Goal: Information Seeking & Learning: Check status

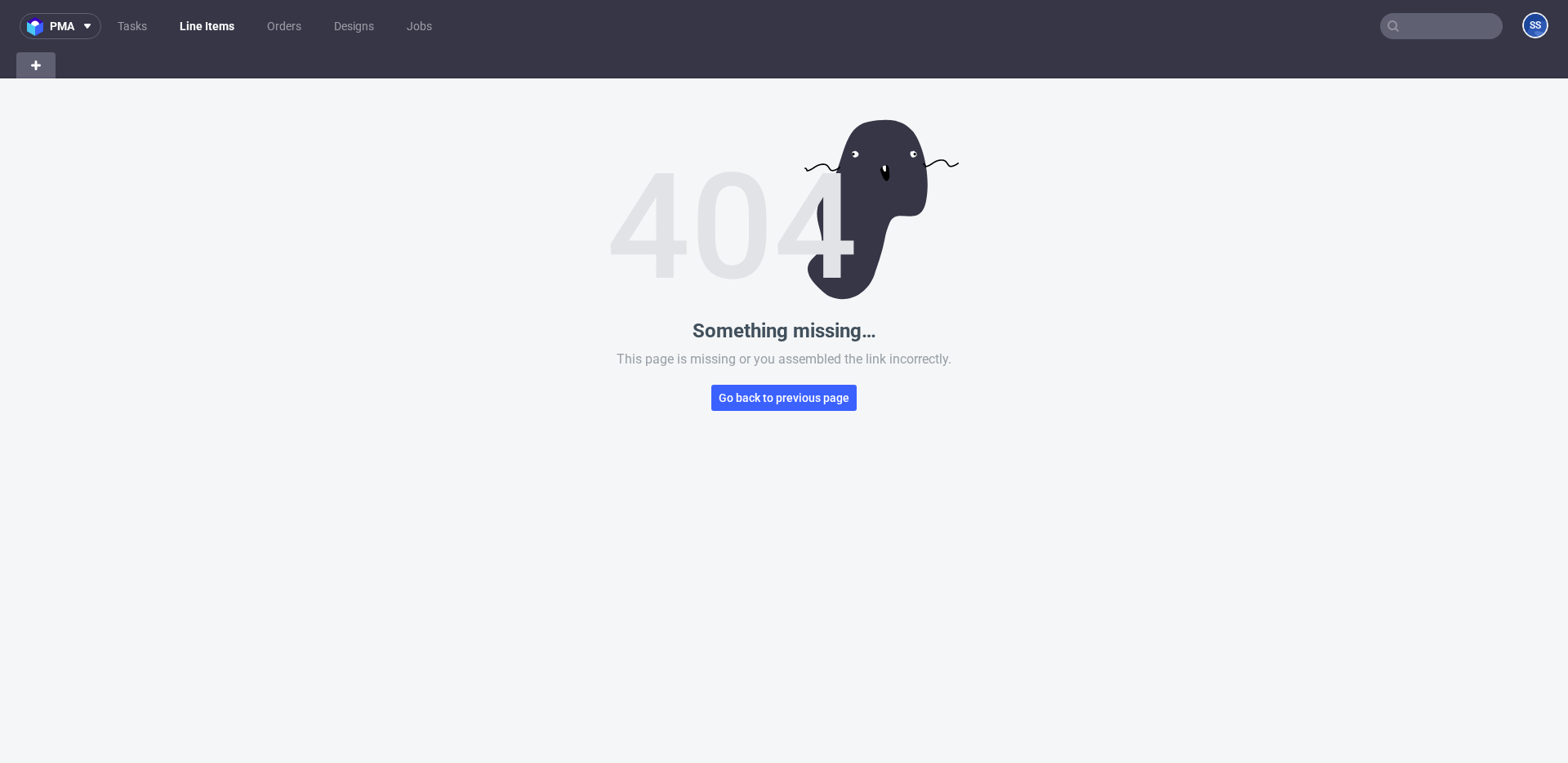
click at [218, 30] on link "Line Items" at bounding box center [207, 26] width 74 height 26
click at [285, 23] on link "Orders" at bounding box center [284, 26] width 54 height 26
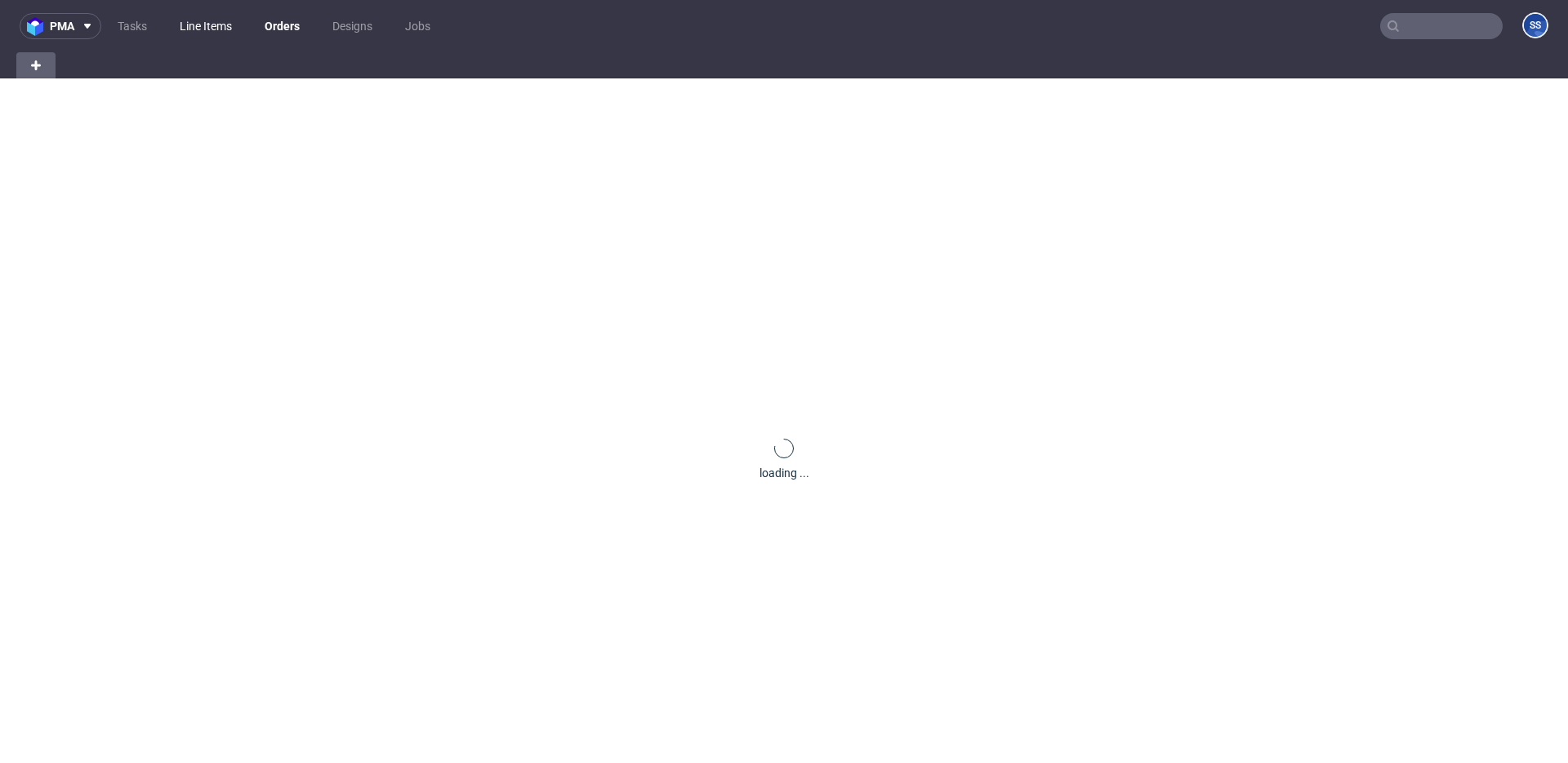
click at [221, 24] on link "Line Items" at bounding box center [206, 26] width 72 height 26
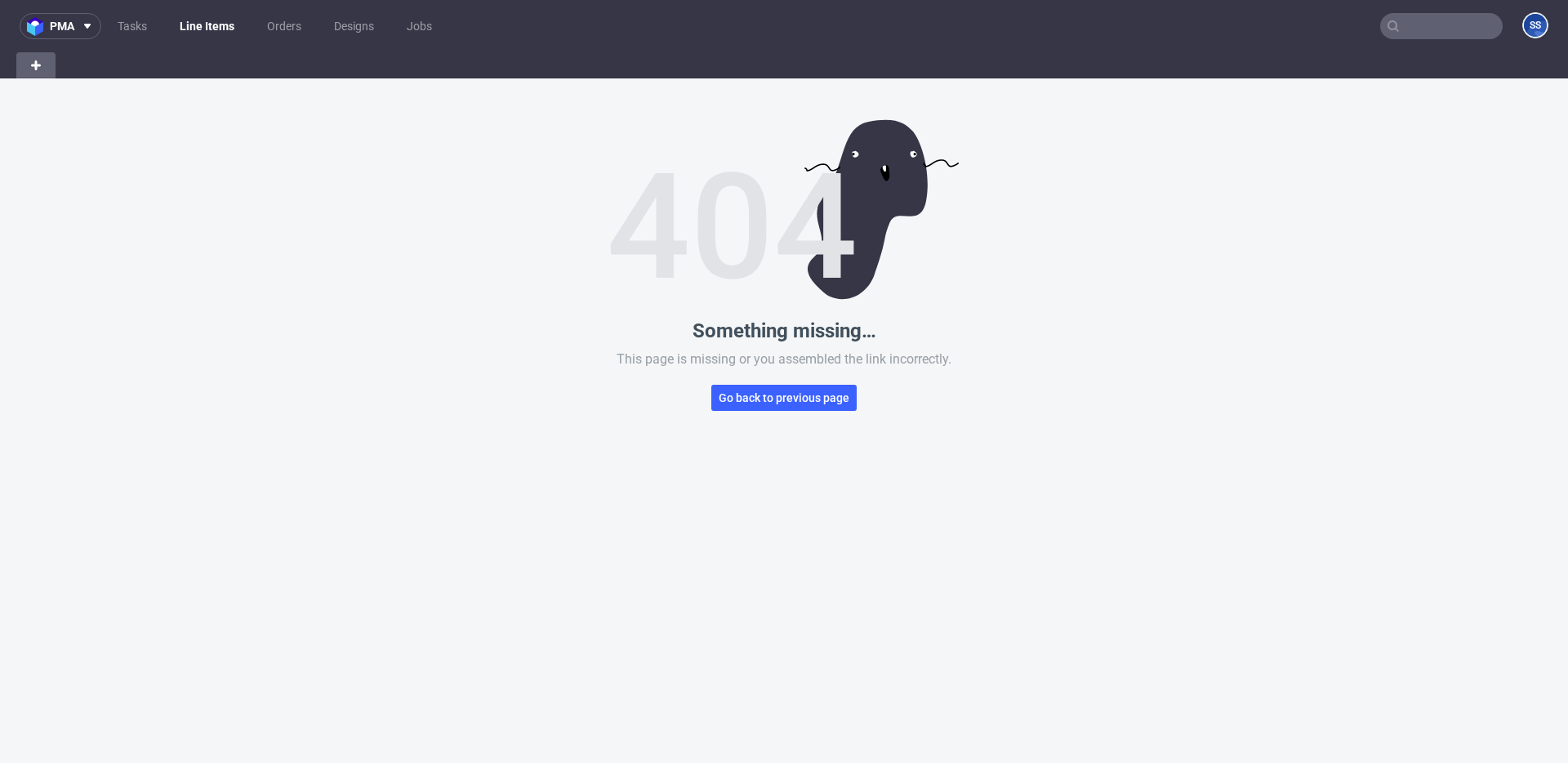
click at [1388, 27] on input "text" at bounding box center [1441, 26] width 122 height 26
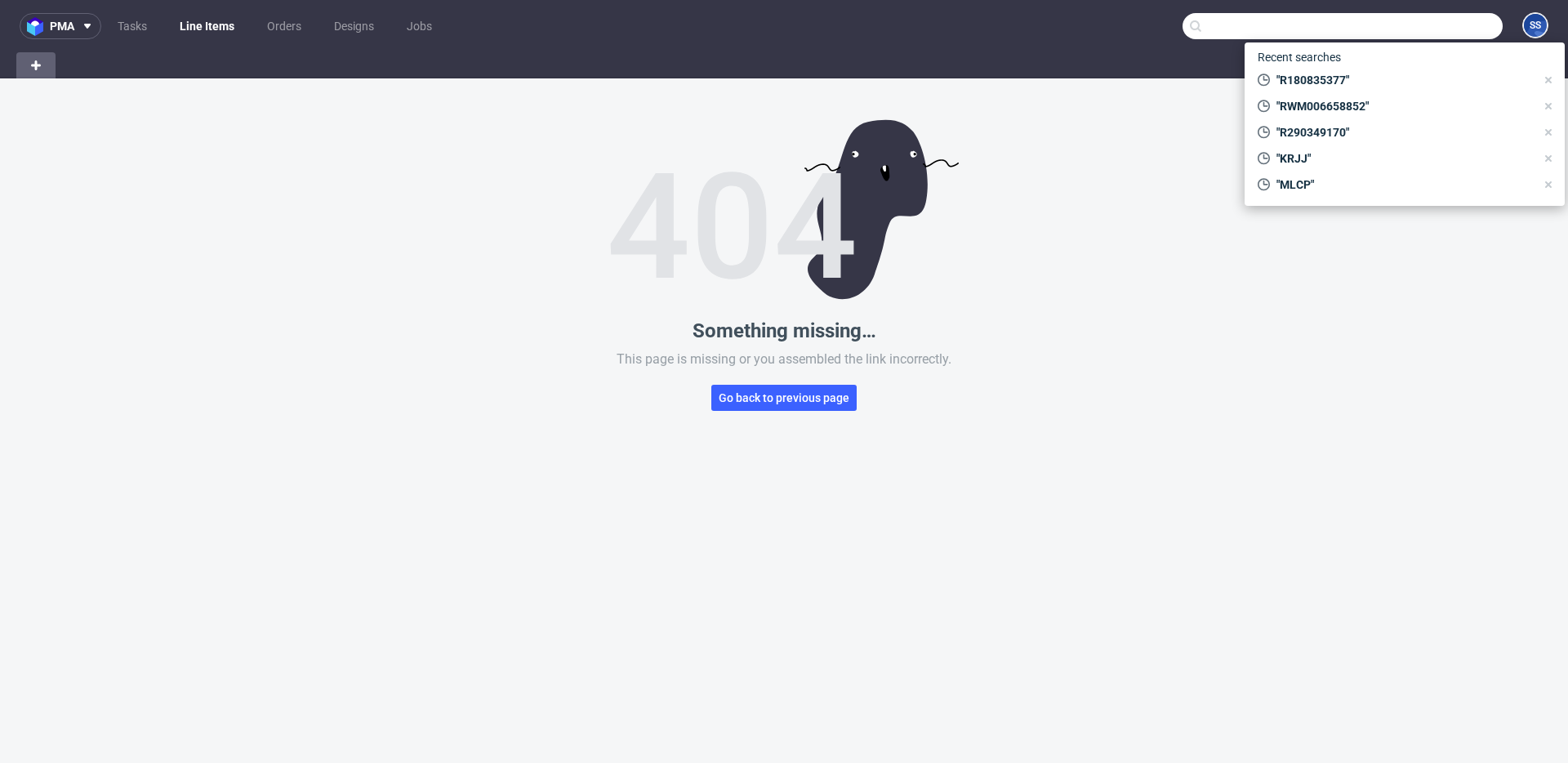
paste input "RWM006658852"
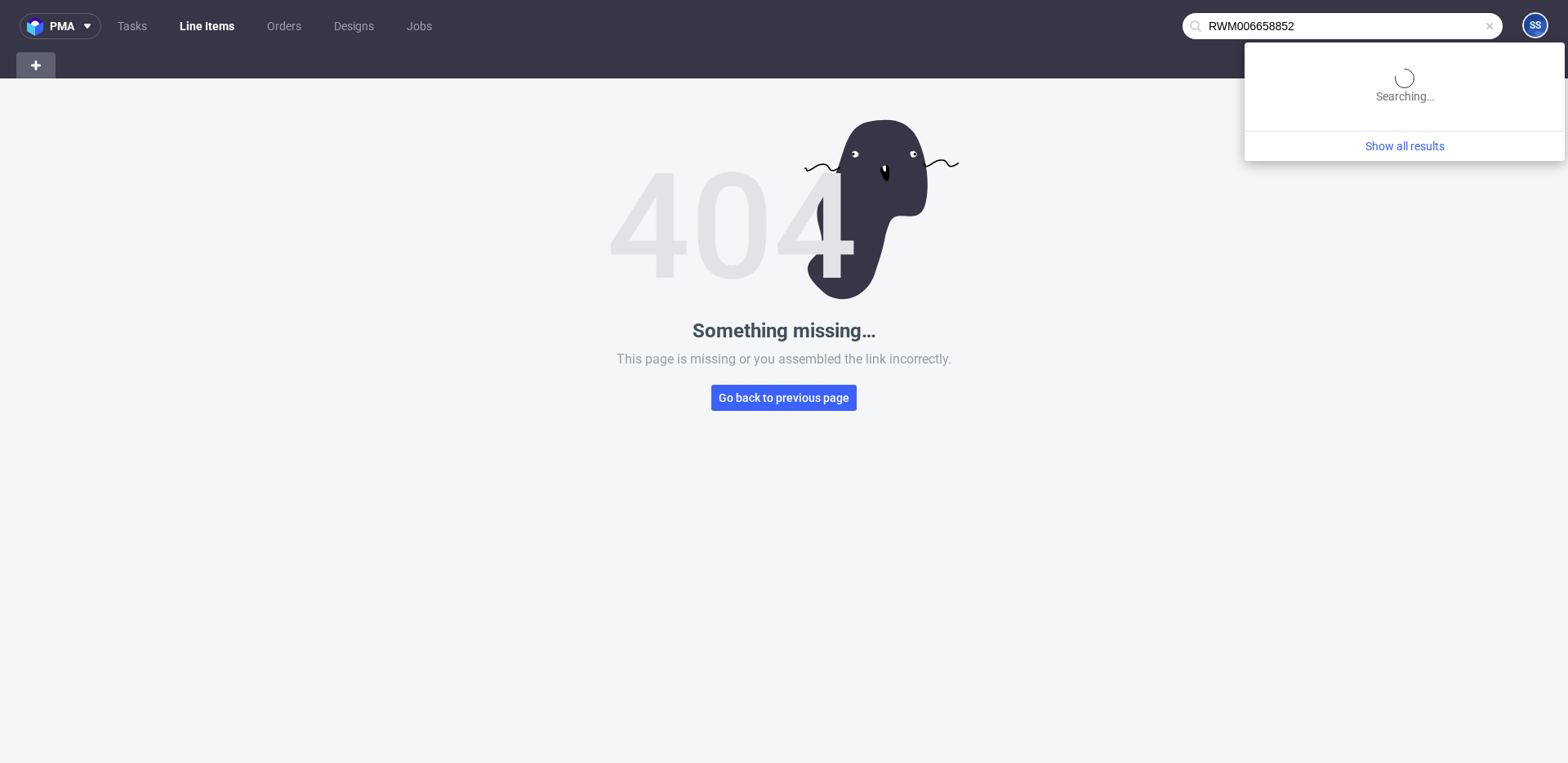
type input "RWM006658852"
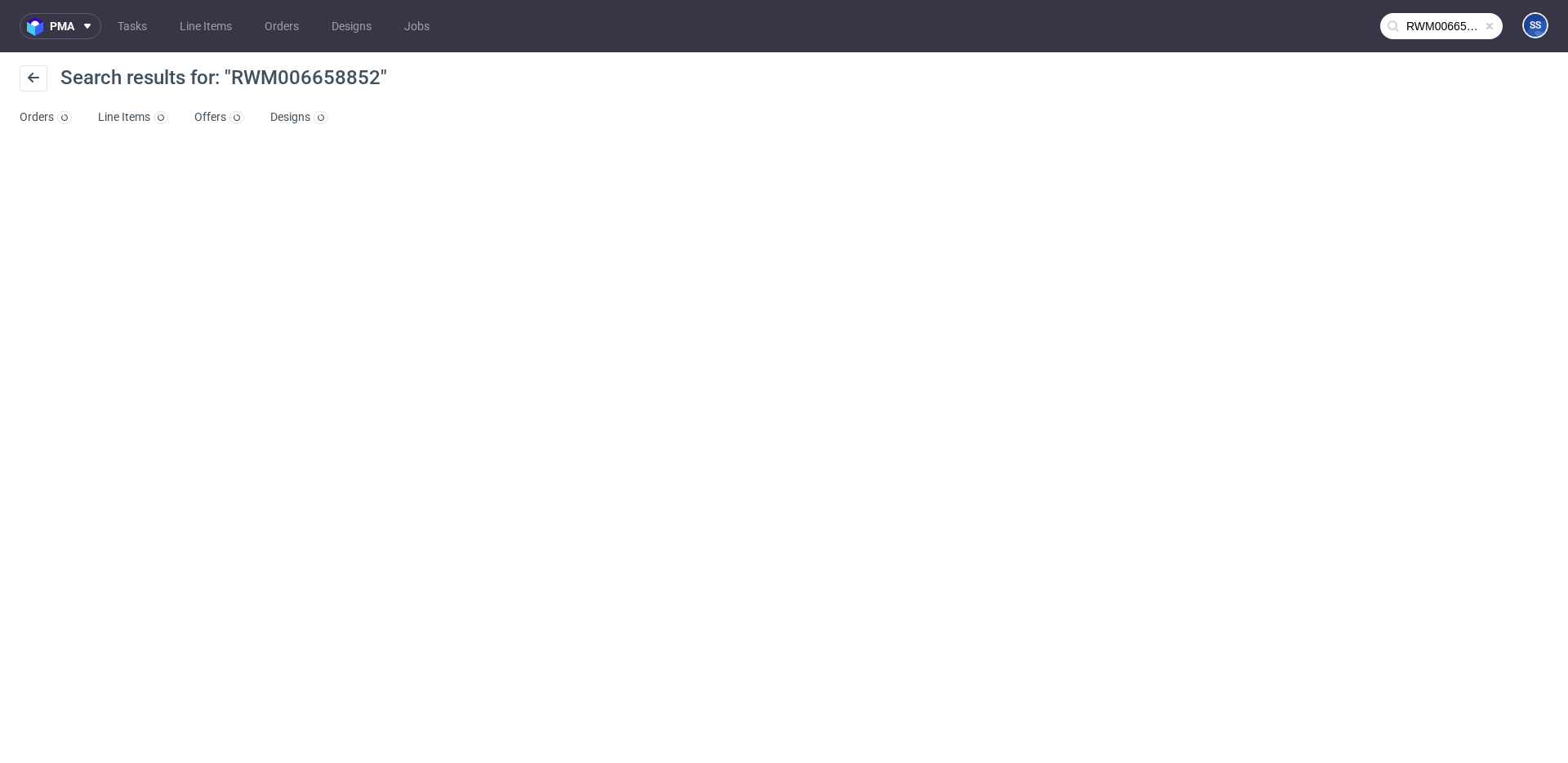
click at [1423, 30] on input "RWM006658852" at bounding box center [1441, 26] width 122 height 26
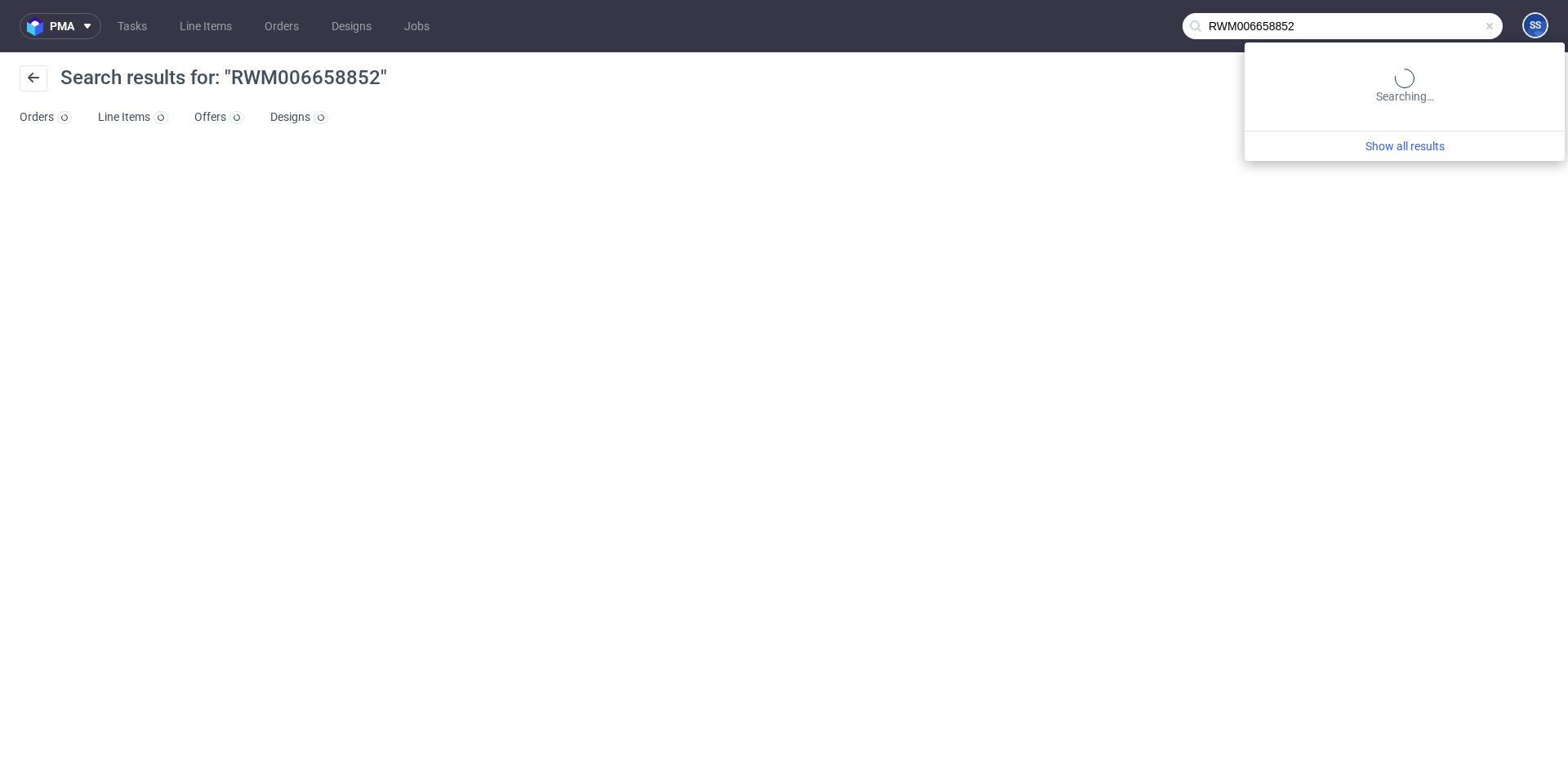
click at [1371, 24] on input "RWM006658852" at bounding box center [1343, 26] width 320 height 26
click at [193, 26] on link "Line Items" at bounding box center [206, 26] width 72 height 26
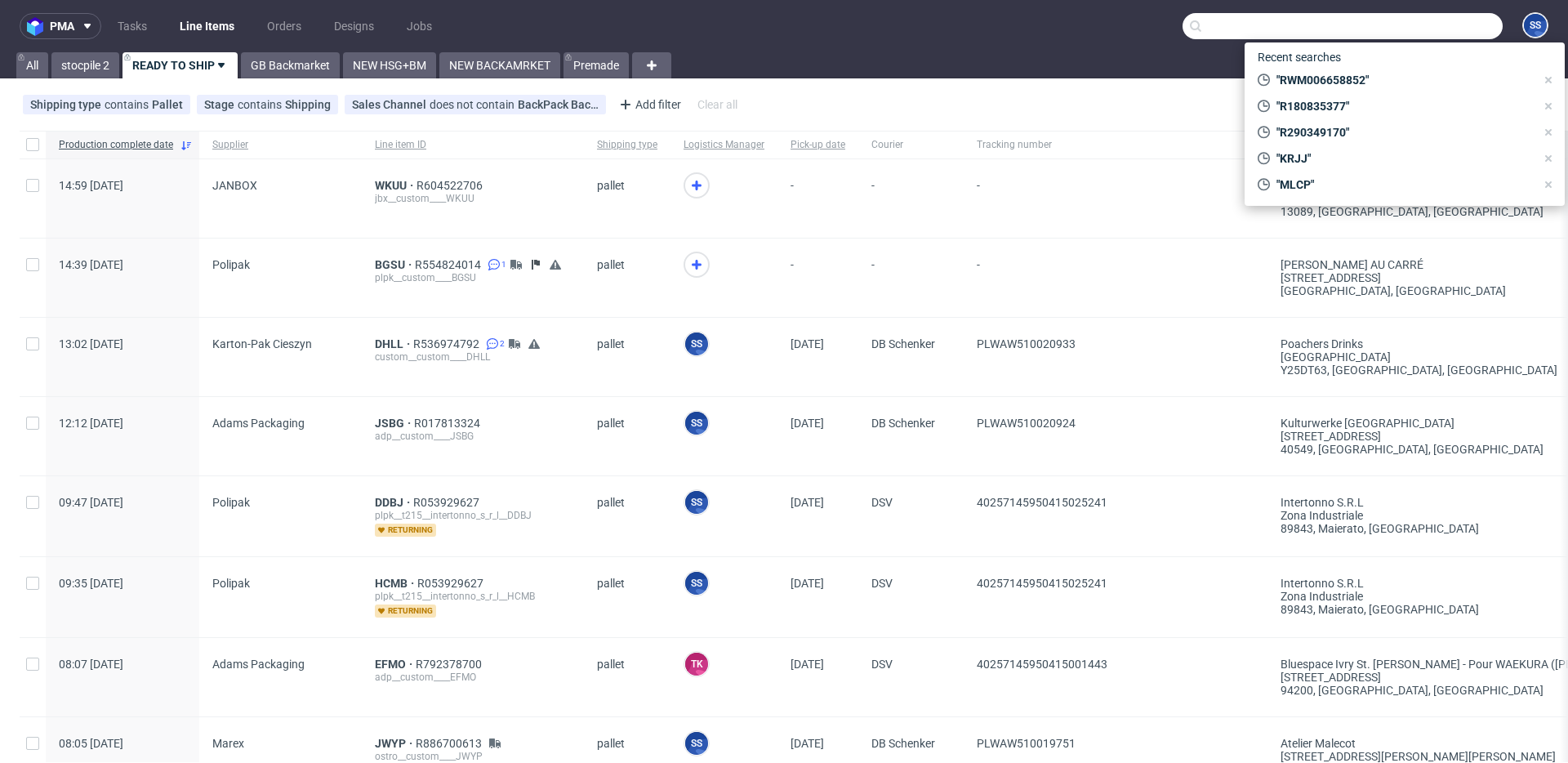
click at [1331, 18] on input "text" at bounding box center [1343, 26] width 320 height 26
paste input "RWM006658852"
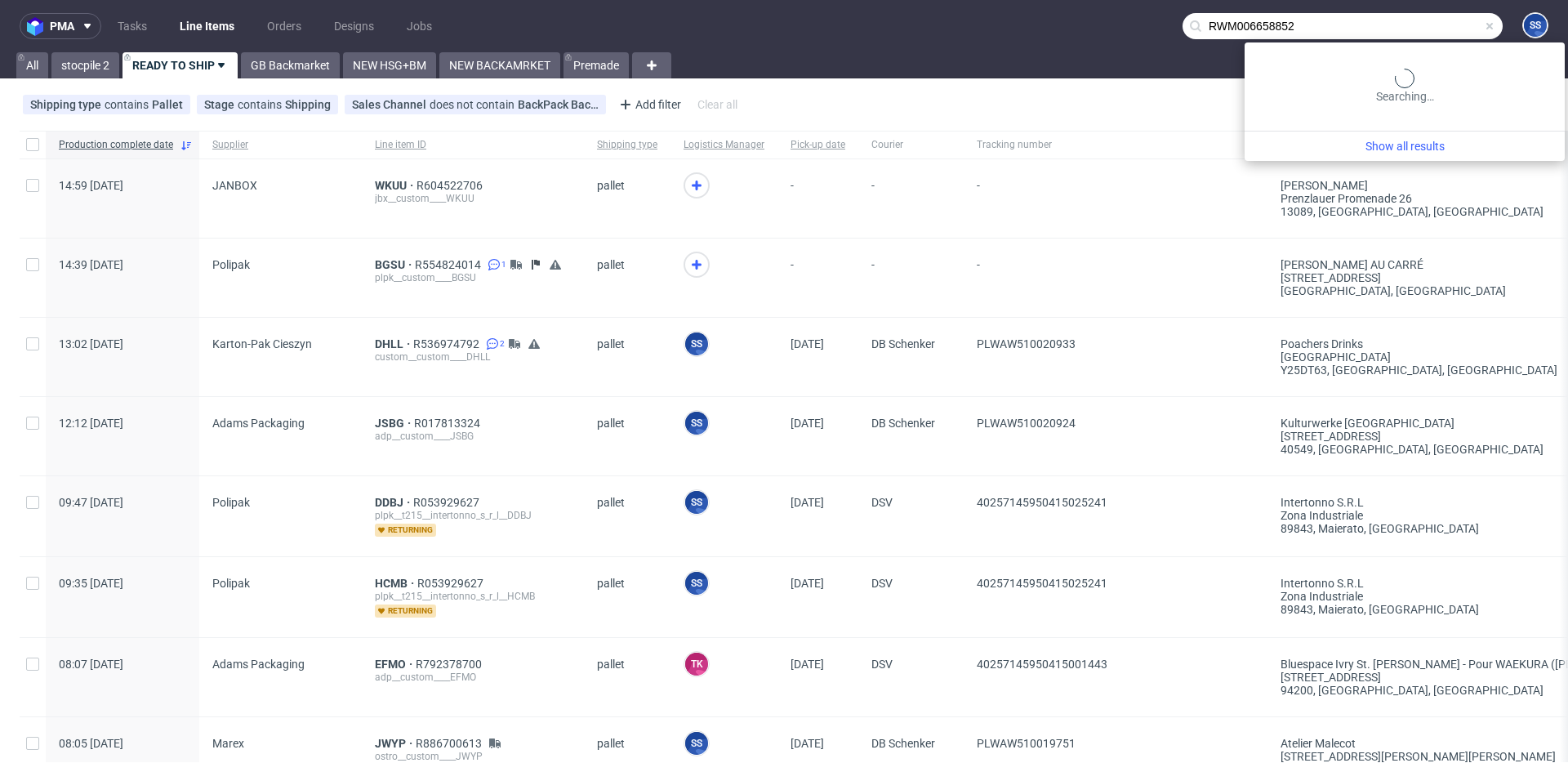
type input "RWM006658852"
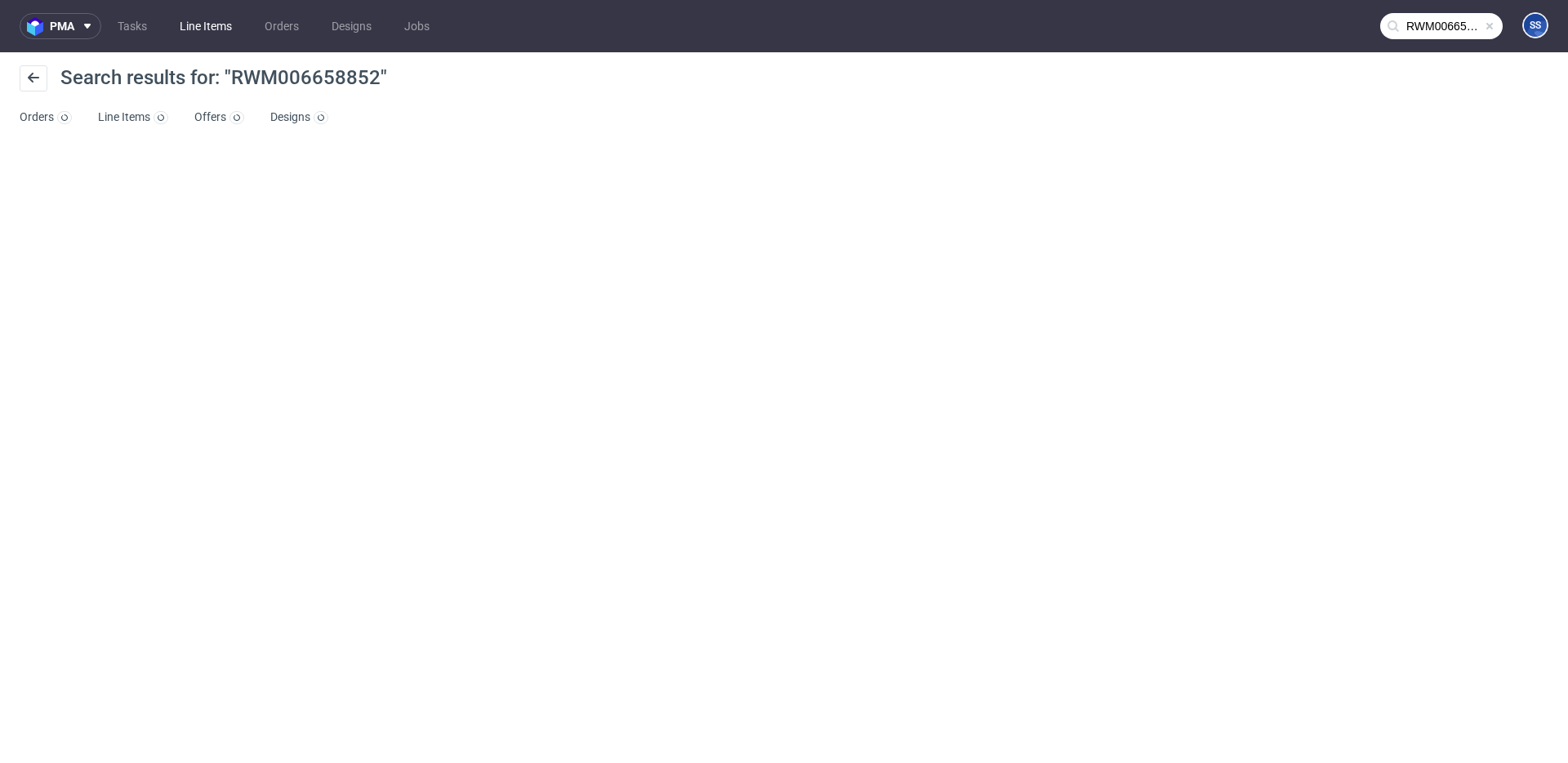
click at [217, 37] on link "Line Items" at bounding box center [206, 26] width 72 height 26
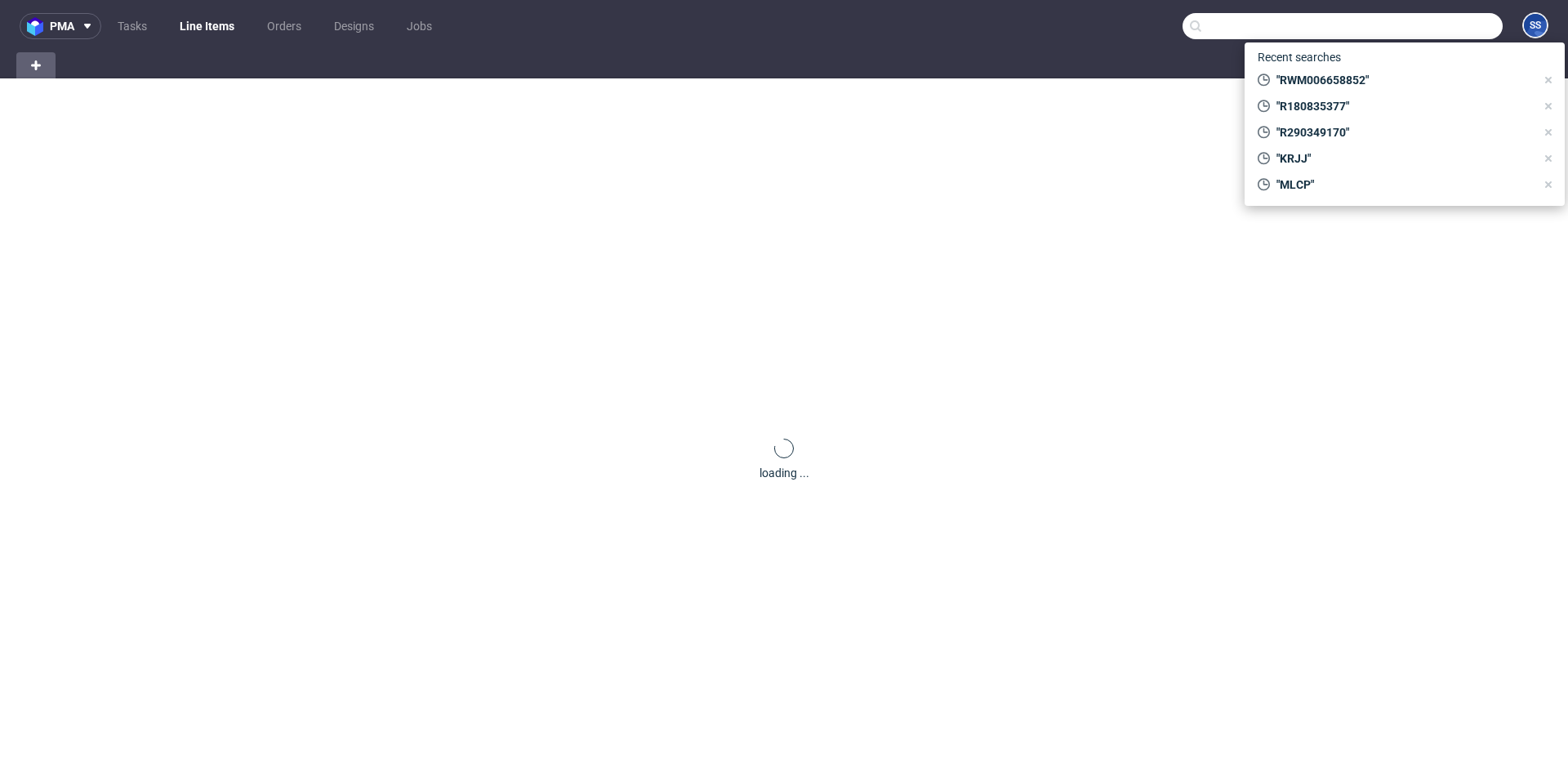
click at [1405, 27] on input "text" at bounding box center [1343, 26] width 320 height 26
paste input "RWM006658852"
type input "RWM006658852"
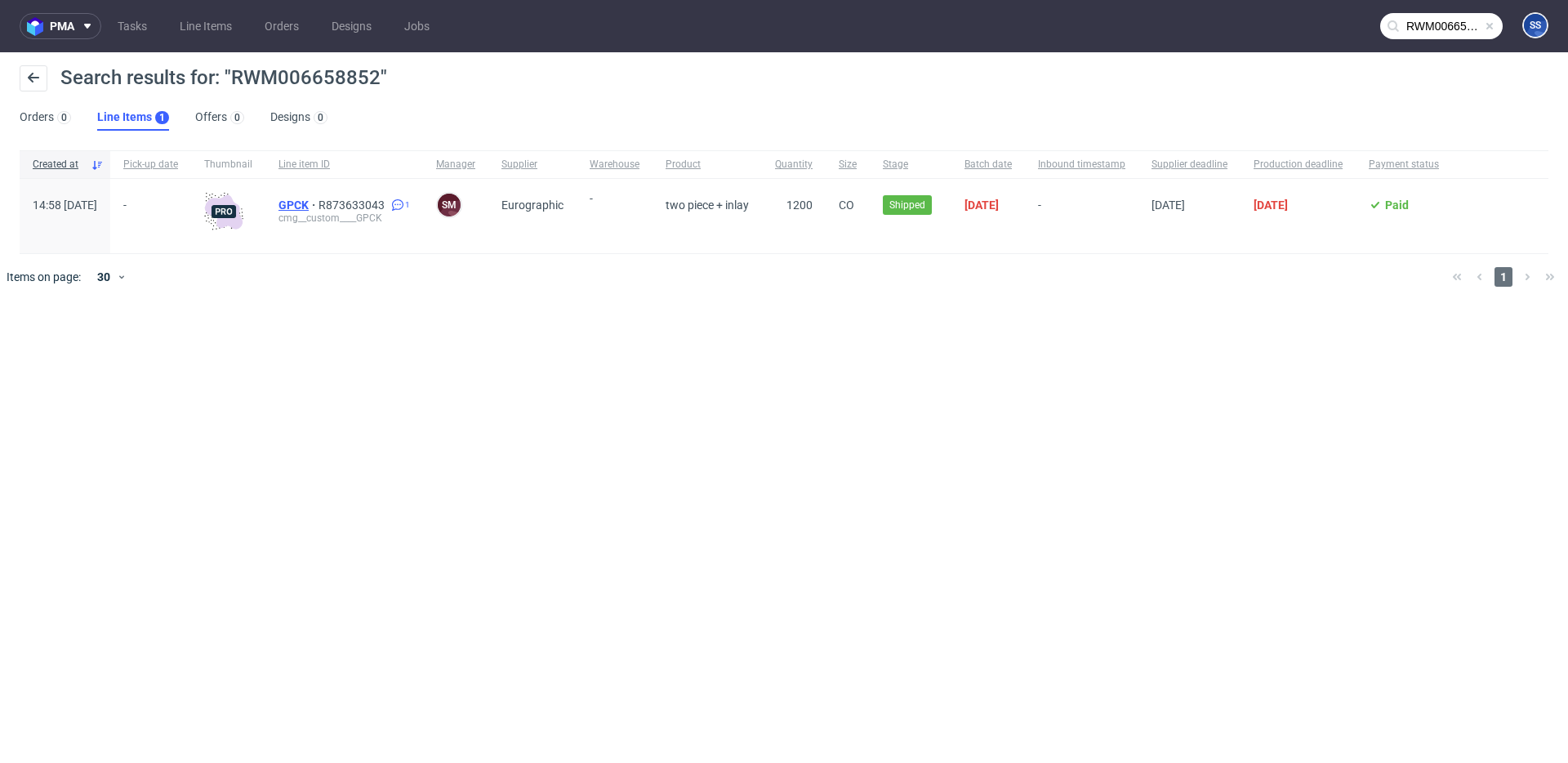
click at [318, 200] on span "GPCK" at bounding box center [298, 205] width 40 height 13
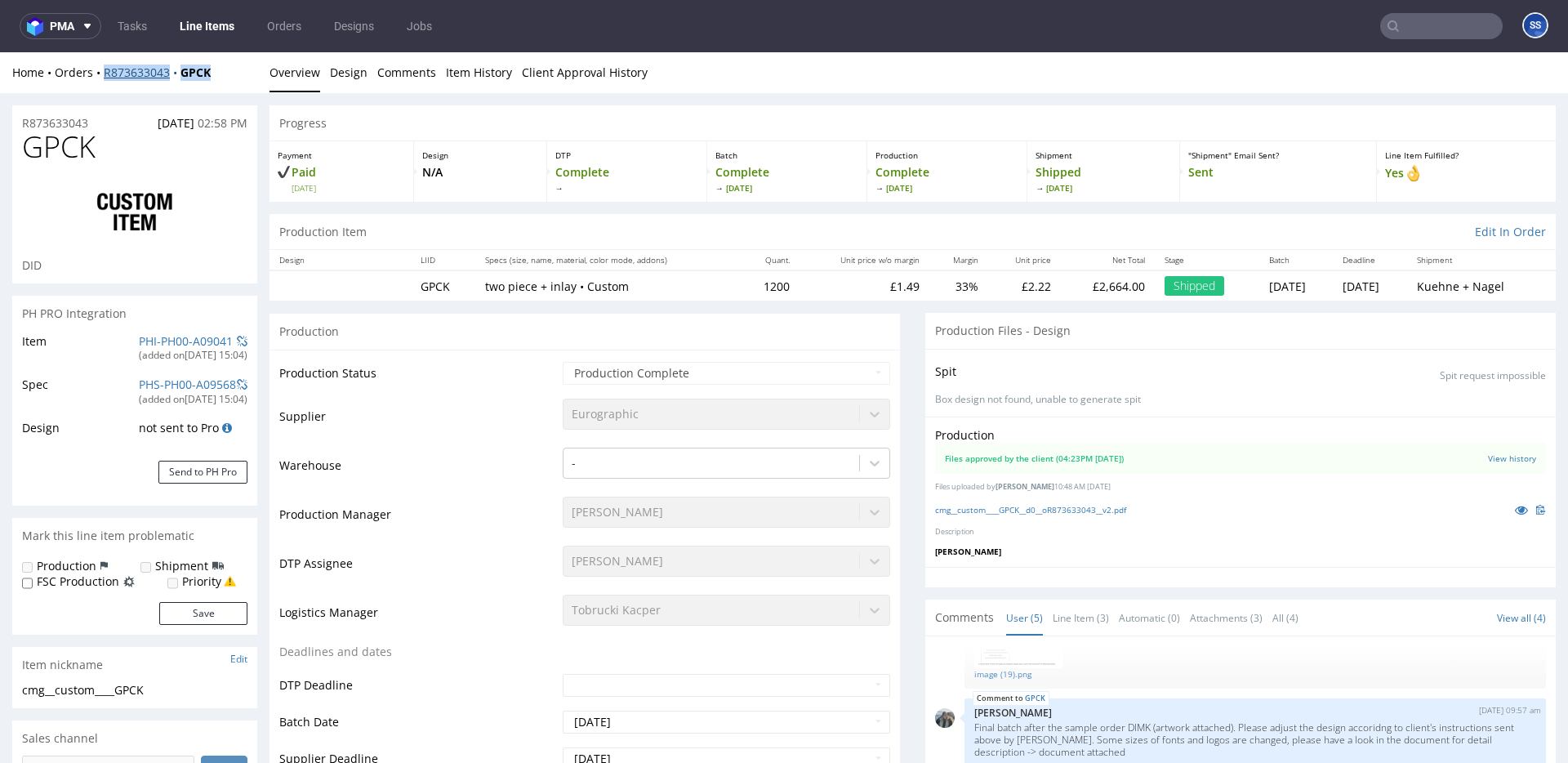
drag, startPoint x: 212, startPoint y: 78, endPoint x: 106, endPoint y: 77, distance: 106.0
click at [102, 76] on div "Home Orders R873633043 GPCK" at bounding box center [134, 73] width 245 height 17
copy div "R873633043 GPCK"
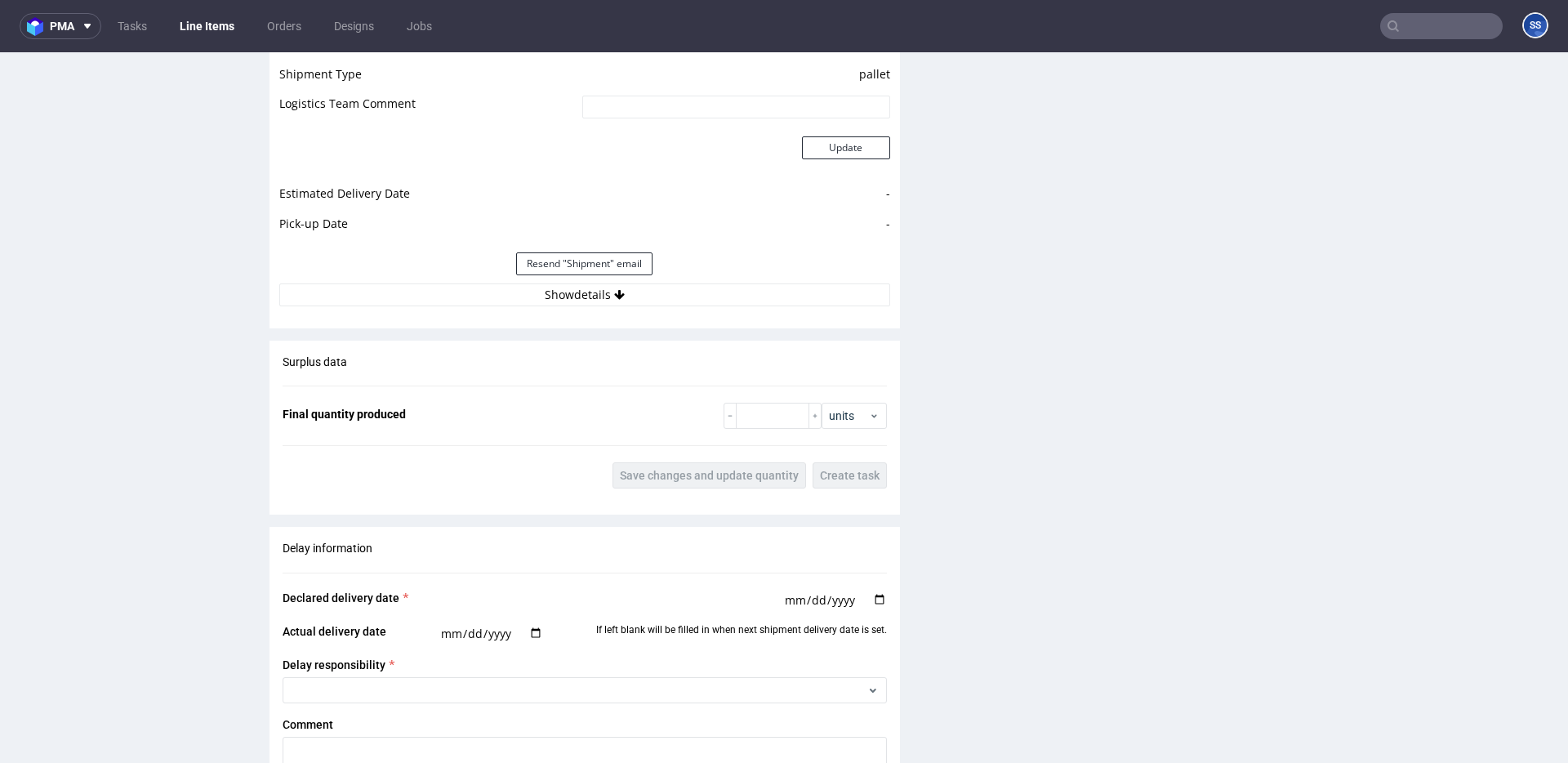
scroll to position [2254, 0]
click at [551, 296] on button "Show details" at bounding box center [585, 293] width 611 height 23
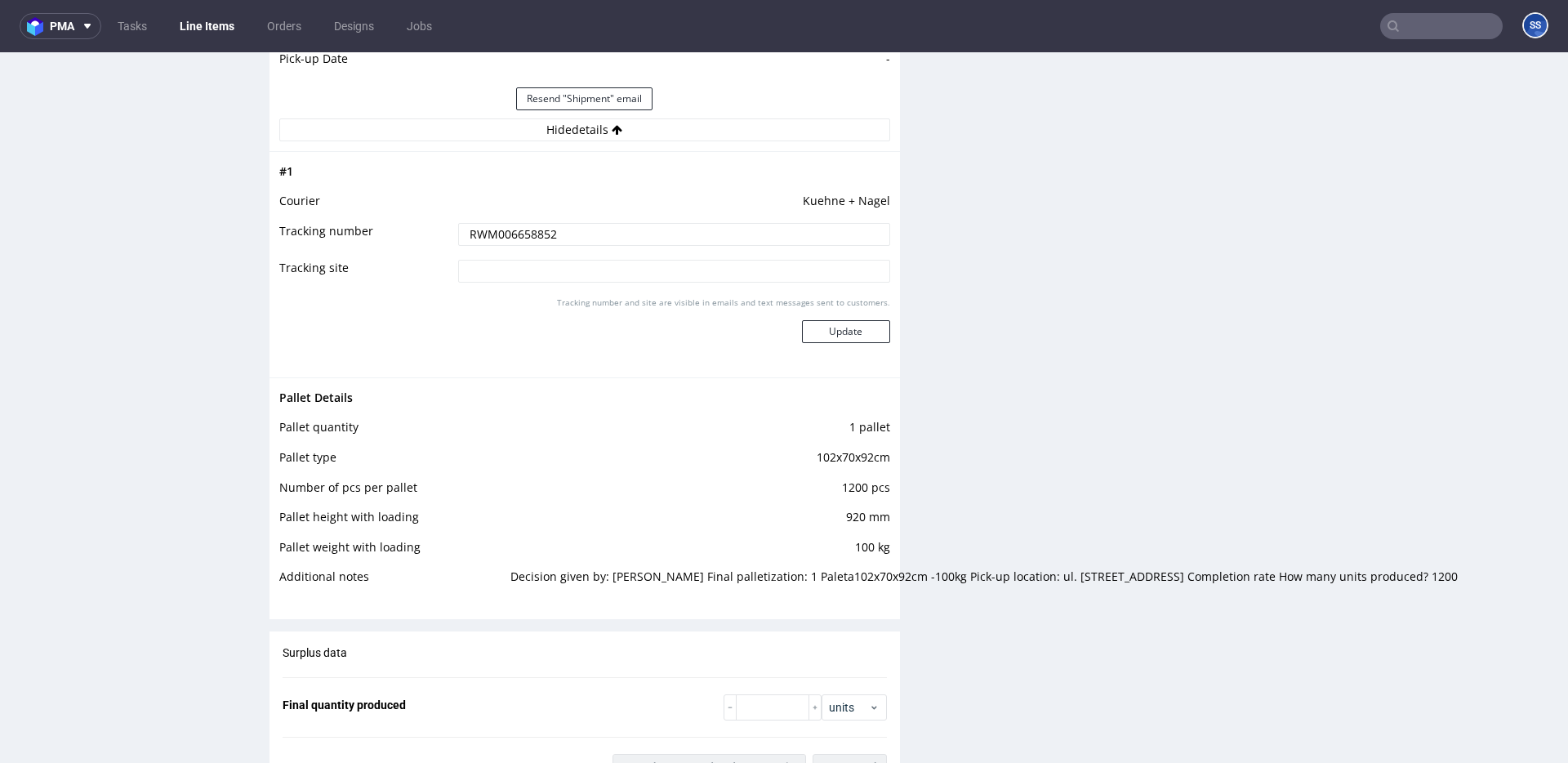
scroll to position [2418, 0]
click at [479, 231] on input "RWM006658852" at bounding box center [674, 233] width 432 height 23
click at [210, 30] on link "Line Items" at bounding box center [207, 26] width 74 height 26
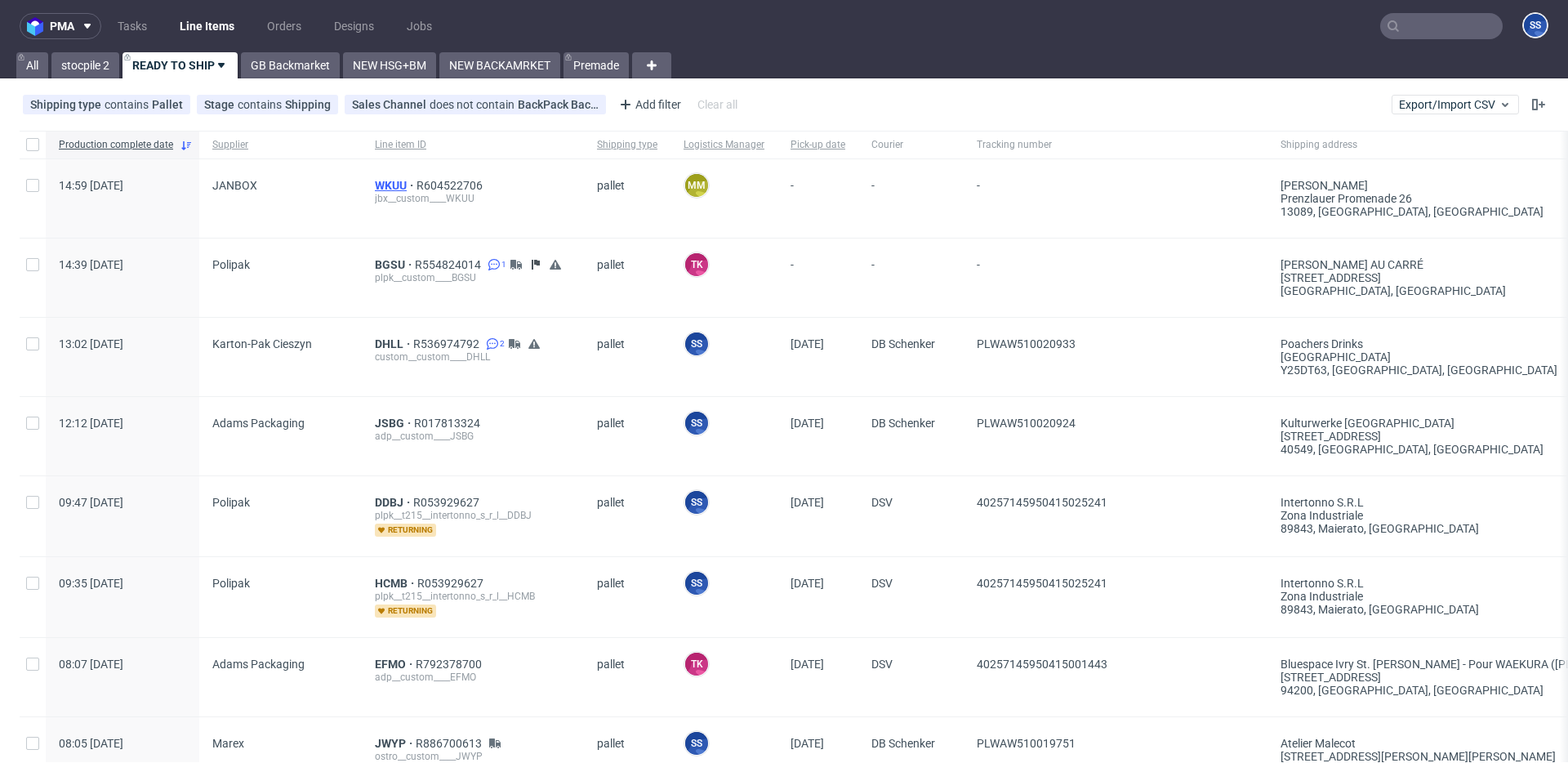
click at [375, 181] on span "WKUU" at bounding box center [395, 185] width 42 height 13
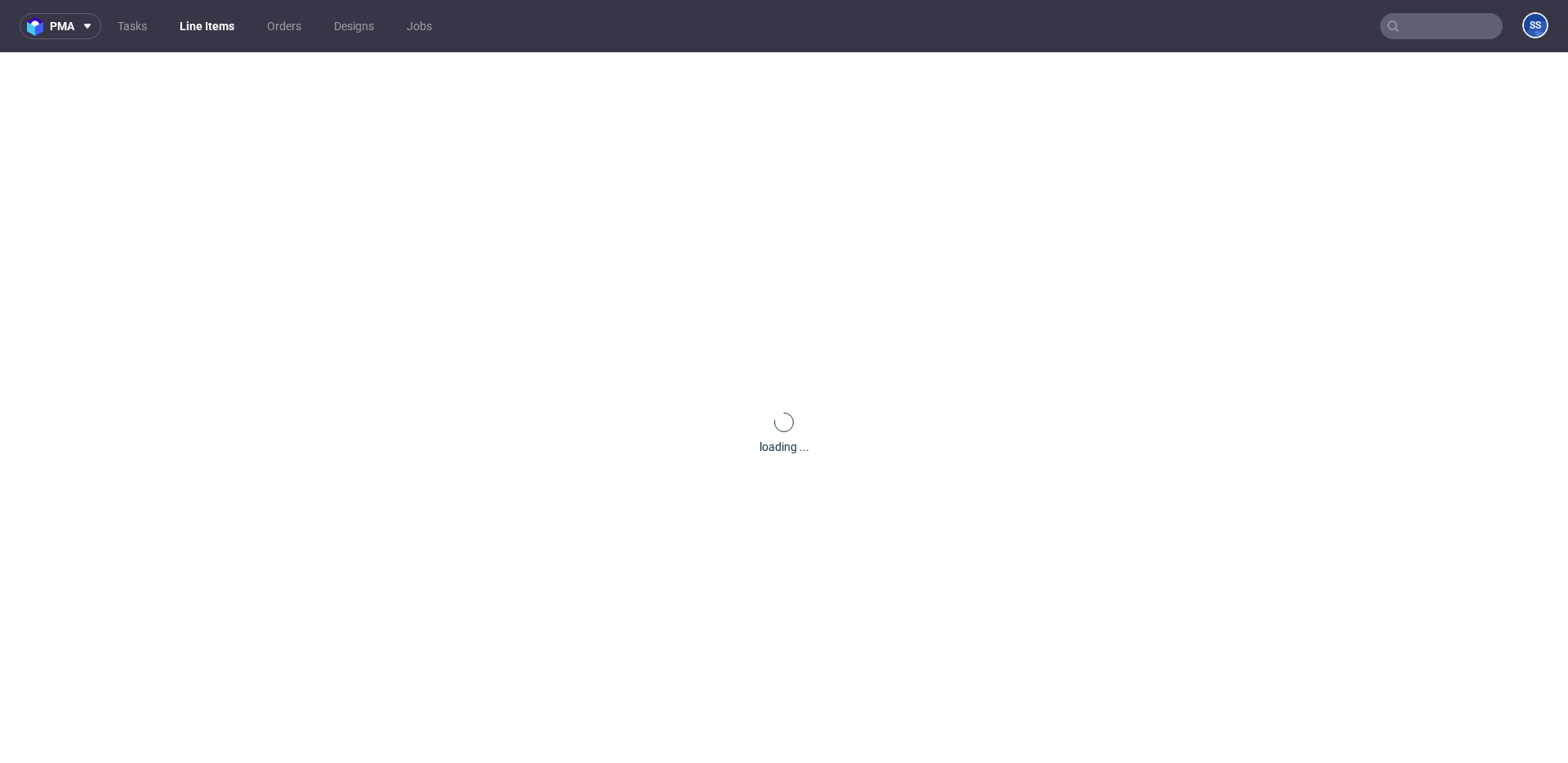
click at [199, 13] on link "Line Items" at bounding box center [207, 26] width 74 height 26
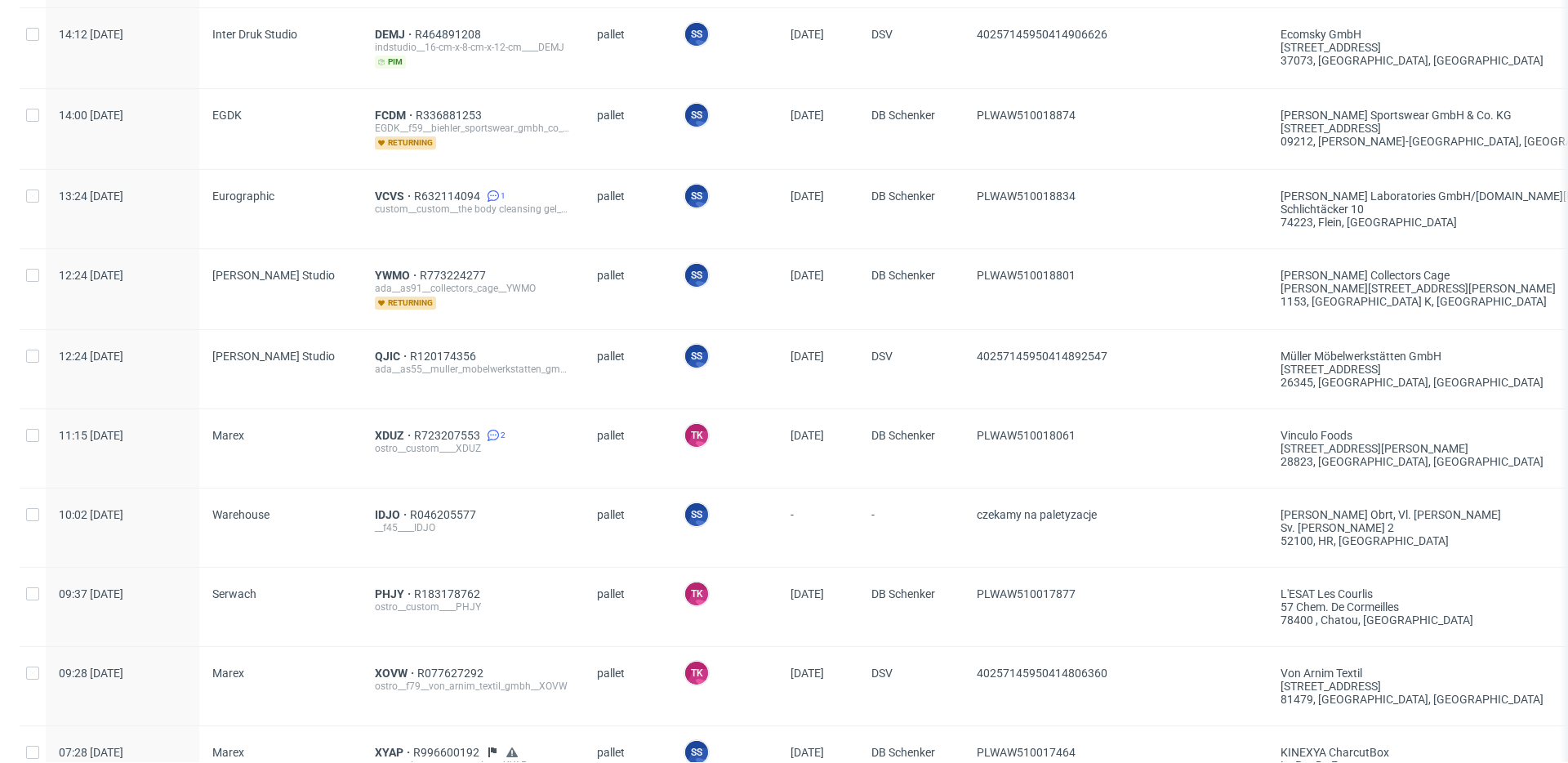
scroll to position [1140, 0]
click at [375, 508] on span "IDJO" at bounding box center [392, 512] width 35 height 13
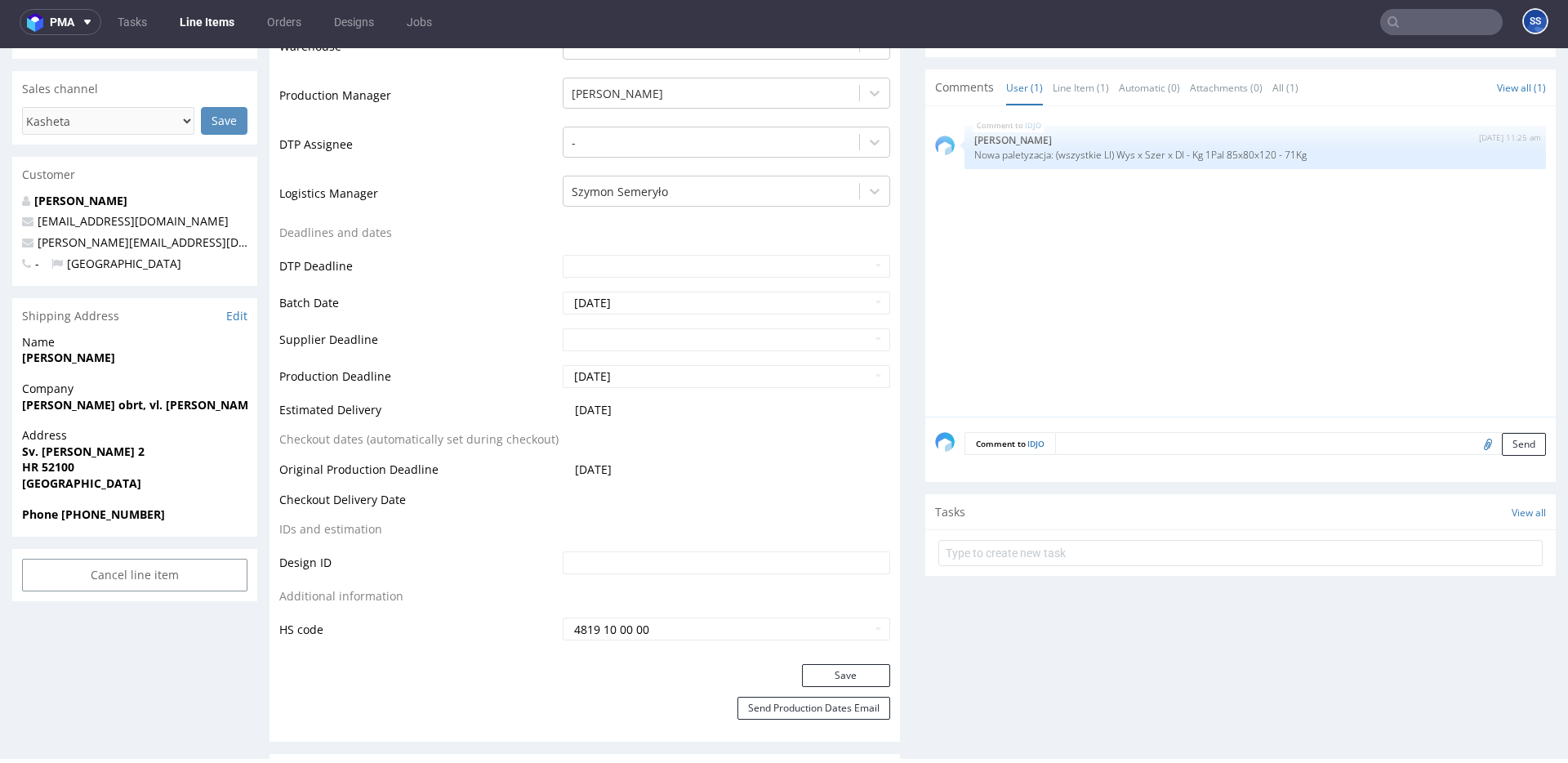
scroll to position [463, 0]
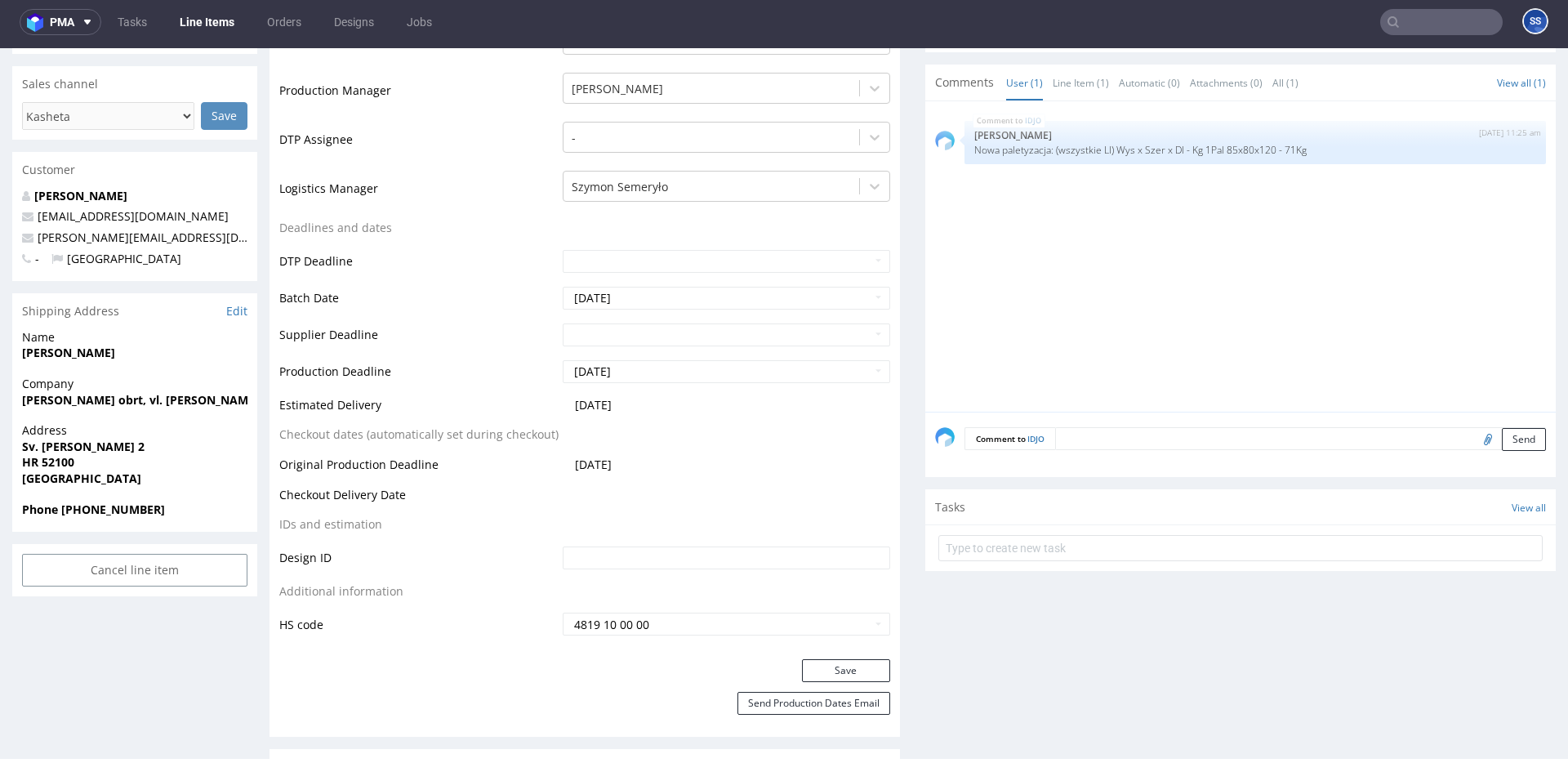
click at [37, 353] on strong "[PERSON_NAME]" at bounding box center [68, 352] width 93 height 16
copy strong "Kasheta"
click at [133, 360] on span "[PERSON_NAME]" at bounding box center [135, 353] width 226 height 17
click at [136, 358] on span "[PERSON_NAME]" at bounding box center [135, 353] width 226 height 17
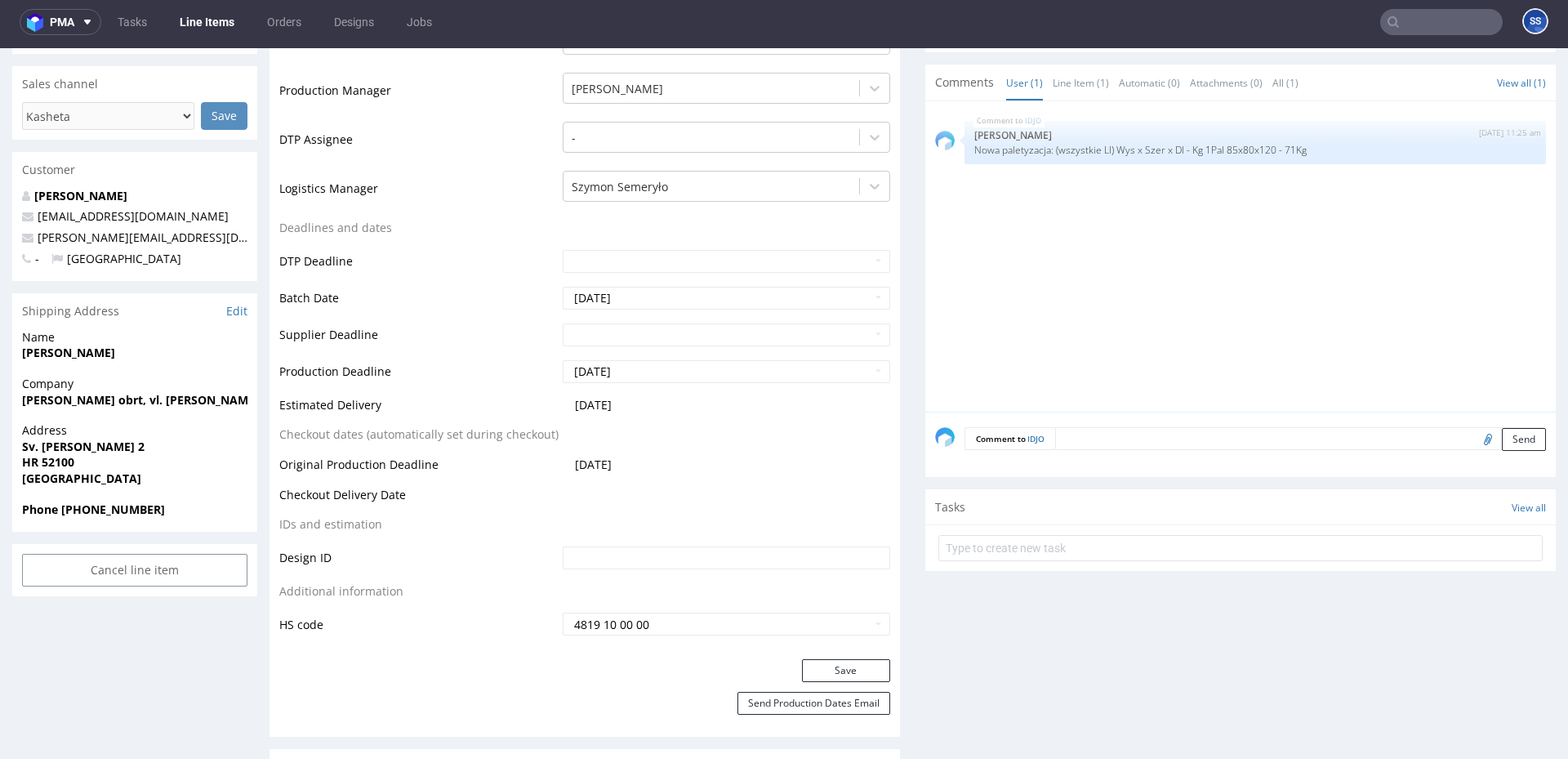
click at [115, 356] on strong "[PERSON_NAME]" at bounding box center [68, 352] width 93 height 16
click at [72, 442] on strong "Sv. [PERSON_NAME] 2" at bounding box center [83, 446] width 122 height 16
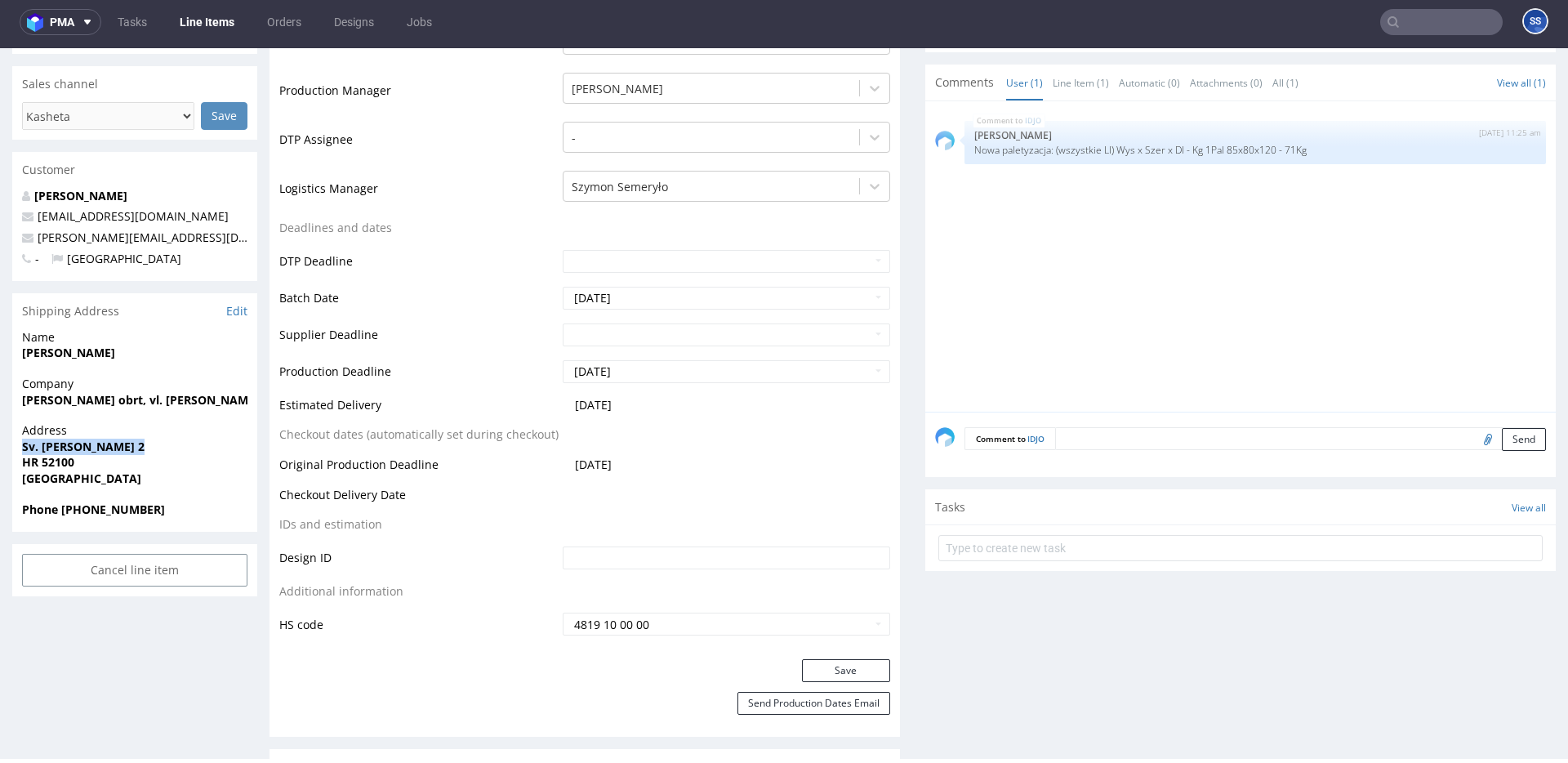
click at [72, 442] on strong "Sv. [PERSON_NAME] 2" at bounding box center [83, 446] width 122 height 16
copy strong "Sv. [PERSON_NAME] 2"
click at [58, 444] on strong "Sv. [PERSON_NAME] 2" at bounding box center [83, 446] width 122 height 16
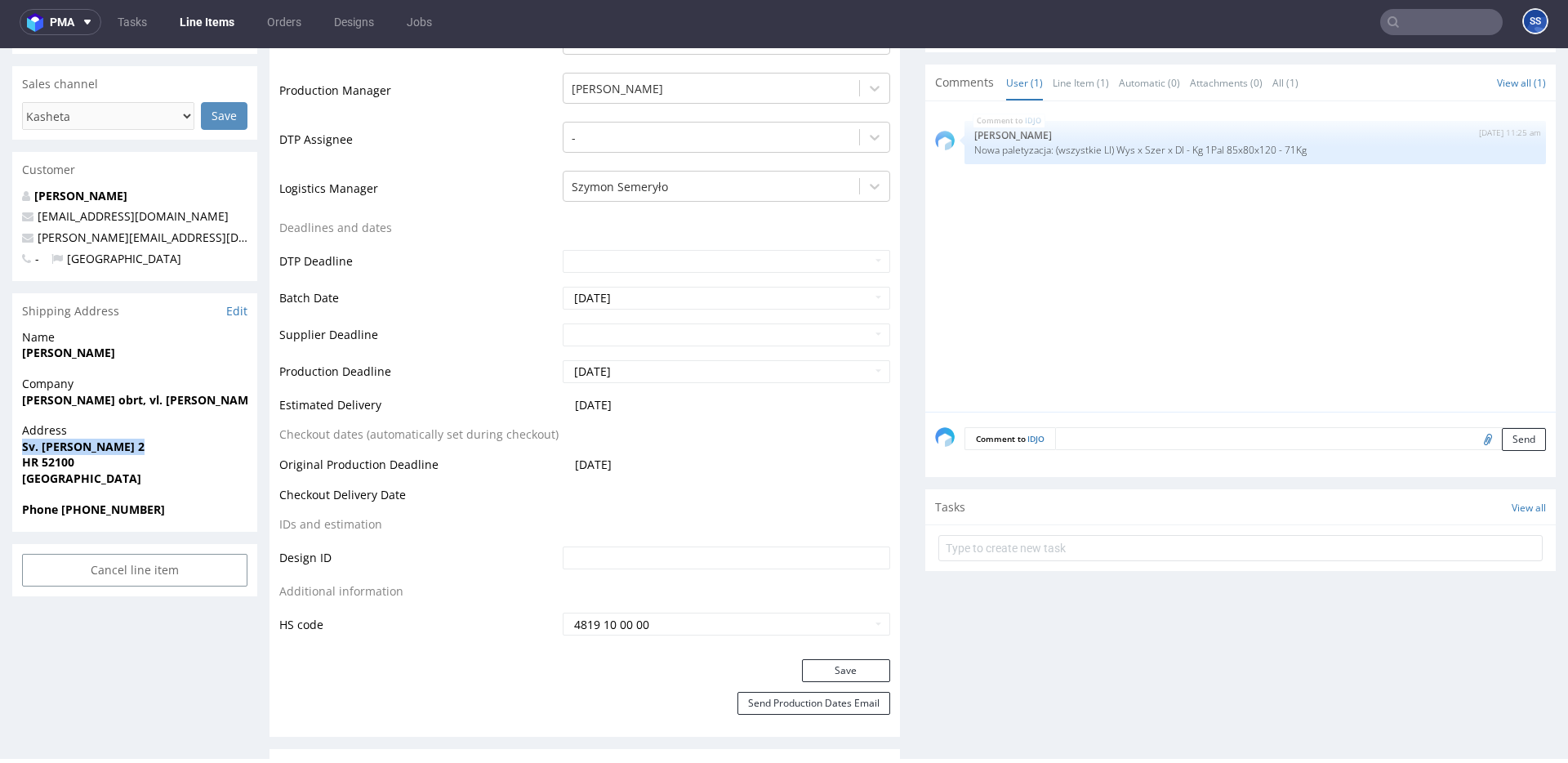
click at [57, 444] on strong "Sv. [PERSON_NAME] 2" at bounding box center [83, 446] width 122 height 16
click at [68, 443] on strong "Sv. [PERSON_NAME] 2" at bounding box center [83, 446] width 122 height 16
copy strong "Sv. [PERSON_NAME] 2"
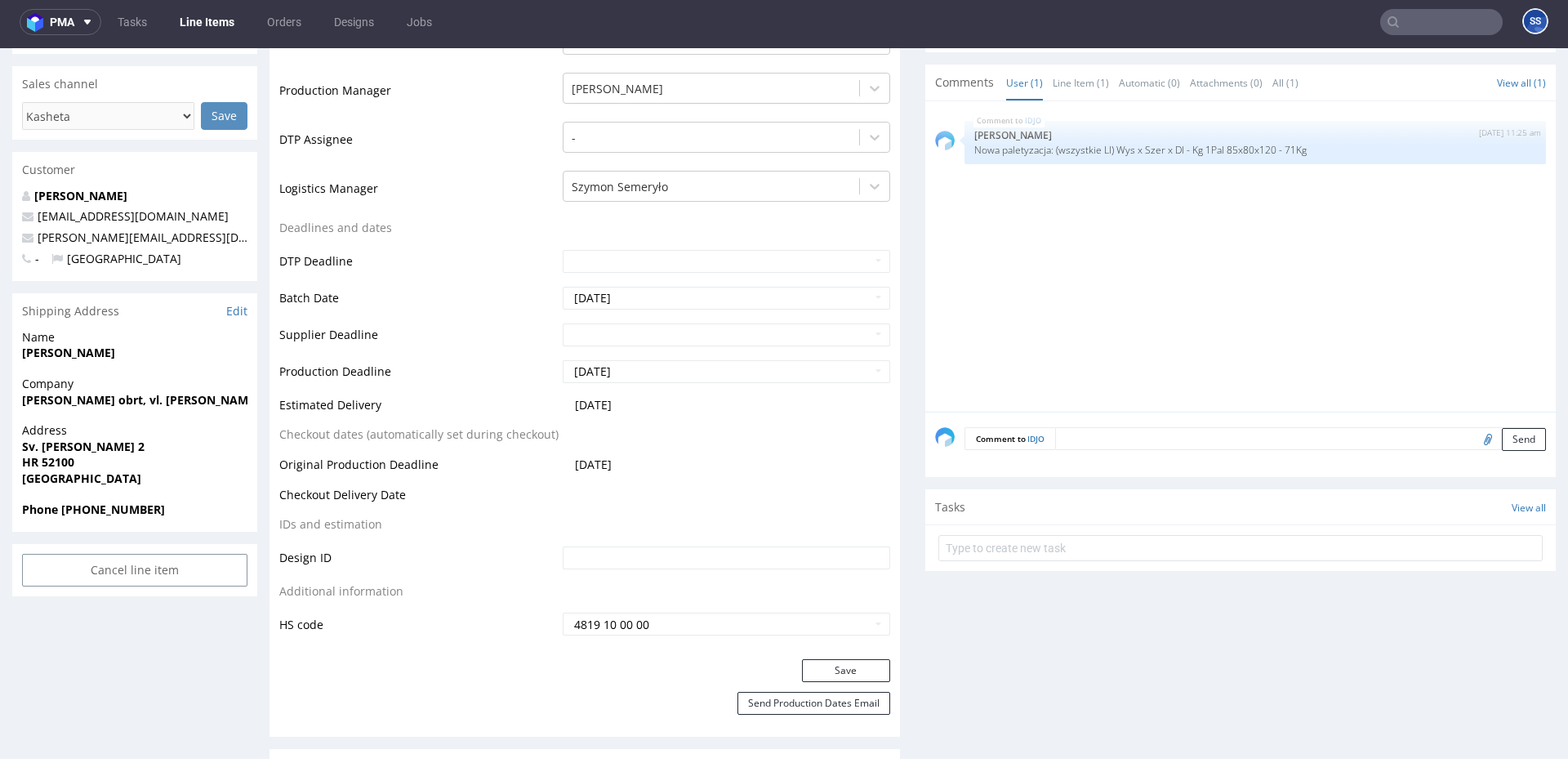
click at [68, 464] on strong "HR 52100" at bounding box center [48, 462] width 52 height 16
copy strong "52100"
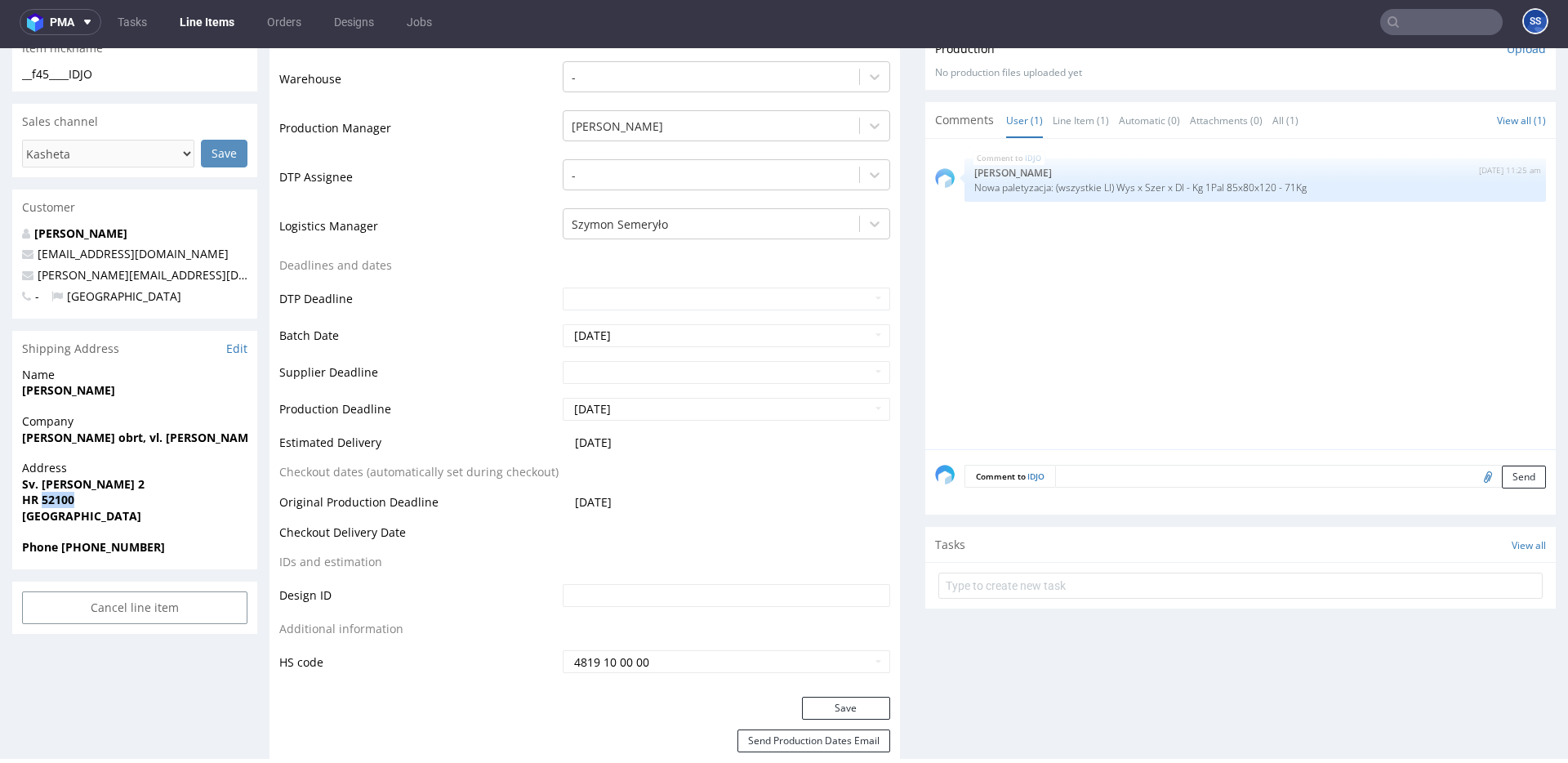
scroll to position [442, 0]
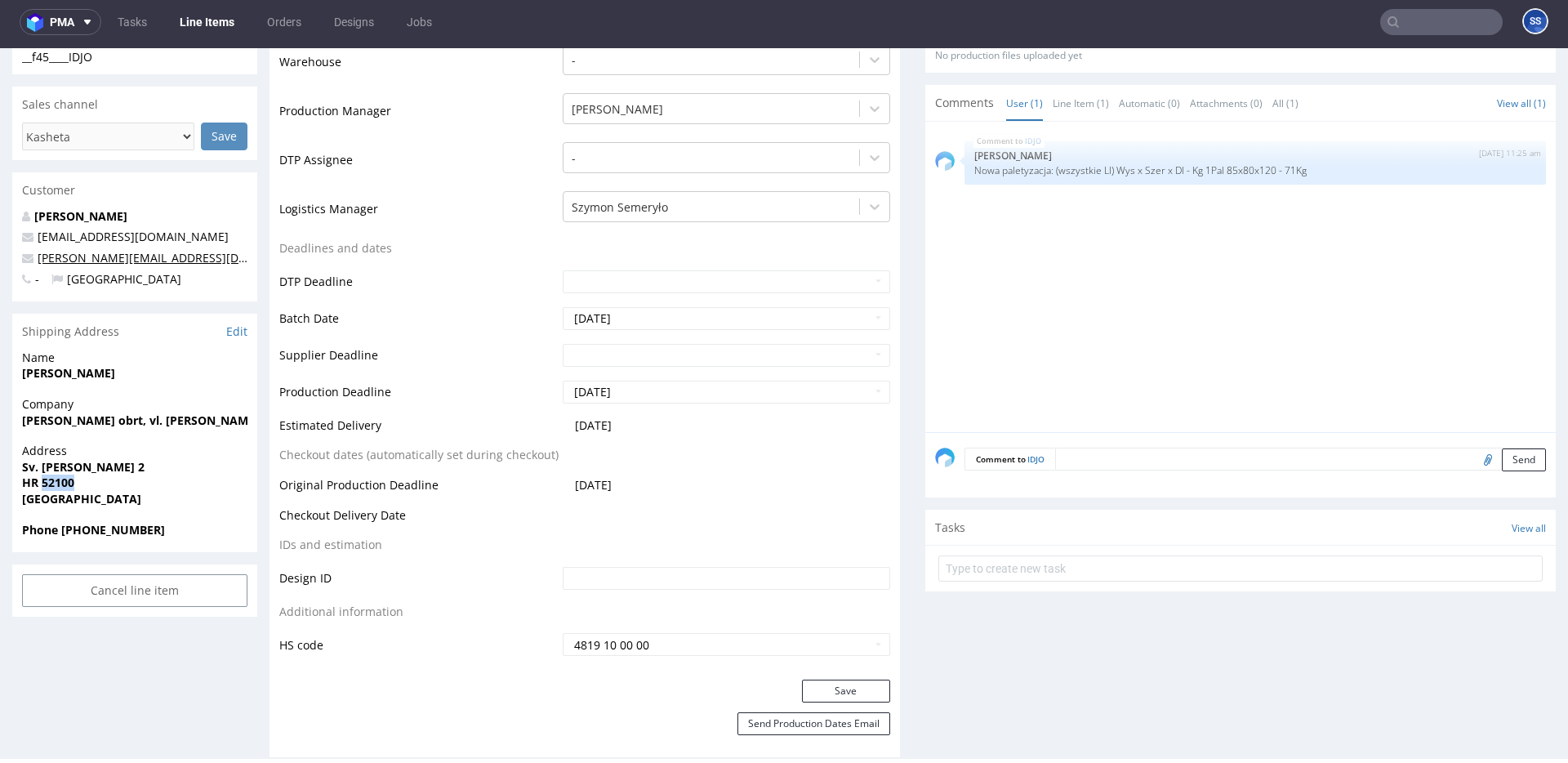
click at [149, 259] on link "kasheta.pack@gmail.com" at bounding box center [179, 257] width 282 height 16
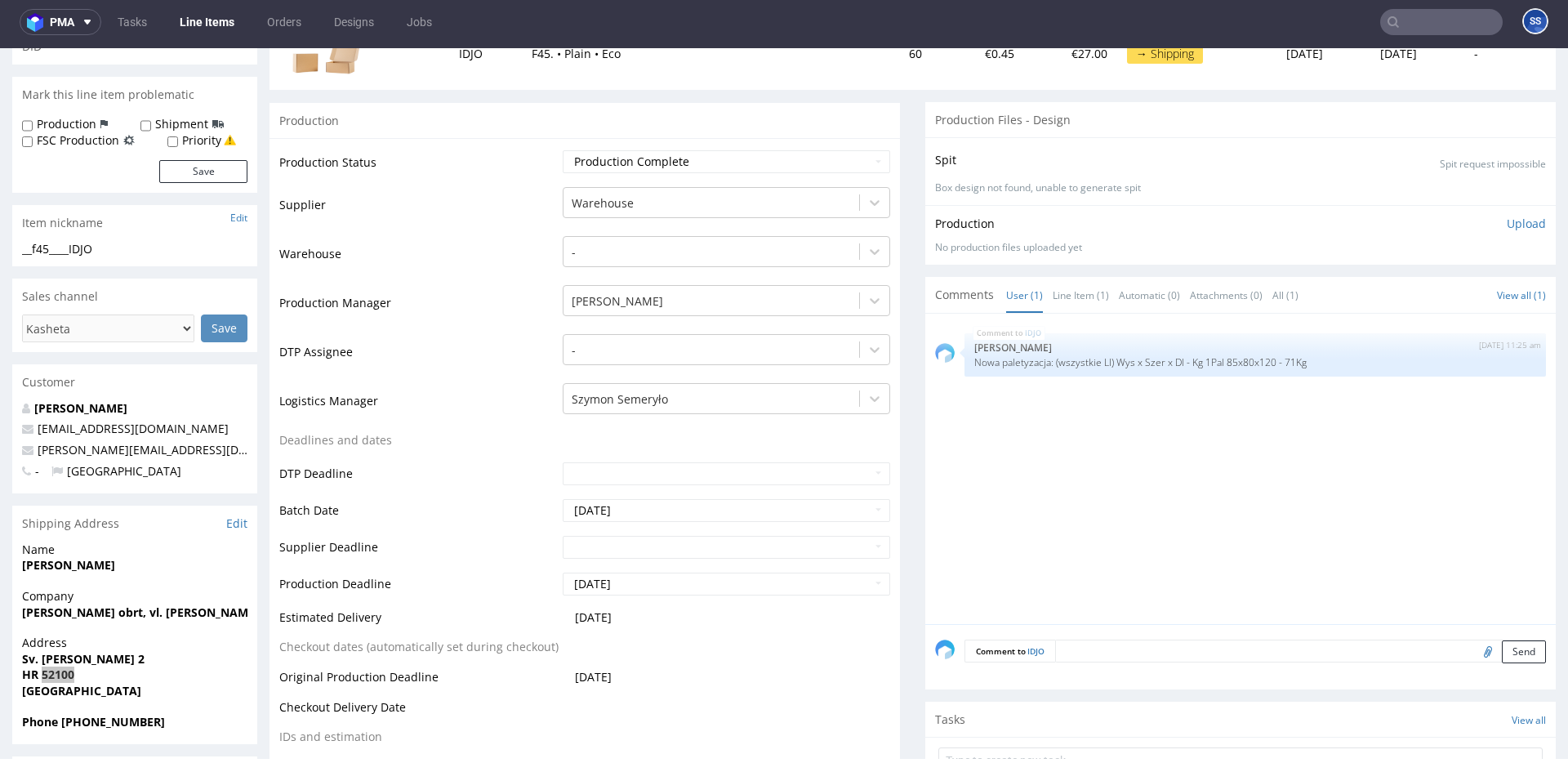
scroll to position [249, 0]
click at [128, 404] on link "Kasheta Jelena Poldrugovac" at bounding box center [81, 408] width 93 height 16
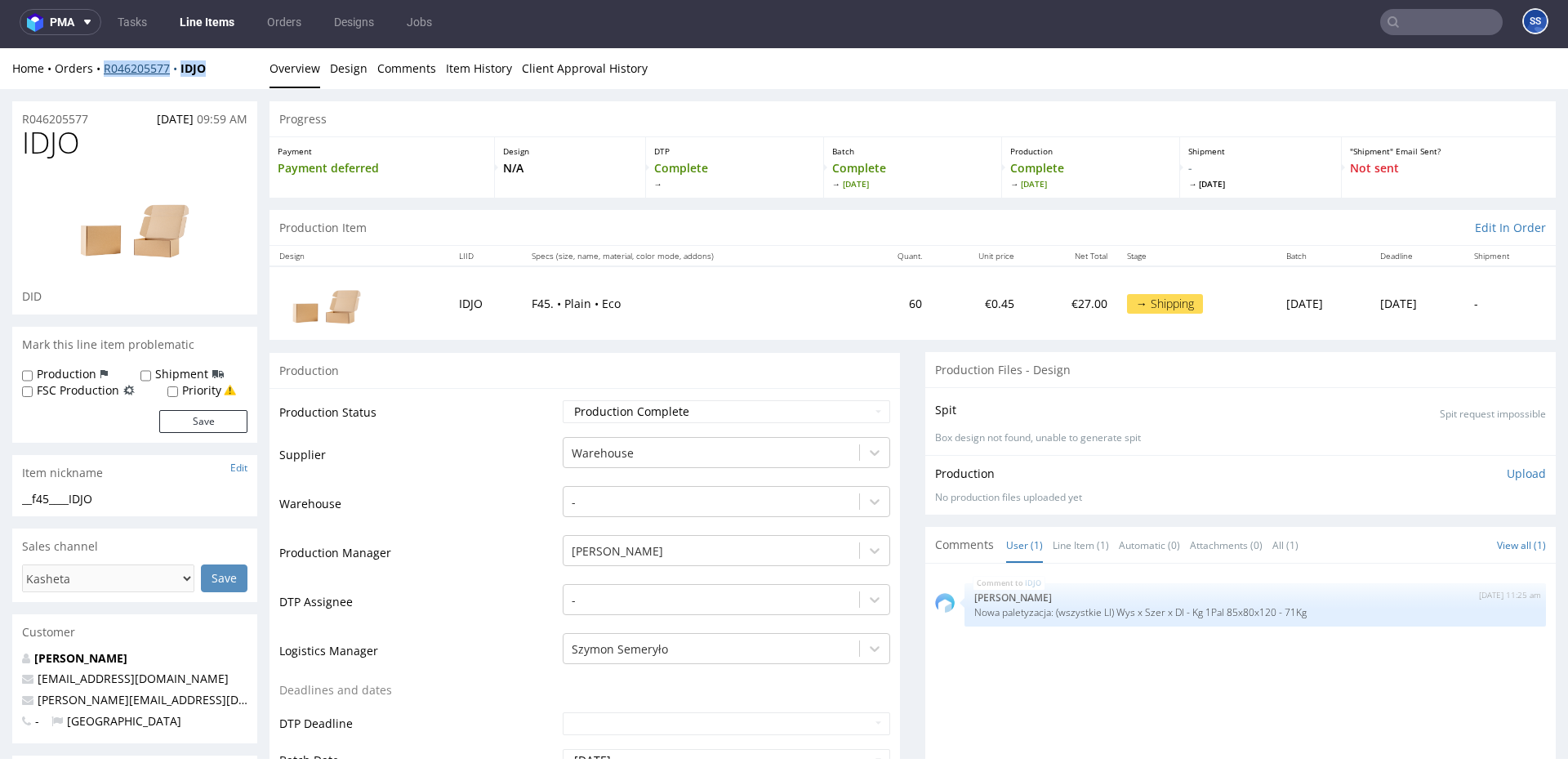
click at [104, 68] on div "Home Orders R046205577 IDJO" at bounding box center [134, 69] width 245 height 17
copy div "R046205577 IDJO"
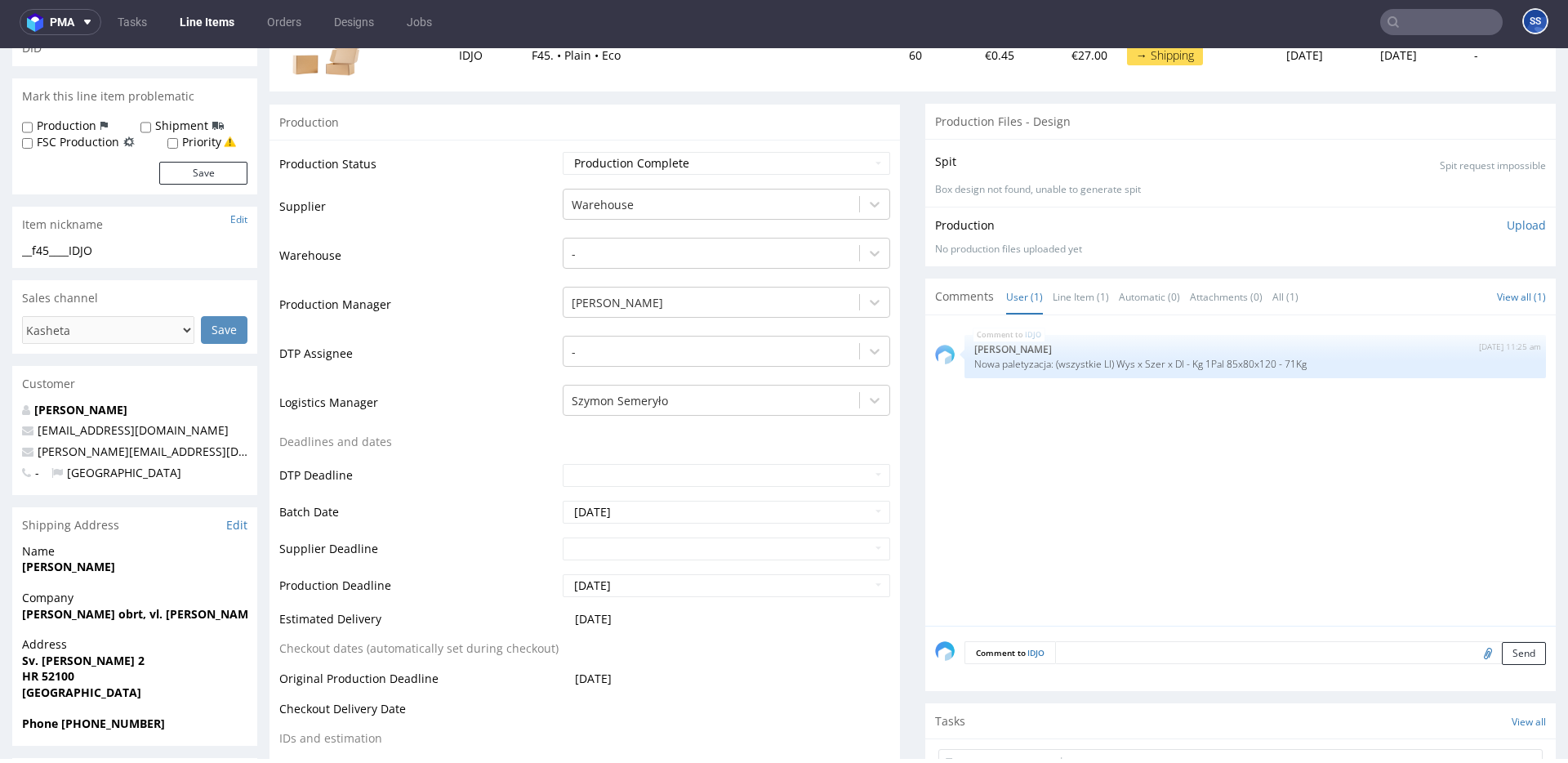
scroll to position [299, 0]
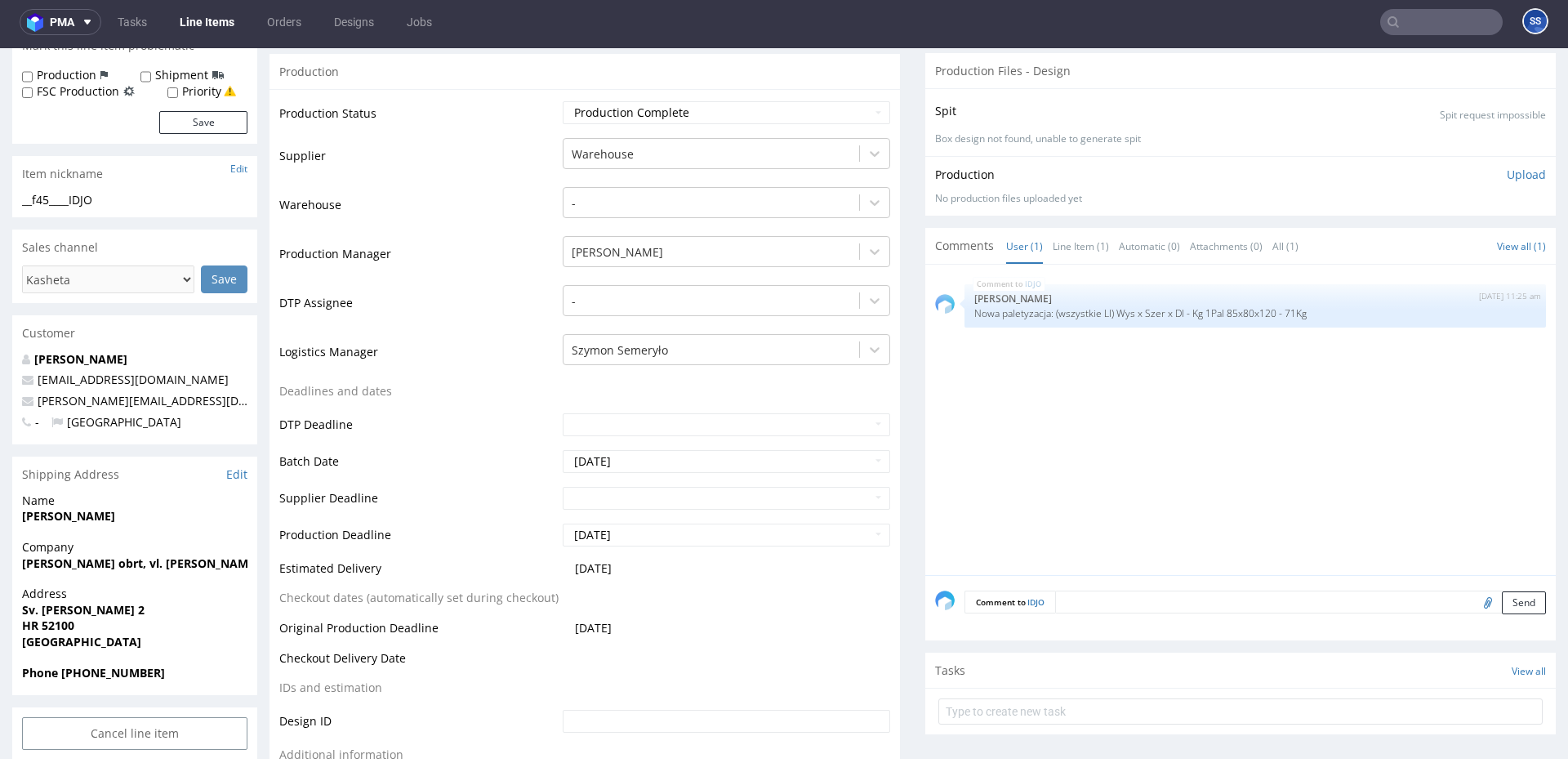
drag, startPoint x: 169, startPoint y: 519, endPoint x: 68, endPoint y: 522, distance: 101.0
click at [68, 521] on span "Kasheta Jelena Poldrugovac" at bounding box center [135, 517] width 226 height 17
copy strong "Jelena Poldrugovac"
drag, startPoint x: 174, startPoint y: 403, endPoint x: 38, endPoint y: 408, distance: 136.1
click at [38, 408] on p "kasheta.pack@gmail.com" at bounding box center [135, 402] width 226 height 17
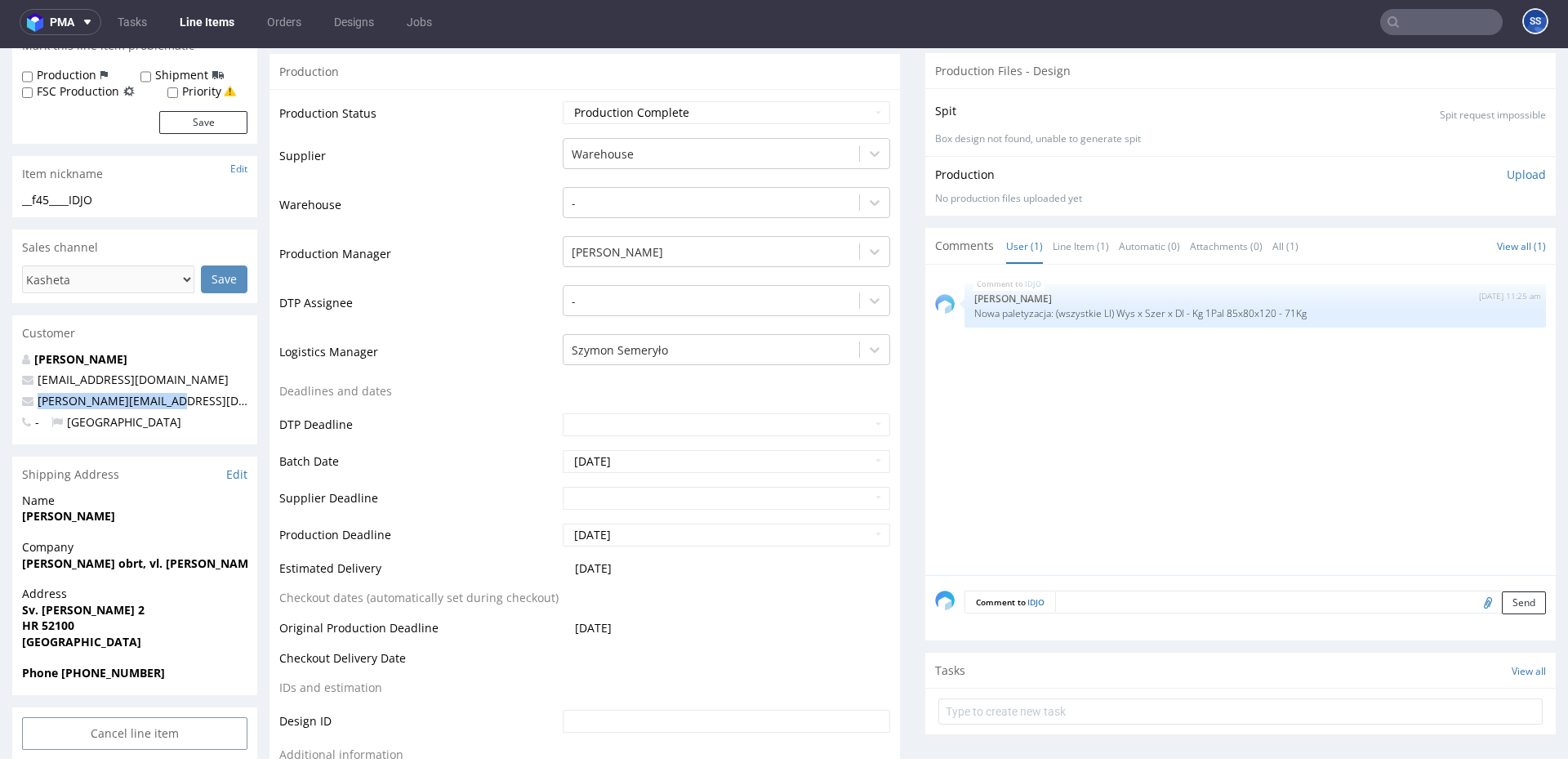
copy link "kasheta.pack@gmail.com"
click at [113, 667] on strong "Phone +385992529488" at bounding box center [93, 672] width 143 height 16
click at [112, 667] on strong "Phone +385992529488" at bounding box center [93, 672] width 143 height 16
copy strong "385992529488"
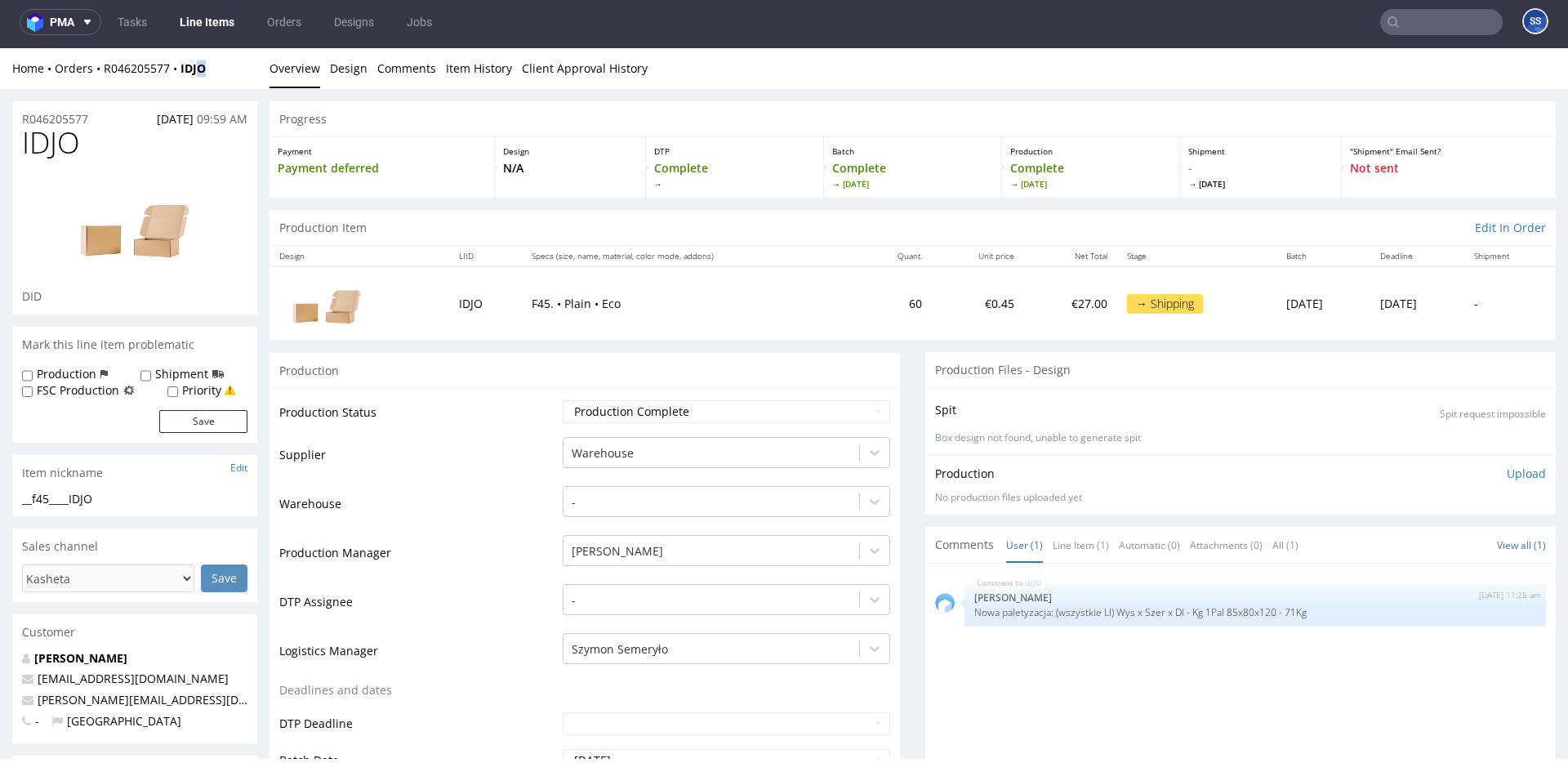
drag, startPoint x: 223, startPoint y: 71, endPoint x: 101, endPoint y: 109, distance: 127.8
click at [207, 72] on div "Home Orders R046205577 IDJO" at bounding box center [134, 69] width 245 height 17
click at [119, 87] on div "Home Orders R046205577 IDJO Overview Design Comments Item History Client Approv…" at bounding box center [784, 69] width 1568 height 41
drag, startPoint x: 101, startPoint y: 58, endPoint x: 210, endPoint y: 84, distance: 112.1
click at [153, 69] on div "Home Orders R046205577 IDJO Overview Design Comments Item History Client Approv…" at bounding box center [784, 69] width 1568 height 41
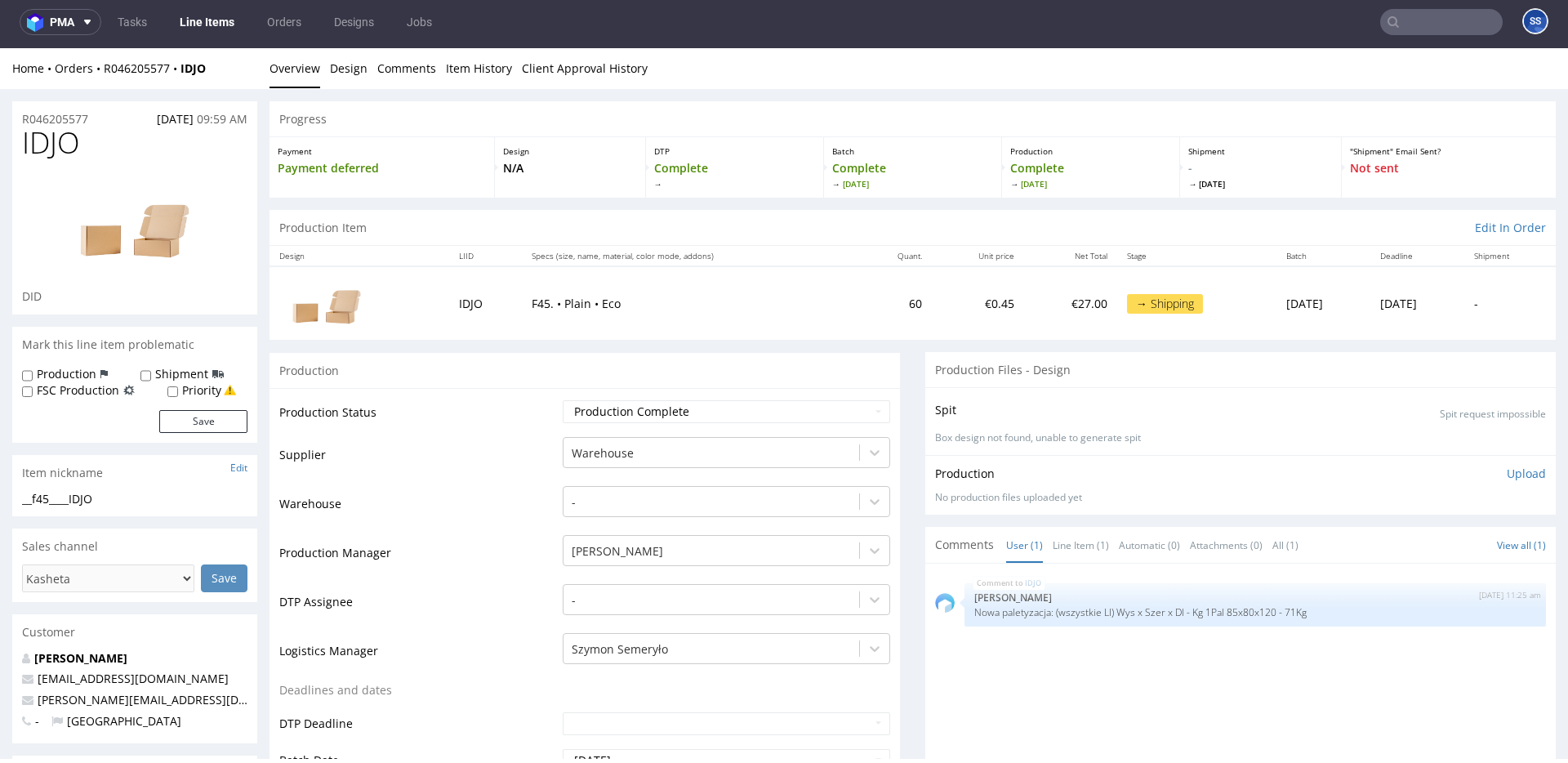
drag, startPoint x: 212, startPoint y: 84, endPoint x: 221, endPoint y: 68, distance: 18.4
click at [219, 73] on div "Home Orders R046205577 IDJO Overview Design Comments Item History Client Approv…" at bounding box center [784, 69] width 1568 height 41
drag, startPoint x: 194, startPoint y: 69, endPoint x: 94, endPoint y: 71, distance: 100.0
click at [94, 71] on div "Home Orders R046205577 IDJO" at bounding box center [134, 69] width 245 height 17
copy div "R046205577 IDJO"
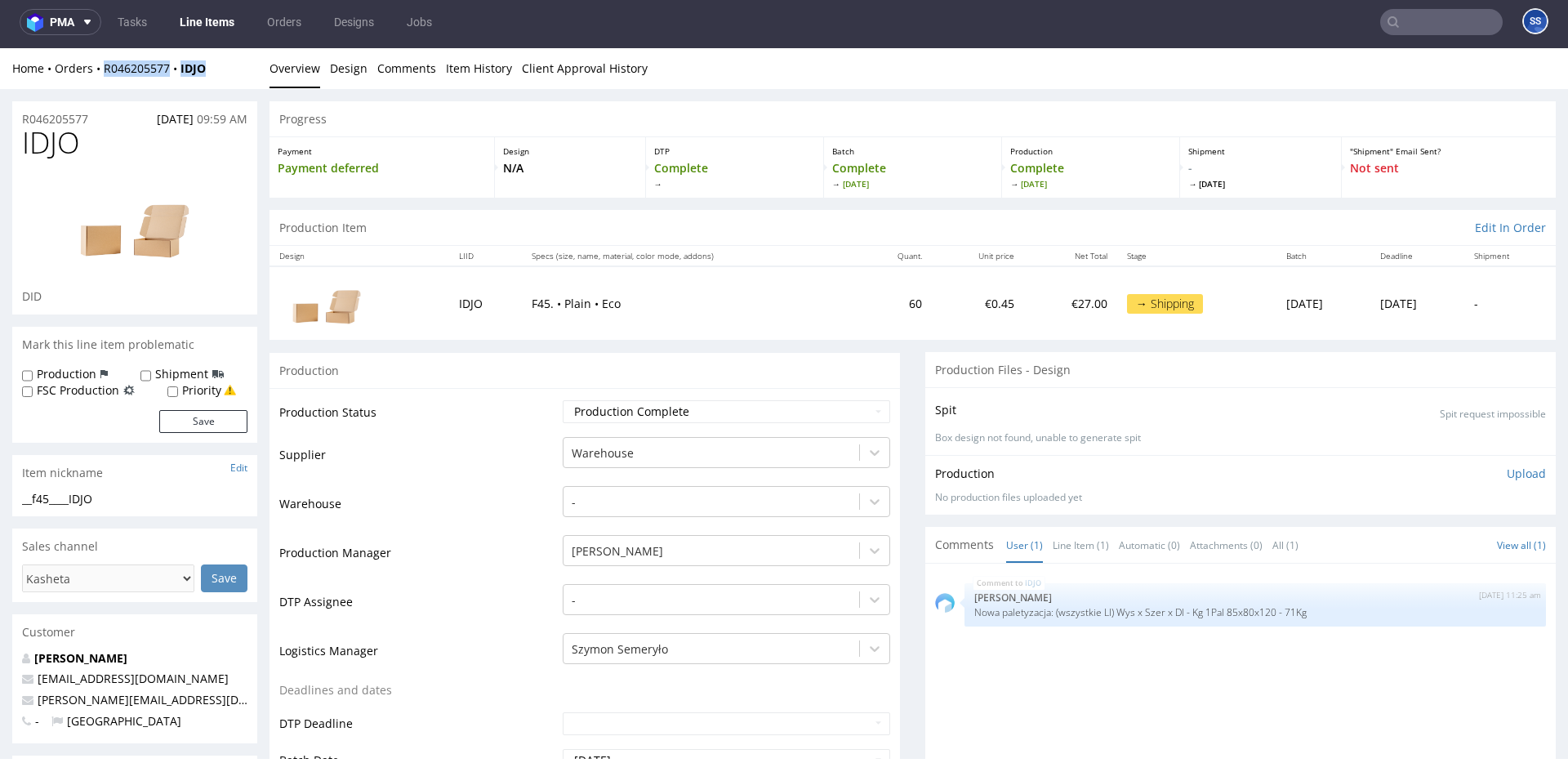
click at [219, 19] on link "Line Items" at bounding box center [207, 22] width 74 height 26
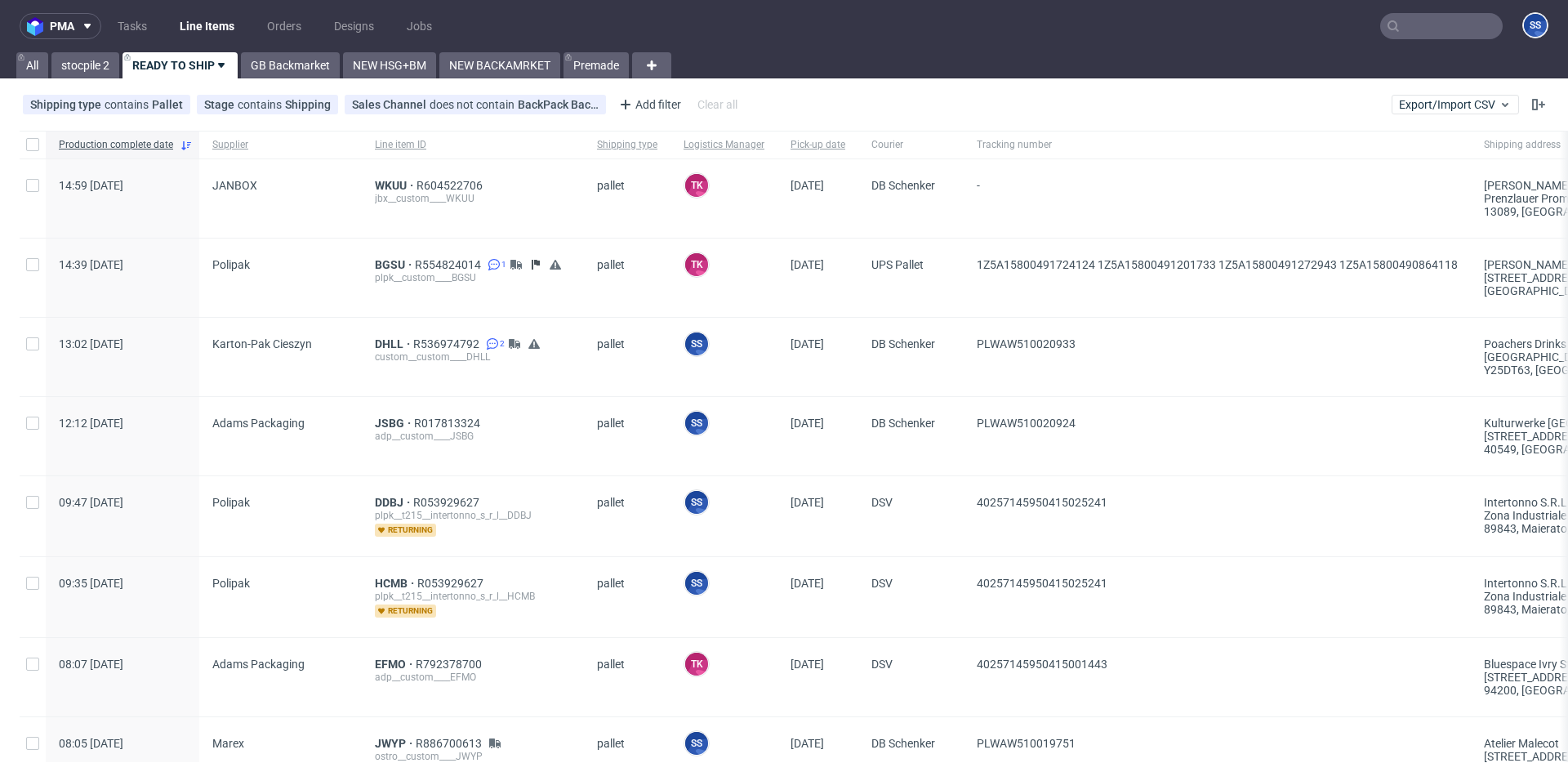
click at [1415, 30] on input "text" at bounding box center [1441, 26] width 122 height 26
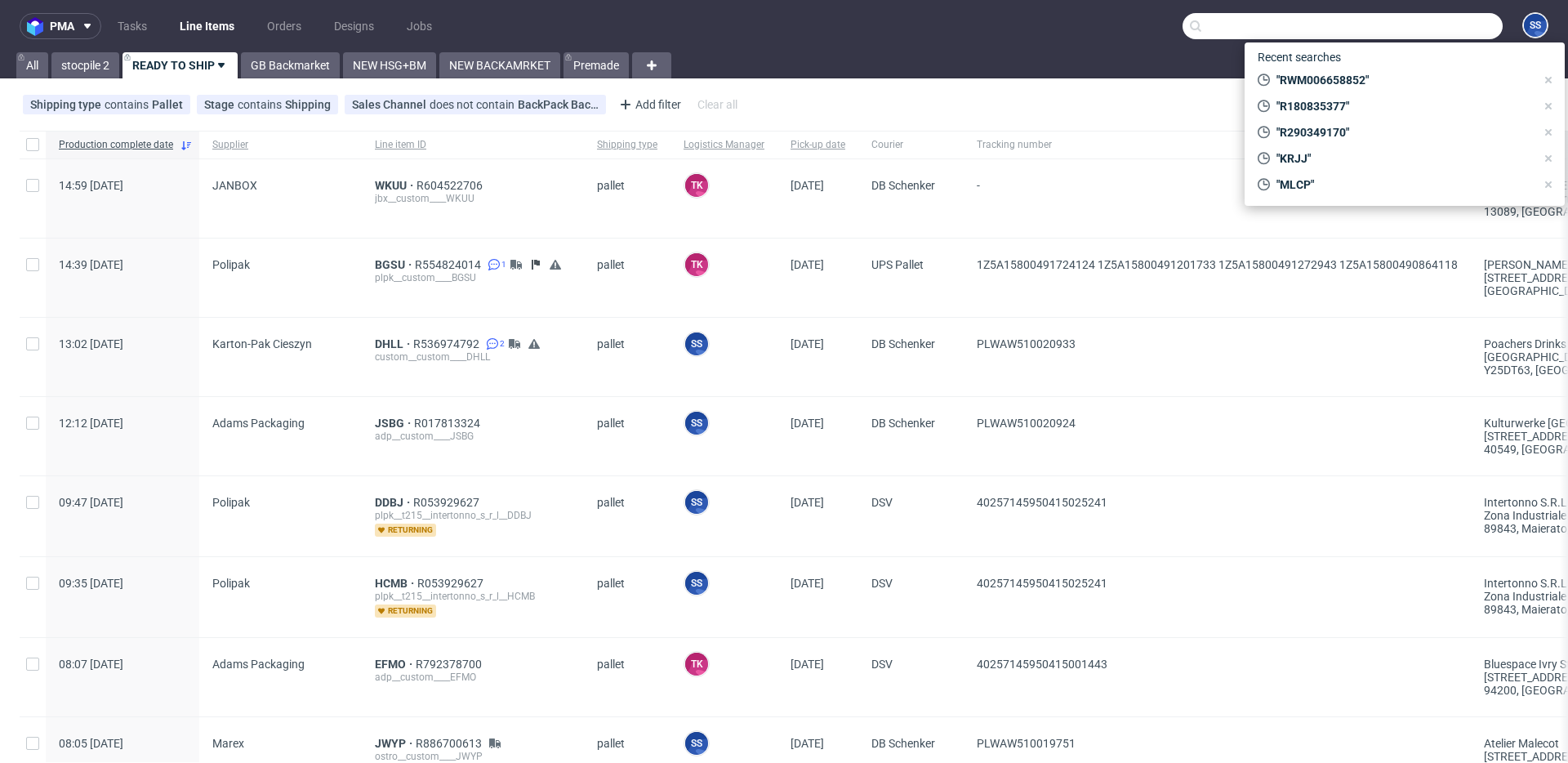
paste input "MJMO"
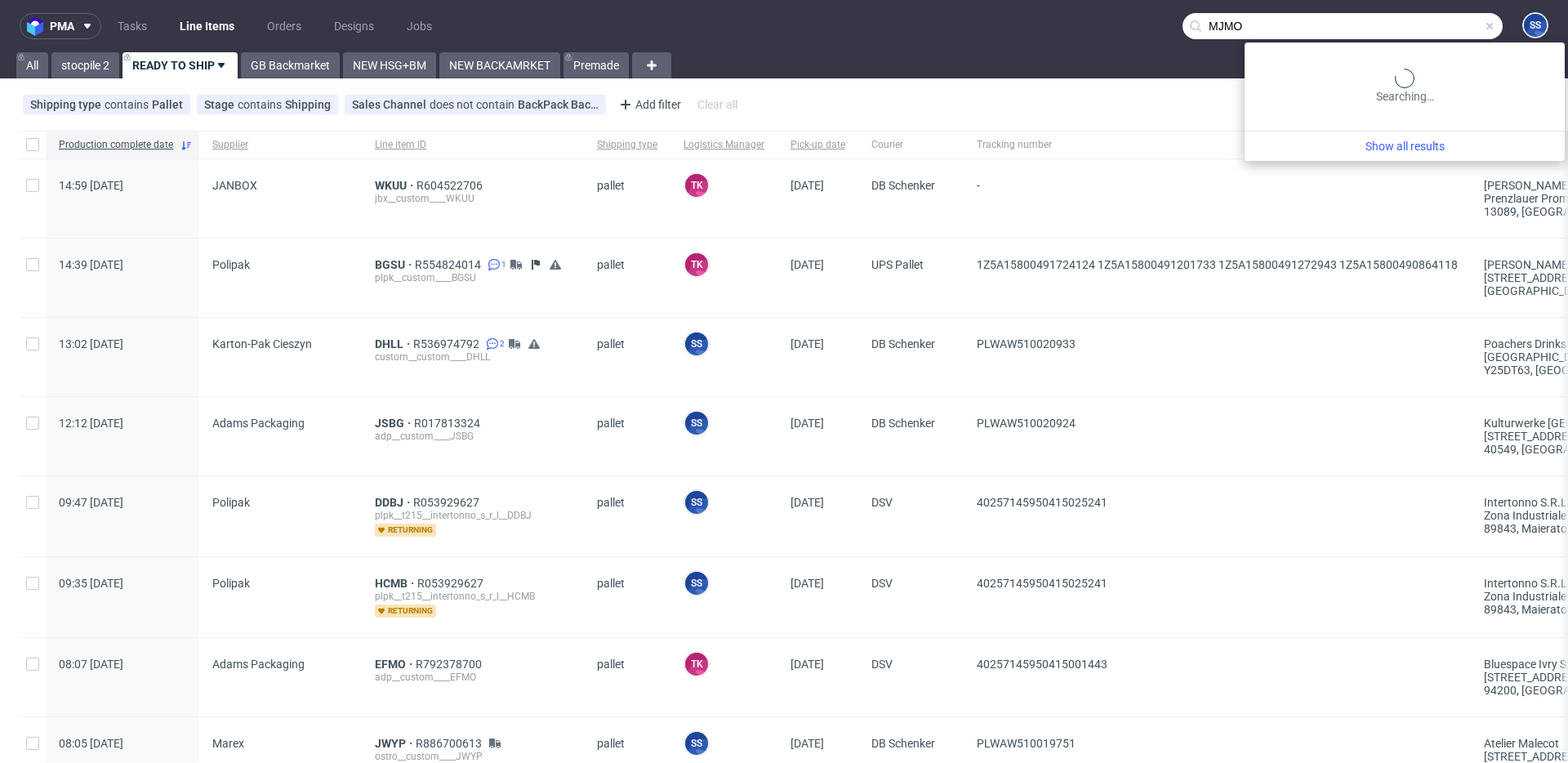
type input "MJMO"
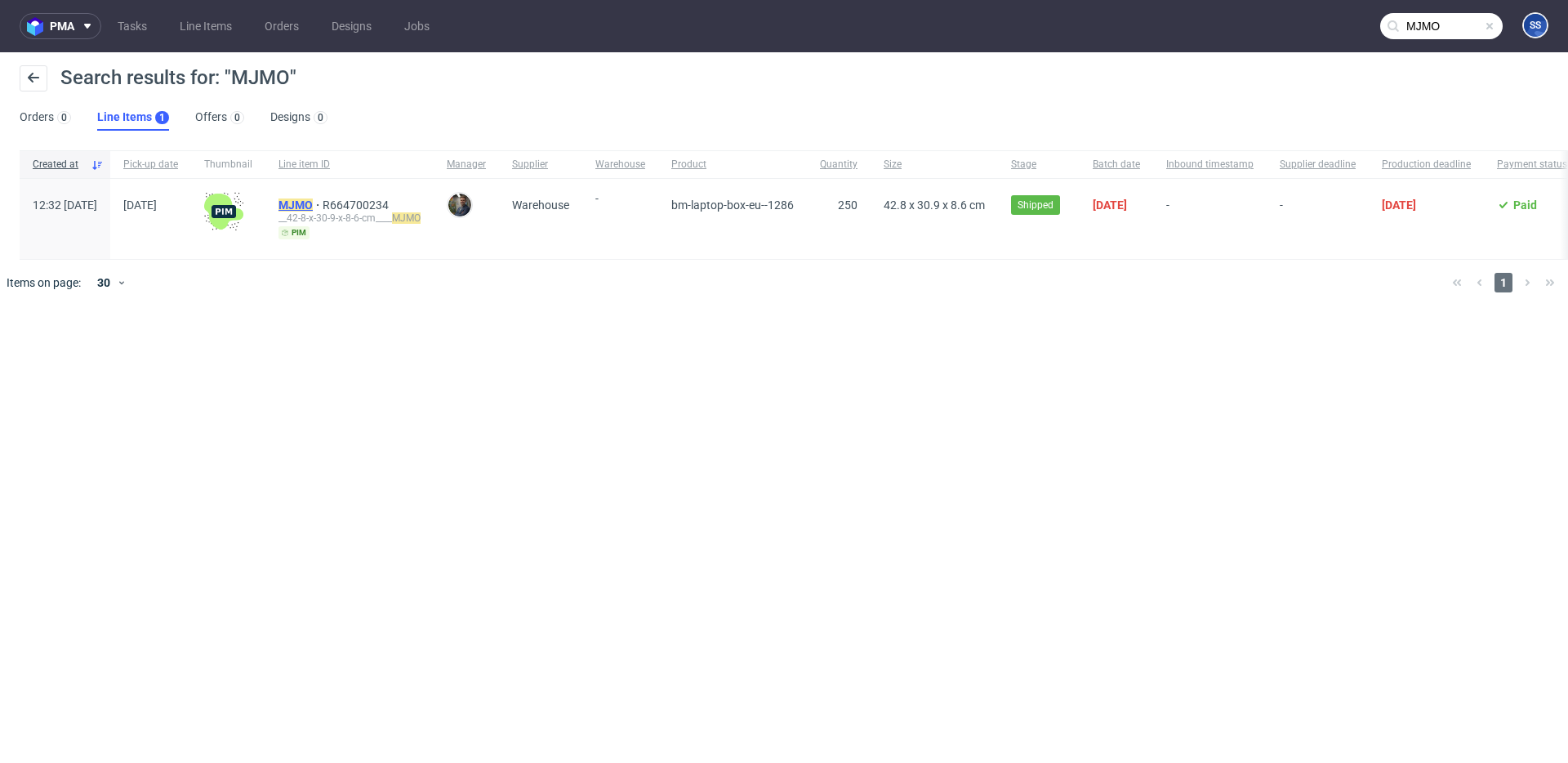
click at [313, 206] on mark "MJMO" at bounding box center [295, 205] width 34 height 13
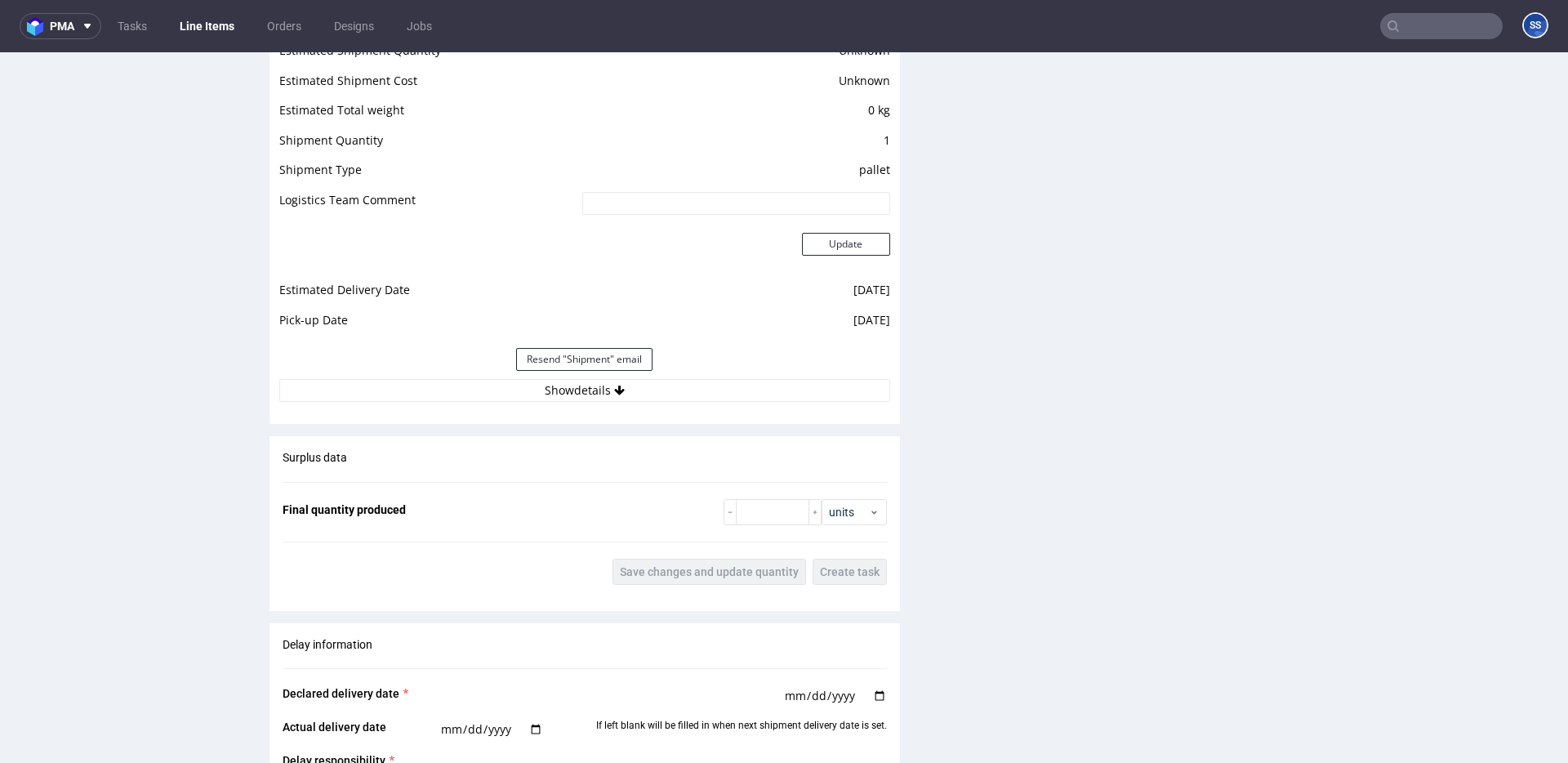
scroll to position [1380, 0]
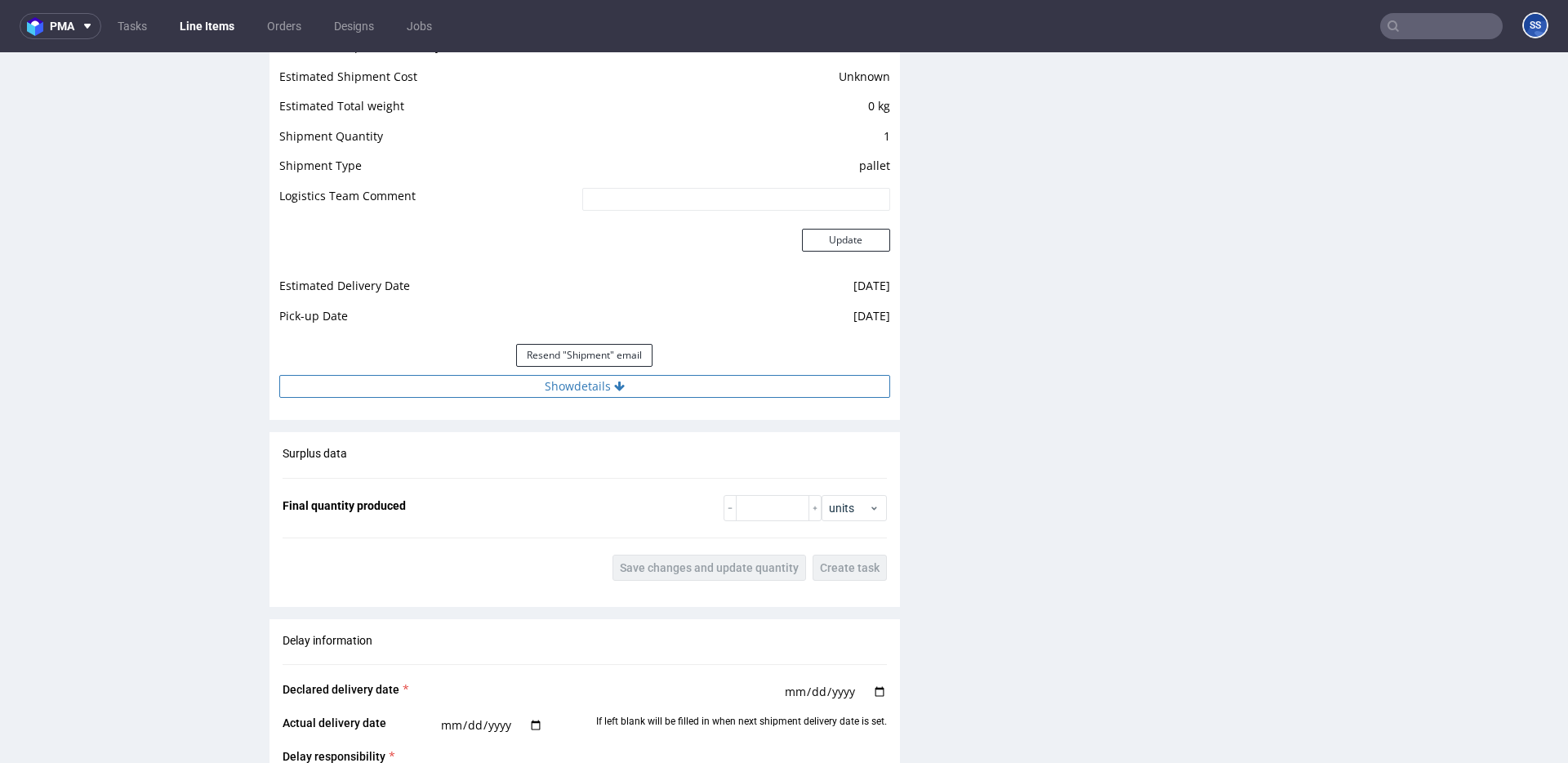
click at [652, 382] on button "Show details" at bounding box center [585, 386] width 611 height 23
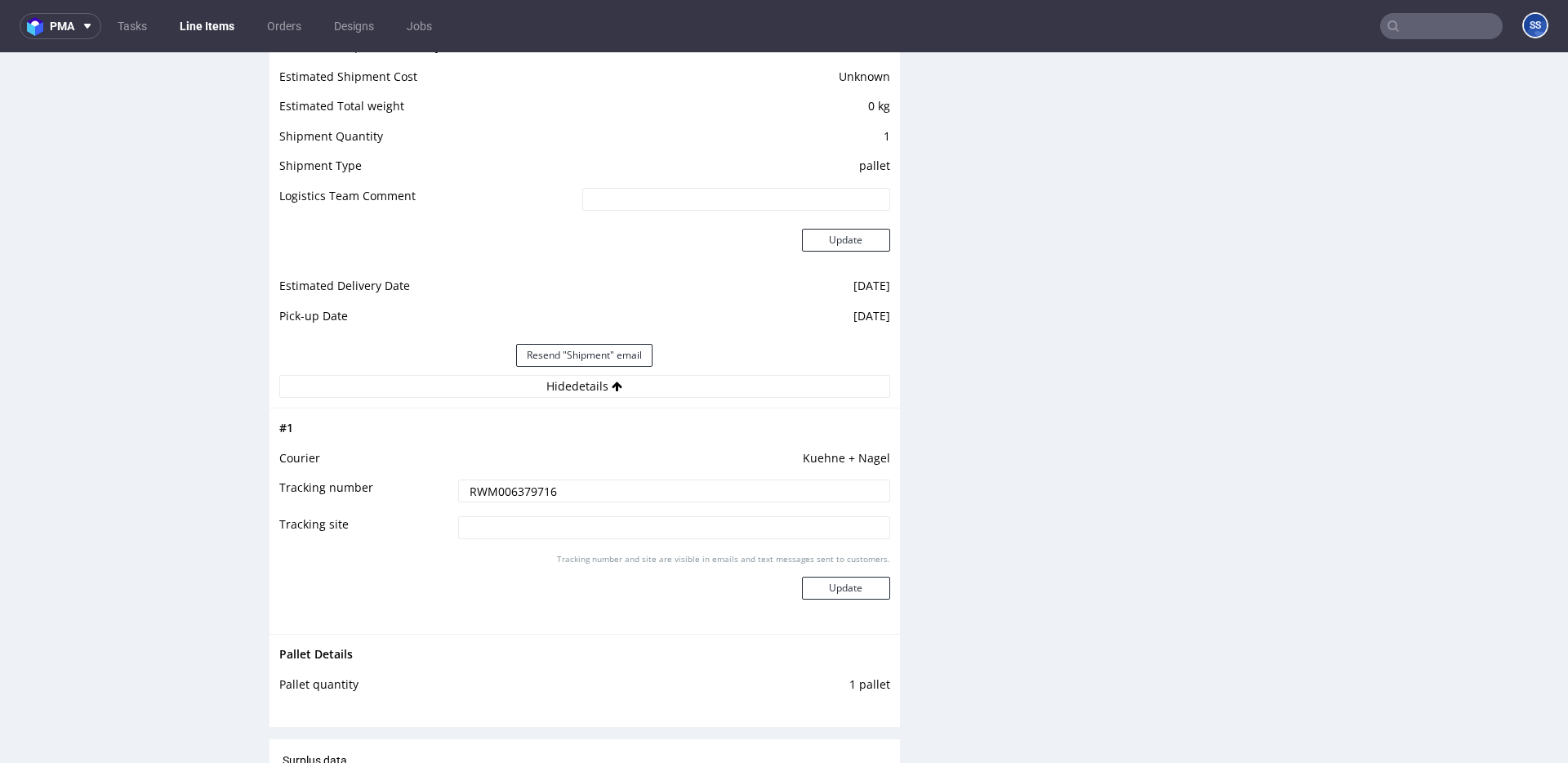
click at [532, 489] on input "RWM006379716" at bounding box center [674, 491] width 432 height 23
type input "RWM006379716"
click at [603, 494] on input "RWM006379716" at bounding box center [674, 491] width 432 height 23
click at [513, 494] on input "RWM006379716" at bounding box center [674, 491] width 432 height 23
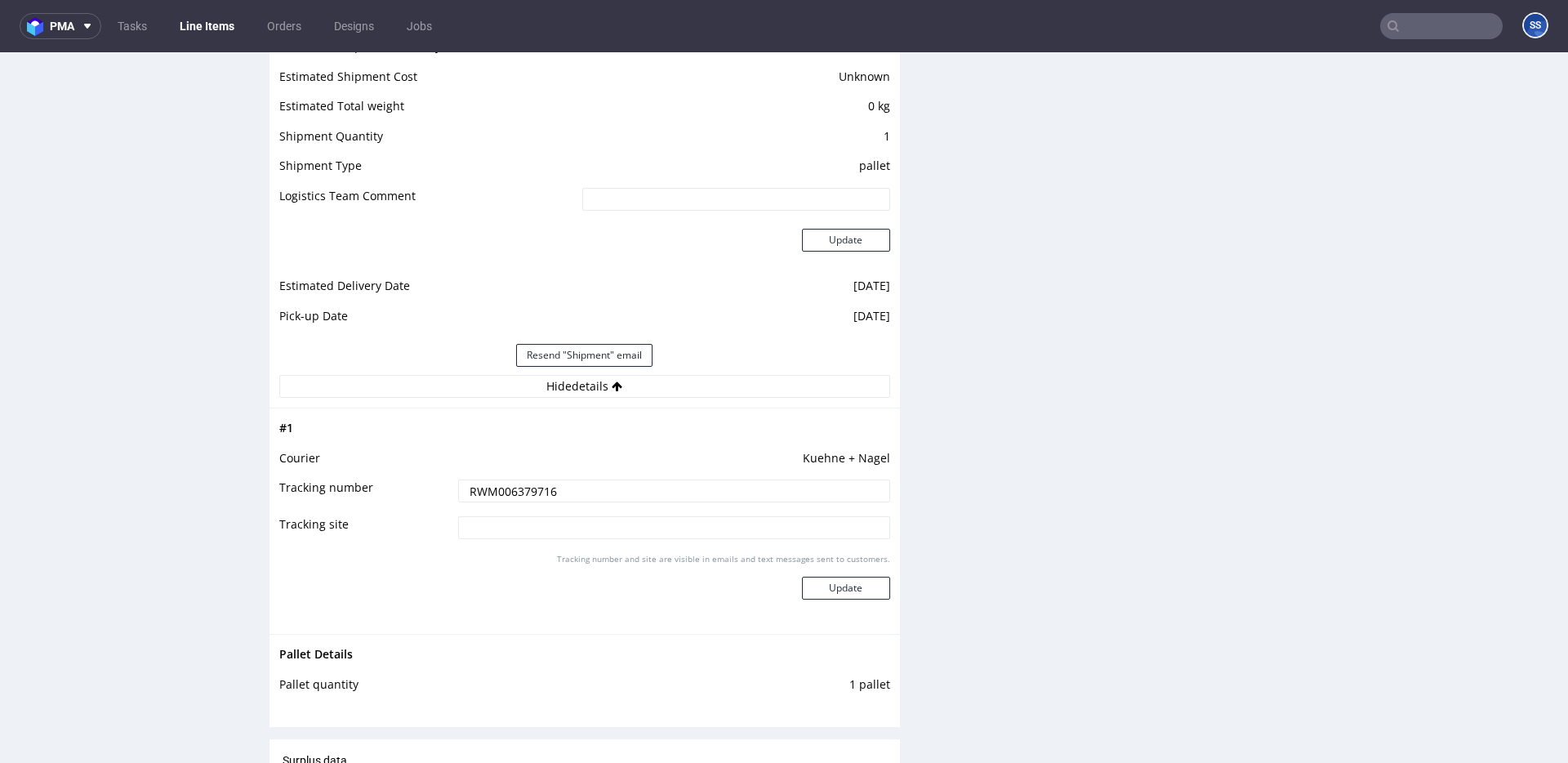
click at [513, 494] on input "RWM006379716" at bounding box center [674, 491] width 432 height 23
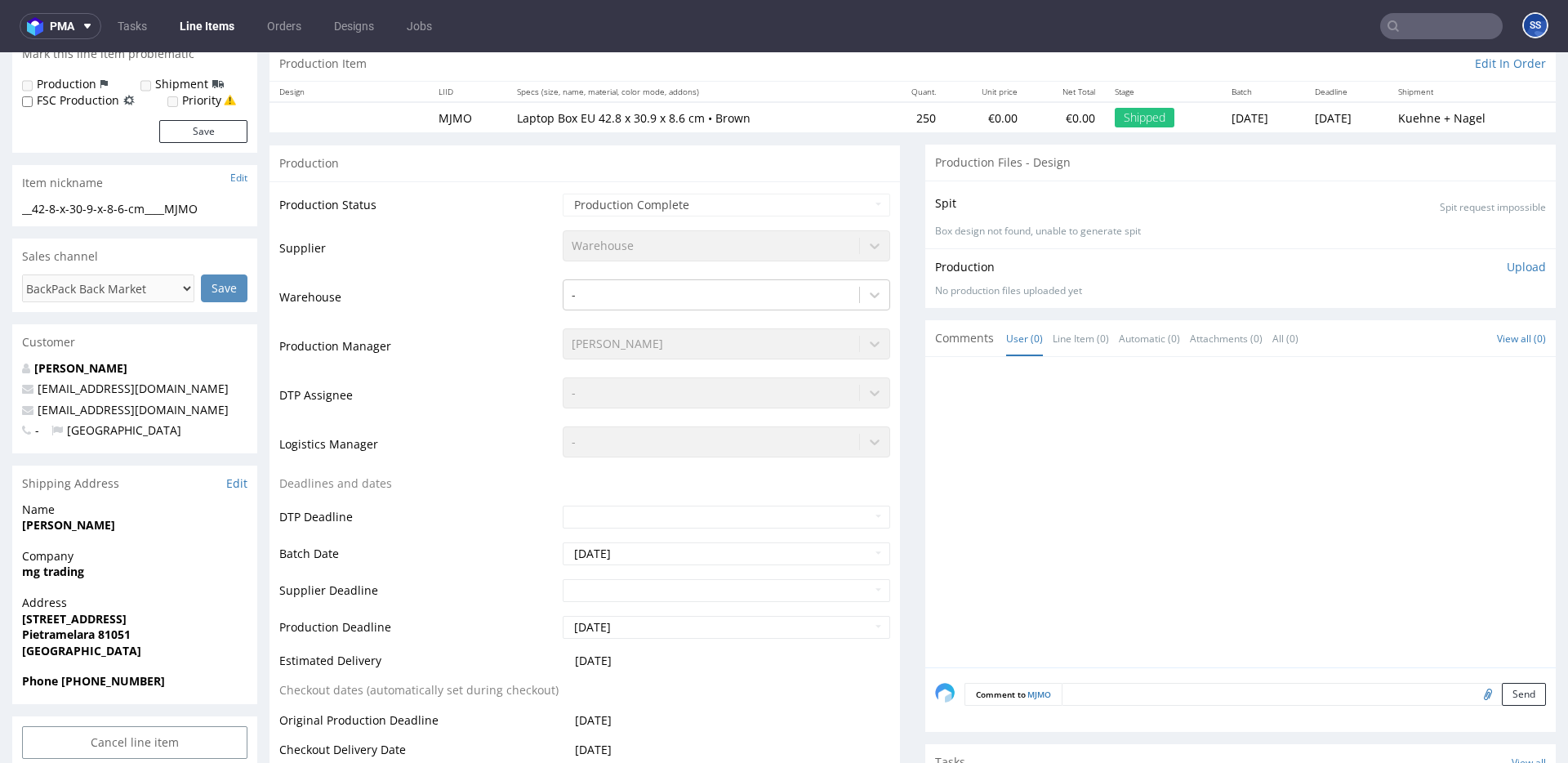
scroll to position [0, 0]
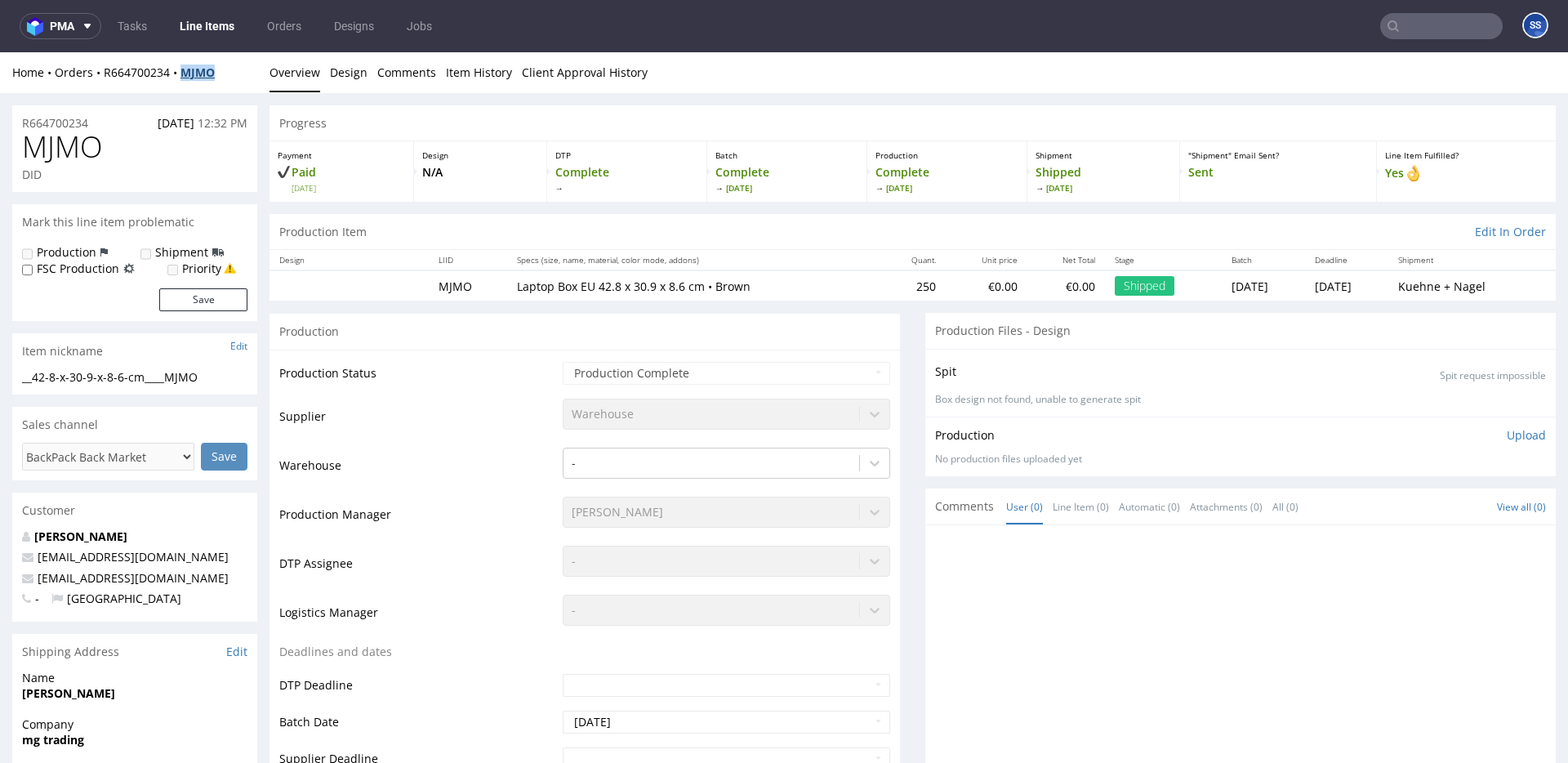
drag, startPoint x: 238, startPoint y: 75, endPoint x: 390, endPoint y: 58, distance: 152.9
click at [187, 78] on div "Home Orders R664700234 MJMO" at bounding box center [134, 73] width 245 height 17
click at [480, 69] on link "Item History" at bounding box center [479, 71] width 66 height 40
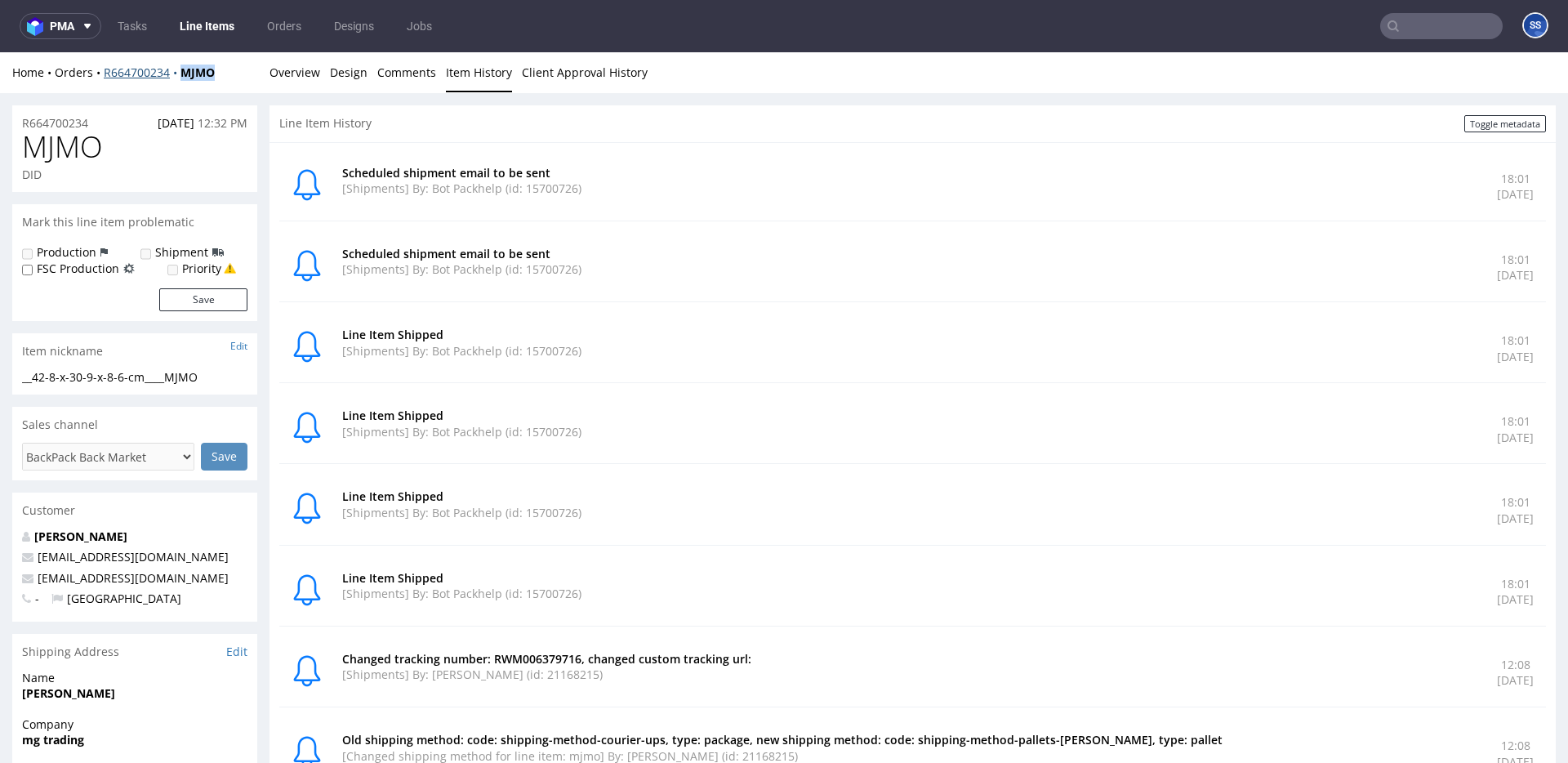
drag, startPoint x: 219, startPoint y: 77, endPoint x: 182, endPoint y: 77, distance: 37.0
click at [182, 77] on div "Home Orders R664700234 MJMO" at bounding box center [134, 73] width 245 height 17
click at [237, 78] on div "Home Orders R664700234 MJMO" at bounding box center [134, 73] width 245 height 17
drag, startPoint x: 148, startPoint y: 78, endPoint x: 106, endPoint y: 76, distance: 42.0
click at [106, 76] on div "Home Orders R664700234 MJMO" at bounding box center [134, 73] width 245 height 17
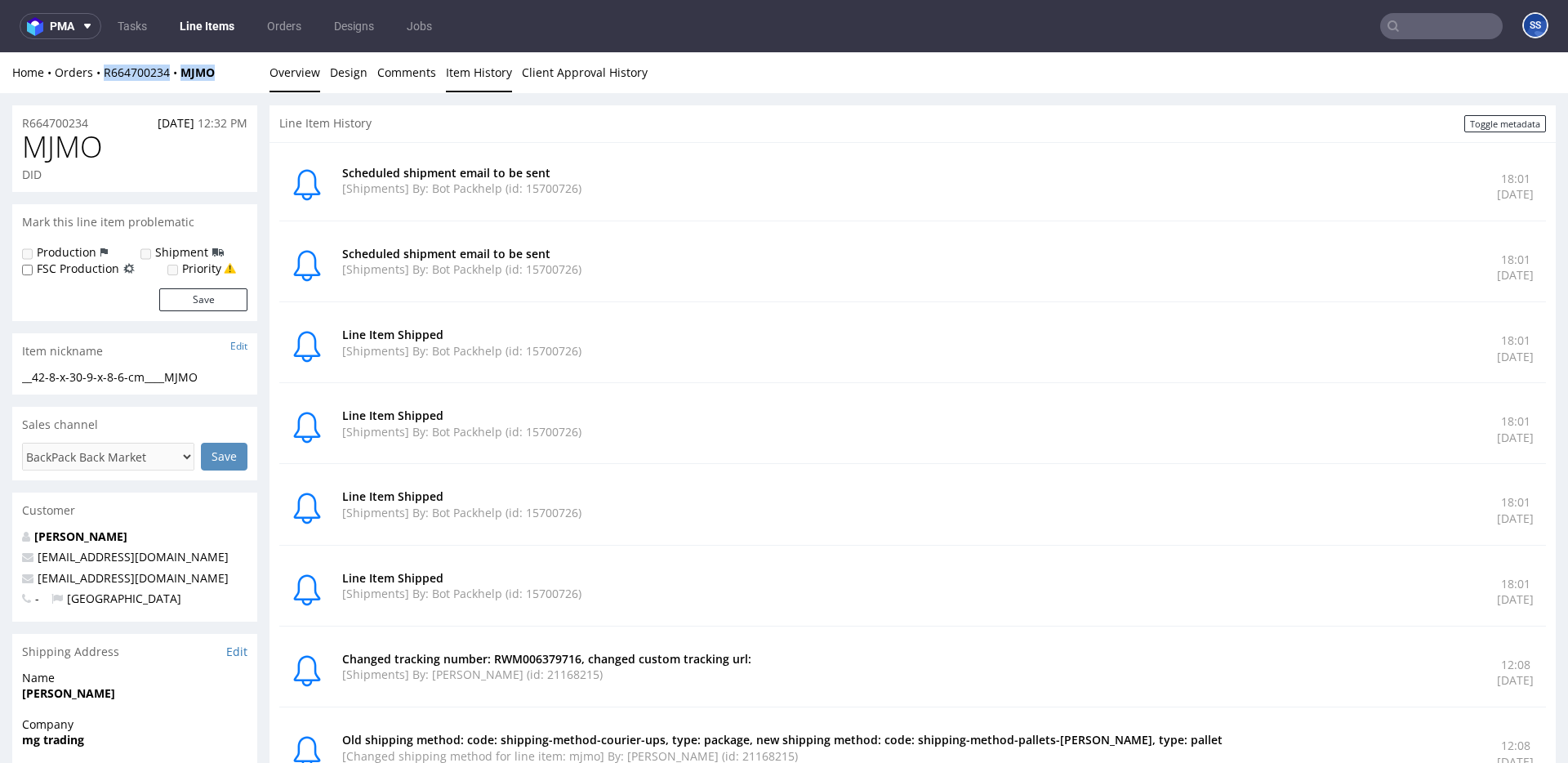
click at [305, 70] on link "Overview" at bounding box center [294, 71] width 51 height 40
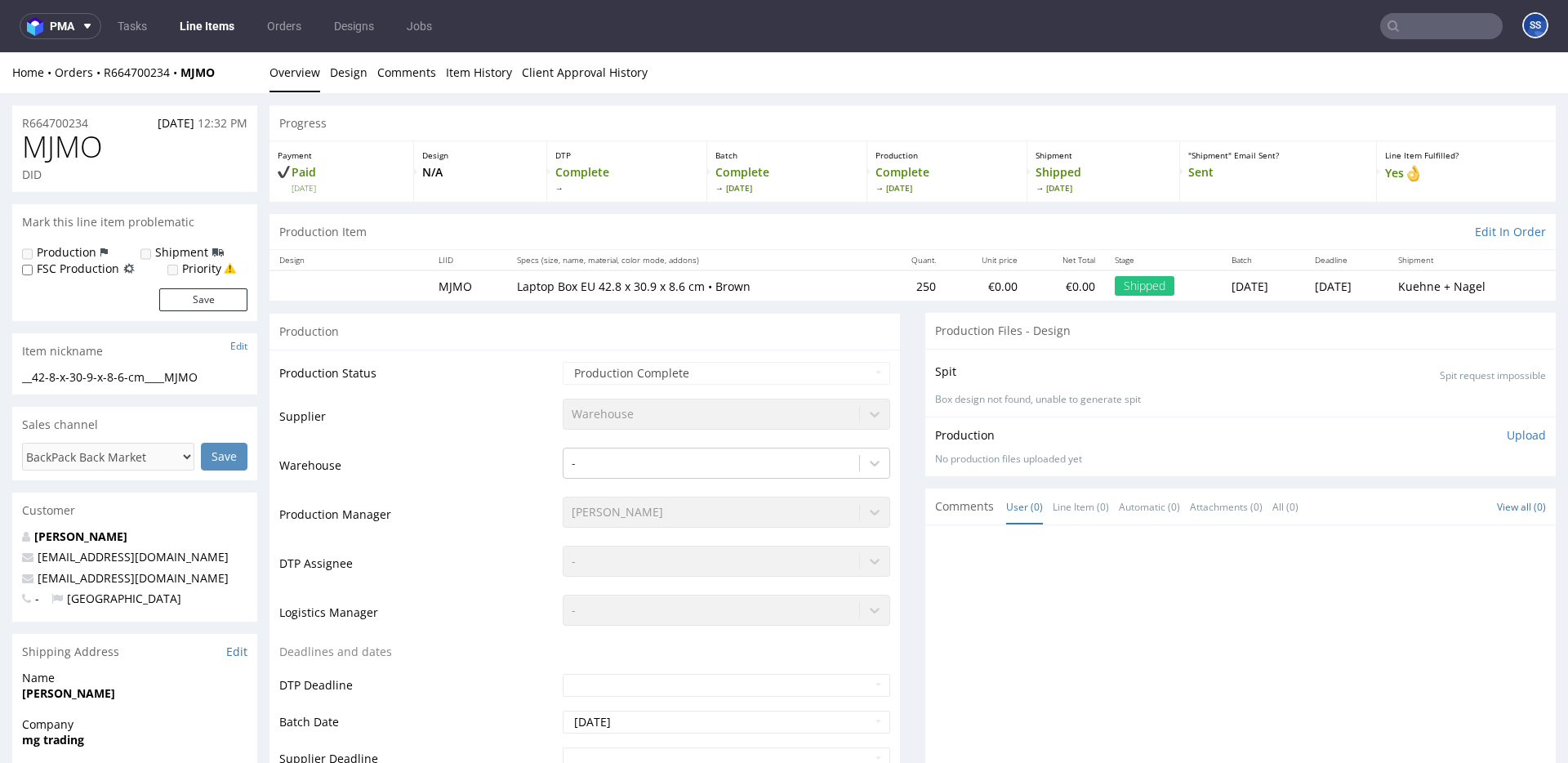
click at [226, 78] on div "Home Orders R664700234 MJMO" at bounding box center [134, 73] width 245 height 17
drag, startPoint x: 221, startPoint y: 76, endPoint x: 184, endPoint y: 78, distance: 37.1
click at [184, 78] on div "Home Orders R664700234 MJMO" at bounding box center [134, 73] width 245 height 17
click at [1400, 26] on input "text" at bounding box center [1441, 26] width 122 height 26
click at [1400, 29] on input "text" at bounding box center [1441, 26] width 122 height 26
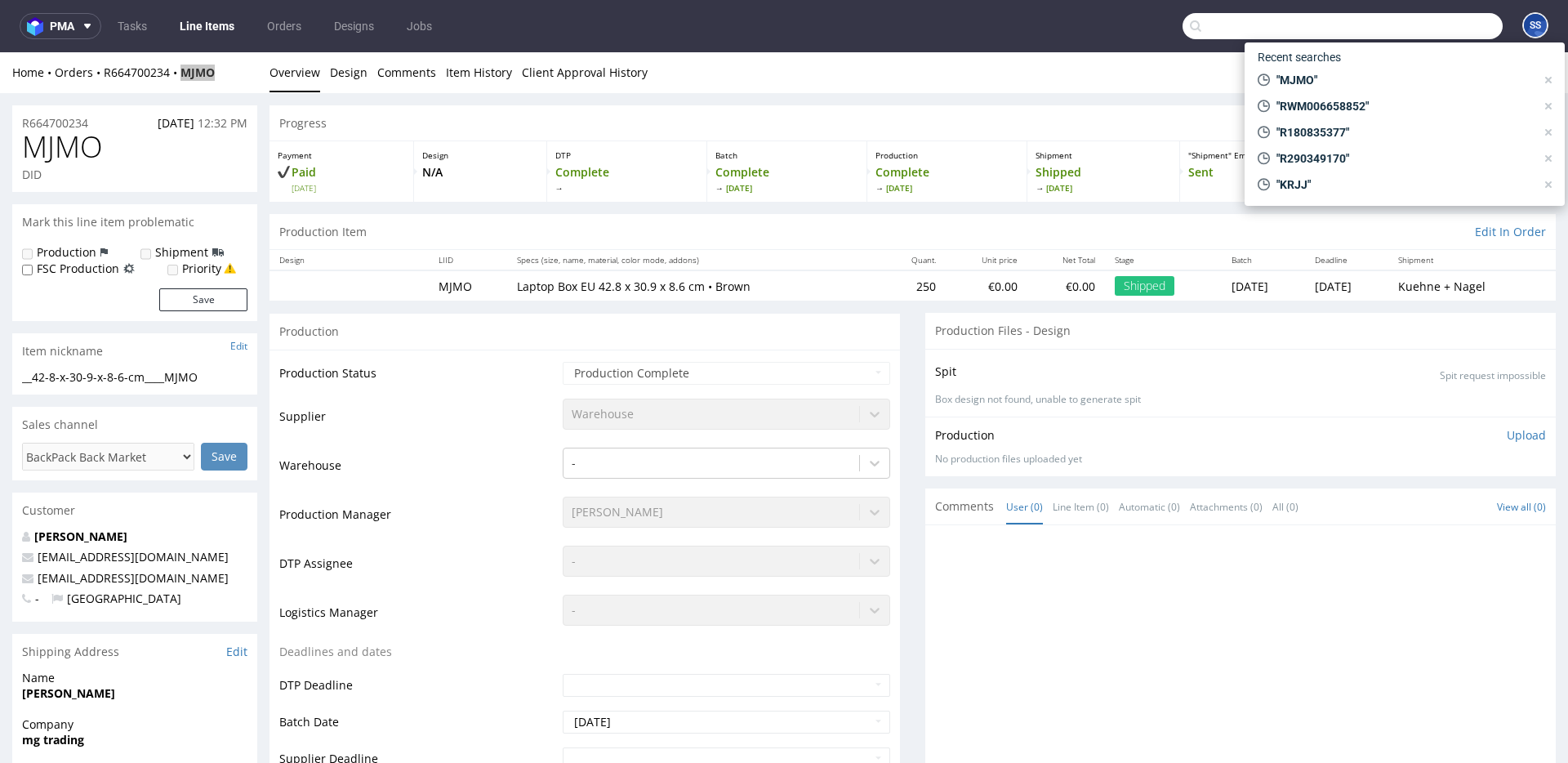
paste input "MTPQ"
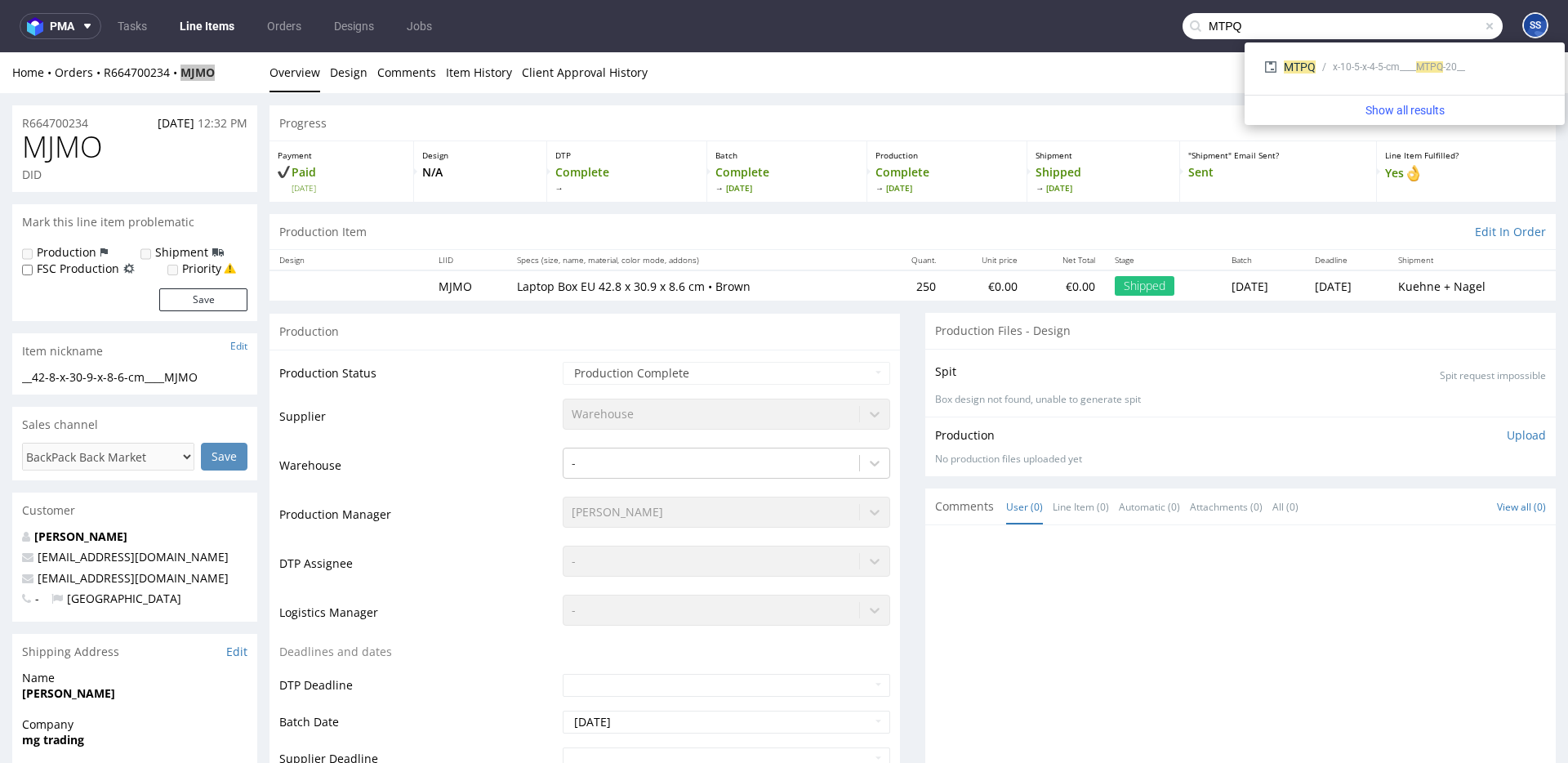
type input "MTPQ"
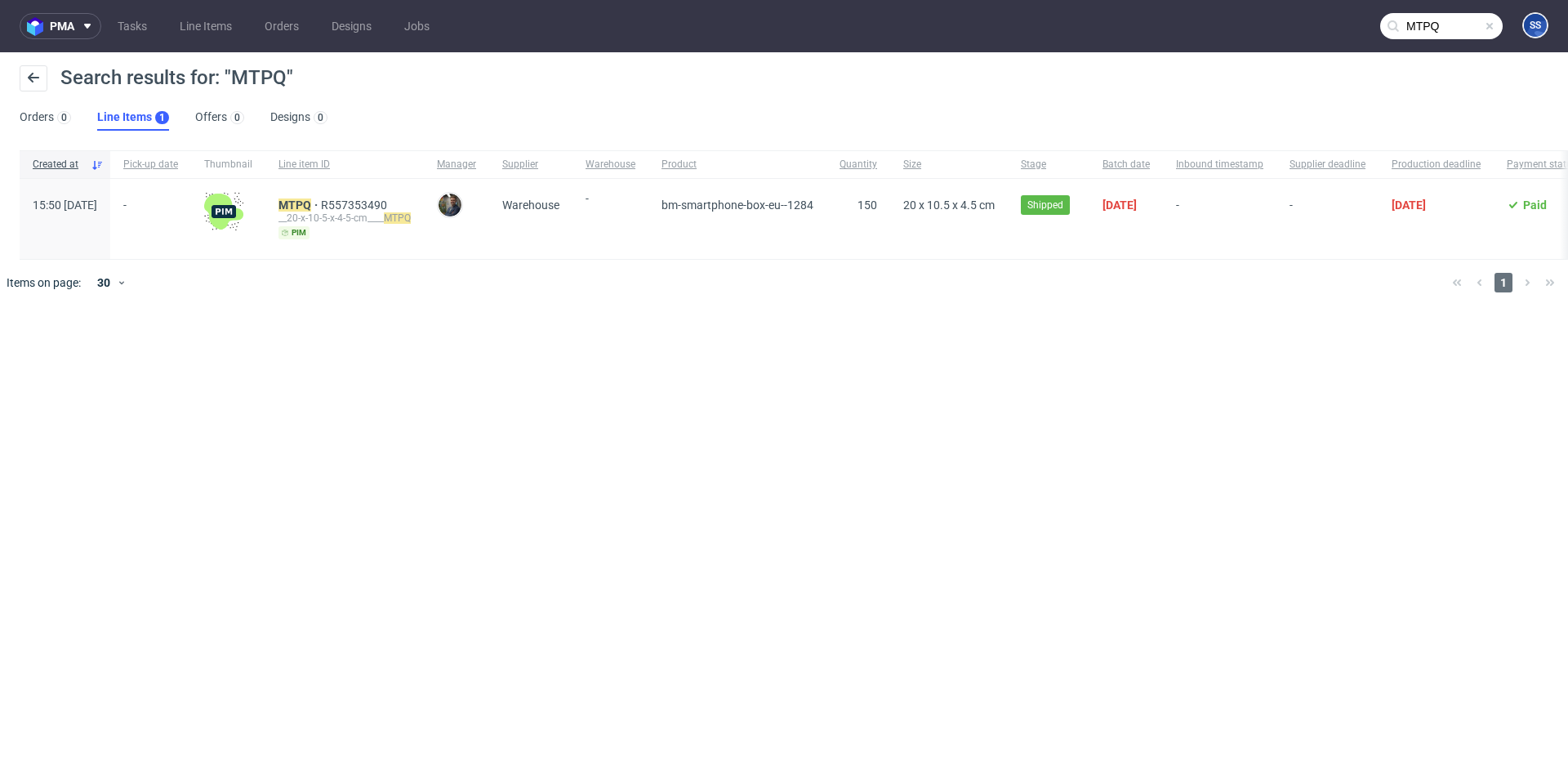
click at [338, 196] on div "MTPQ R557353490 __20-x-10-5-x-4-5-cm____ MTPQ pim" at bounding box center [344, 219] width 158 height 80
click at [311, 202] on mark "MTPQ" at bounding box center [294, 205] width 32 height 13
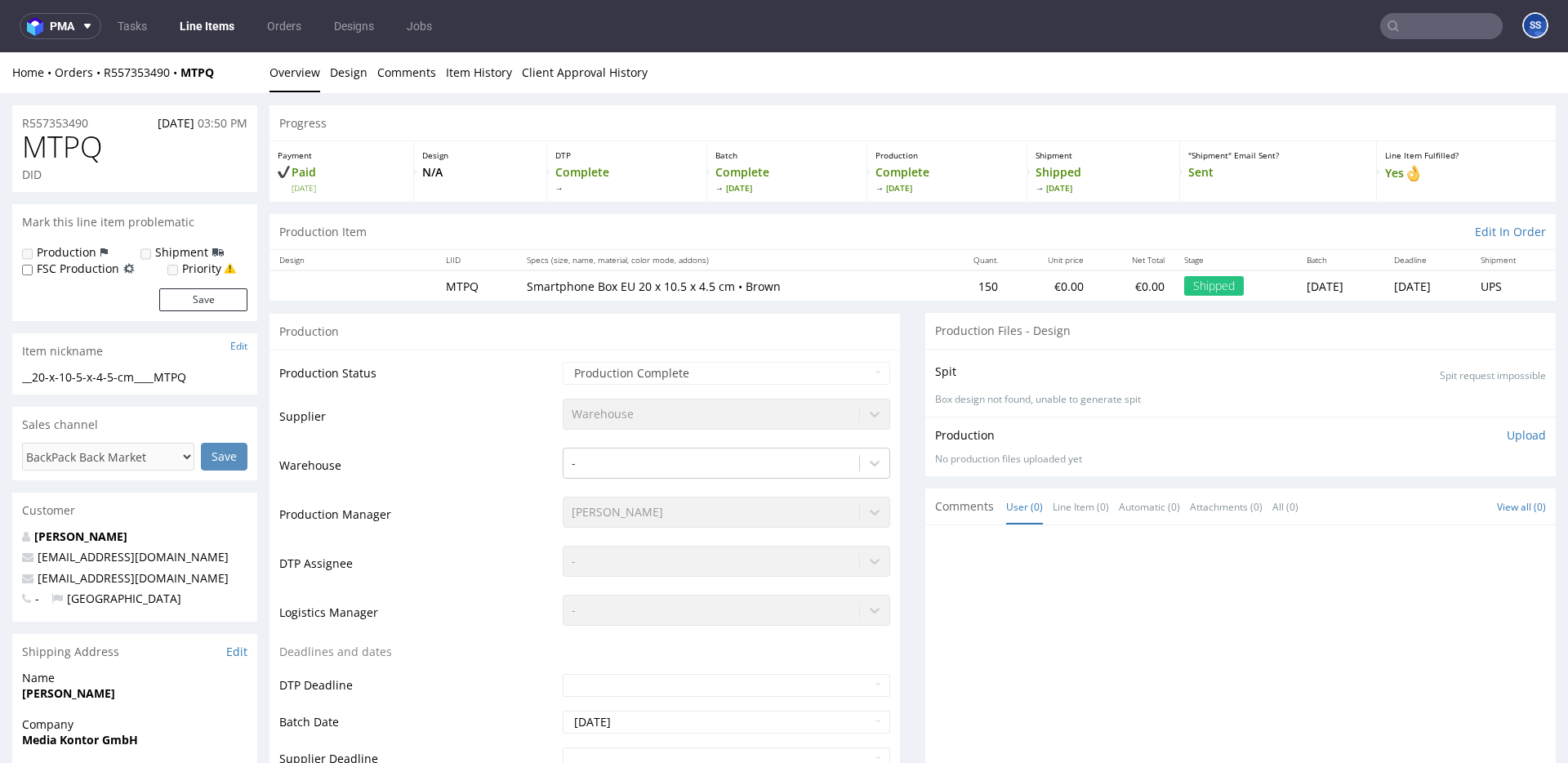
scroll to position [1, 0]
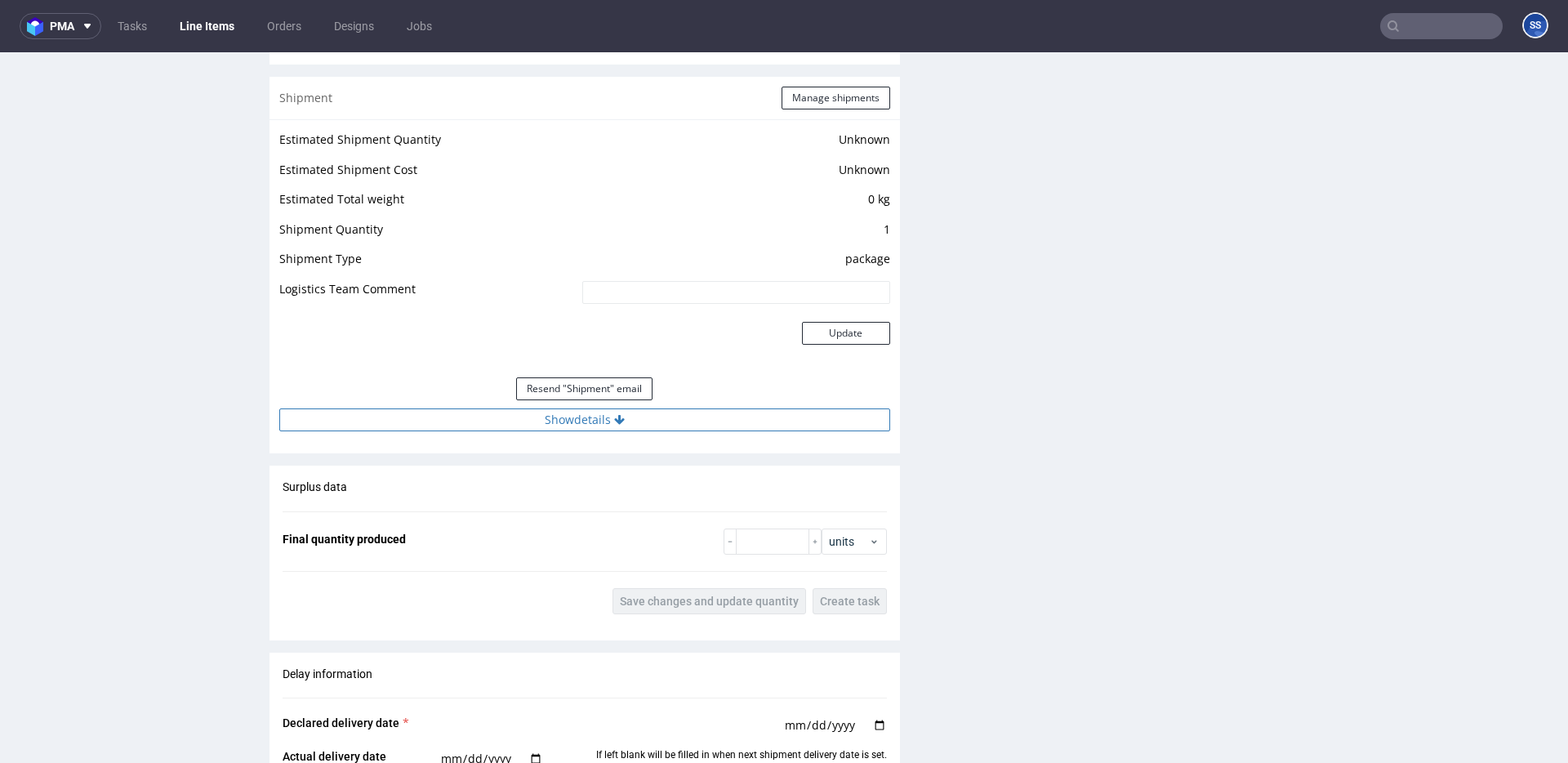
click at [527, 422] on button "Show details" at bounding box center [585, 419] width 611 height 23
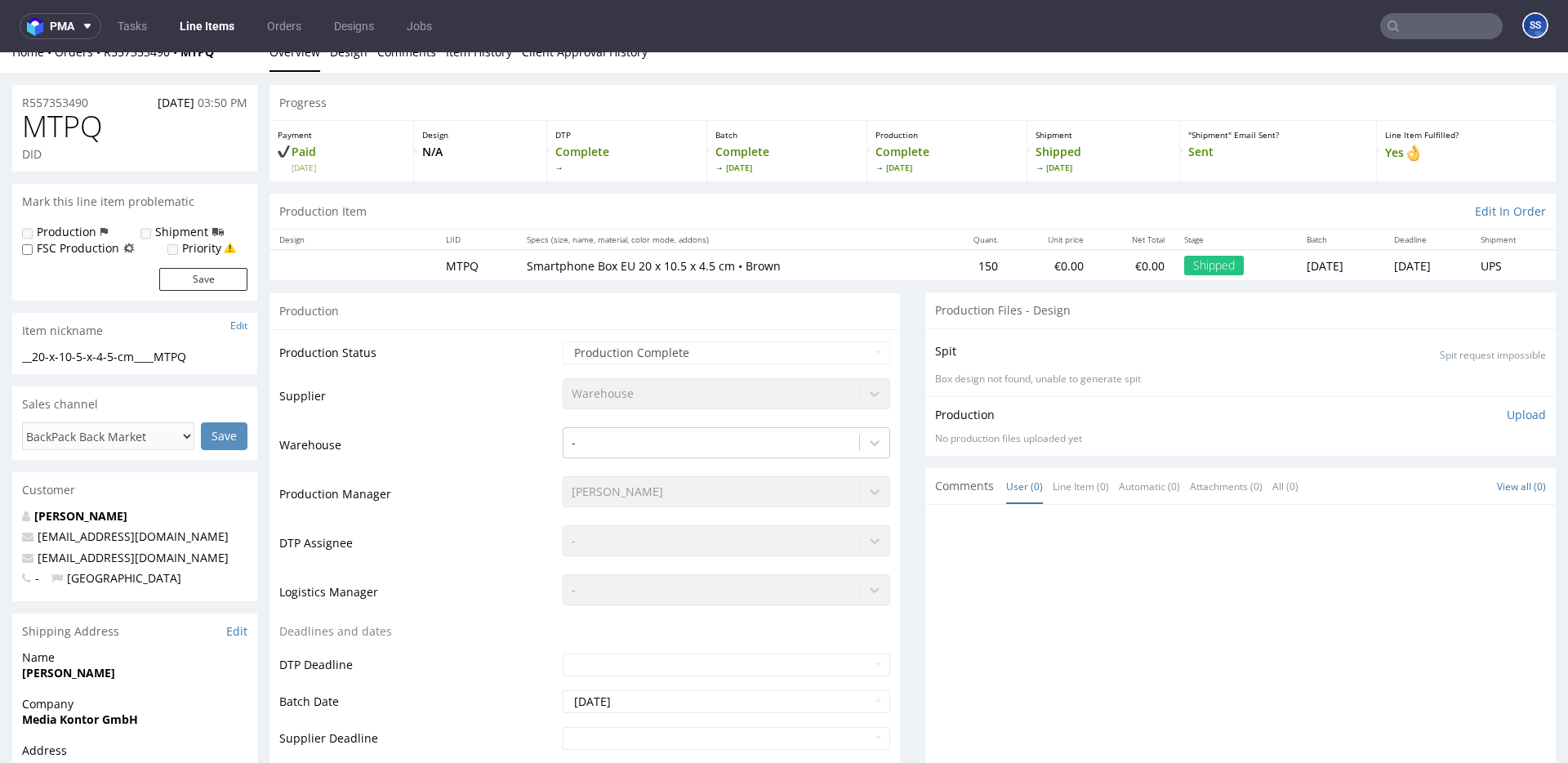
scroll to position [0, 0]
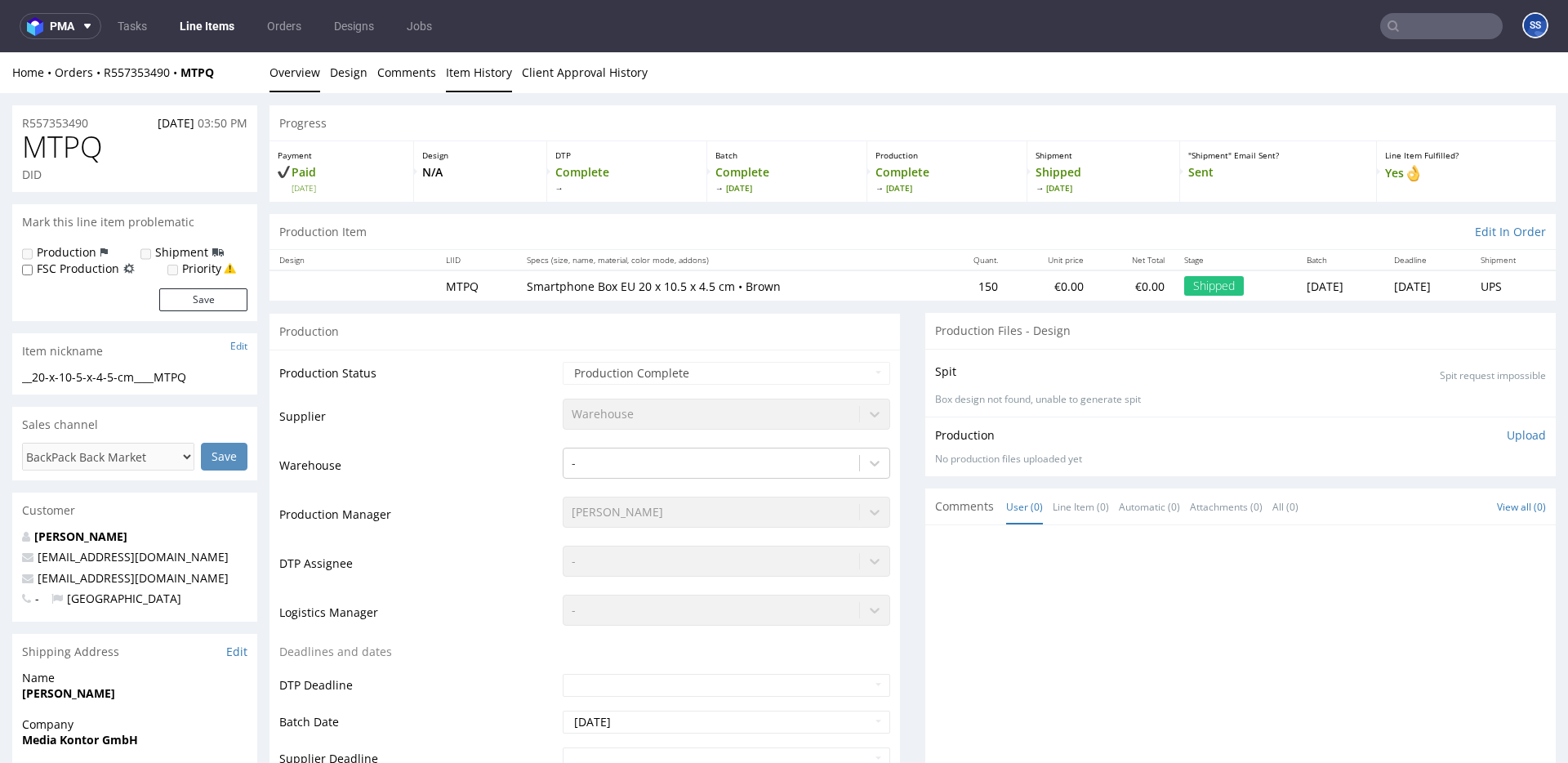
click at [464, 74] on link "Item History" at bounding box center [479, 71] width 66 height 40
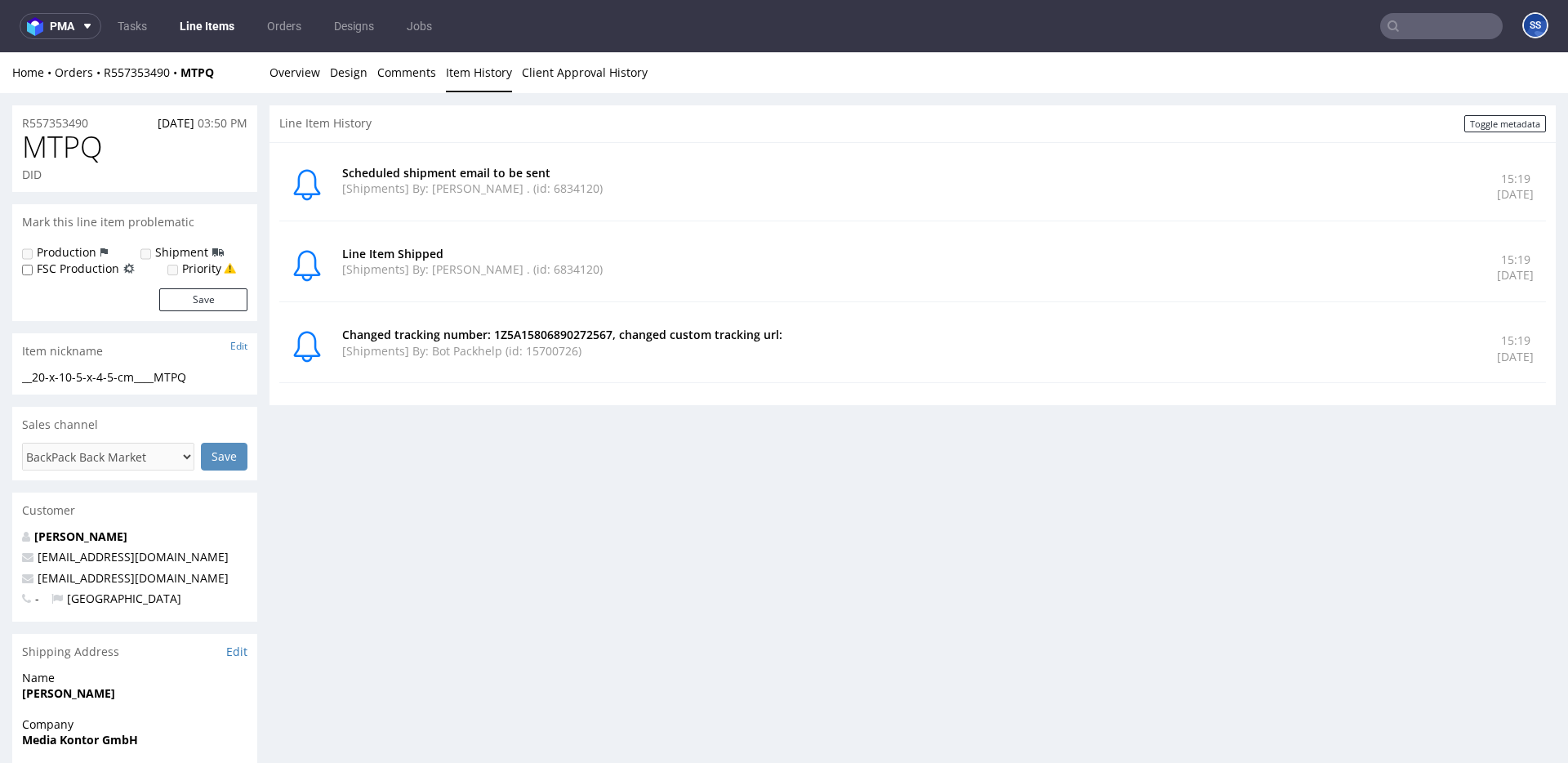
click at [464, 74] on link "Item History" at bounding box center [479, 71] width 66 height 40
click at [298, 76] on link "Overview" at bounding box center [294, 71] width 51 height 40
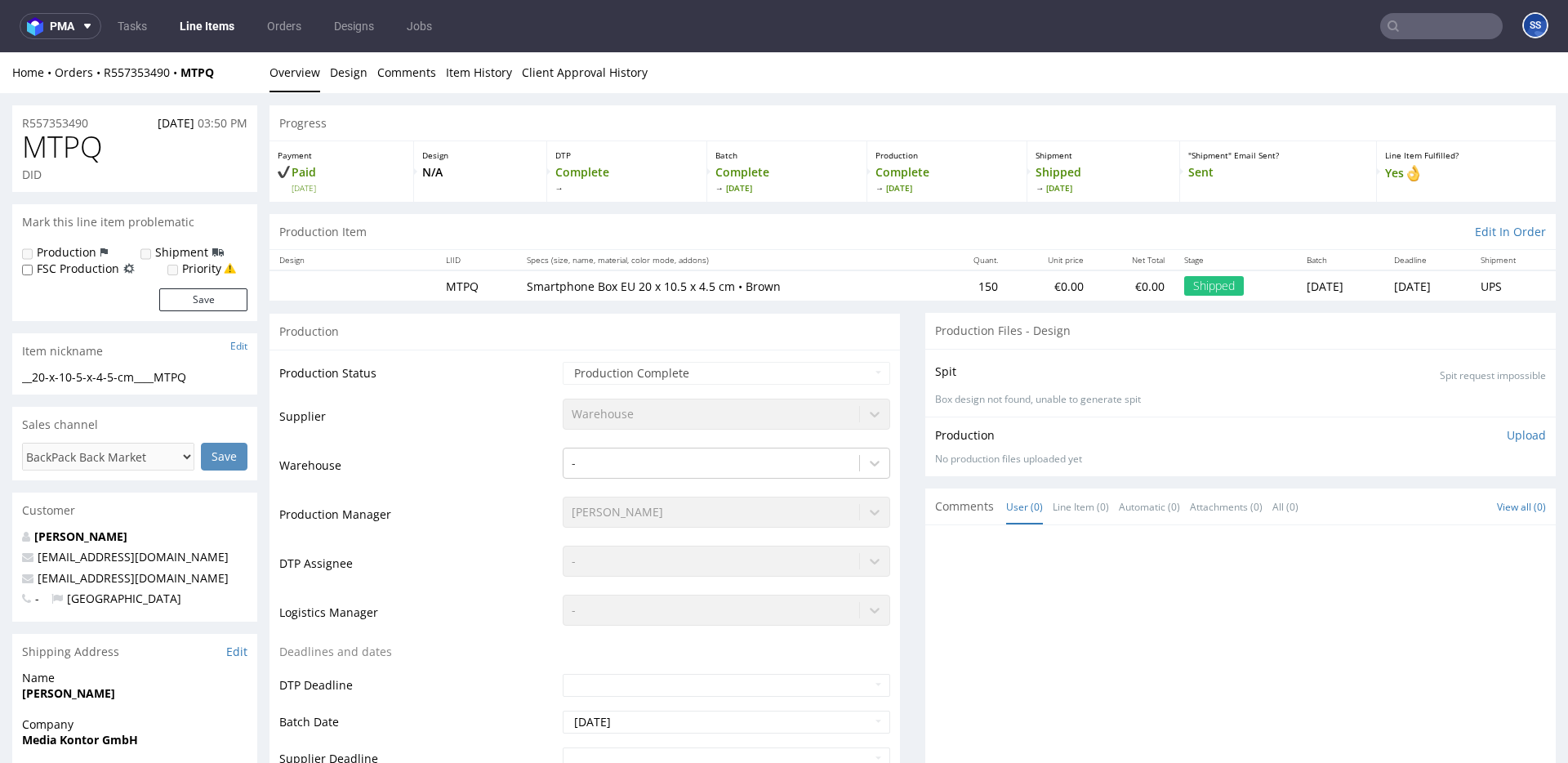
click at [1414, 34] on input "text" at bounding box center [1441, 26] width 122 height 26
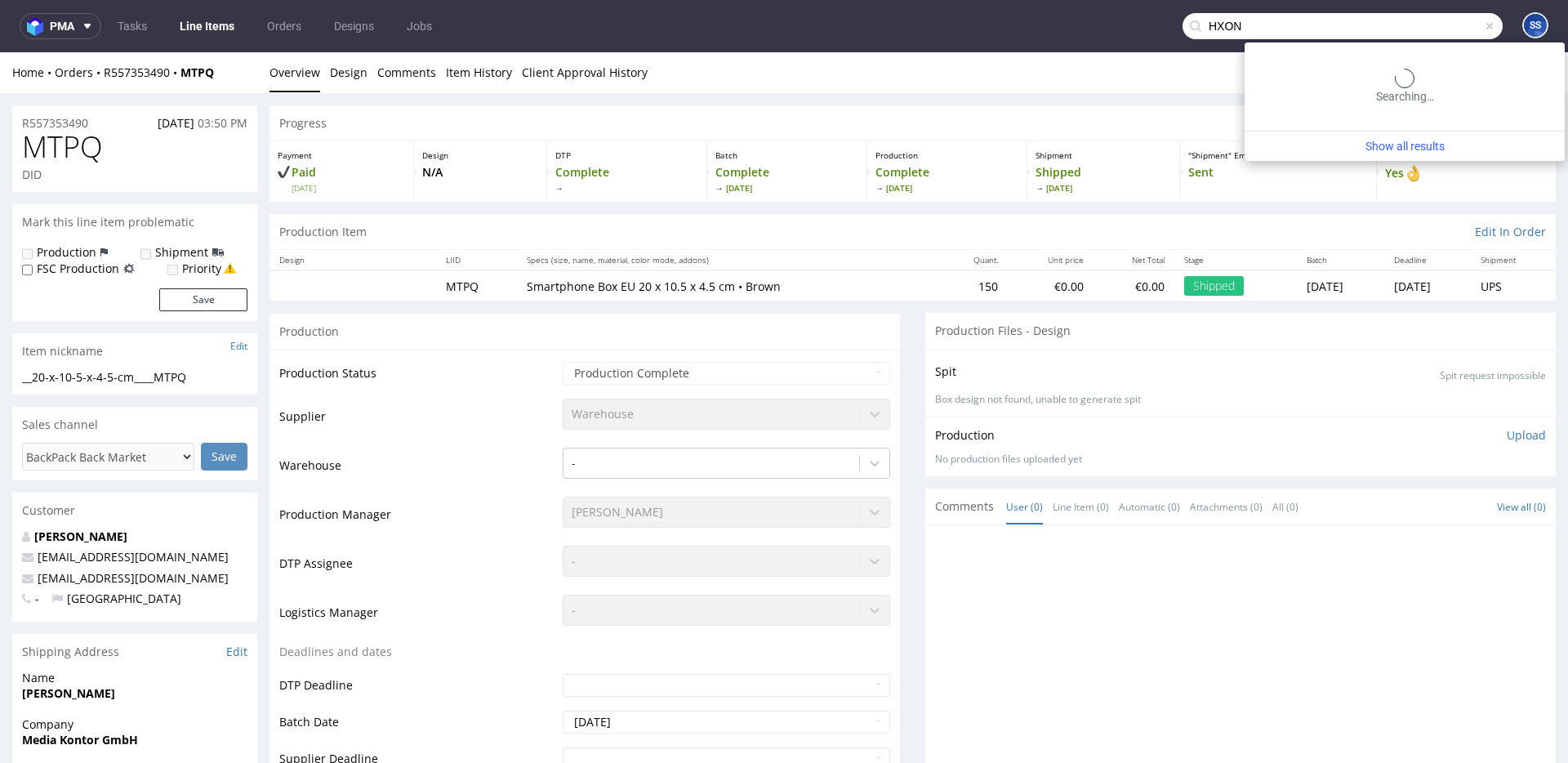
type input "HXON"
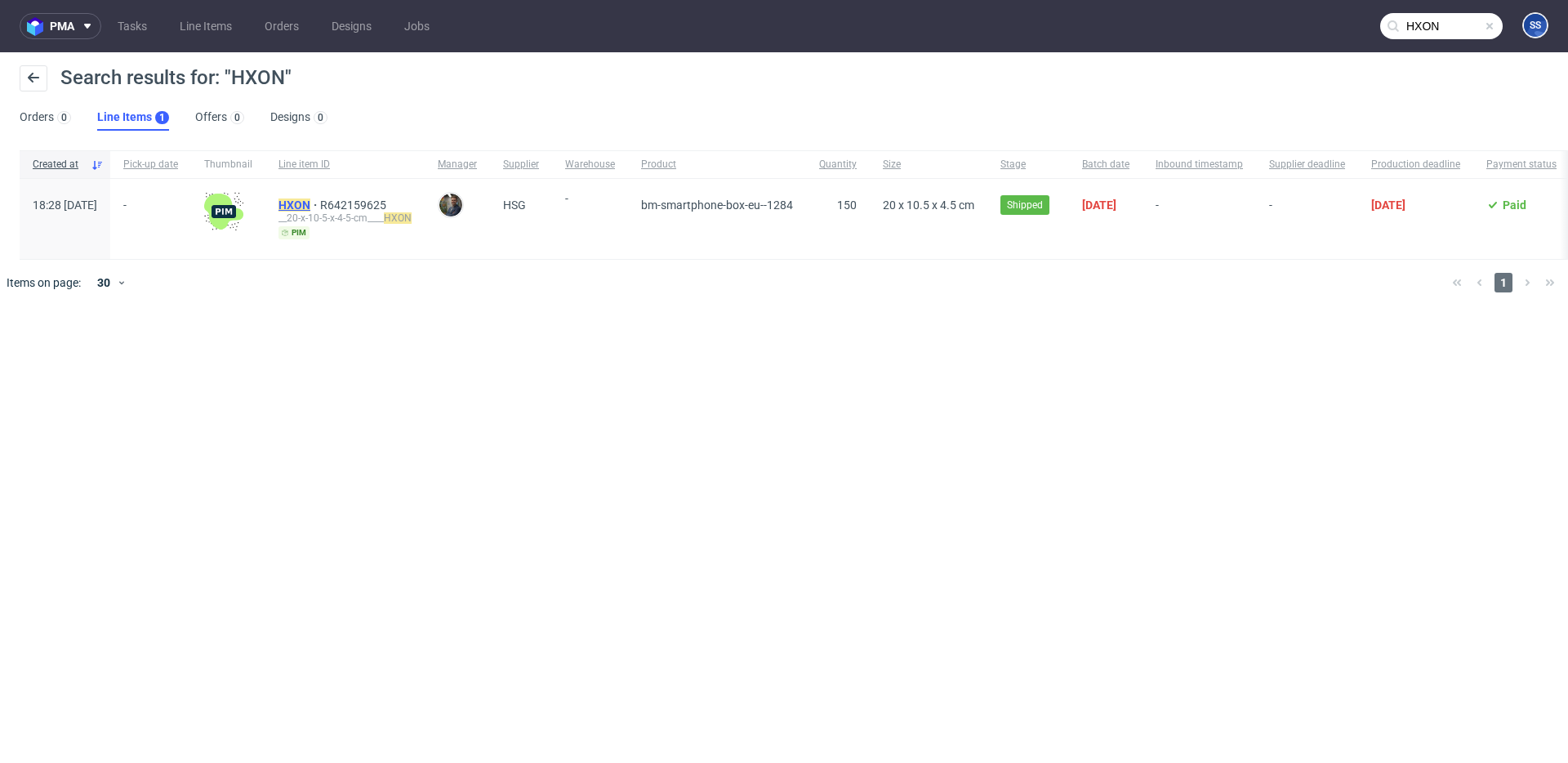
click at [310, 201] on mark "HXON" at bounding box center [294, 205] width 31 height 13
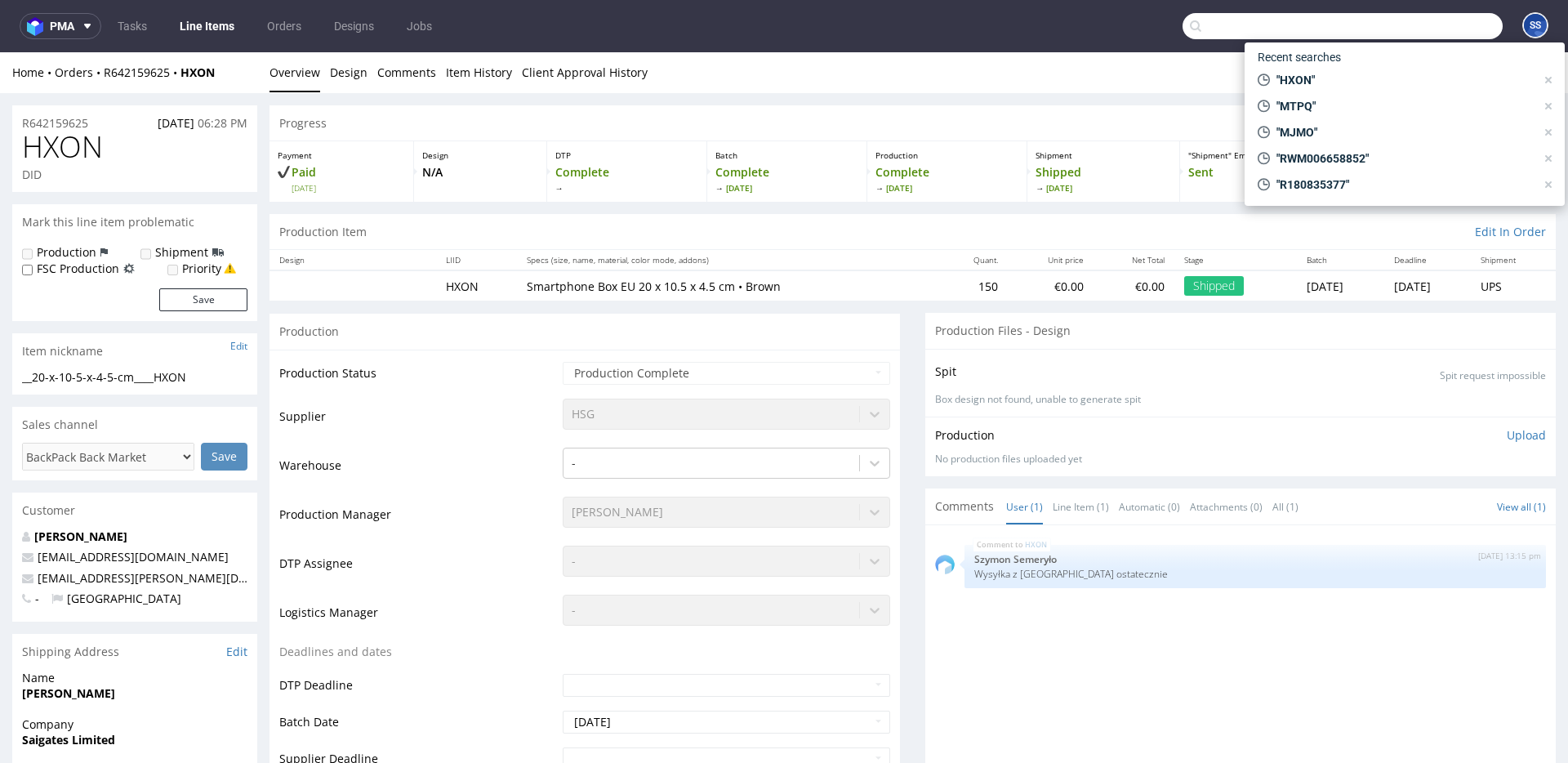
click at [1412, 21] on input "text" at bounding box center [1343, 26] width 320 height 26
paste input "ZHUQ"
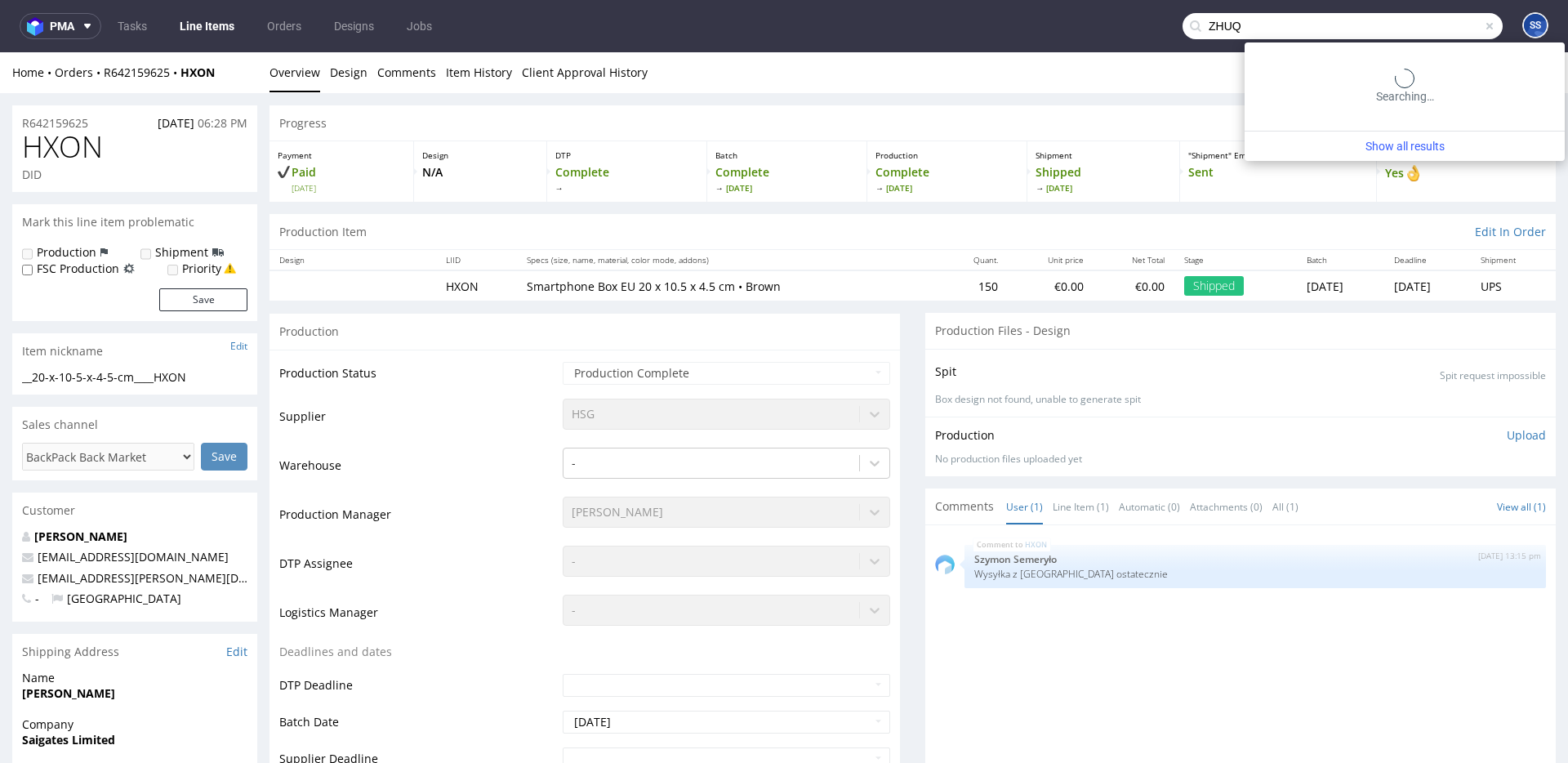
type input "ZHUQ"
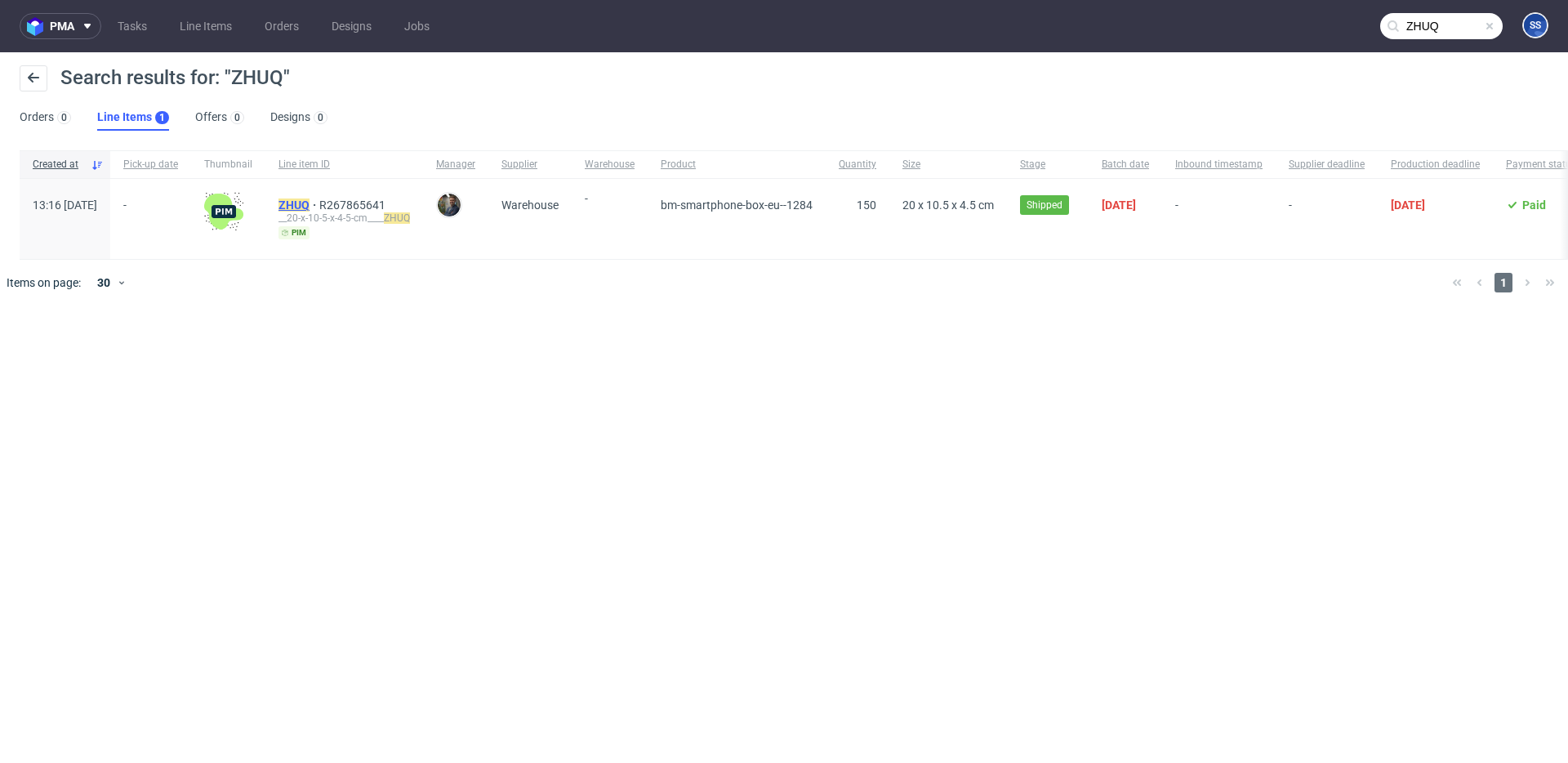
click at [309, 205] on mark "ZHUQ" at bounding box center [294, 205] width 31 height 13
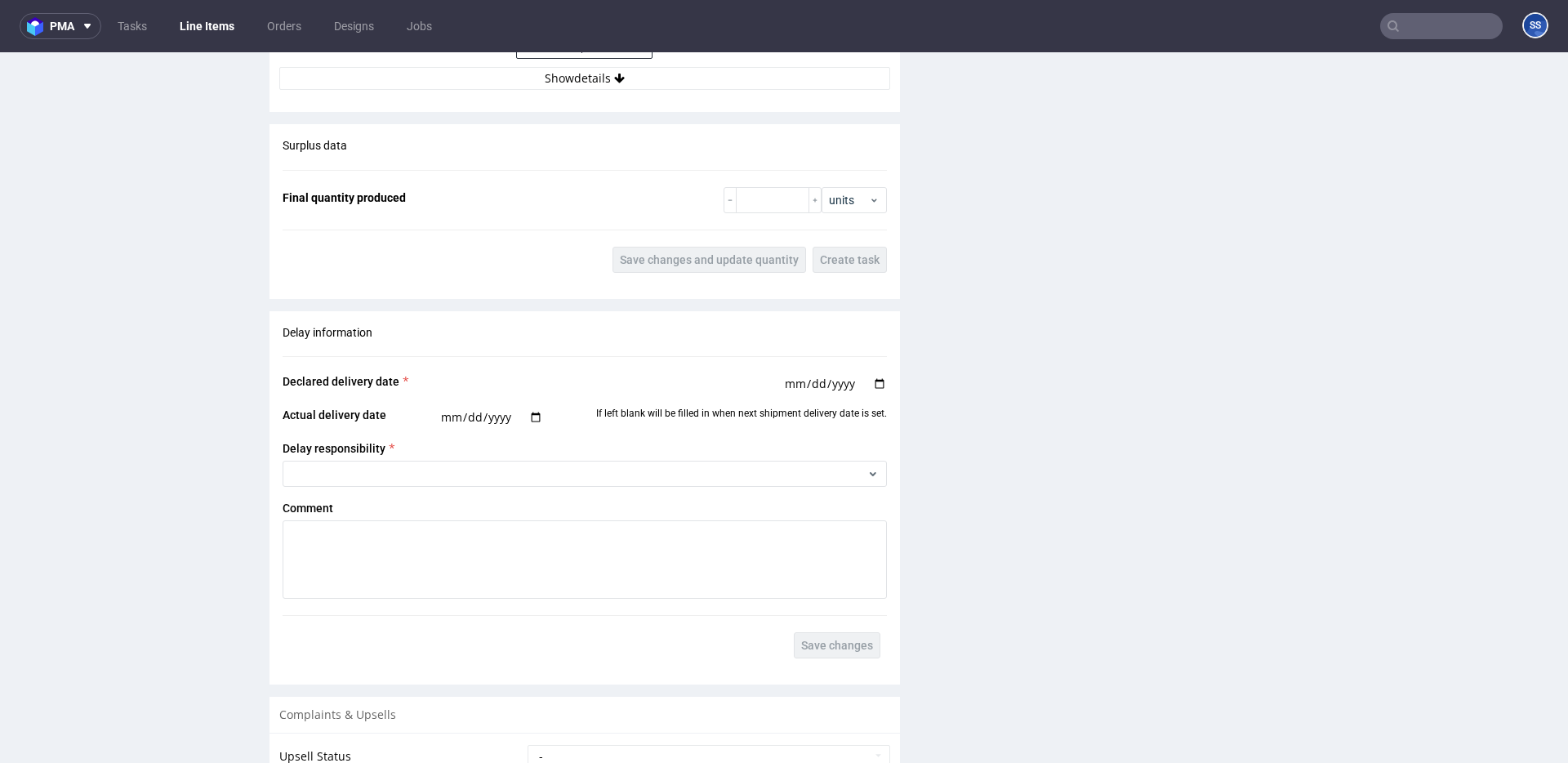
scroll to position [1638, 0]
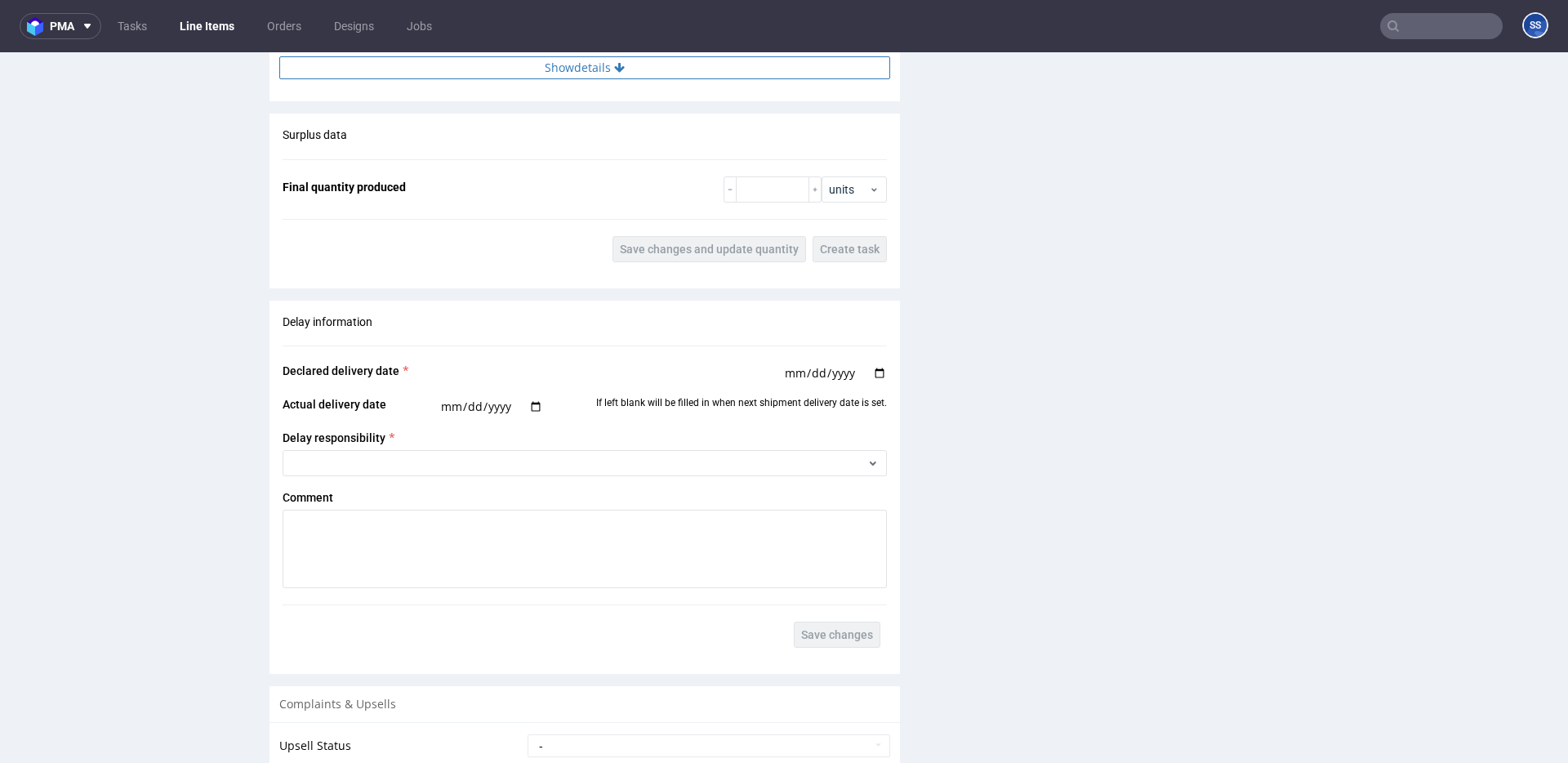
click at [532, 74] on button "Show details" at bounding box center [585, 68] width 611 height 23
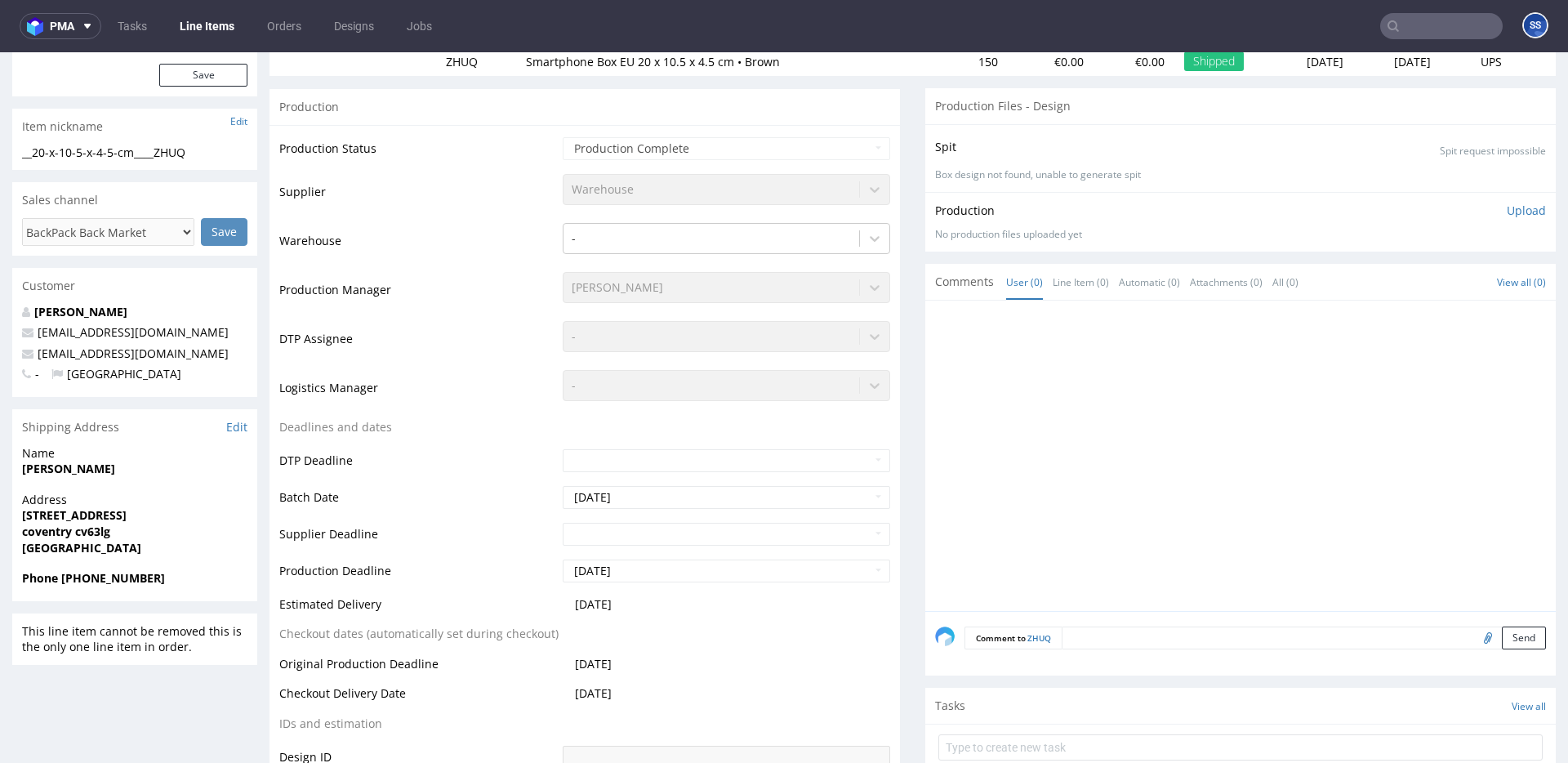
scroll to position [0, 0]
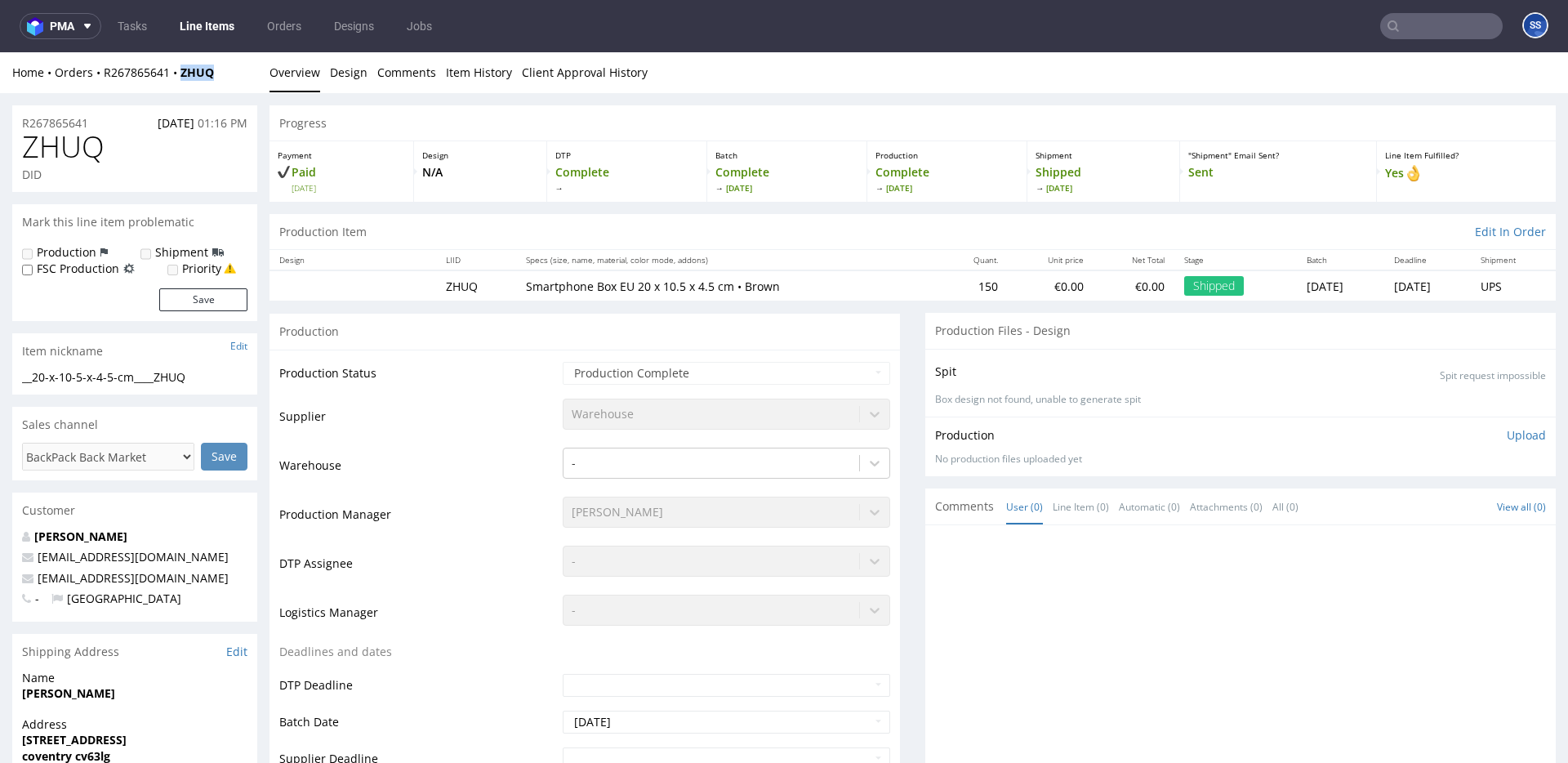
drag, startPoint x: 229, startPoint y: 73, endPoint x: 268, endPoint y: 69, distance: 39.2
click at [184, 78] on div "Home Orders R267865641 ZHUQ" at bounding box center [134, 73] width 245 height 17
click at [219, 76] on div "Home Orders R267865641 ZHUQ" at bounding box center [134, 73] width 245 height 17
drag, startPoint x: 225, startPoint y: 75, endPoint x: 106, endPoint y: 78, distance: 119.0
click at [106, 78] on div "Home Orders R267865641 ZHUQ" at bounding box center [134, 73] width 245 height 17
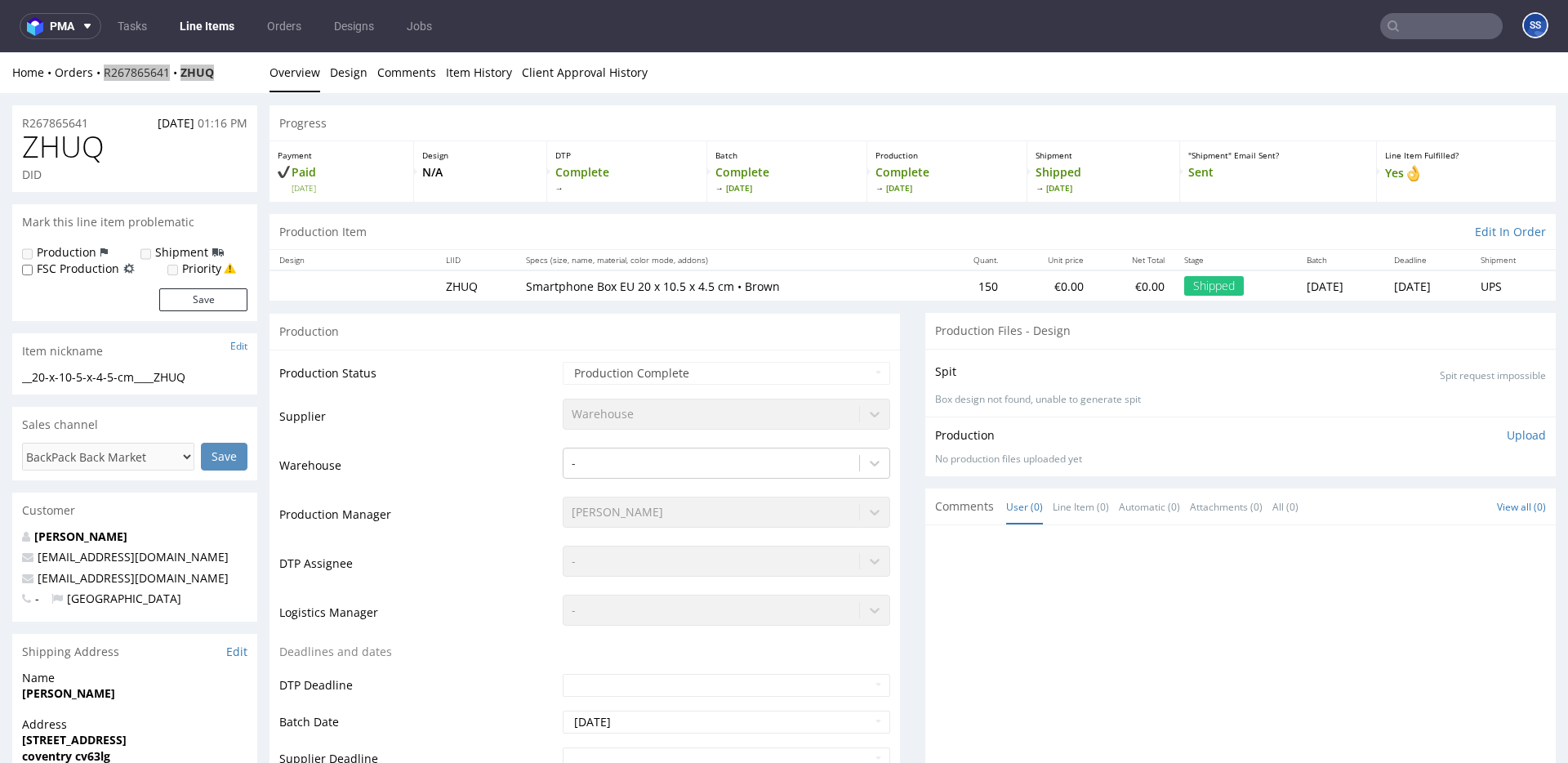
click at [215, 29] on link "Line Items" at bounding box center [207, 26] width 74 height 26
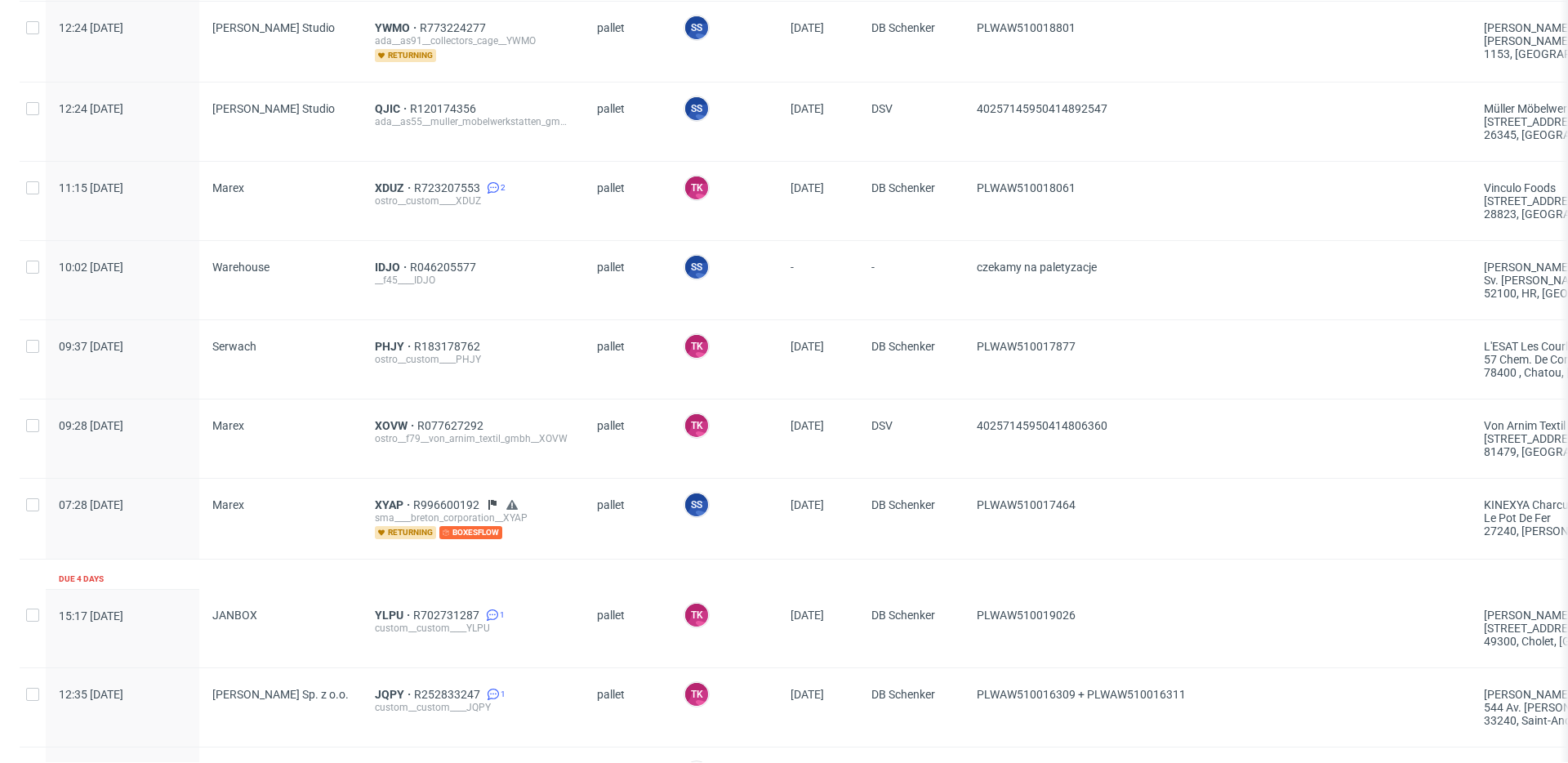
scroll to position [1364, 0]
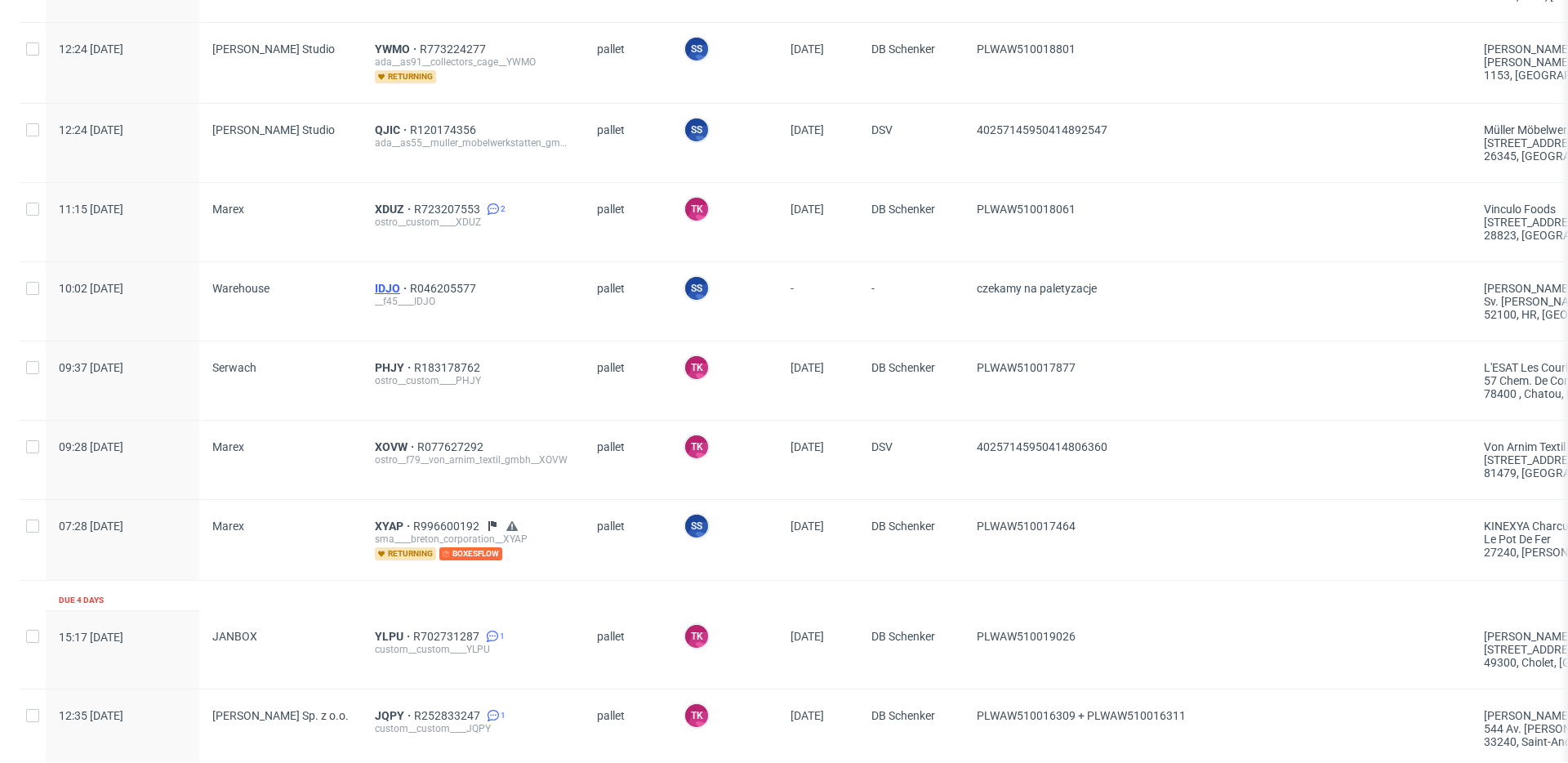
click at [393, 282] on span "IDJO" at bounding box center [392, 288] width 35 height 13
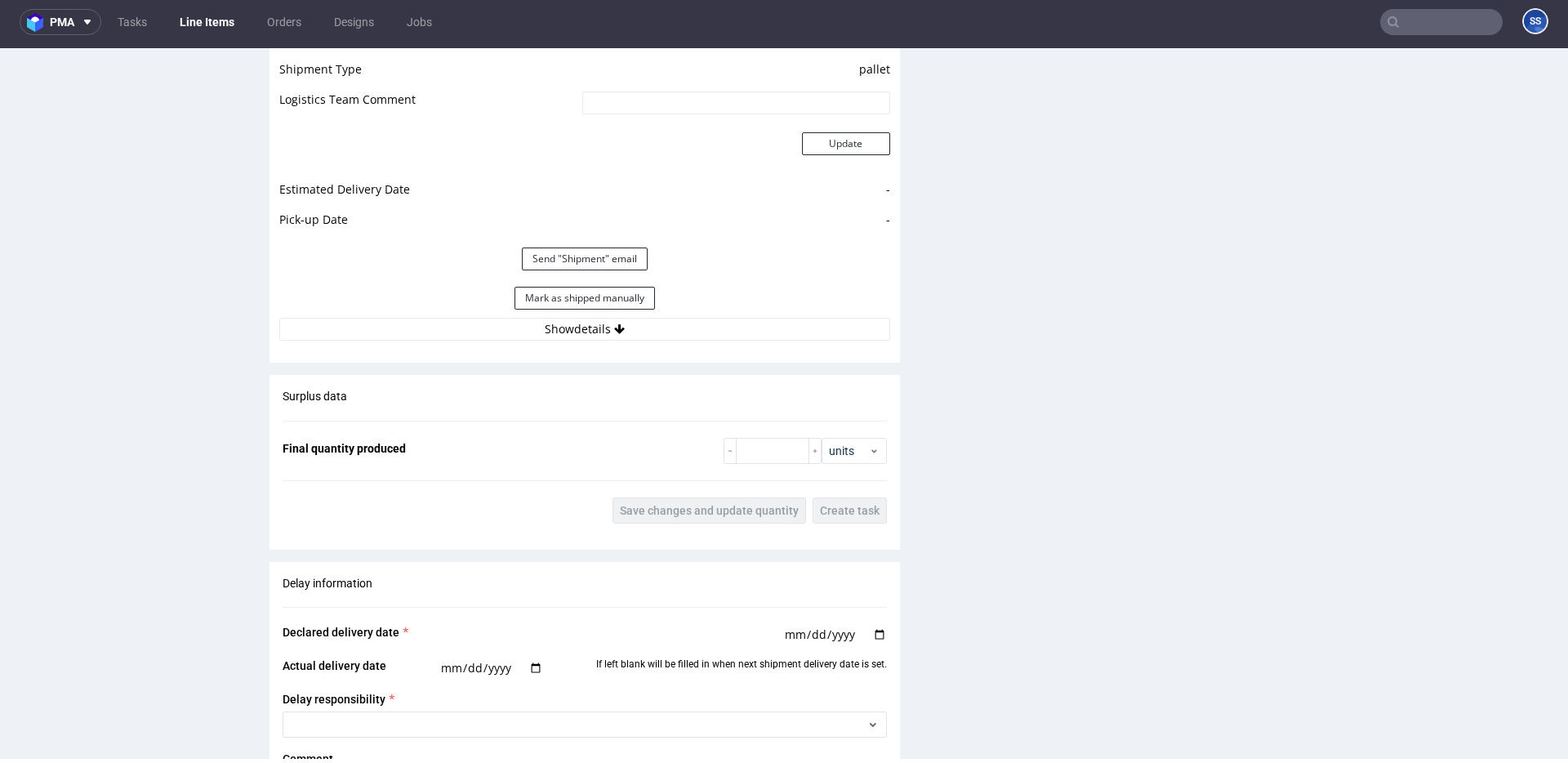
scroll to position [1728, 0]
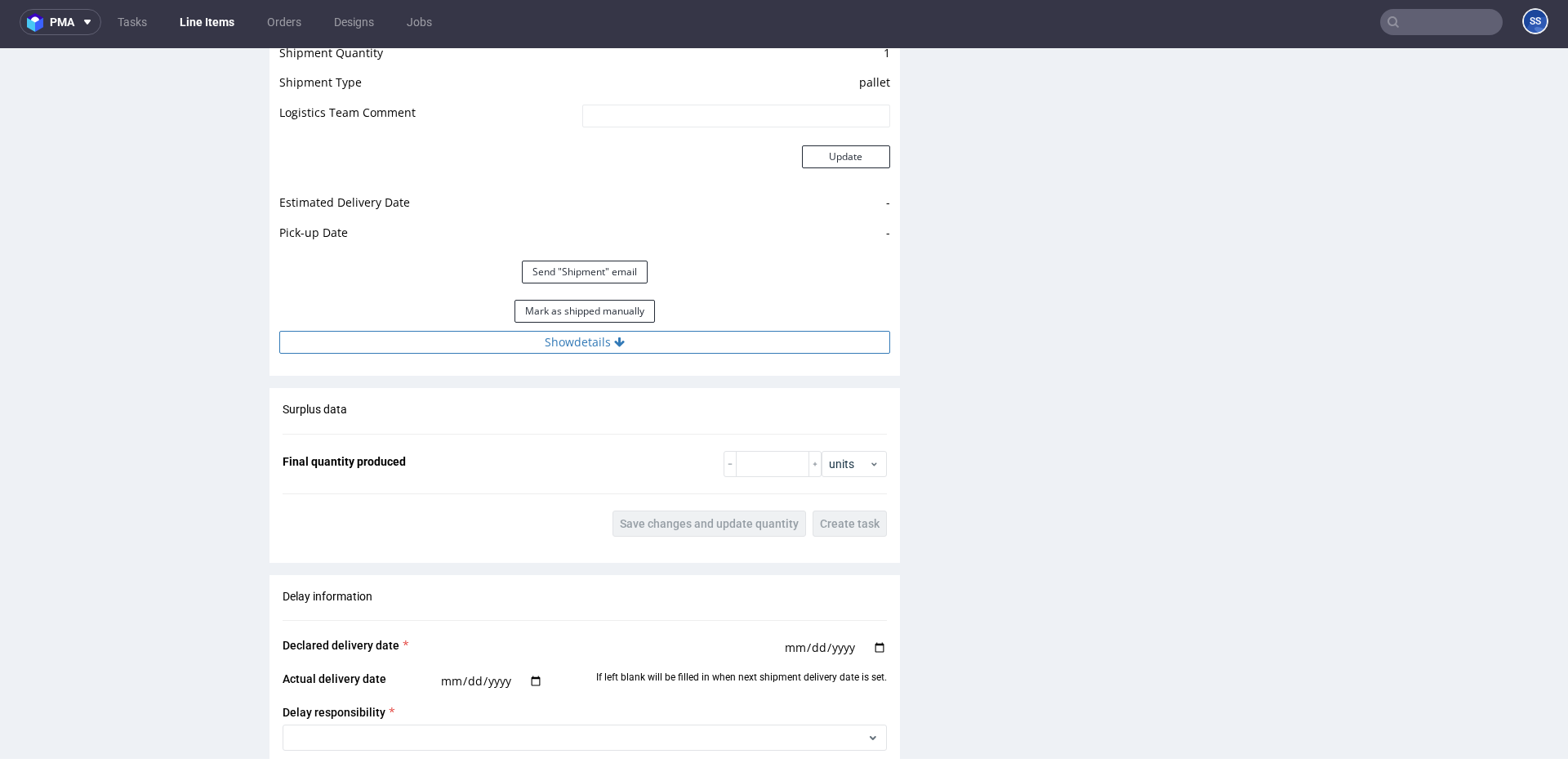
click at [539, 347] on button "Show details" at bounding box center [585, 342] width 611 height 23
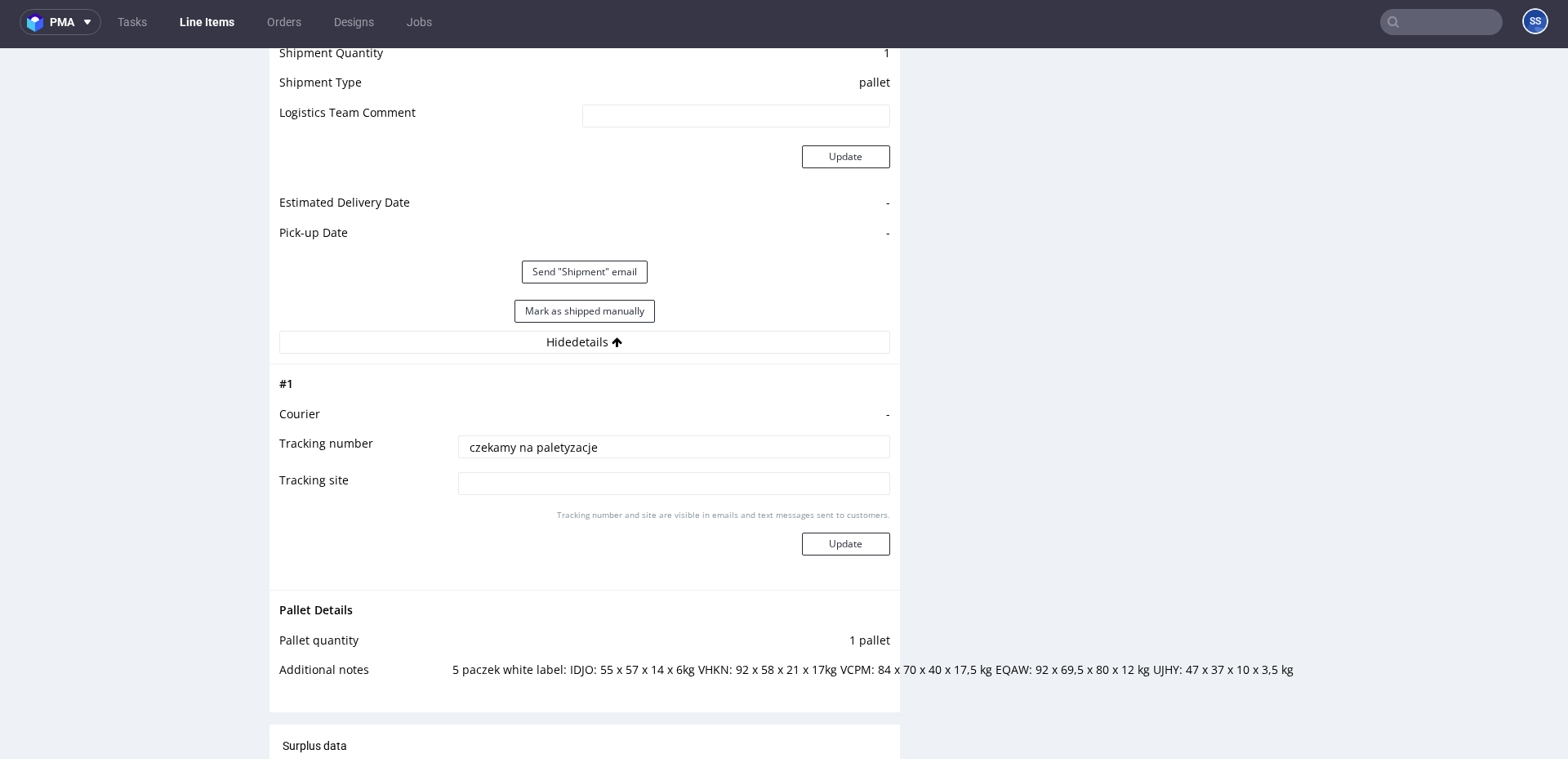
click at [666, 446] on input "czekamy na paletyzacje" at bounding box center [674, 446] width 432 height 23
type input "czekamy na paletyzacje"
type input "czkeamy na potwierdzenie adresu"
click at [803, 544] on button "Update" at bounding box center [846, 544] width 88 height 23
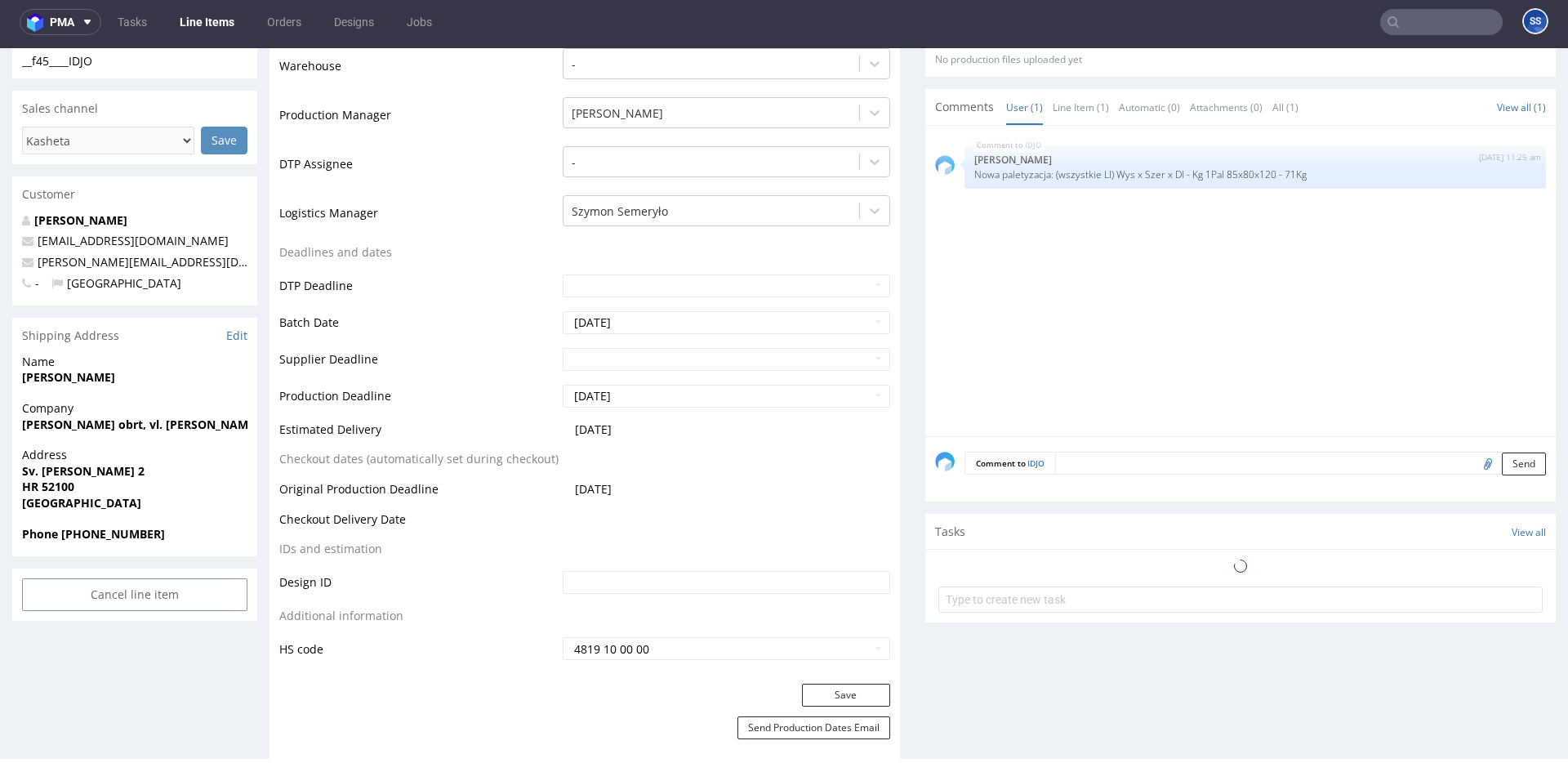
scroll to position [454, 0]
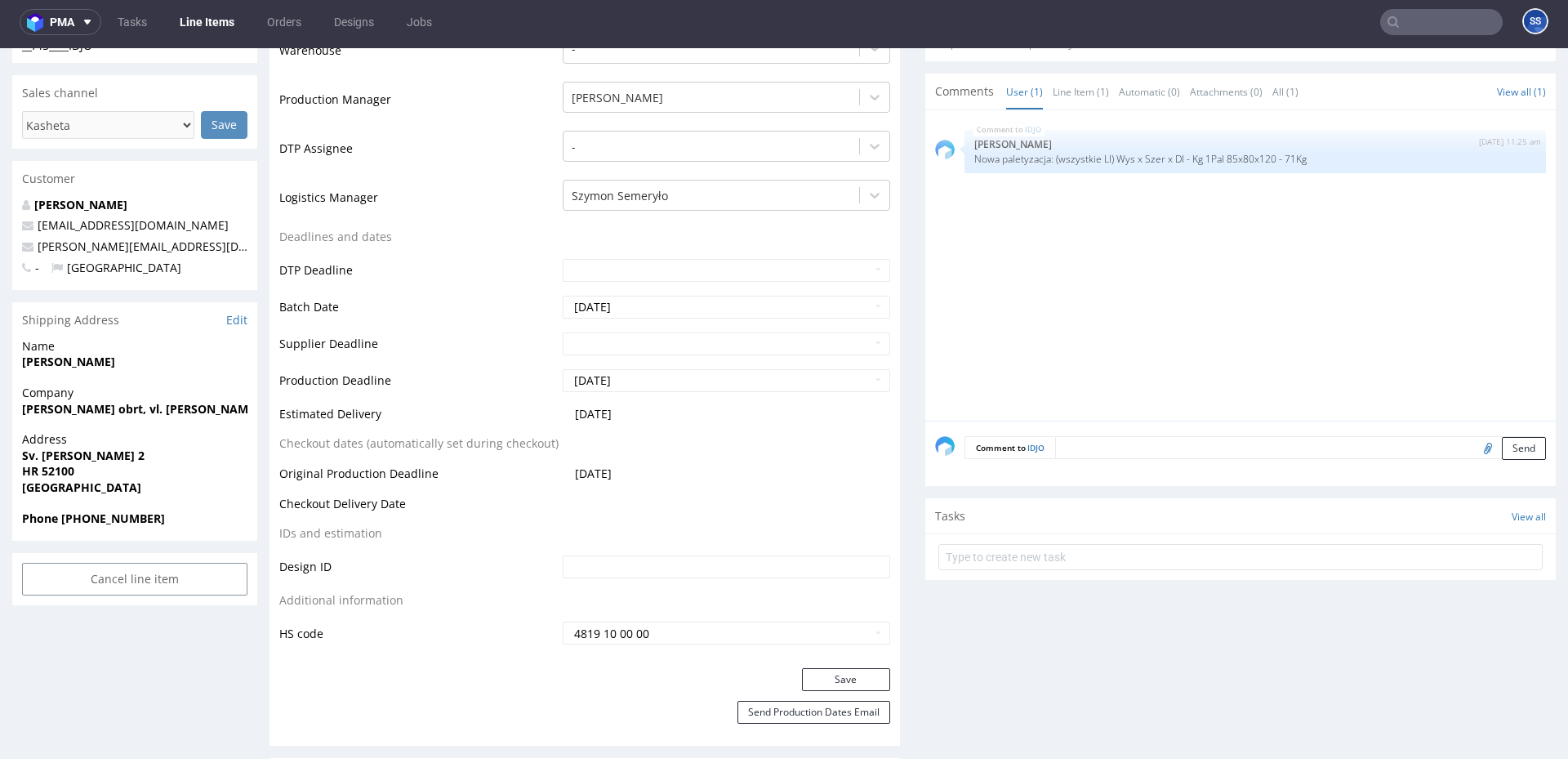
click at [1399, 13] on input "text" at bounding box center [1441, 22] width 122 height 26
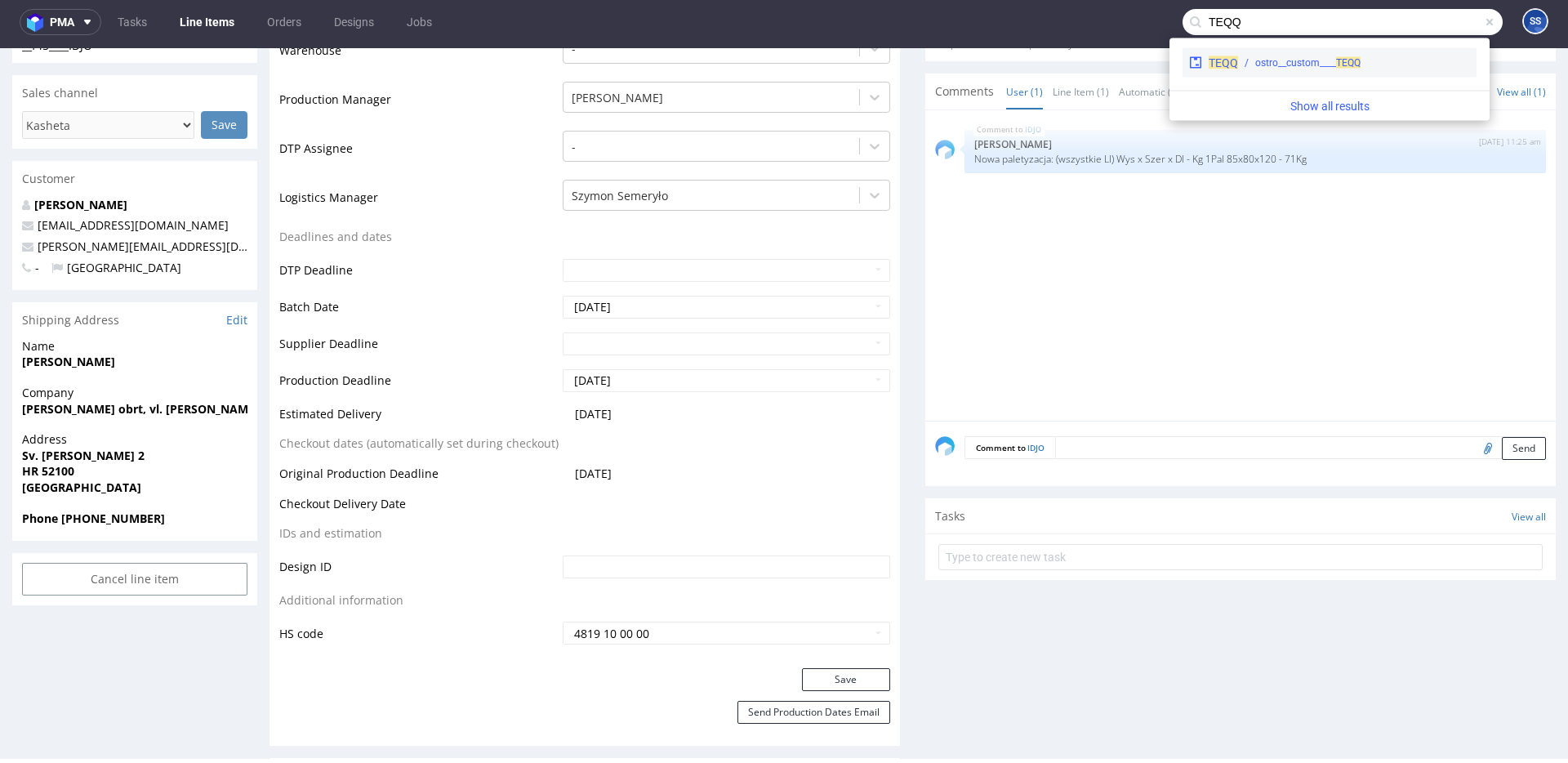
type input "TEQQ"
click at [1263, 62] on div "ostro__custom____ TEQQ" at bounding box center [1308, 63] width 106 height 15
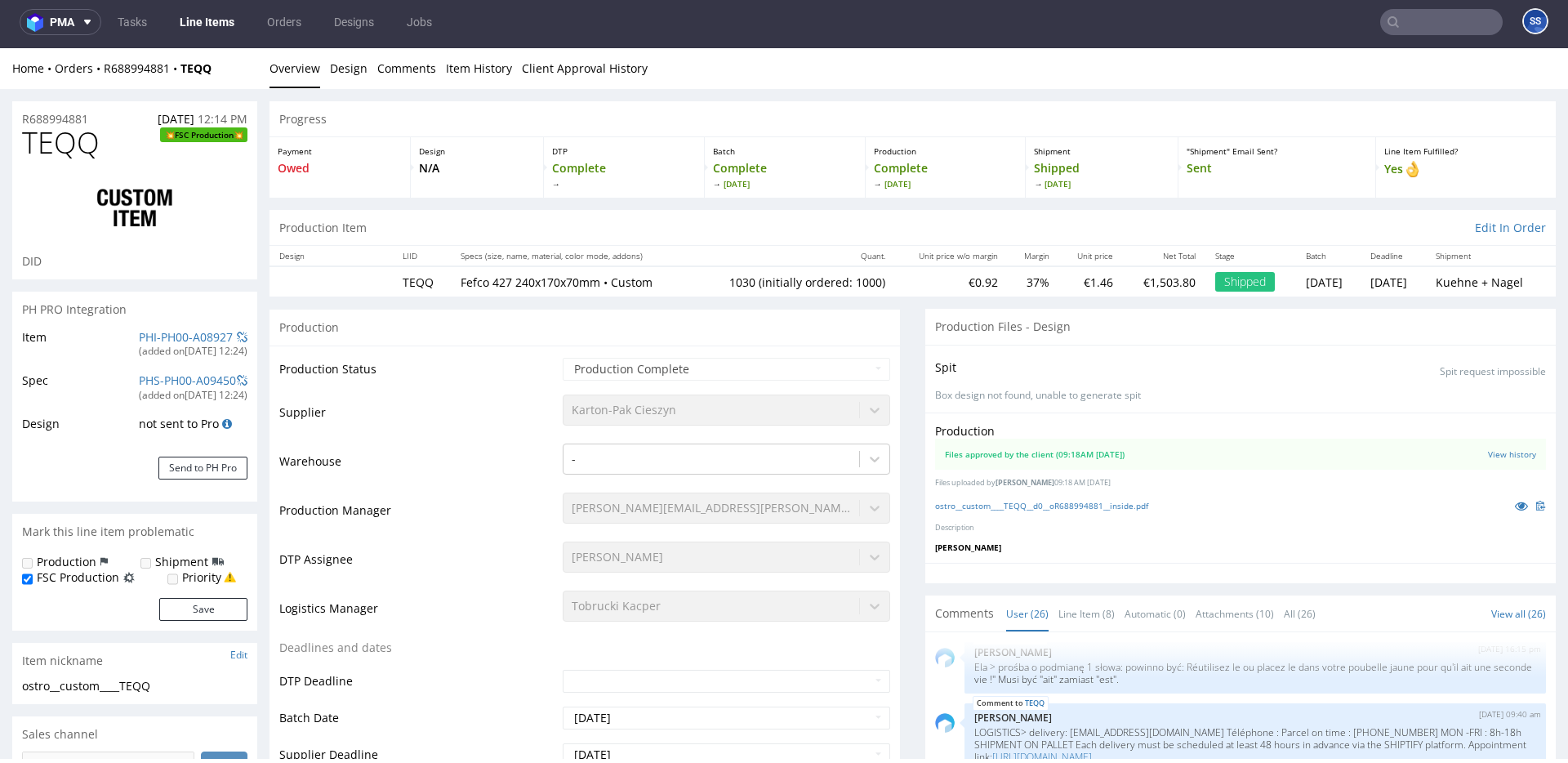
scroll to position [1, 0]
drag, startPoint x: 231, startPoint y: 71, endPoint x: 117, endPoint y: 74, distance: 114.0
click at [106, 73] on div "Home Orders R688994881 TEQQ" at bounding box center [134, 68] width 245 height 17
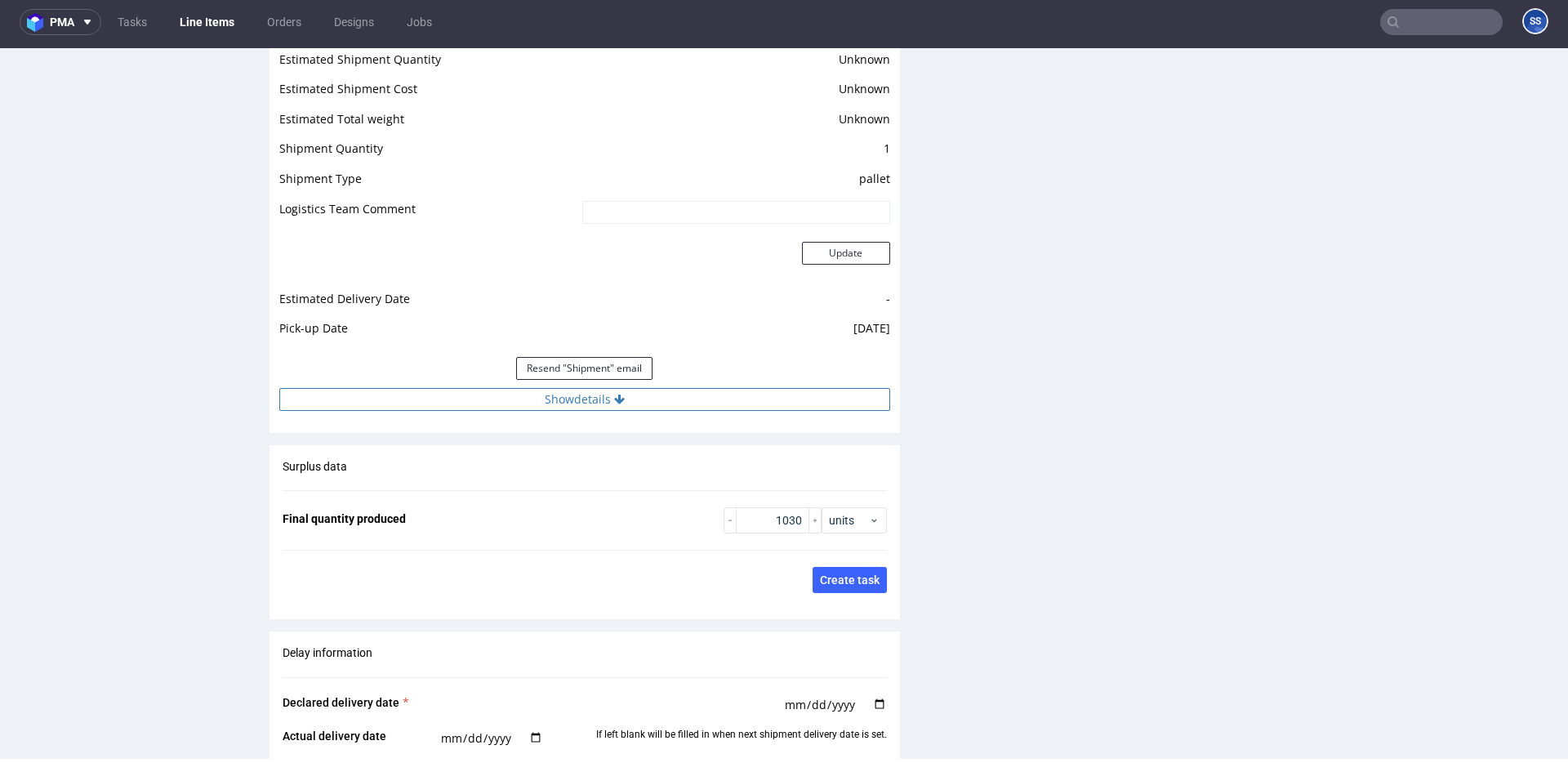
click at [614, 405] on button "Show details" at bounding box center [585, 399] width 611 height 23
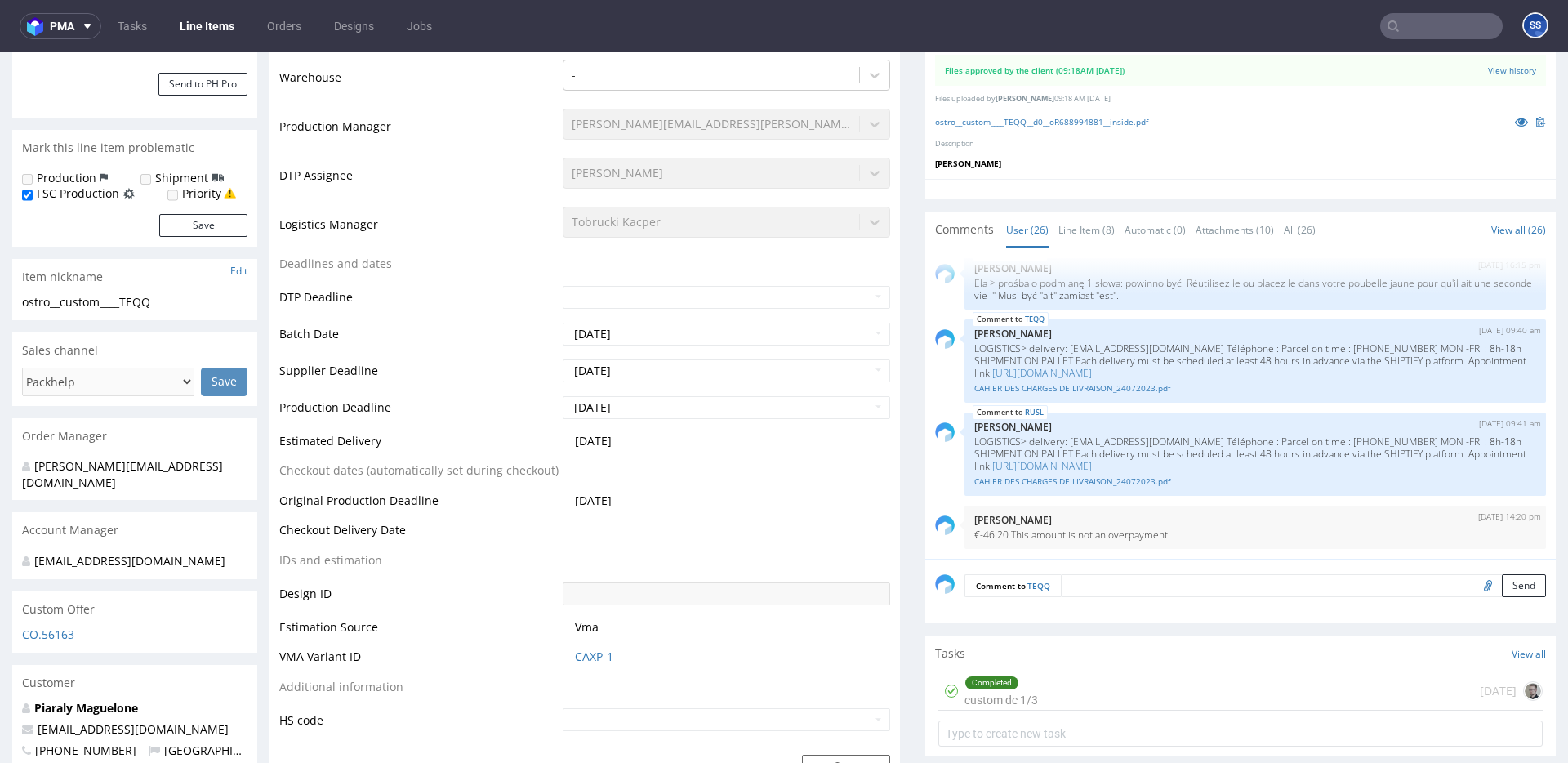
scroll to position [387, 0]
click at [195, 19] on link "Line Items" at bounding box center [207, 26] width 74 height 26
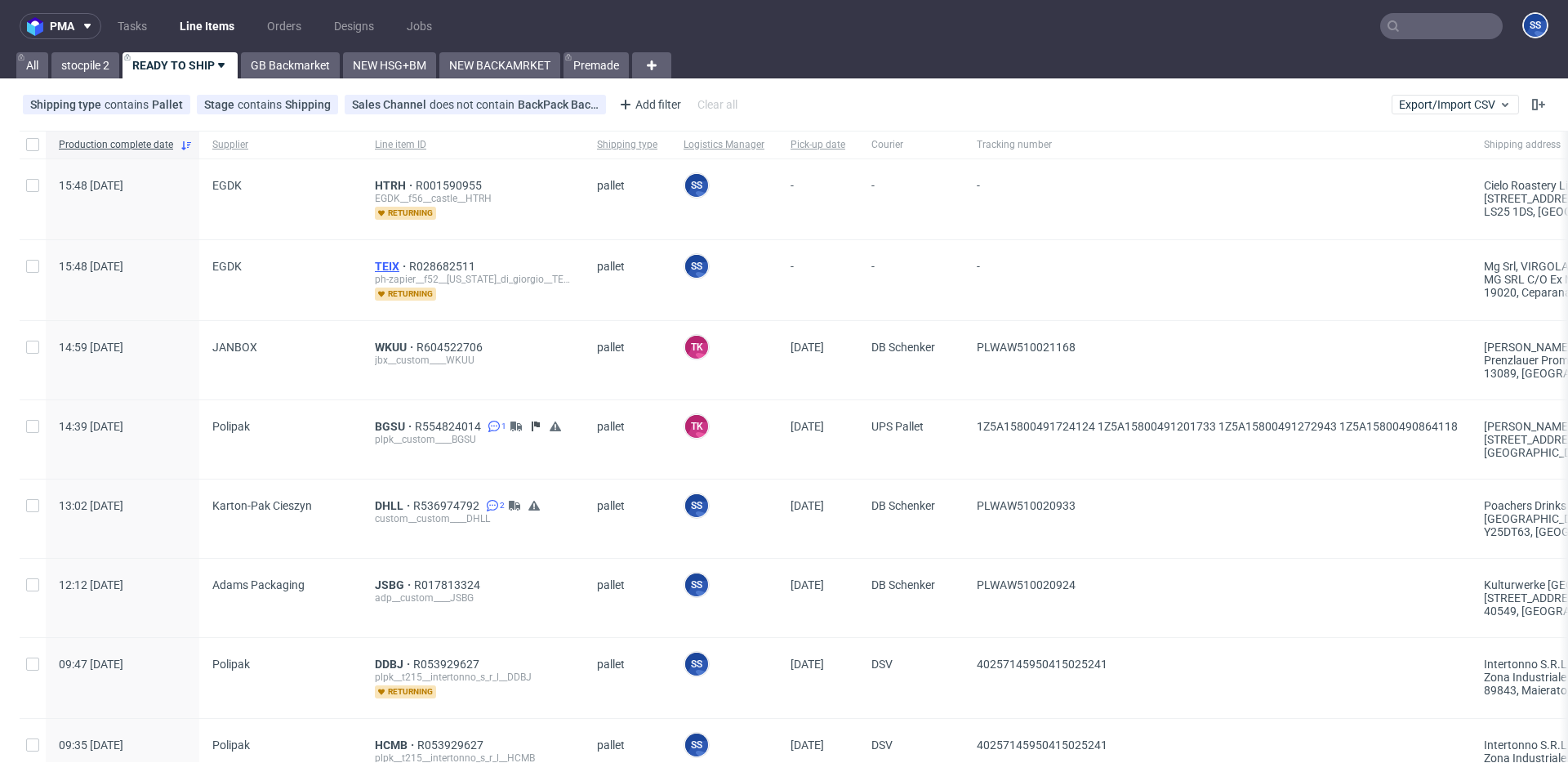
click at [382, 261] on span "TEIX" at bounding box center [392, 267] width 34 height 13
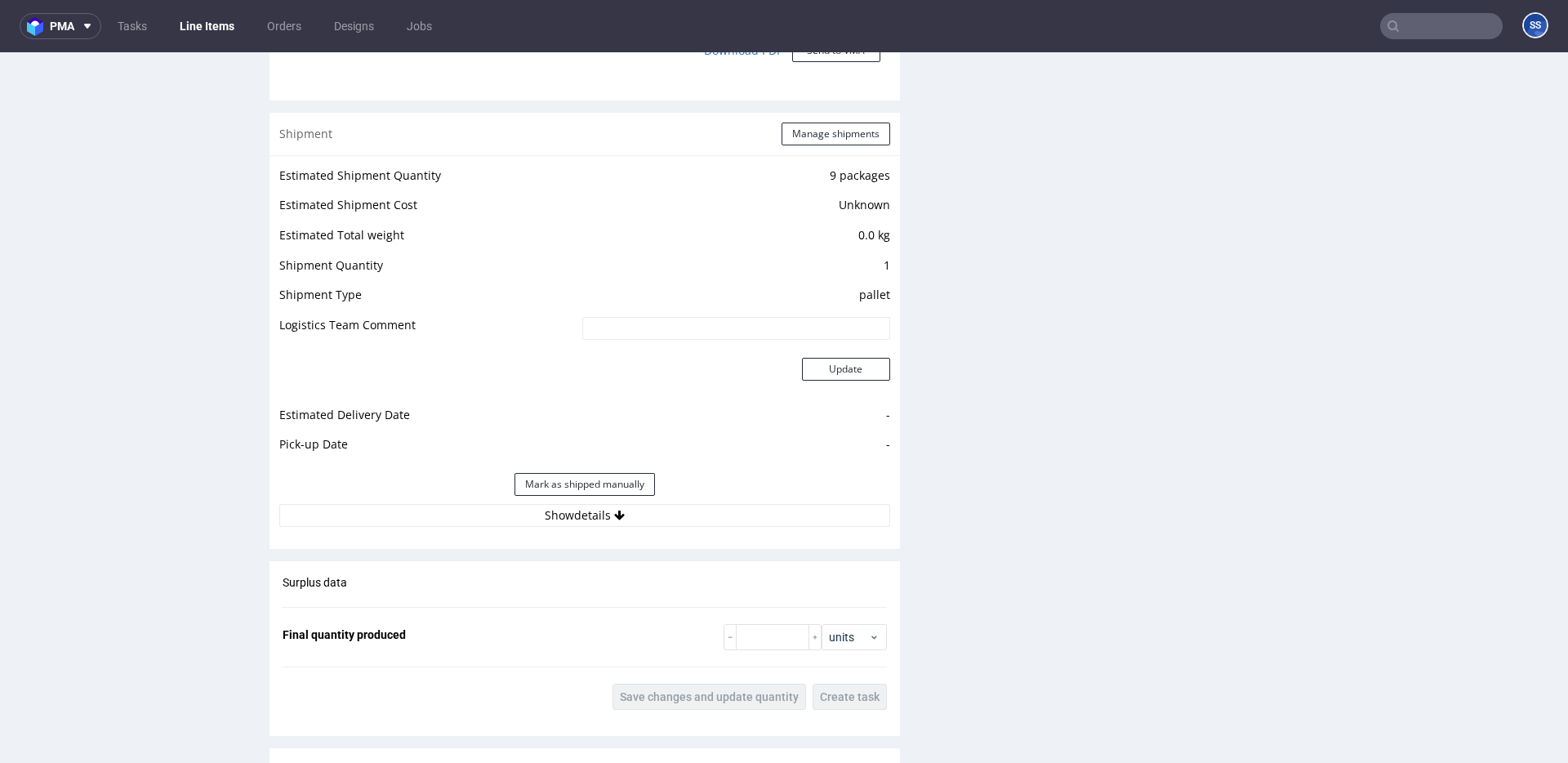
scroll to position [1506, 0]
click at [635, 516] on button "Show details" at bounding box center [585, 513] width 611 height 23
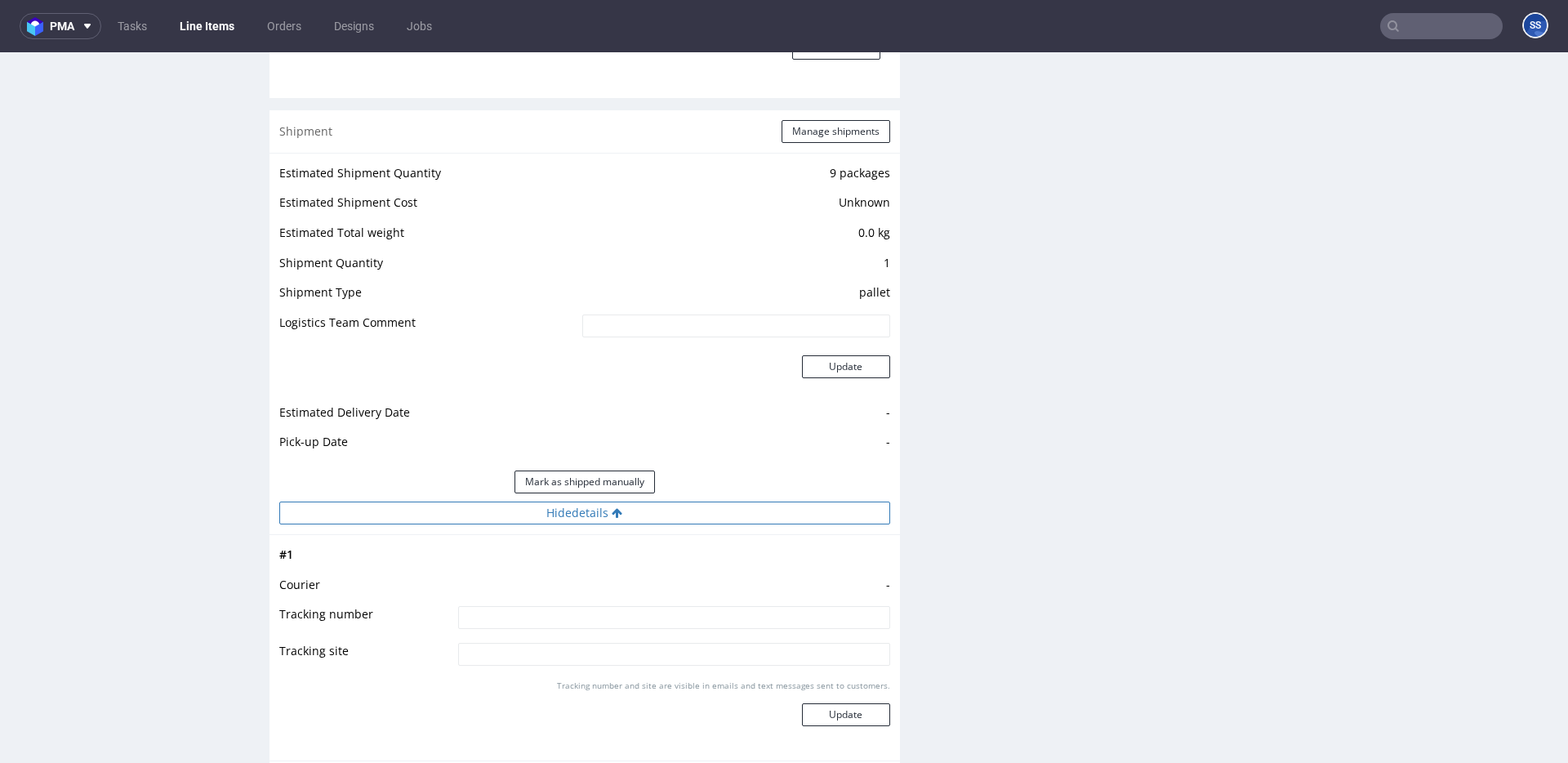
click at [635, 516] on button "Hide details" at bounding box center [585, 513] width 611 height 23
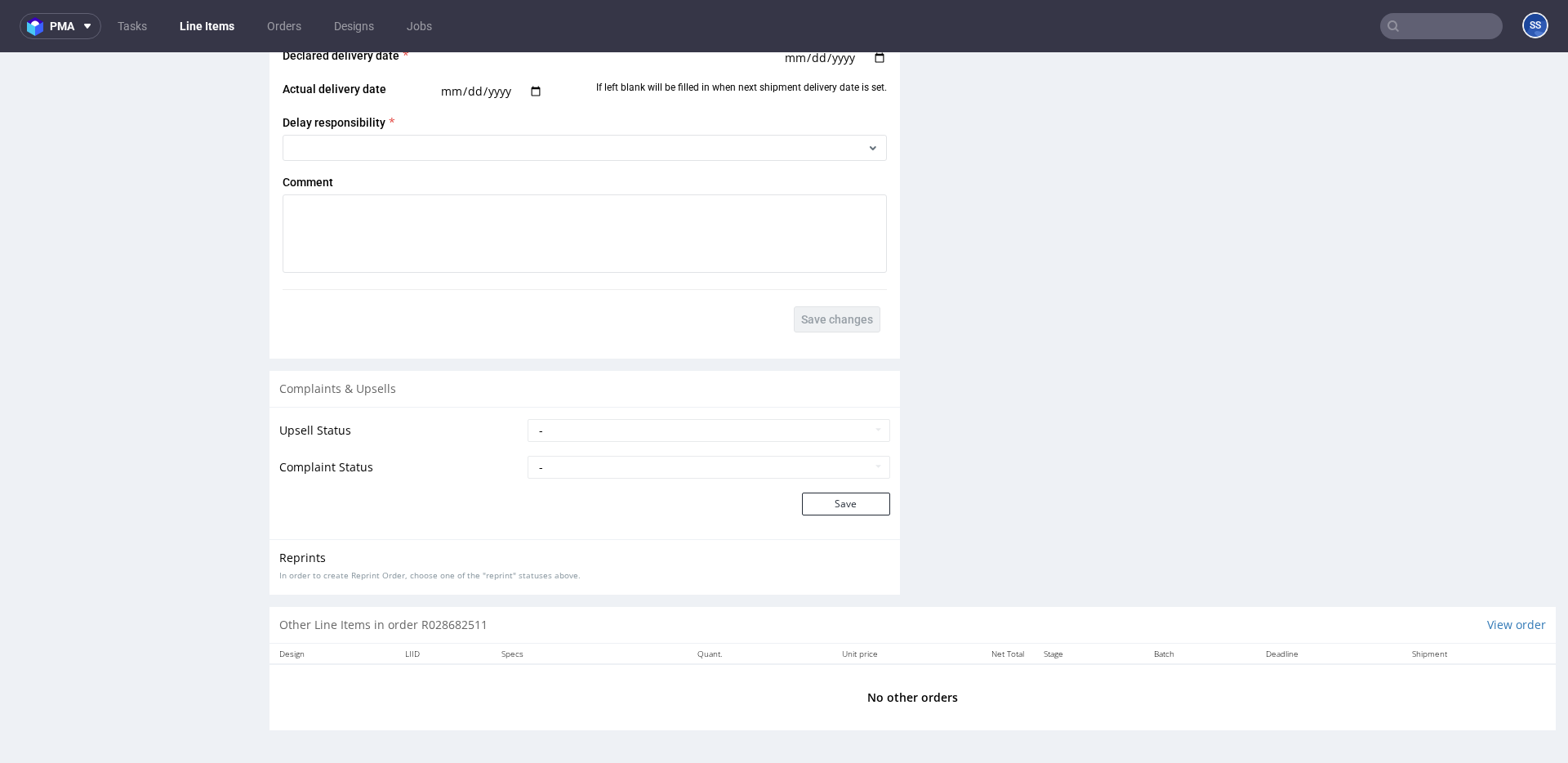
scroll to position [4, 0]
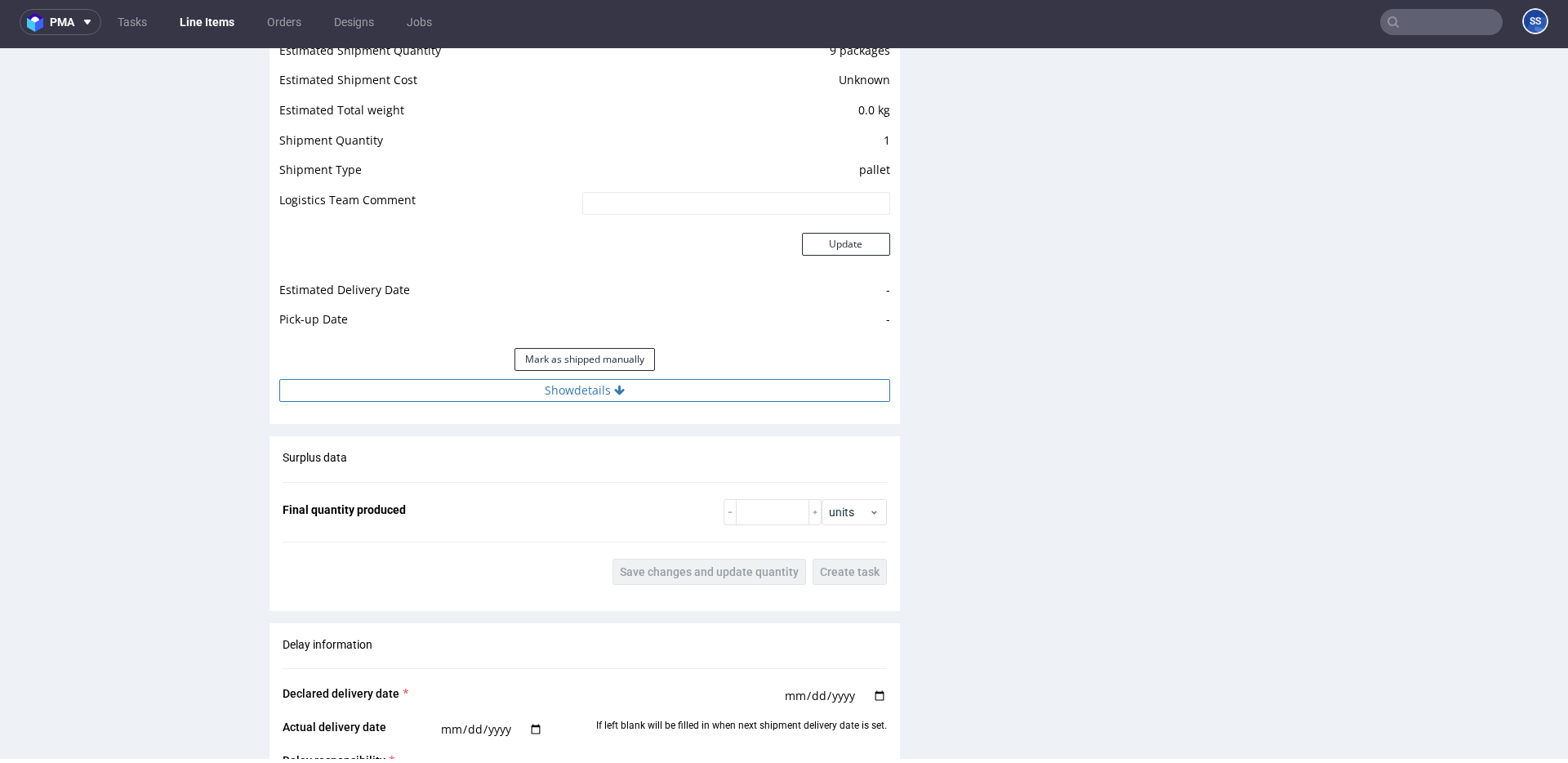
click at [595, 397] on button "Show details" at bounding box center [585, 390] width 611 height 23
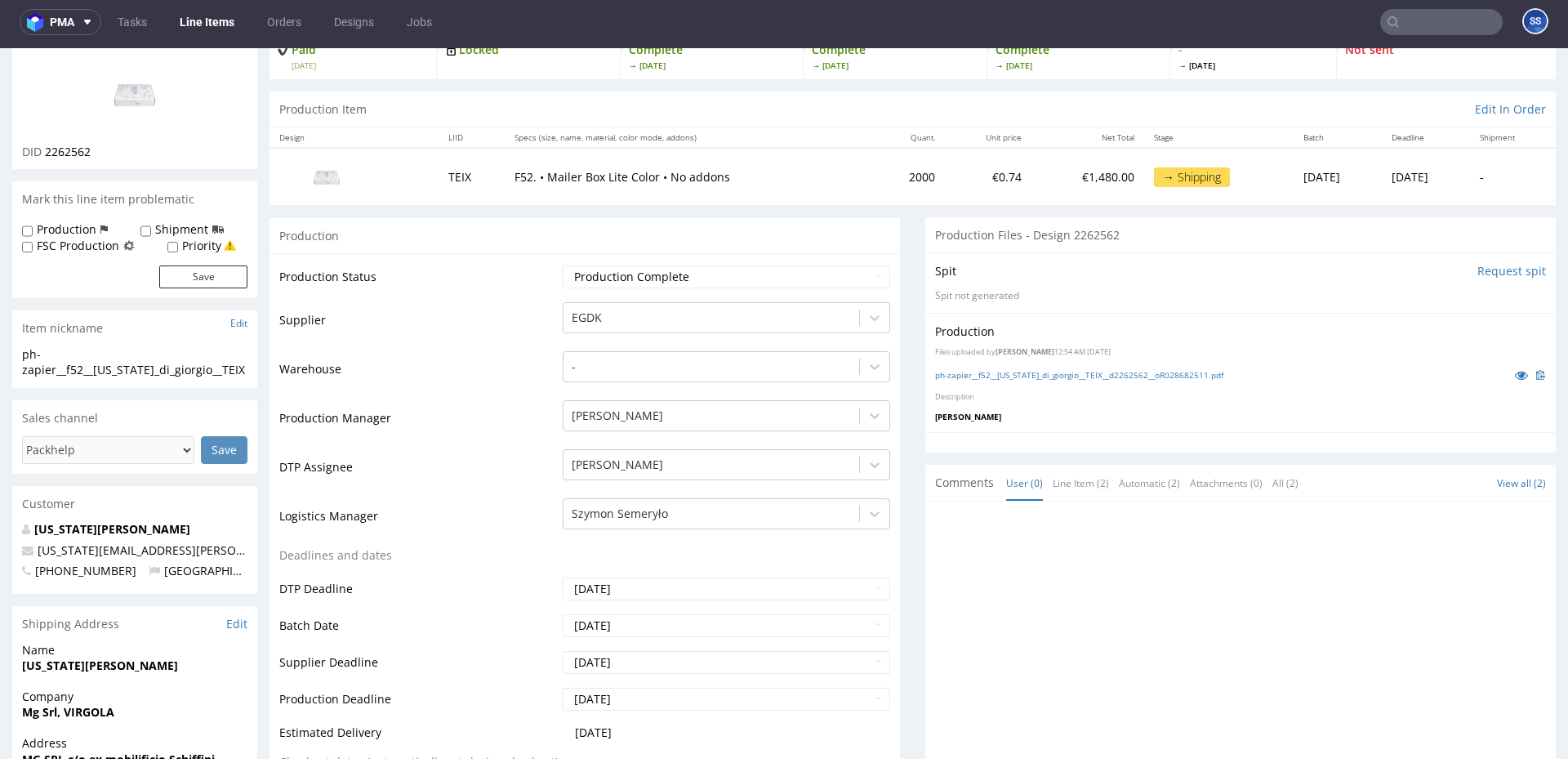
scroll to position [81, 0]
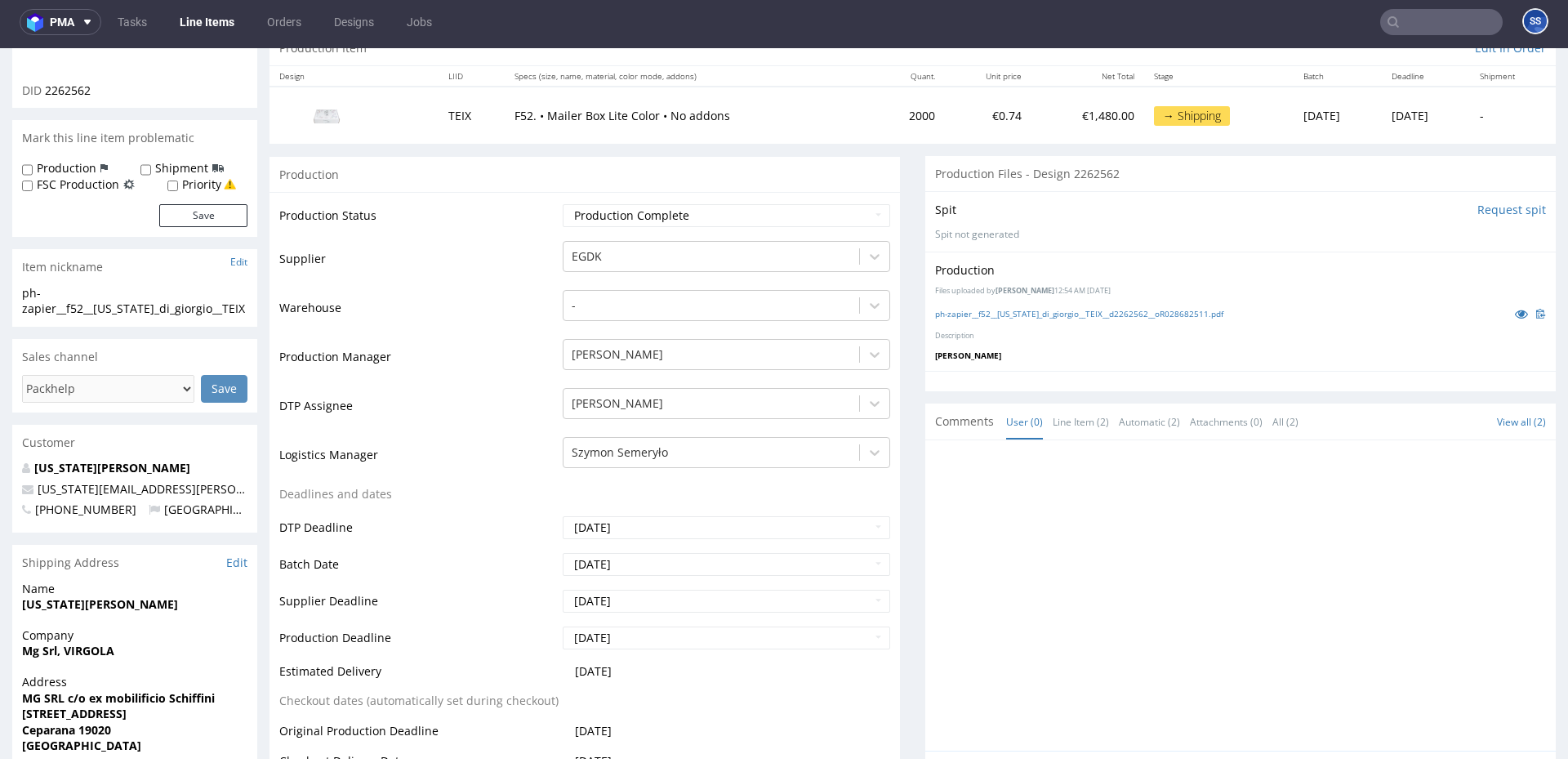
click at [78, 651] on strong "Mg Srl, VIRGOLA" at bounding box center [68, 651] width 93 height 16
click at [92, 693] on strong "MG SRL c/o ex mobilificio Schiffini" at bounding box center [118, 698] width 193 height 16
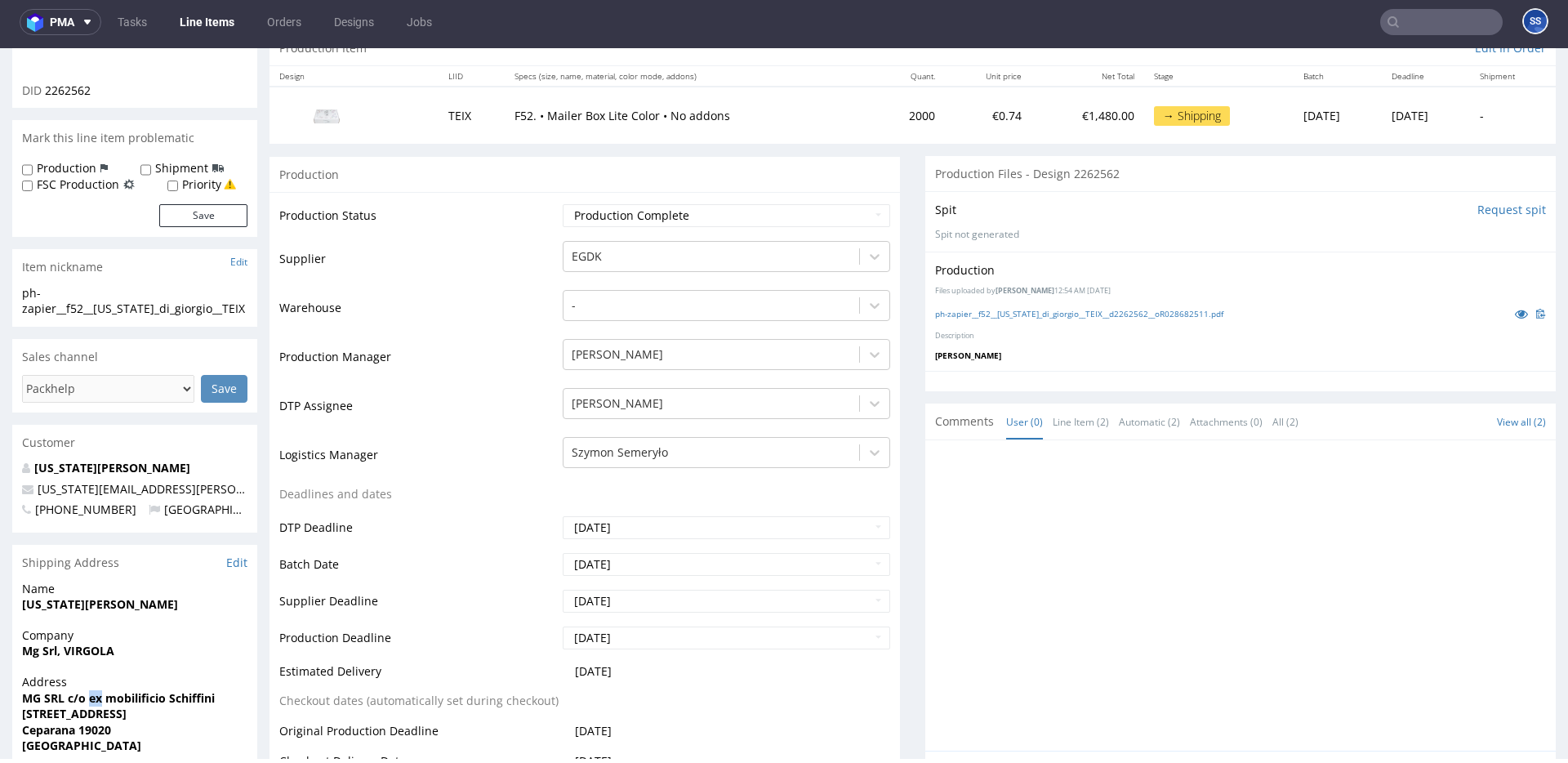
click at [92, 693] on strong "MG SRL c/o ex mobilificio Schiffini" at bounding box center [118, 698] width 193 height 16
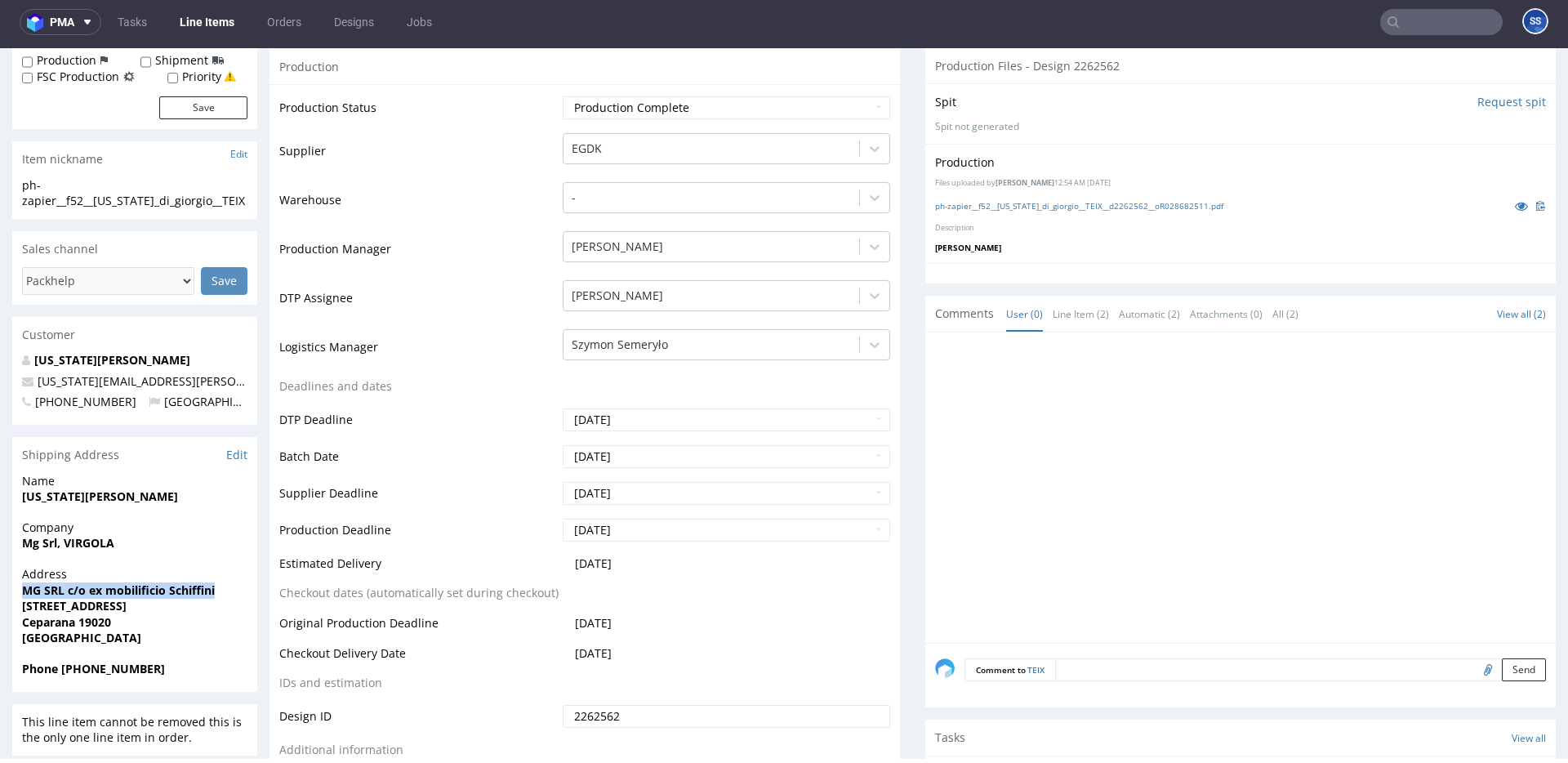
scroll to position [292, 0]
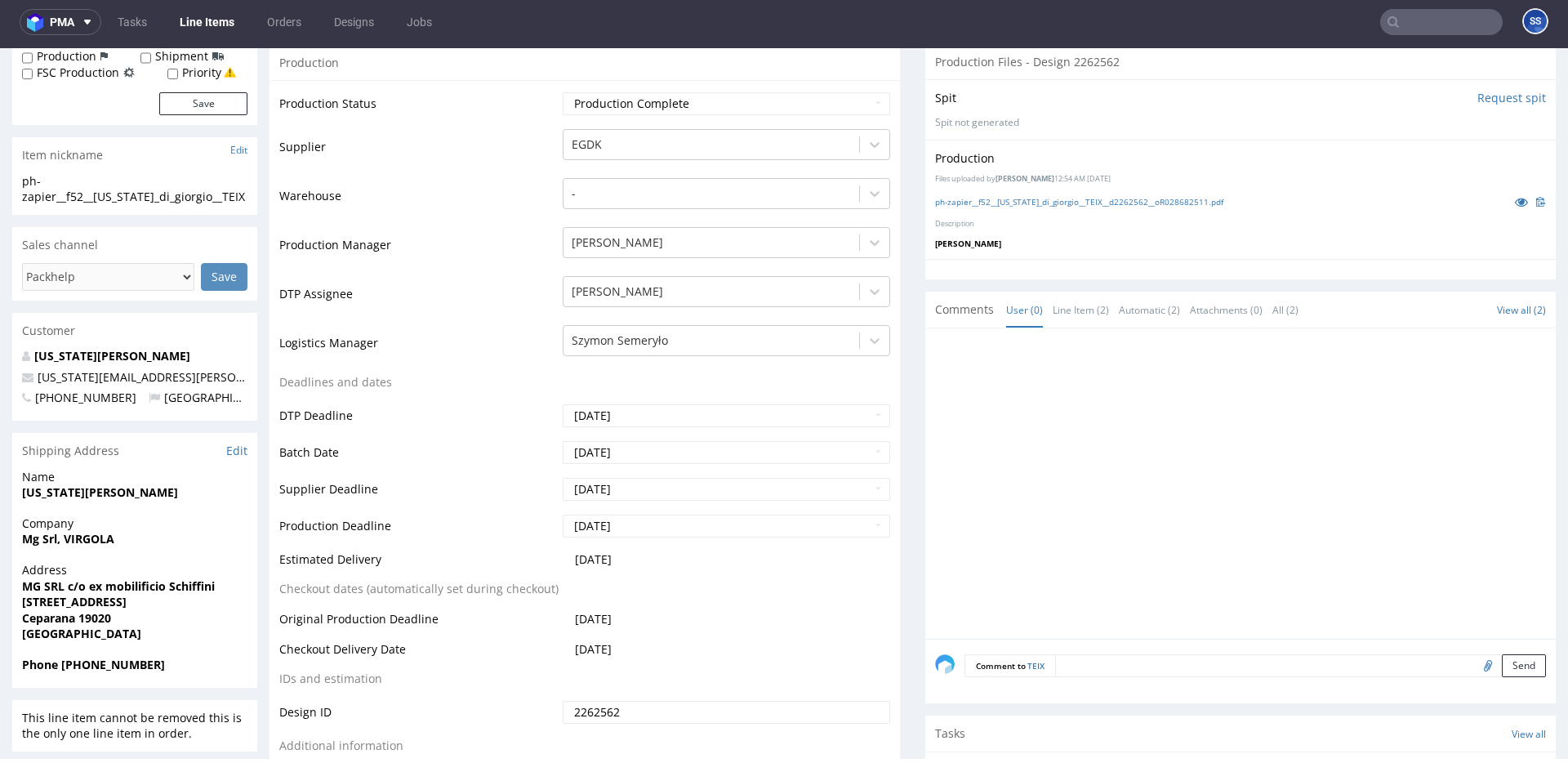
click at [56, 618] on strong "Ceparana 19020" at bounding box center [67, 618] width 89 height 16
drag, startPoint x: 56, startPoint y: 618, endPoint x: 99, endPoint y: 616, distance: 43.0
click at [56, 618] on strong "Ceparana 19020" at bounding box center [67, 618] width 89 height 16
click at [101, 616] on strong "Ceparana 19020" at bounding box center [67, 618] width 89 height 16
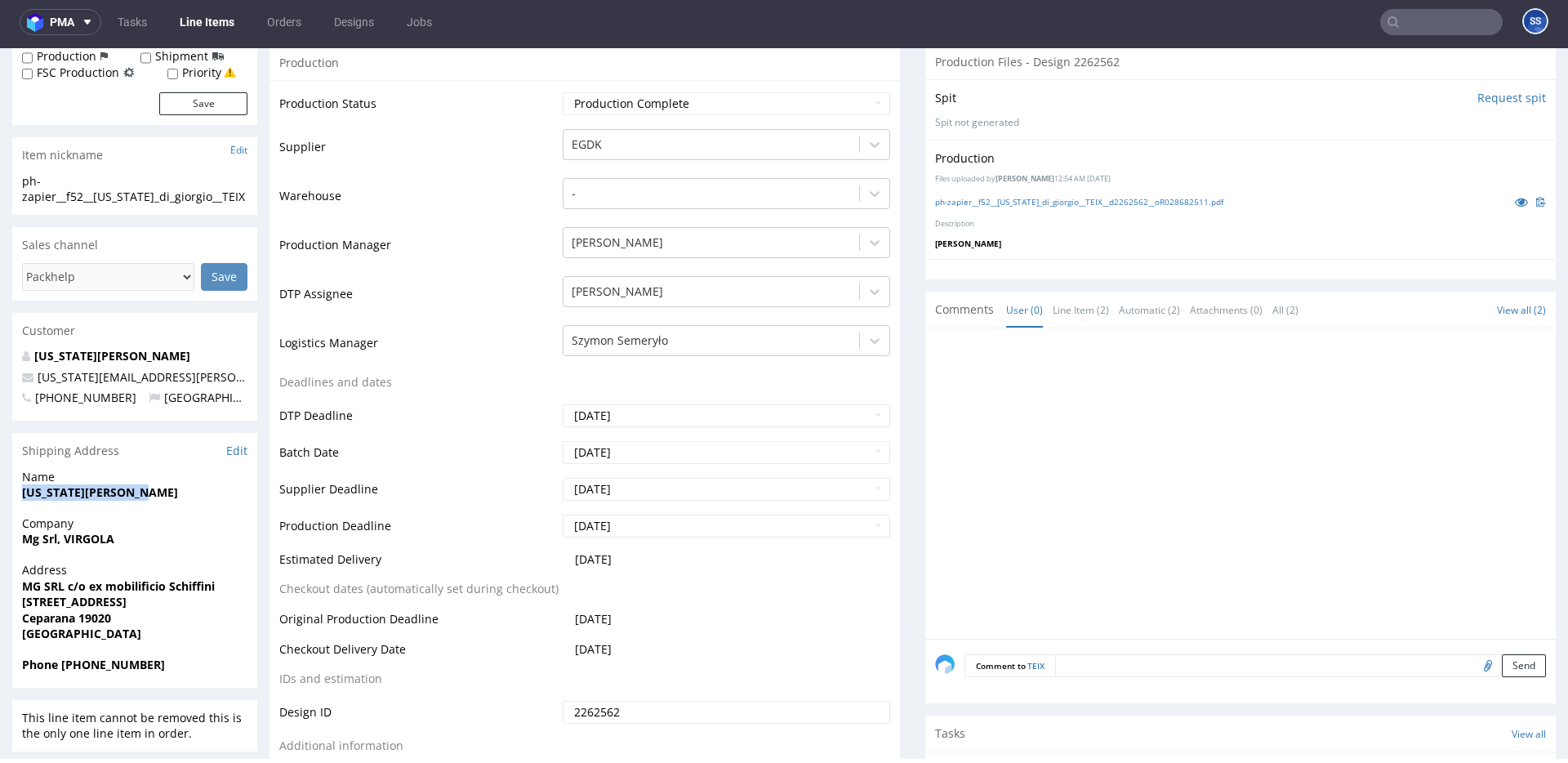
drag, startPoint x: 129, startPoint y: 491, endPoint x: 0, endPoint y: 493, distance: 129.0
drag, startPoint x: 202, startPoint y: 372, endPoint x: 84, endPoint y: 337, distance: 123.1
click at [38, 381] on p "virginia.digiorgio@gmail.com" at bounding box center [135, 378] width 226 height 17
drag, startPoint x: 85, startPoint y: 666, endPoint x: 231, endPoint y: 616, distance: 154.3
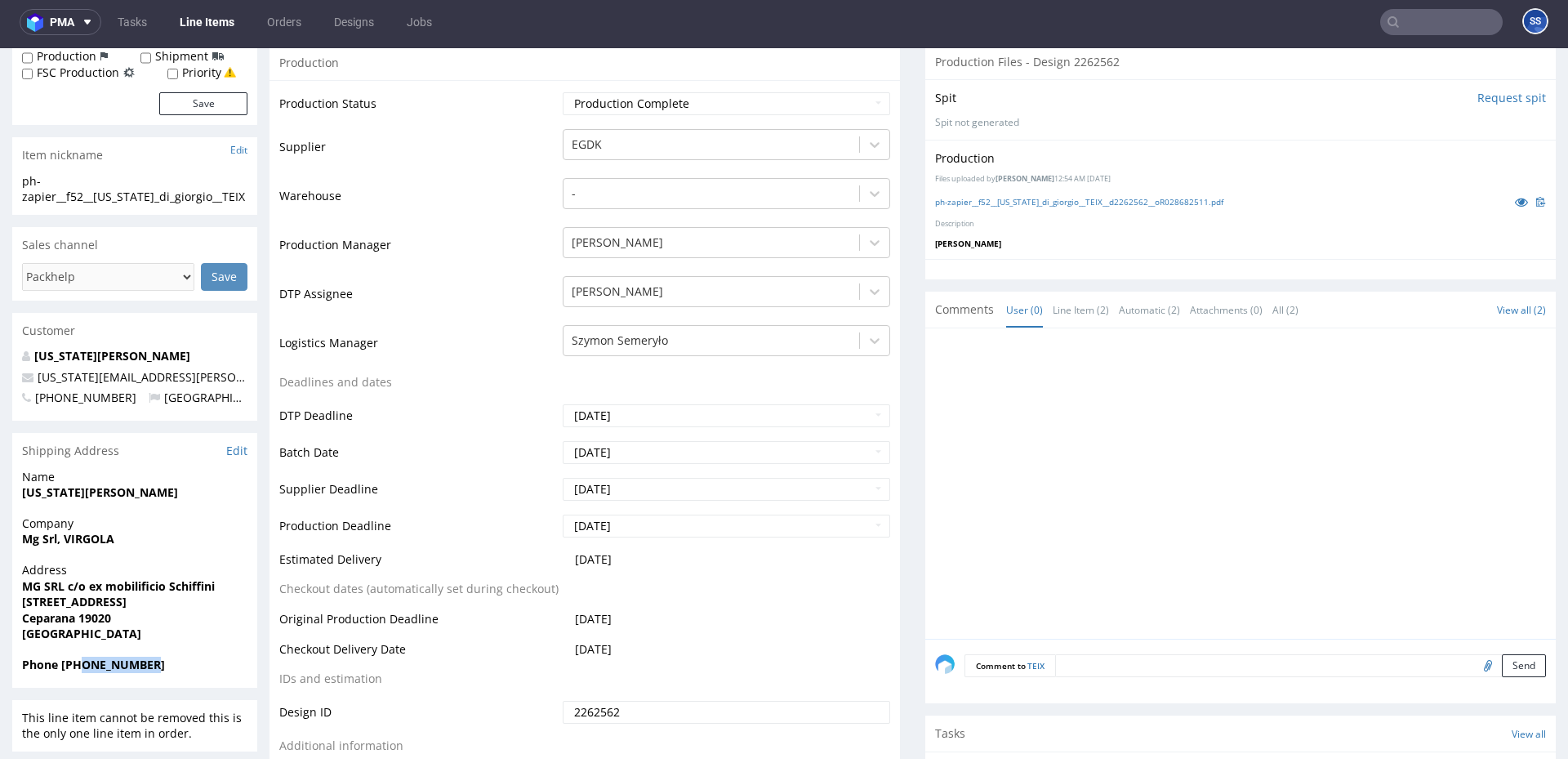
click at [182, 662] on span "Phone +393492201378" at bounding box center [135, 666] width 226 height 17
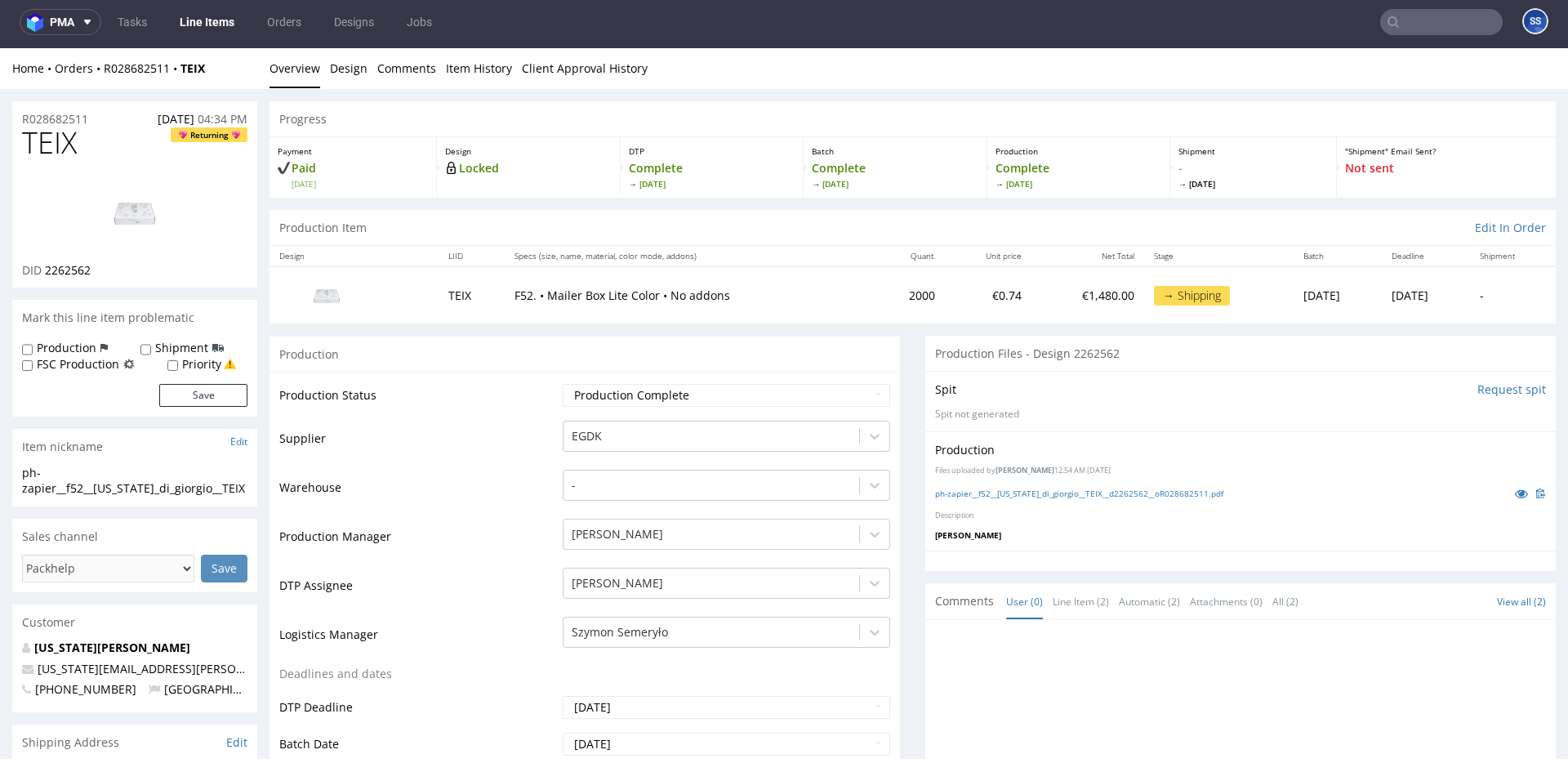
click at [219, 64] on div "Home Orders R028682511 TEIX" at bounding box center [134, 69] width 245 height 17
drag, startPoint x: 189, startPoint y: 71, endPoint x: 103, endPoint y: 72, distance: 86.0
click at [103, 72] on div "Home Orders R028682511 TEIX" at bounding box center [134, 69] width 245 height 17
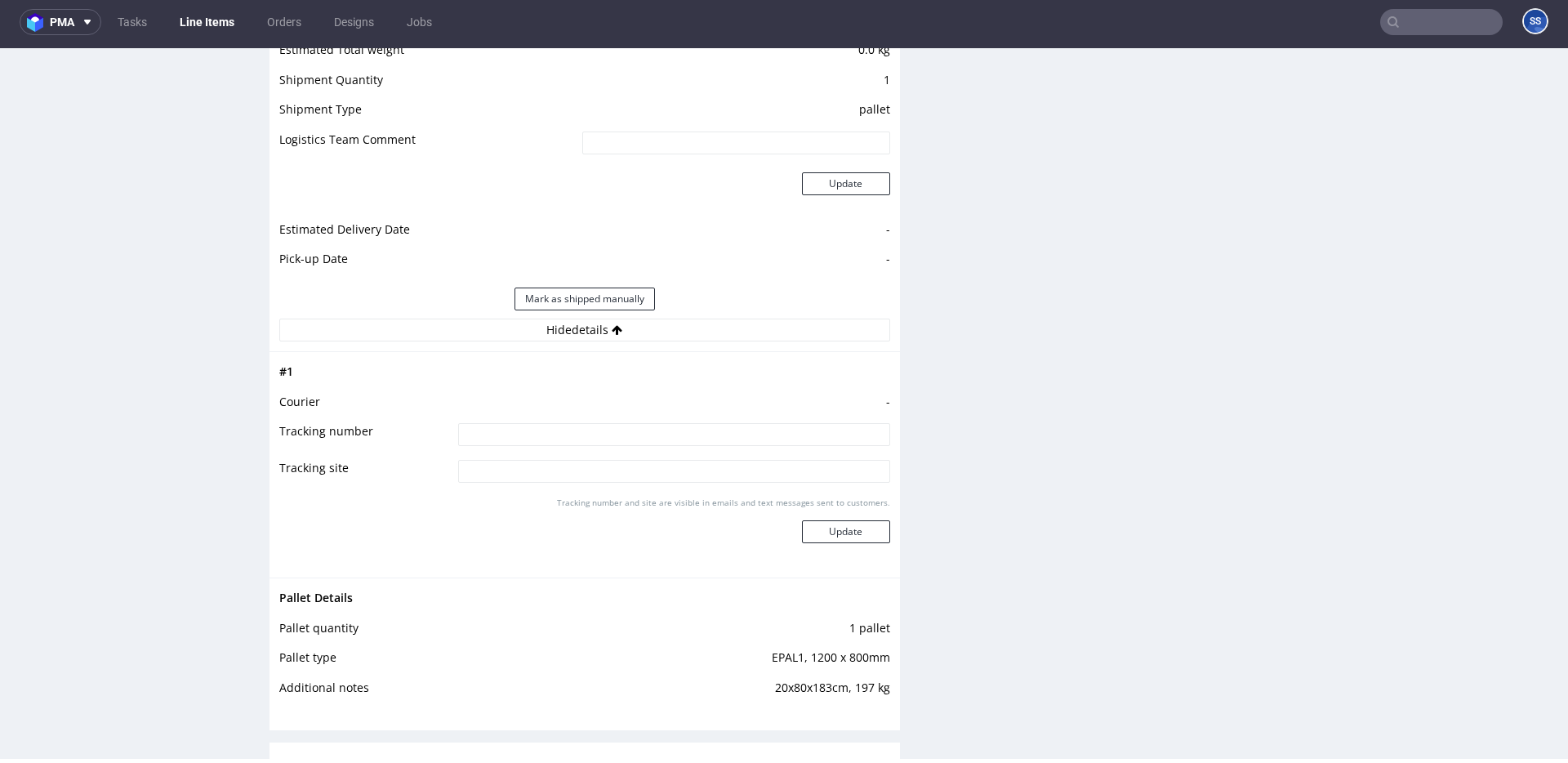
scroll to position [1716, 0]
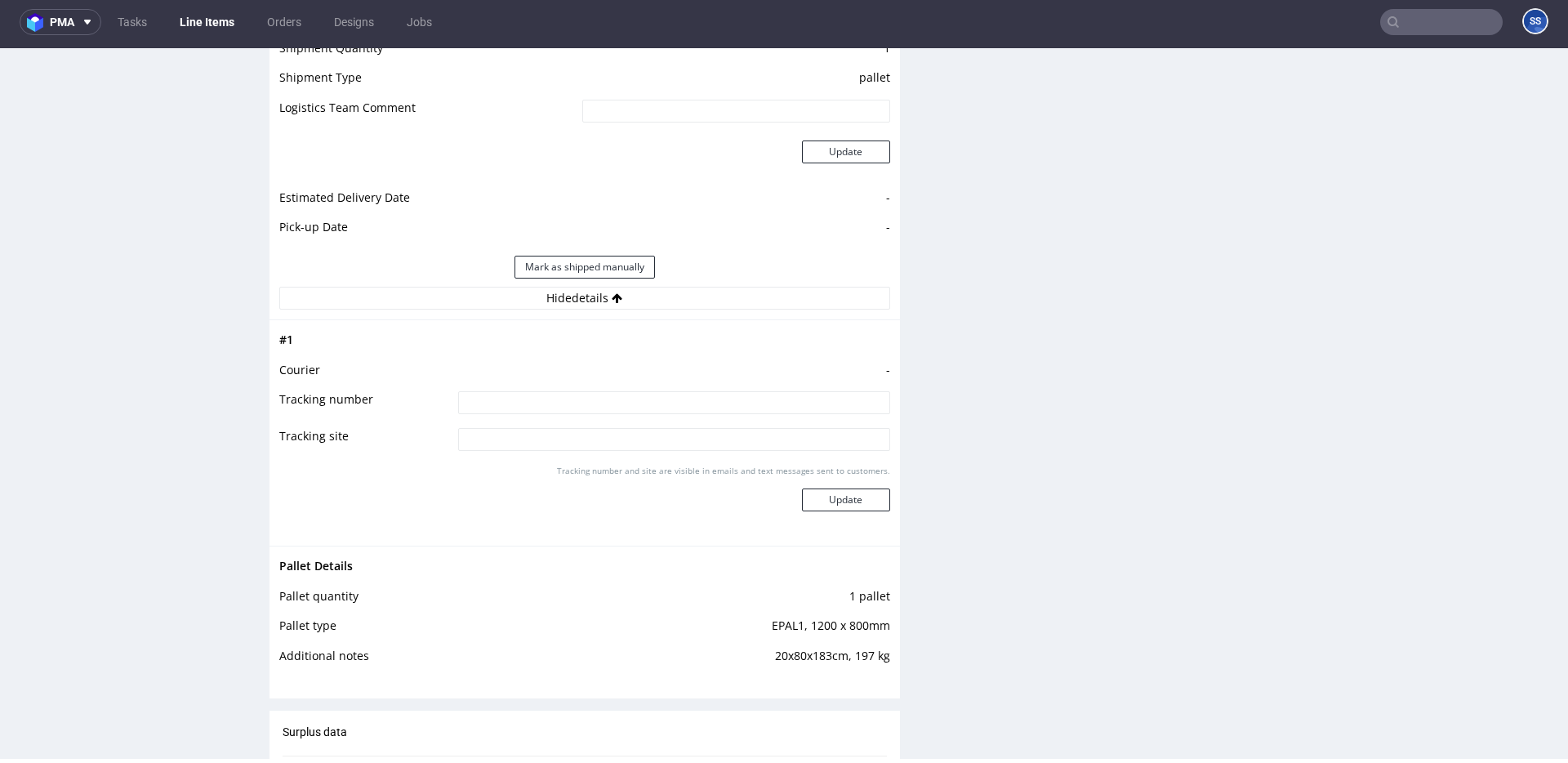
click at [543, 399] on input at bounding box center [674, 403] width 432 height 23
paste input "40257145950415198594"
type input "40257145950415198594"
click at [823, 507] on button "Update" at bounding box center [846, 500] width 88 height 23
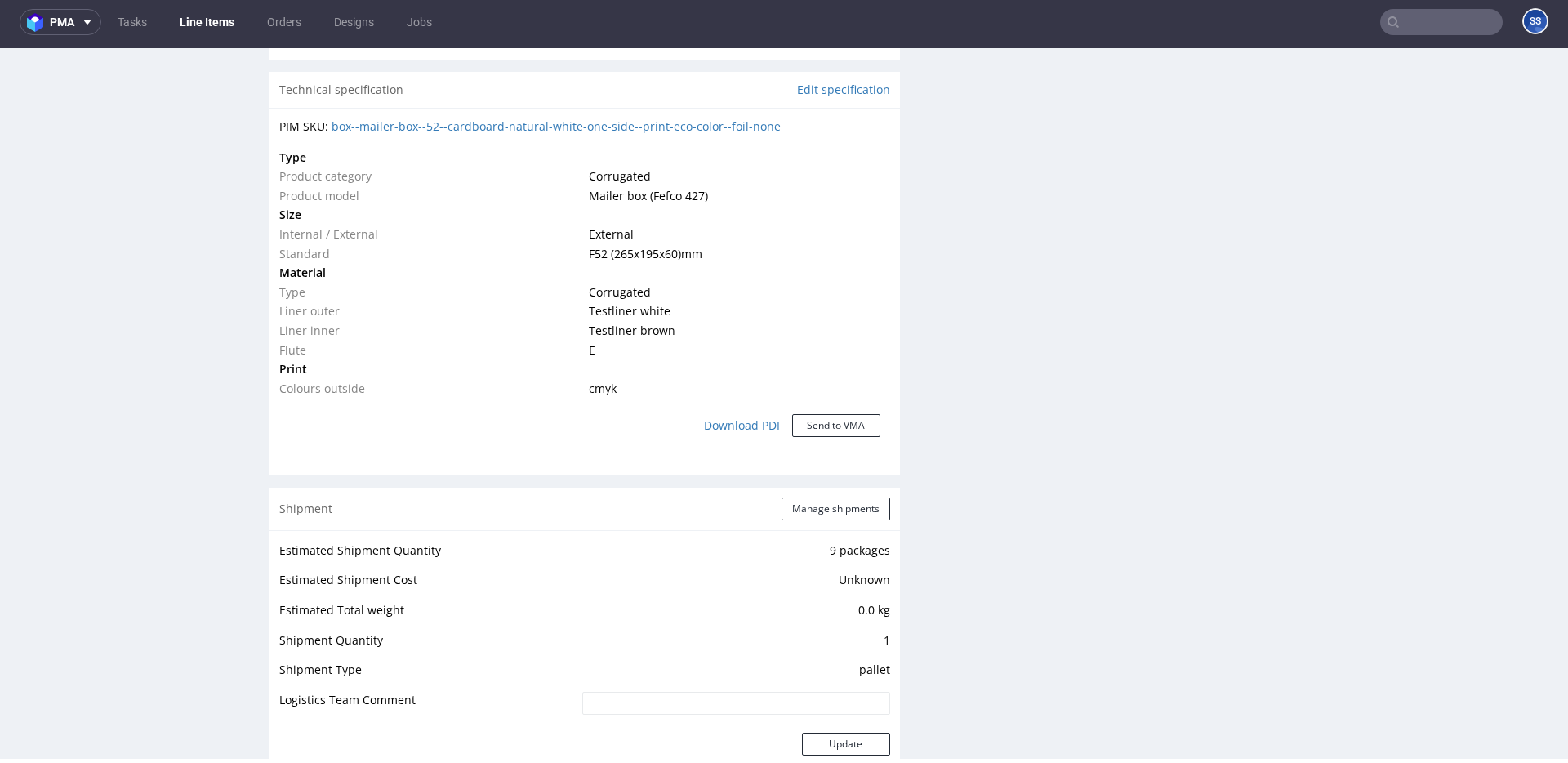
scroll to position [1226, 0]
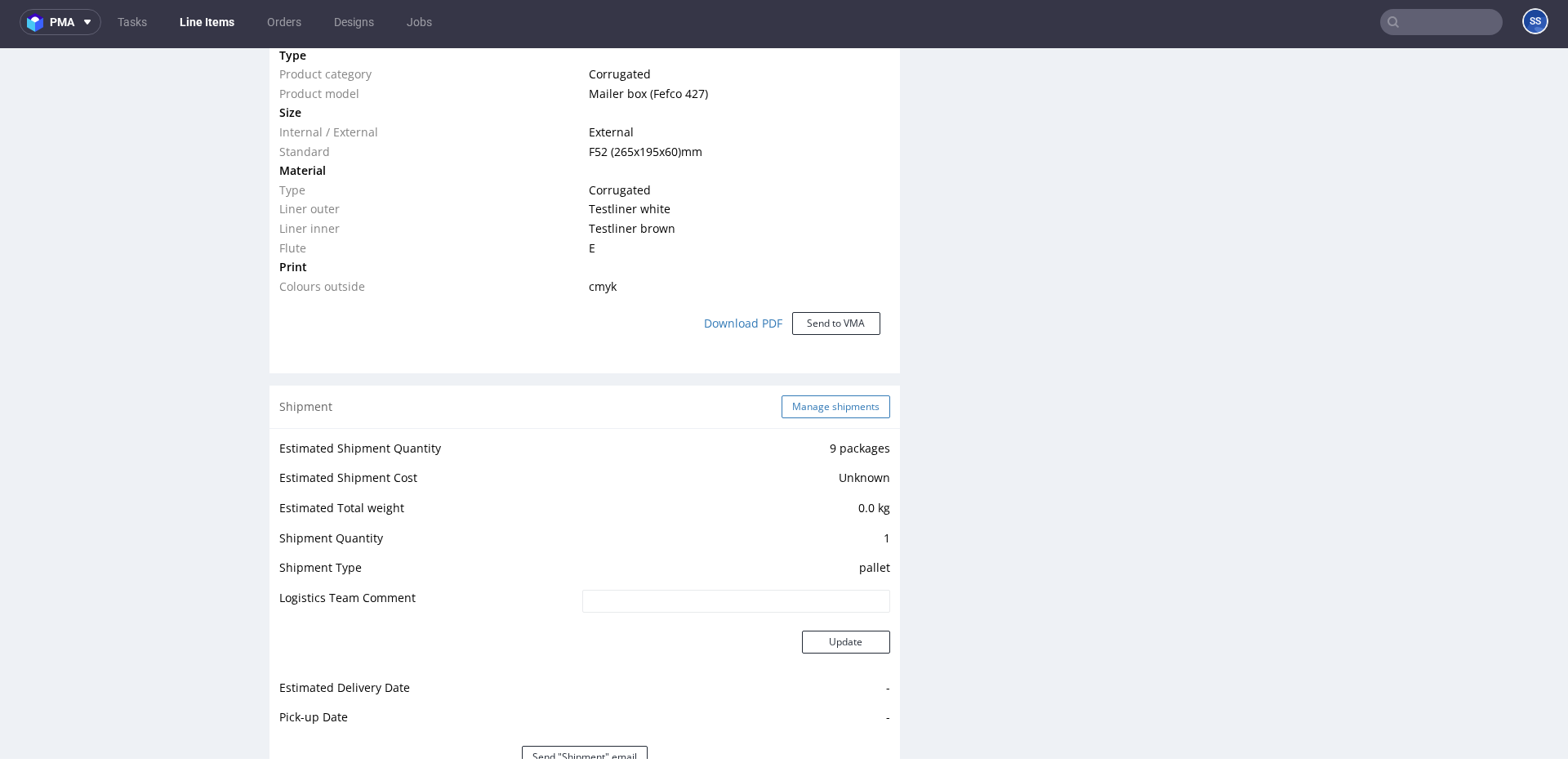
click at [843, 414] on button "Manage shipments" at bounding box center [836, 407] width 108 height 23
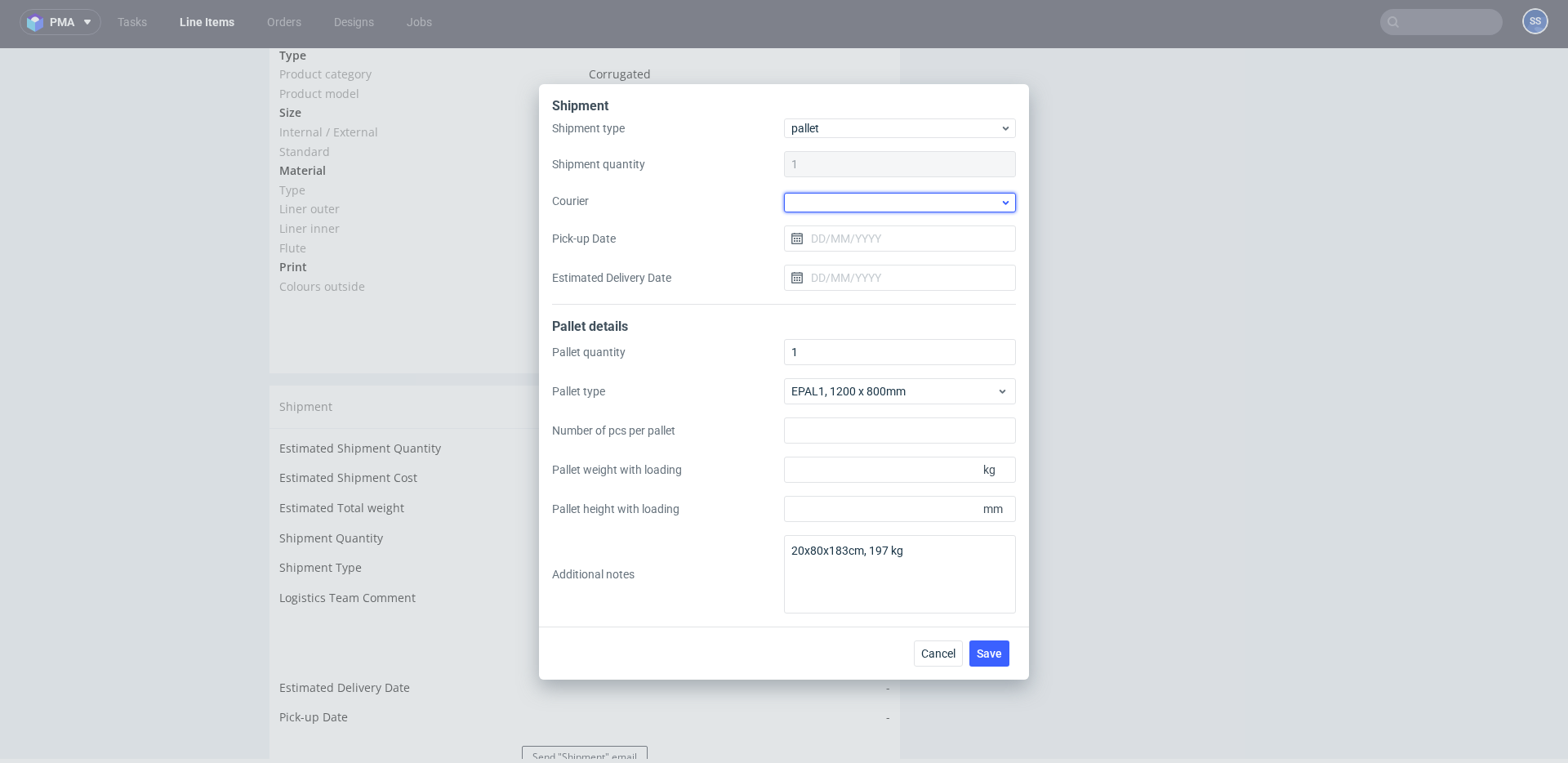
click at [815, 199] on div at bounding box center [900, 202] width 232 height 19
click at [853, 302] on div "DSV" at bounding box center [900, 311] width 219 height 30
click at [840, 233] on input "Pick-up Date" at bounding box center [900, 237] width 232 height 26
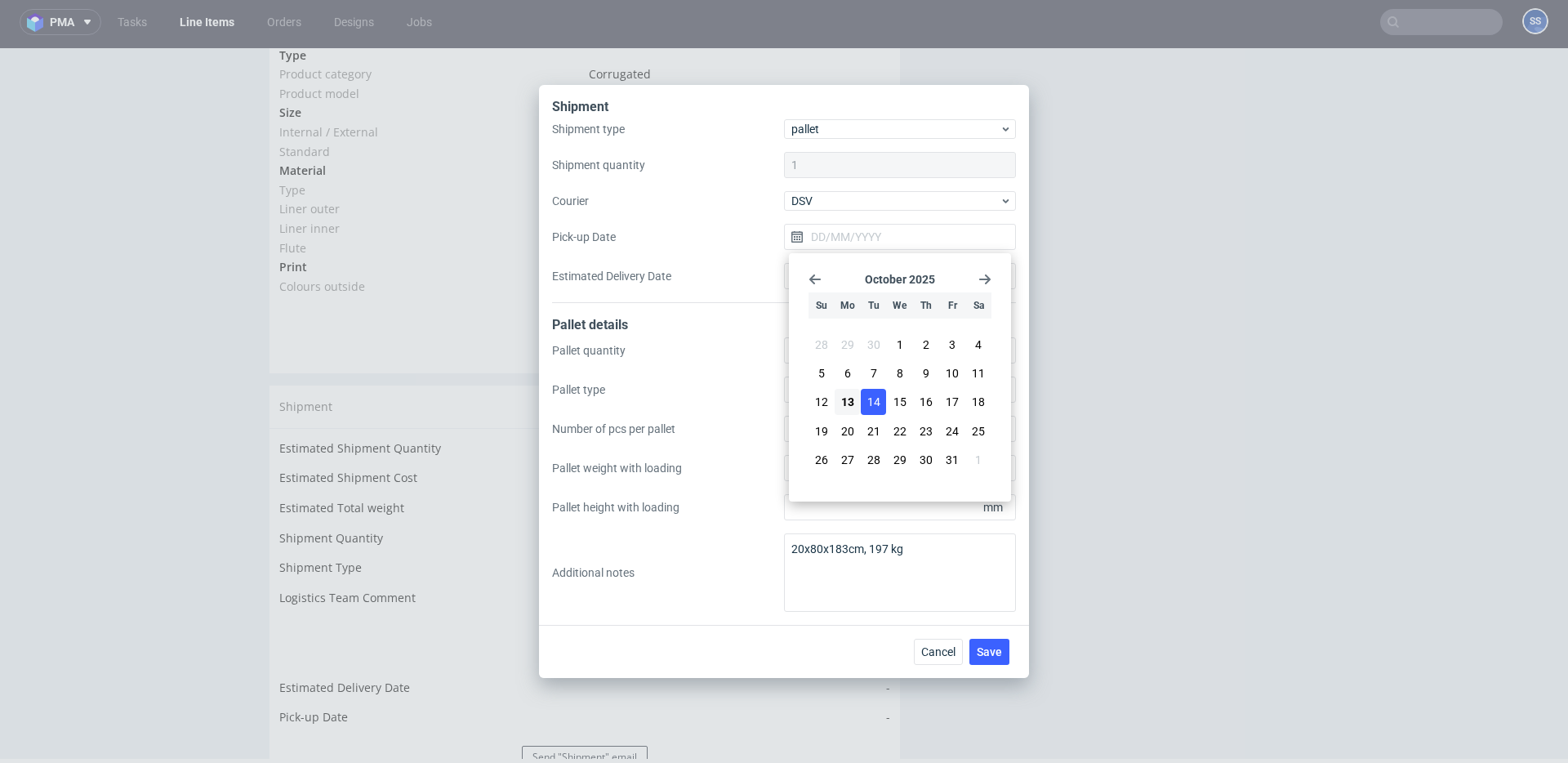
click at [863, 402] on button "14" at bounding box center [873, 402] width 25 height 26
type input "14/10/2025"
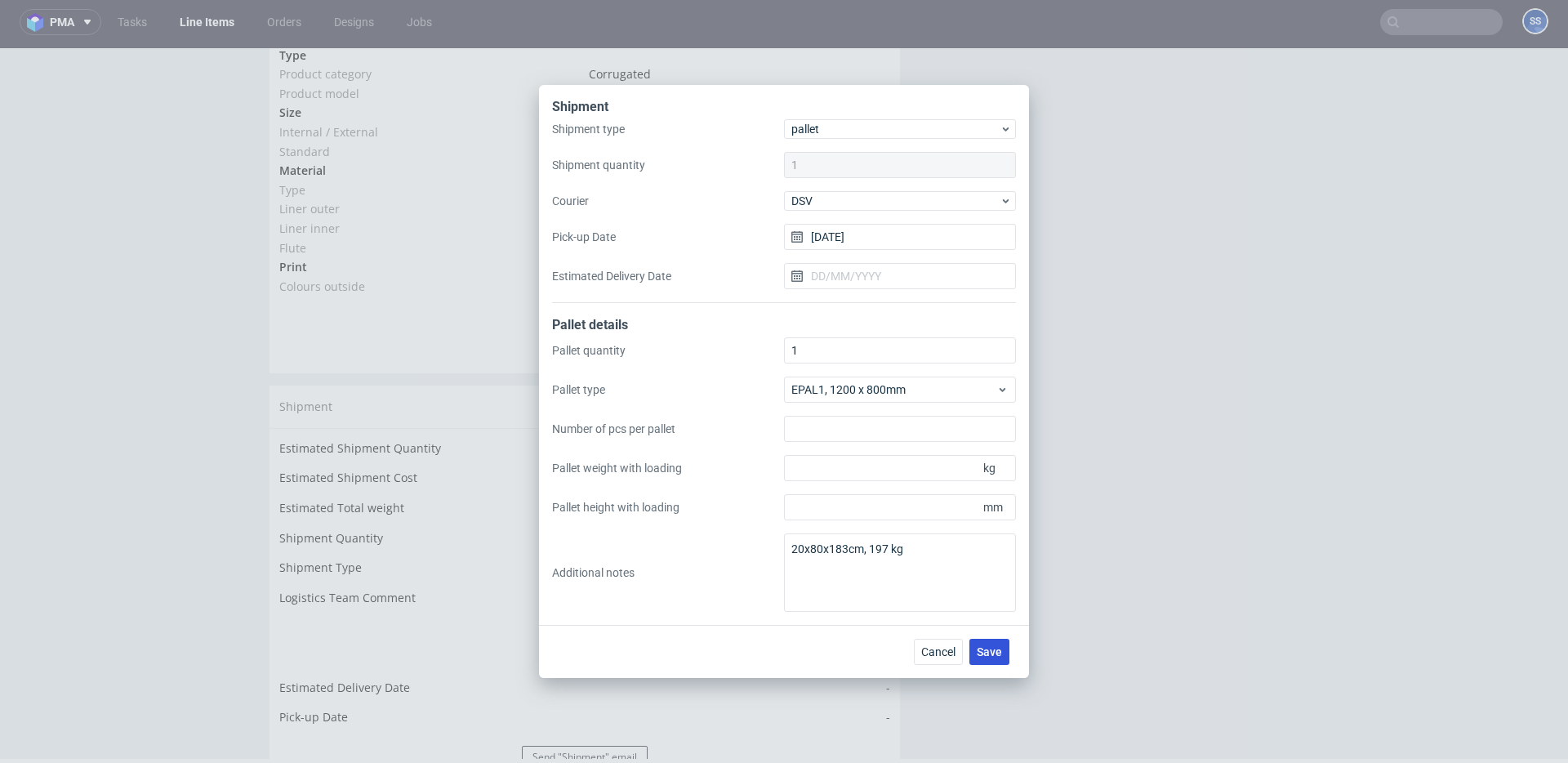
click at [989, 650] on span "Save" at bounding box center [989, 652] width 25 height 11
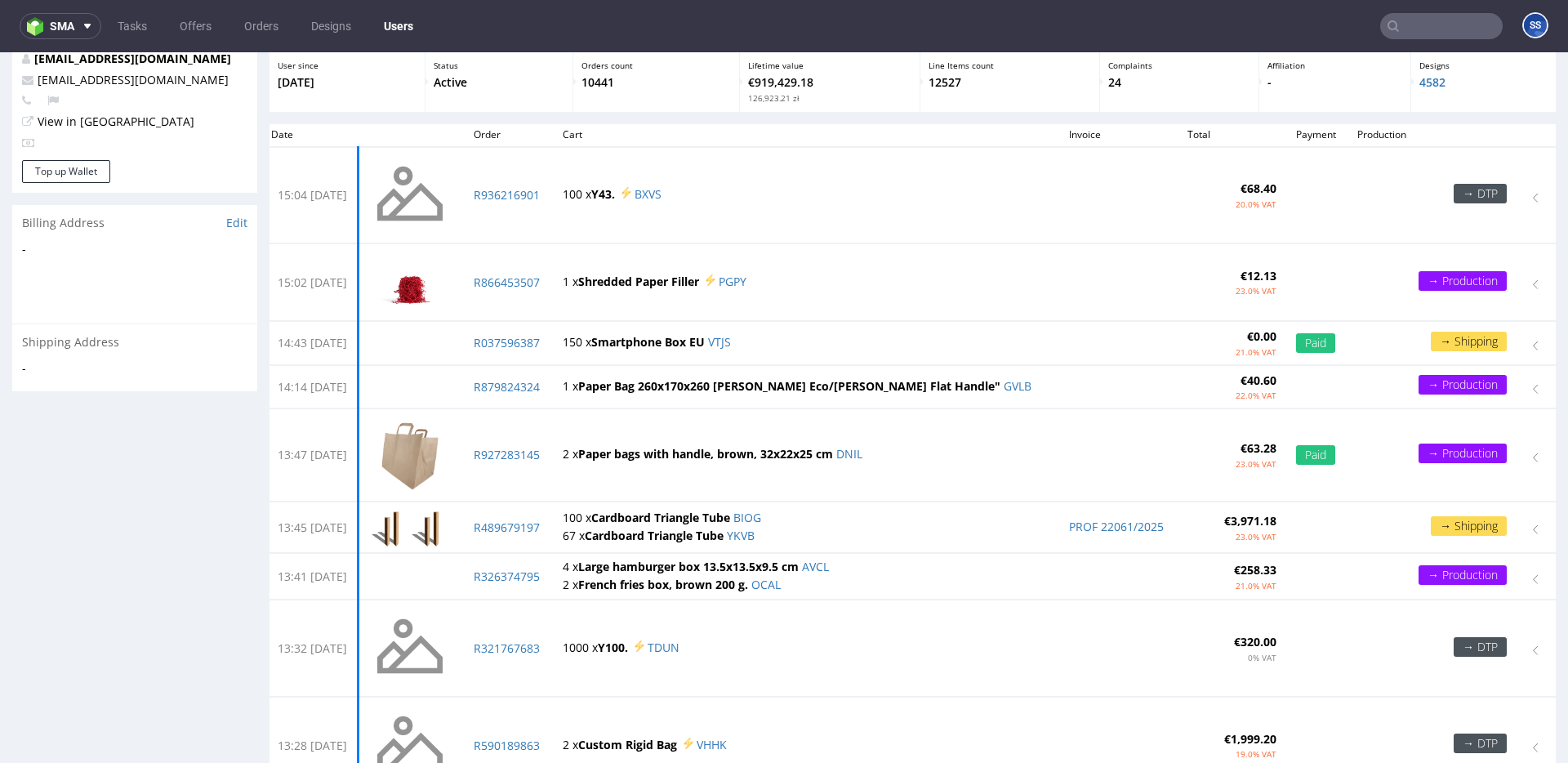
scroll to position [93, 0]
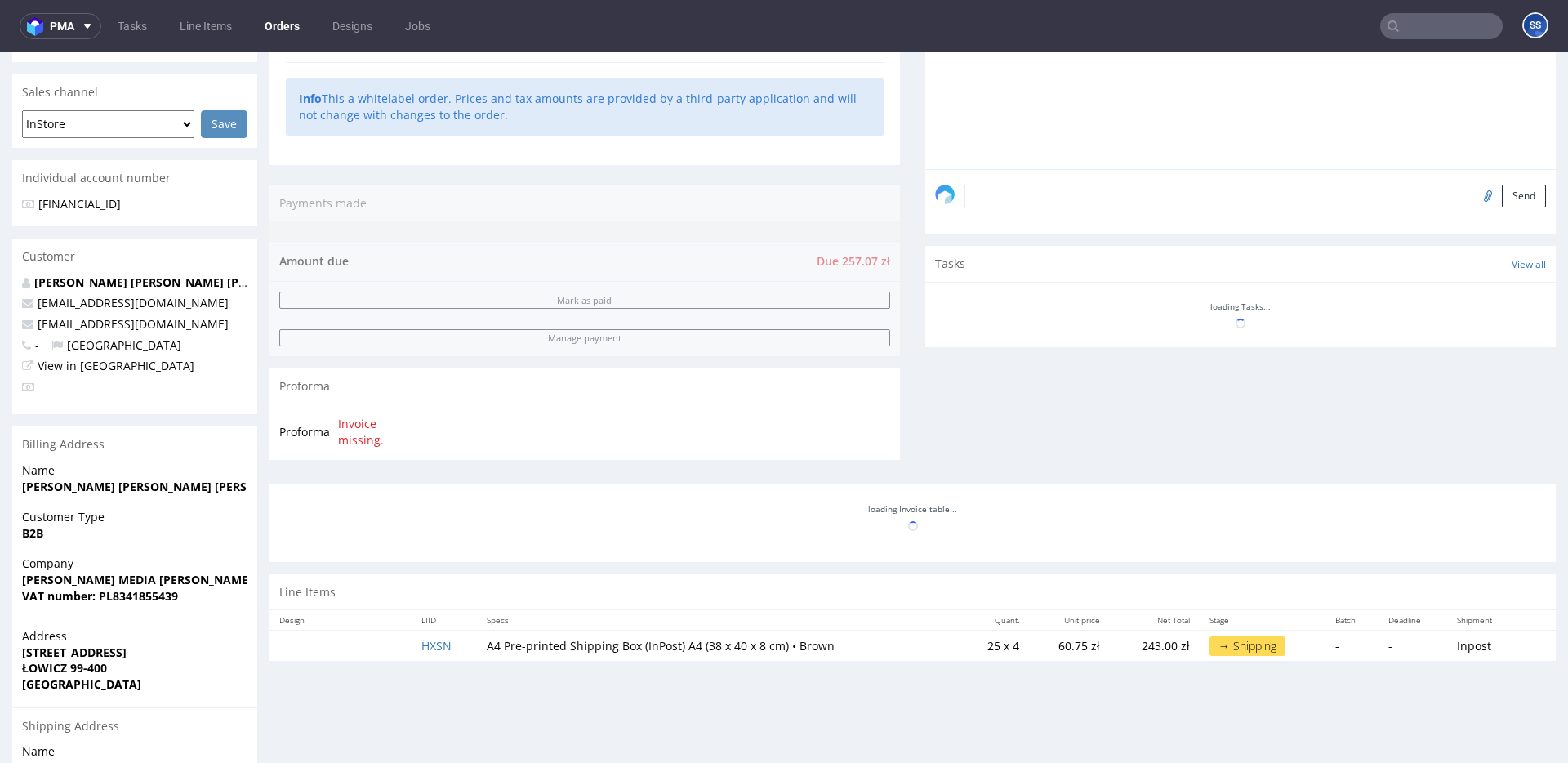
scroll to position [536, 0]
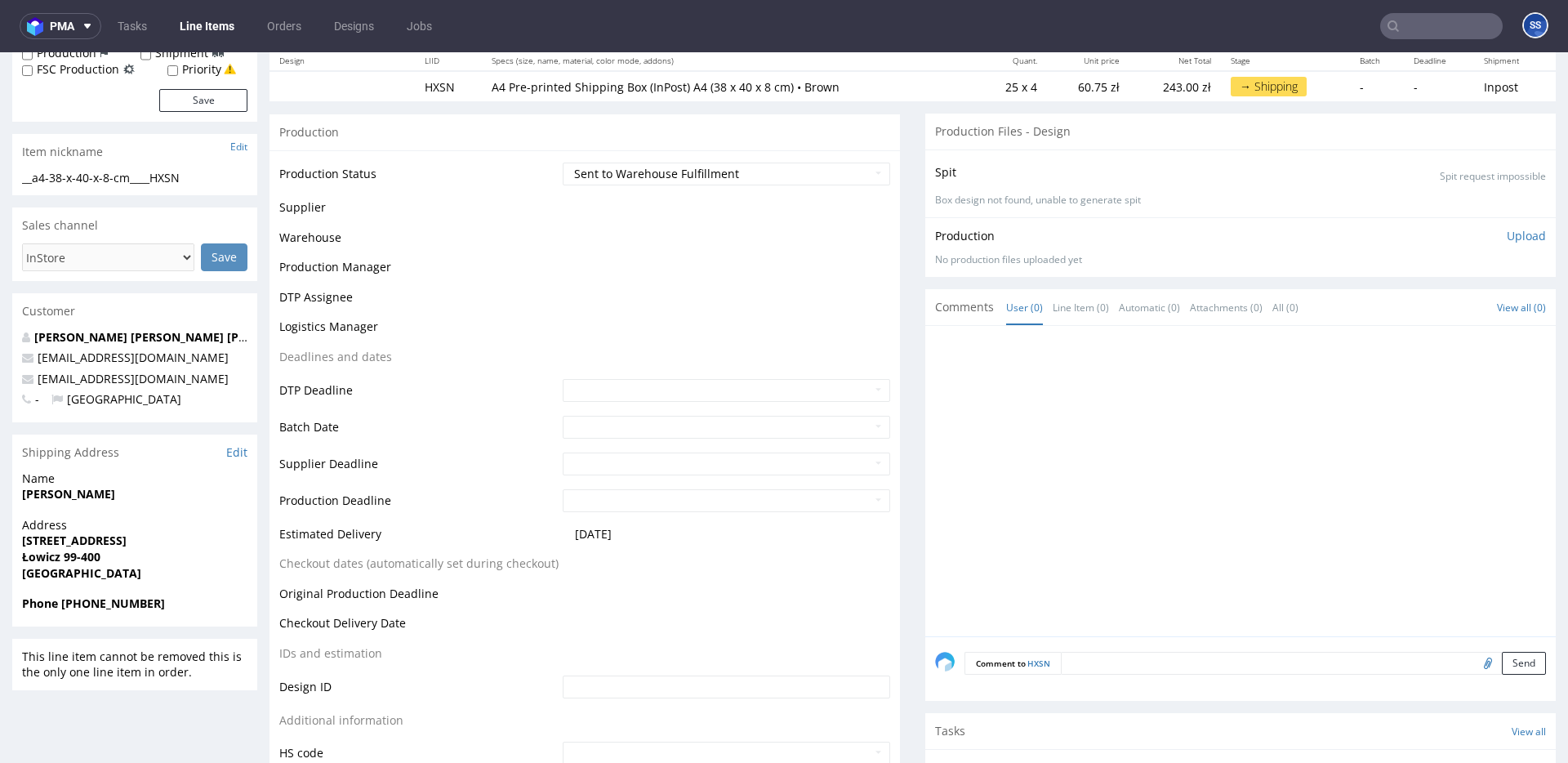
scroll to position [203, 0]
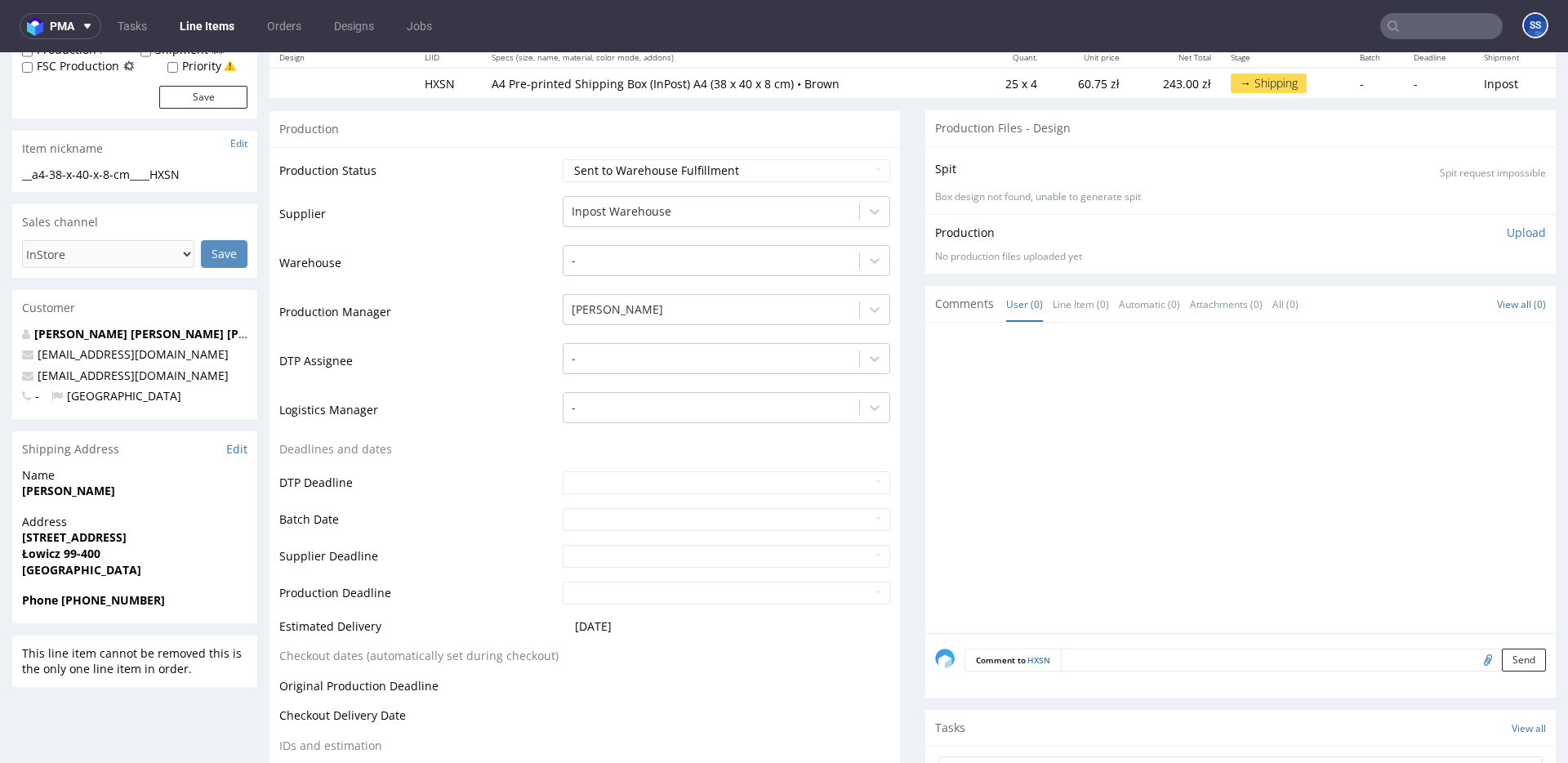
click at [225, 31] on link "Line Items" at bounding box center [207, 26] width 74 height 26
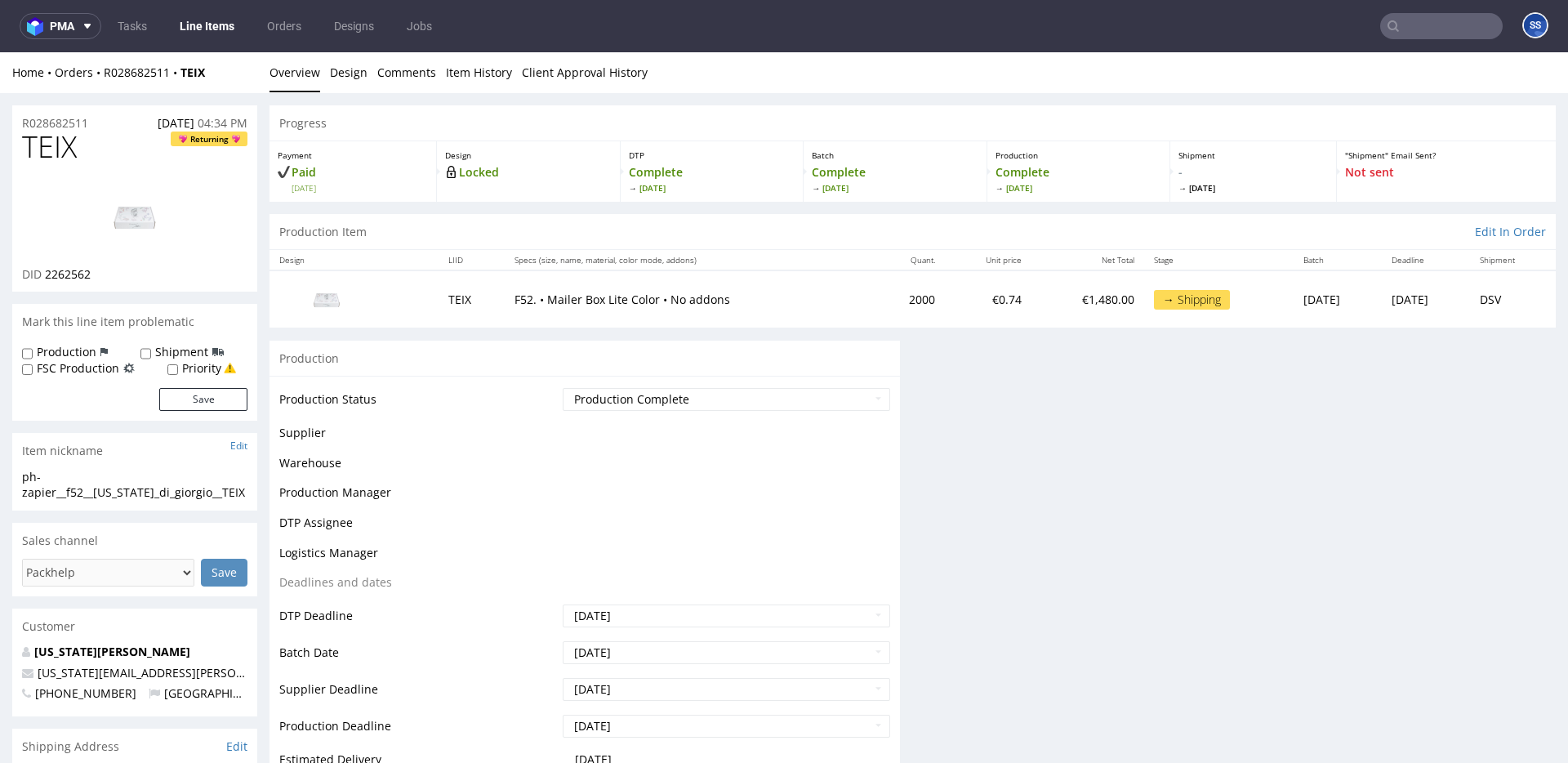
click at [219, 33] on link "Line Items" at bounding box center [207, 26] width 74 height 26
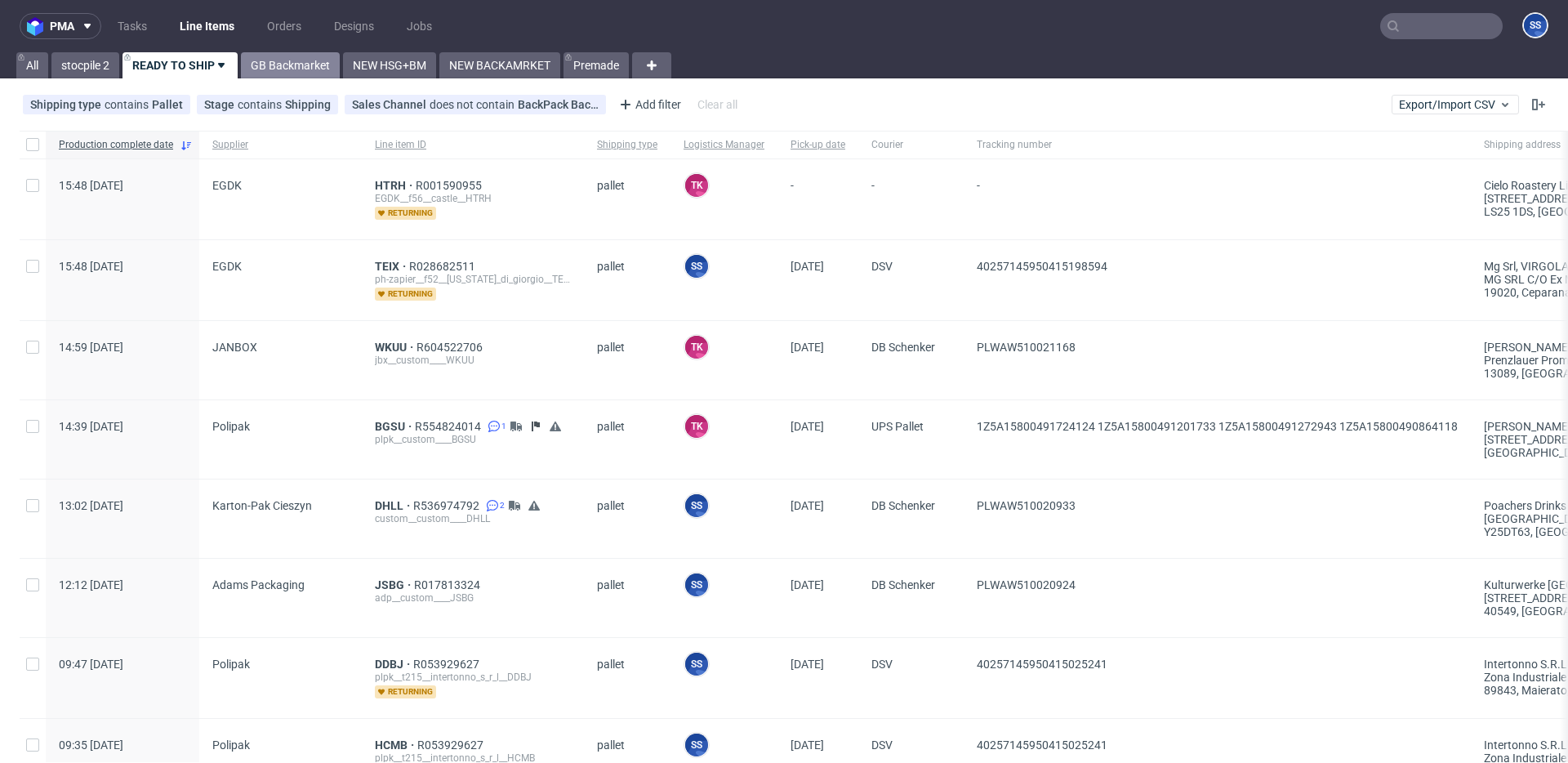
click at [289, 55] on link "GB Backmarket" at bounding box center [290, 65] width 99 height 26
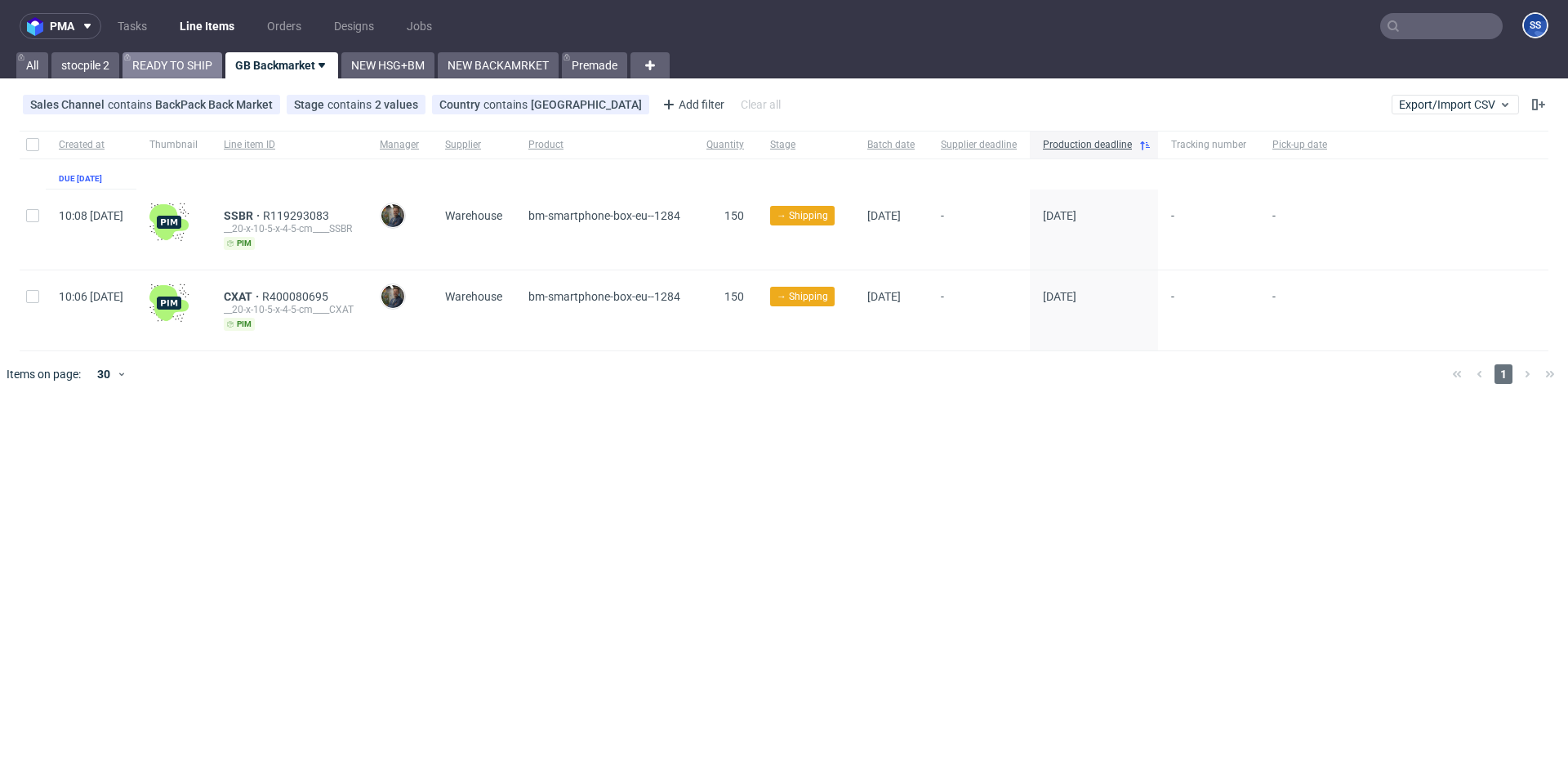
click at [200, 67] on link "READY TO SHIP" at bounding box center [172, 65] width 100 height 26
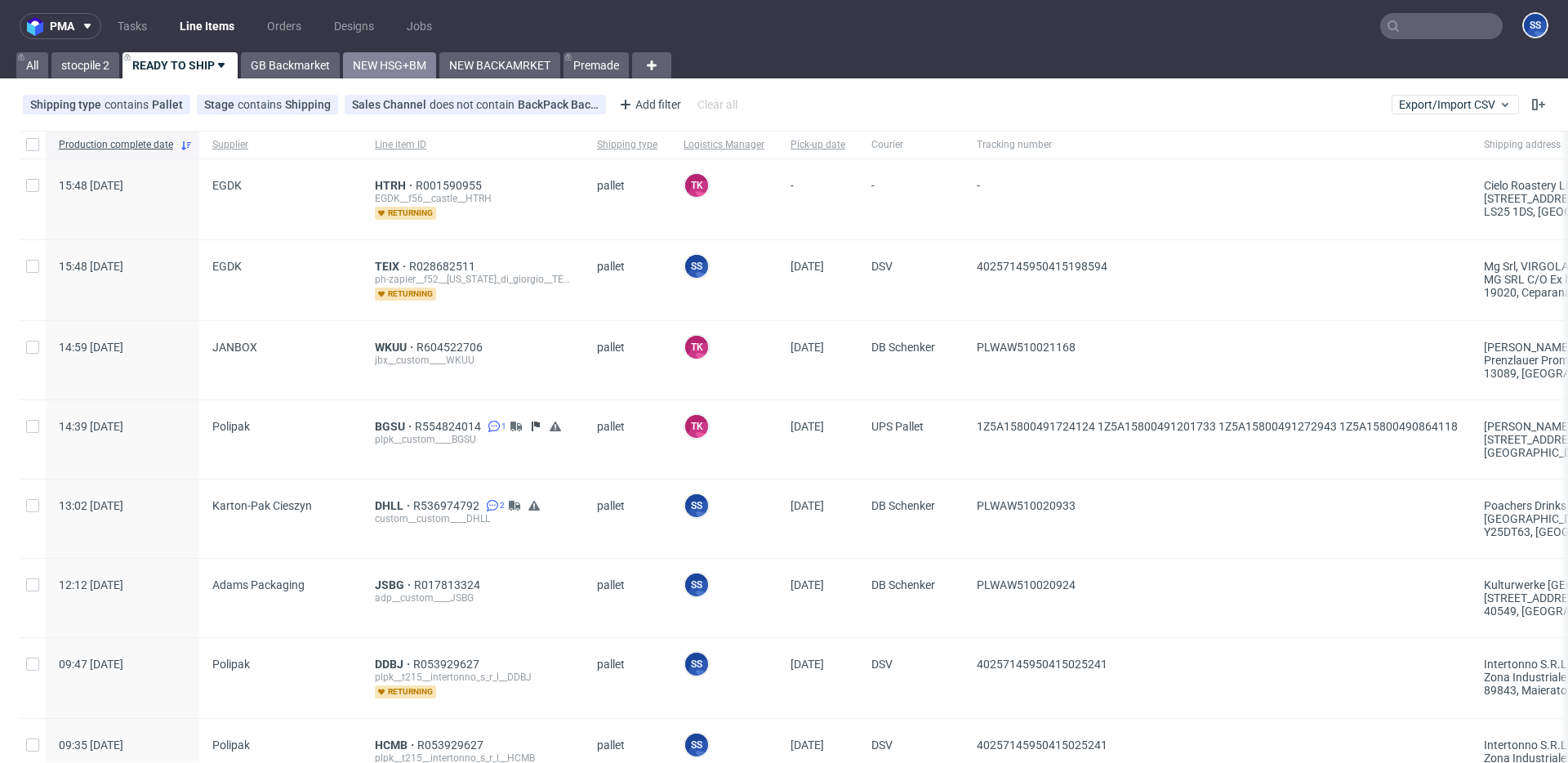
click at [387, 60] on link "NEW HSG+BM" at bounding box center [390, 65] width 93 height 26
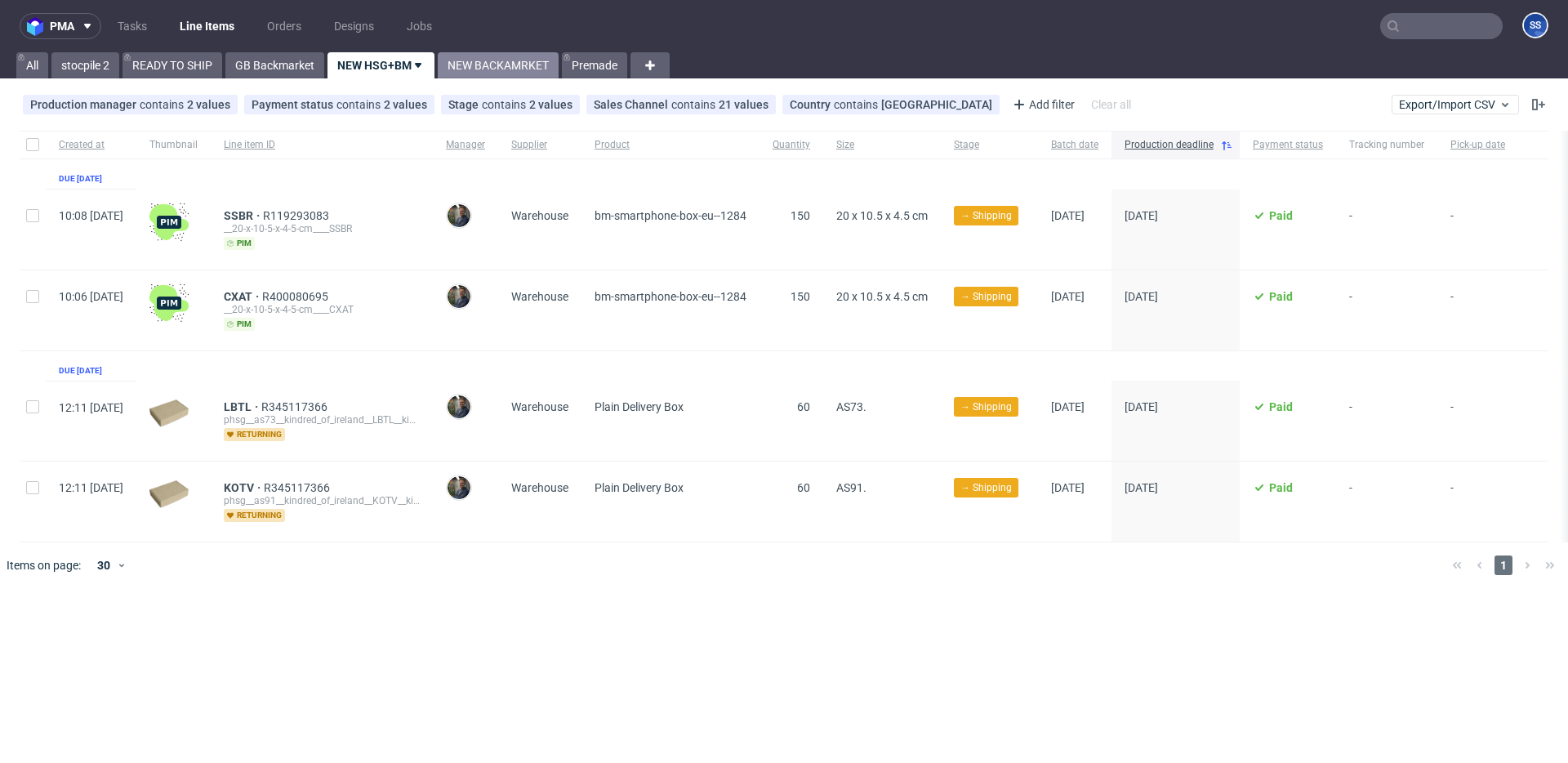
click at [467, 67] on link "NEW BACKAMRKET" at bounding box center [498, 65] width 121 height 26
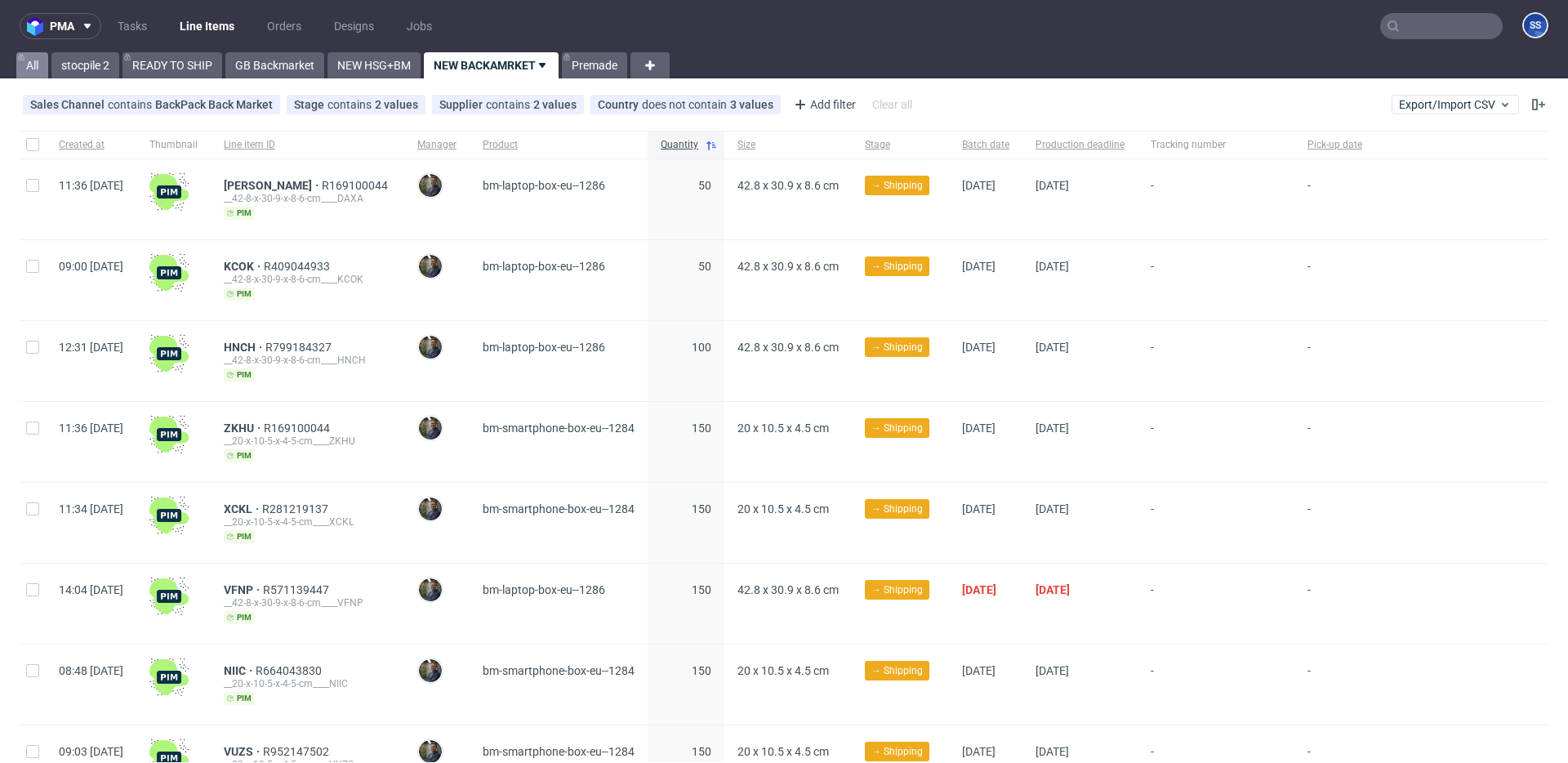
click at [45, 66] on link "All" at bounding box center [32, 65] width 31 height 26
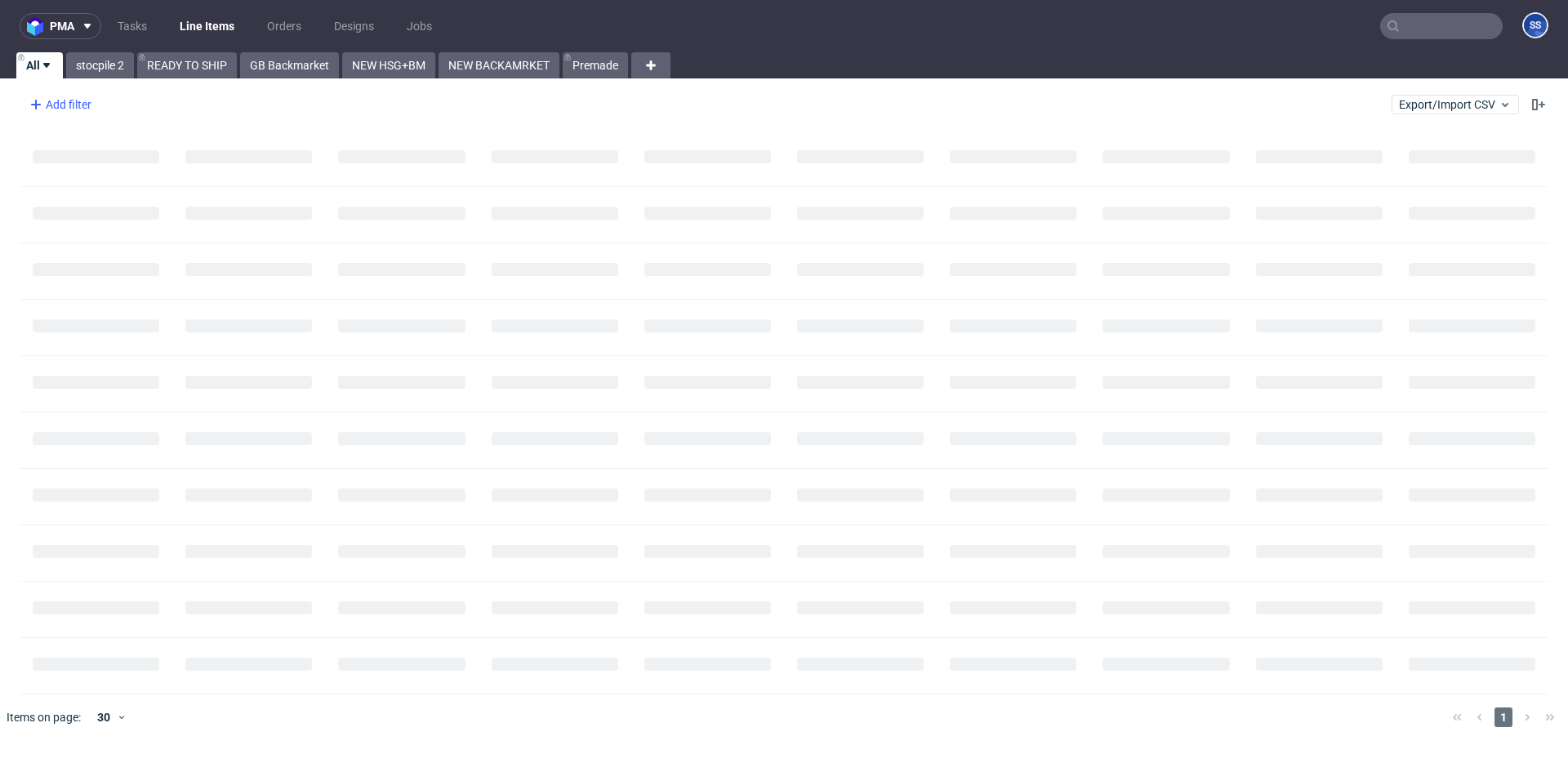
click at [81, 104] on div "Add filter" at bounding box center [59, 105] width 72 height 26
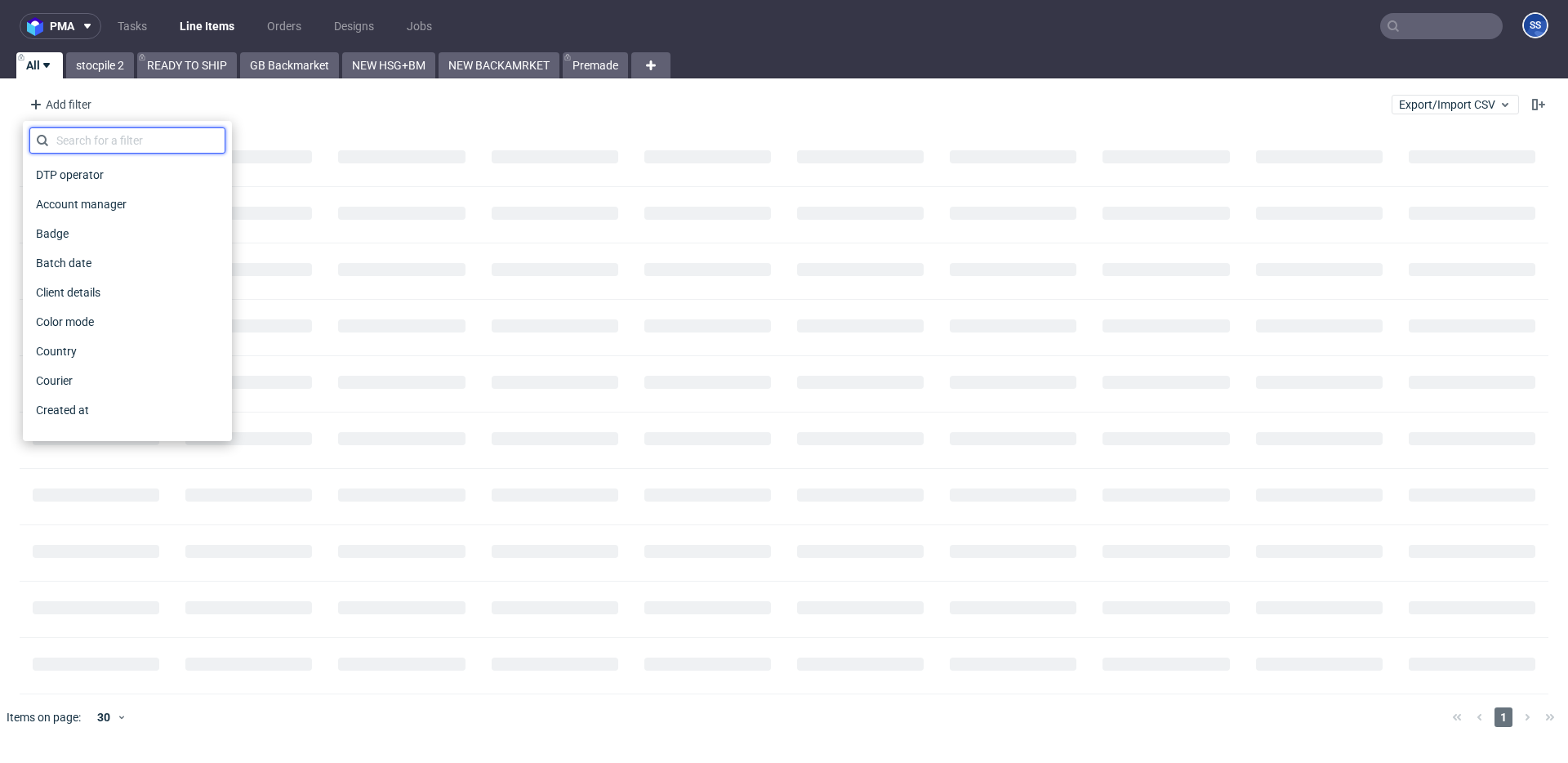
click at [96, 139] on input "text" at bounding box center [128, 141] width 196 height 26
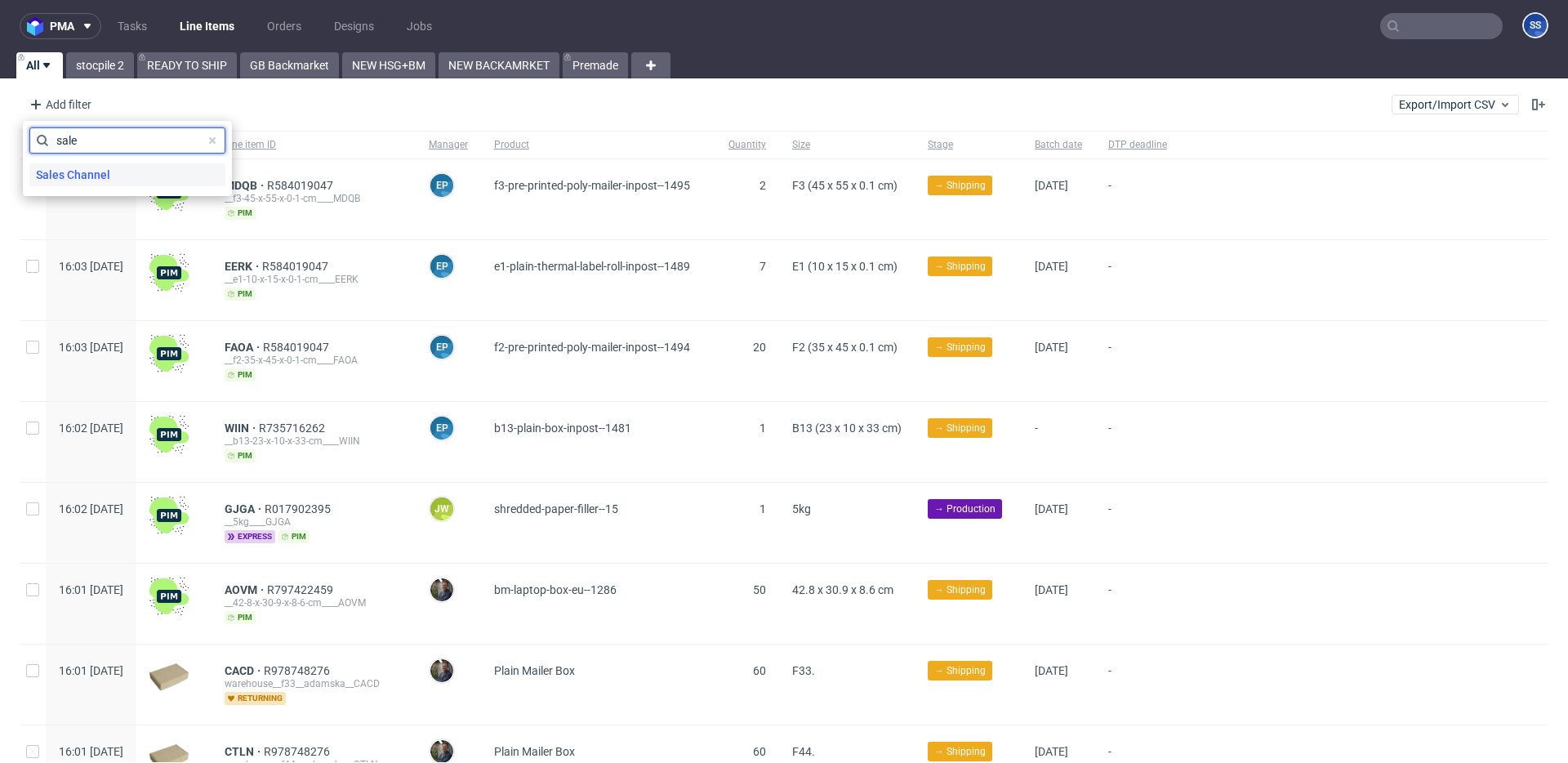
type input "sale"
click at [89, 181] on span "Sales Channel" at bounding box center [73, 175] width 87 height 23
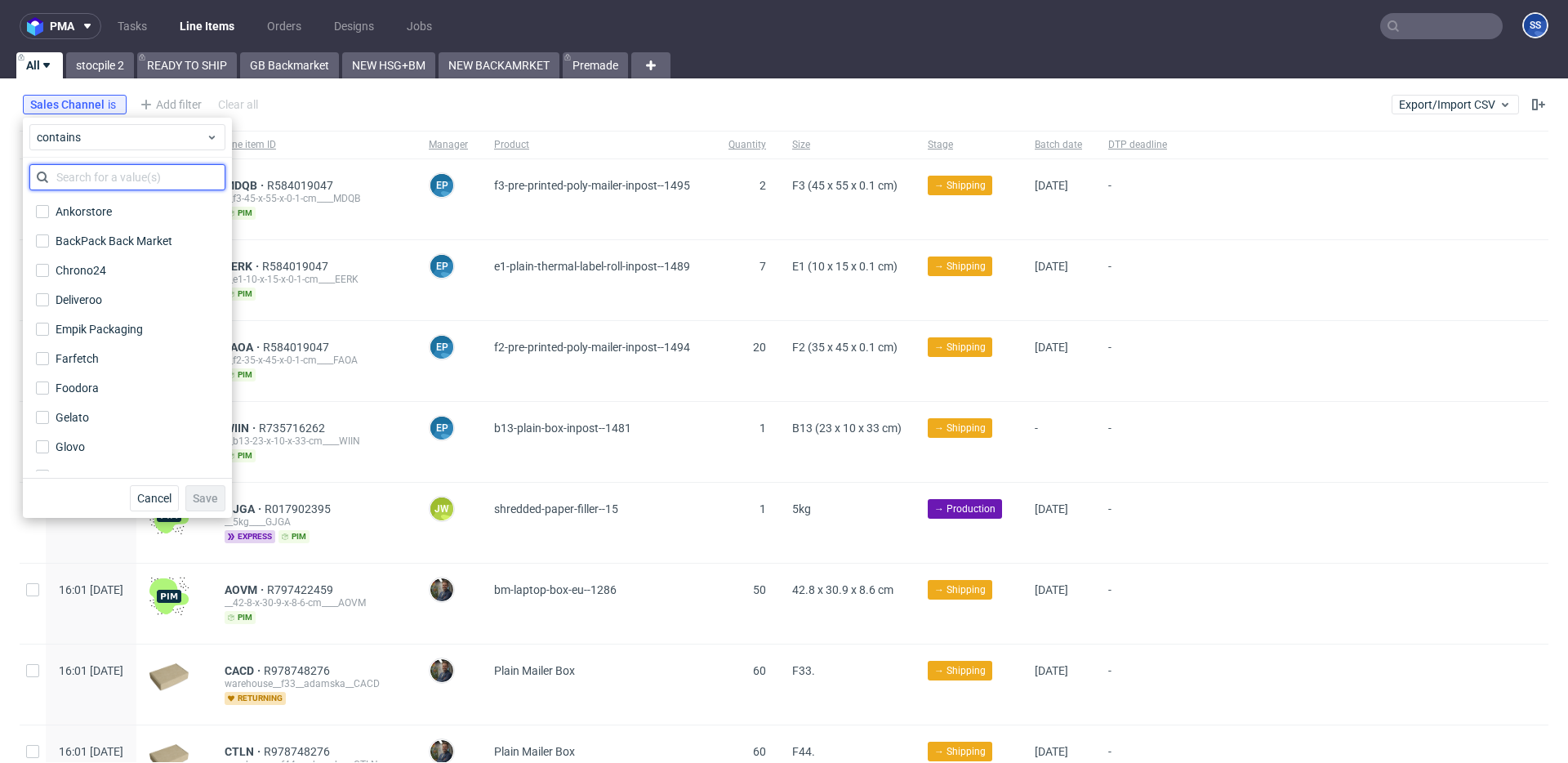
click at [105, 176] on input "text" at bounding box center [128, 177] width 196 height 26
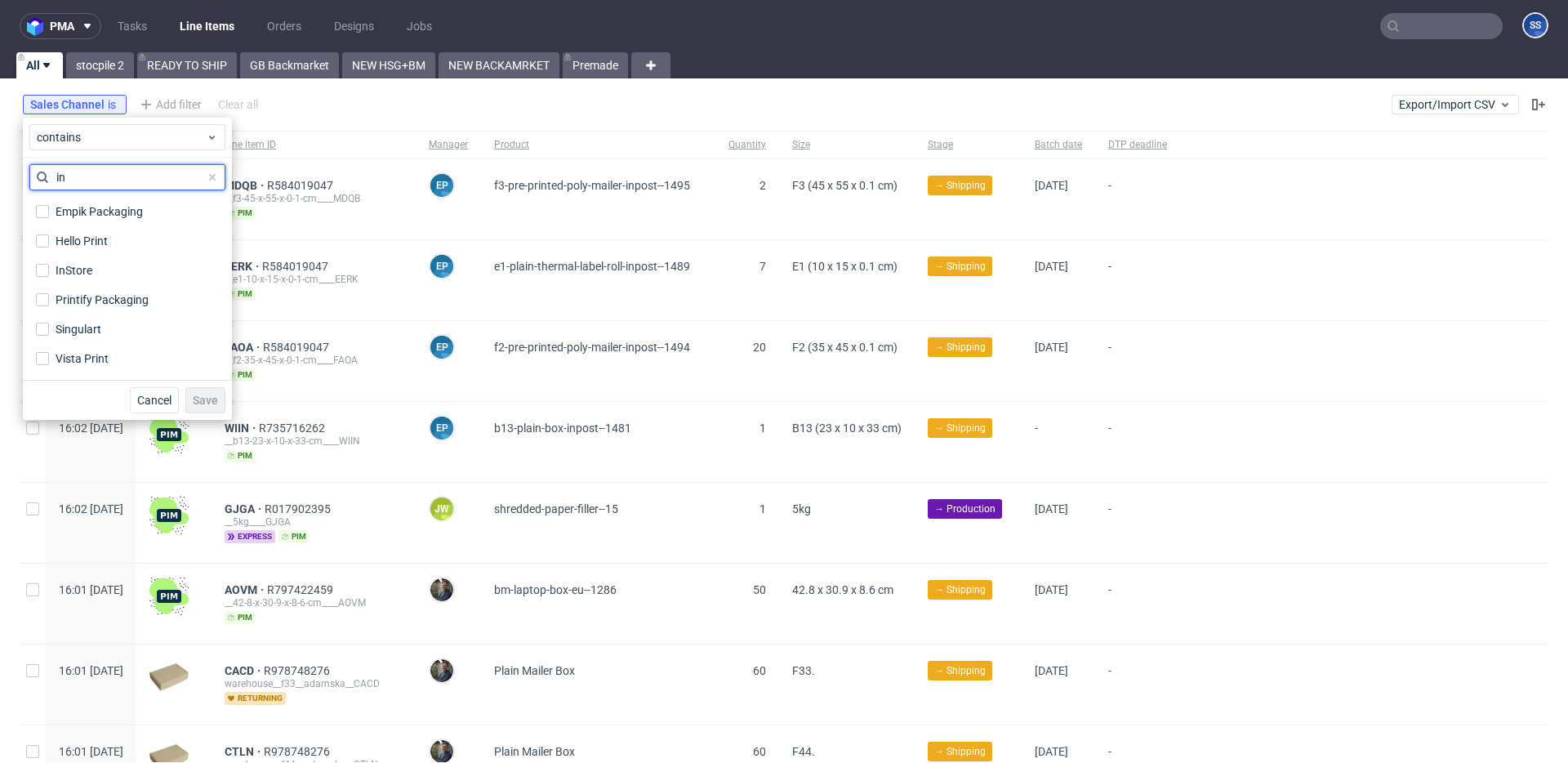
type input "in"
click at [90, 254] on div "Hello Print" at bounding box center [128, 241] width 196 height 30
click at [85, 268] on div "InStore" at bounding box center [74, 270] width 38 height 17
click at [49, 268] on input "InStore" at bounding box center [43, 270] width 13 height 13
checkbox input "true"
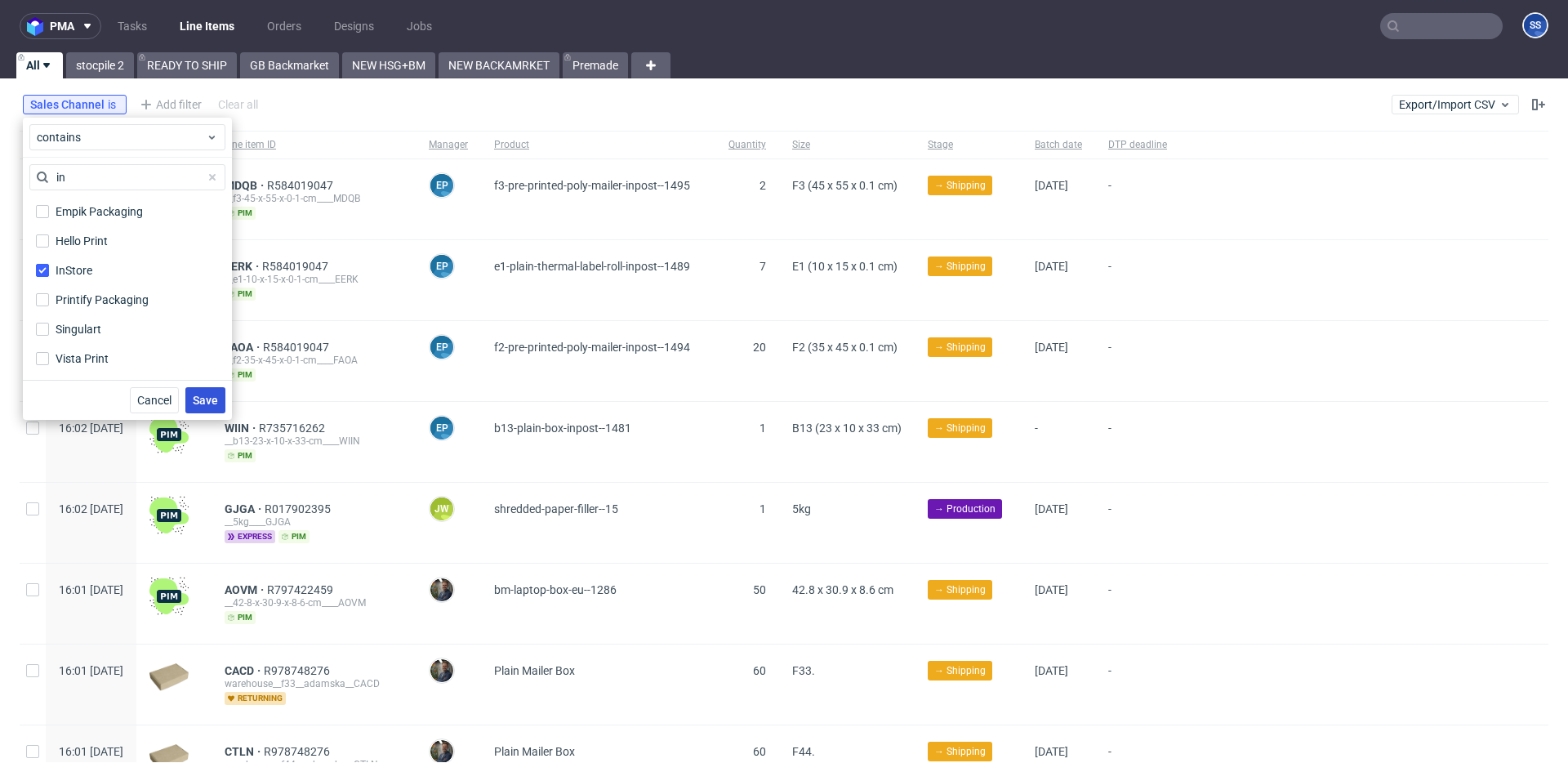
click at [198, 398] on span "Save" at bounding box center [205, 400] width 25 height 11
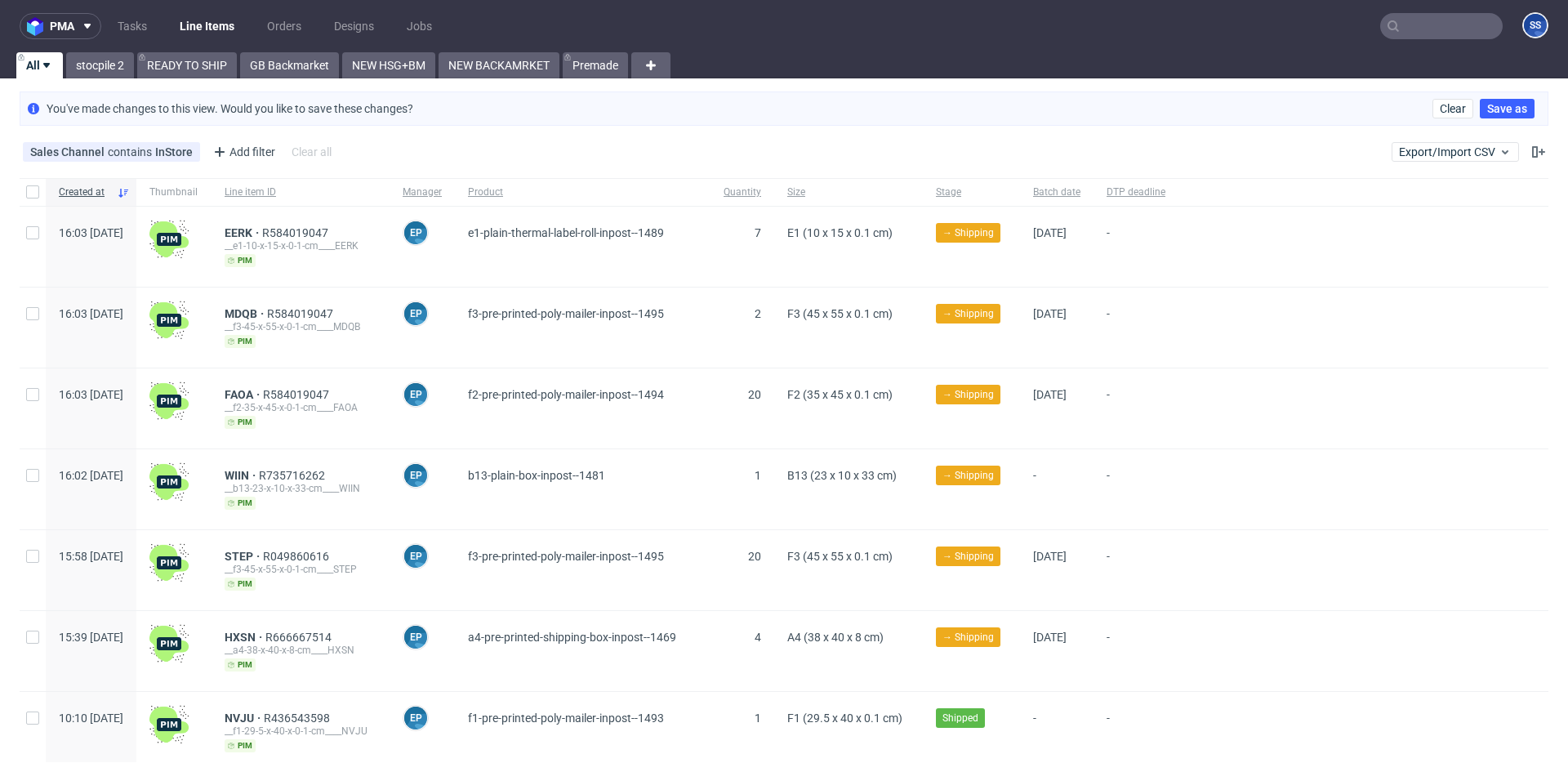
click at [1420, 22] on input "text" at bounding box center [1441, 26] width 122 height 26
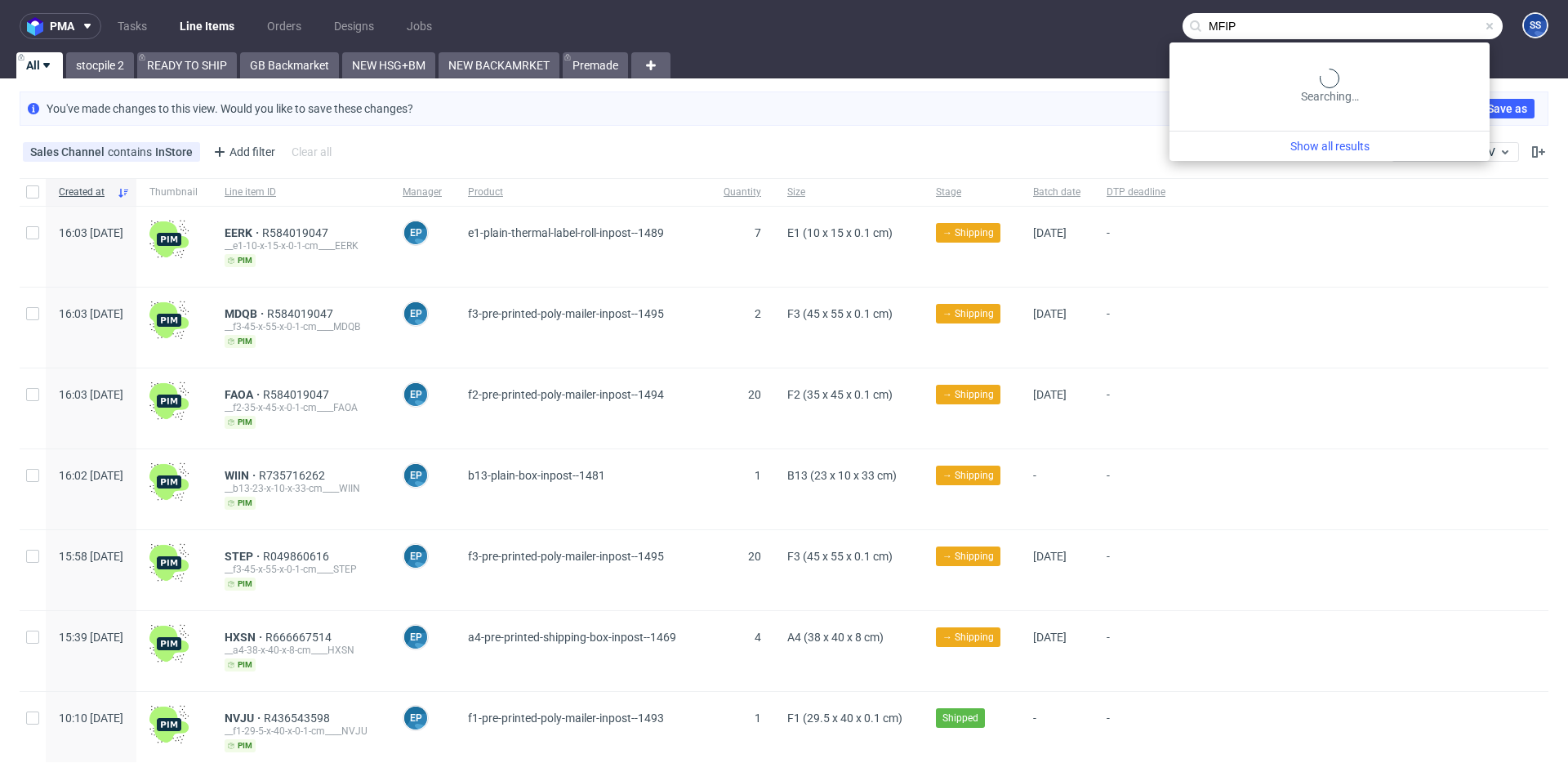
type input "MFIP"
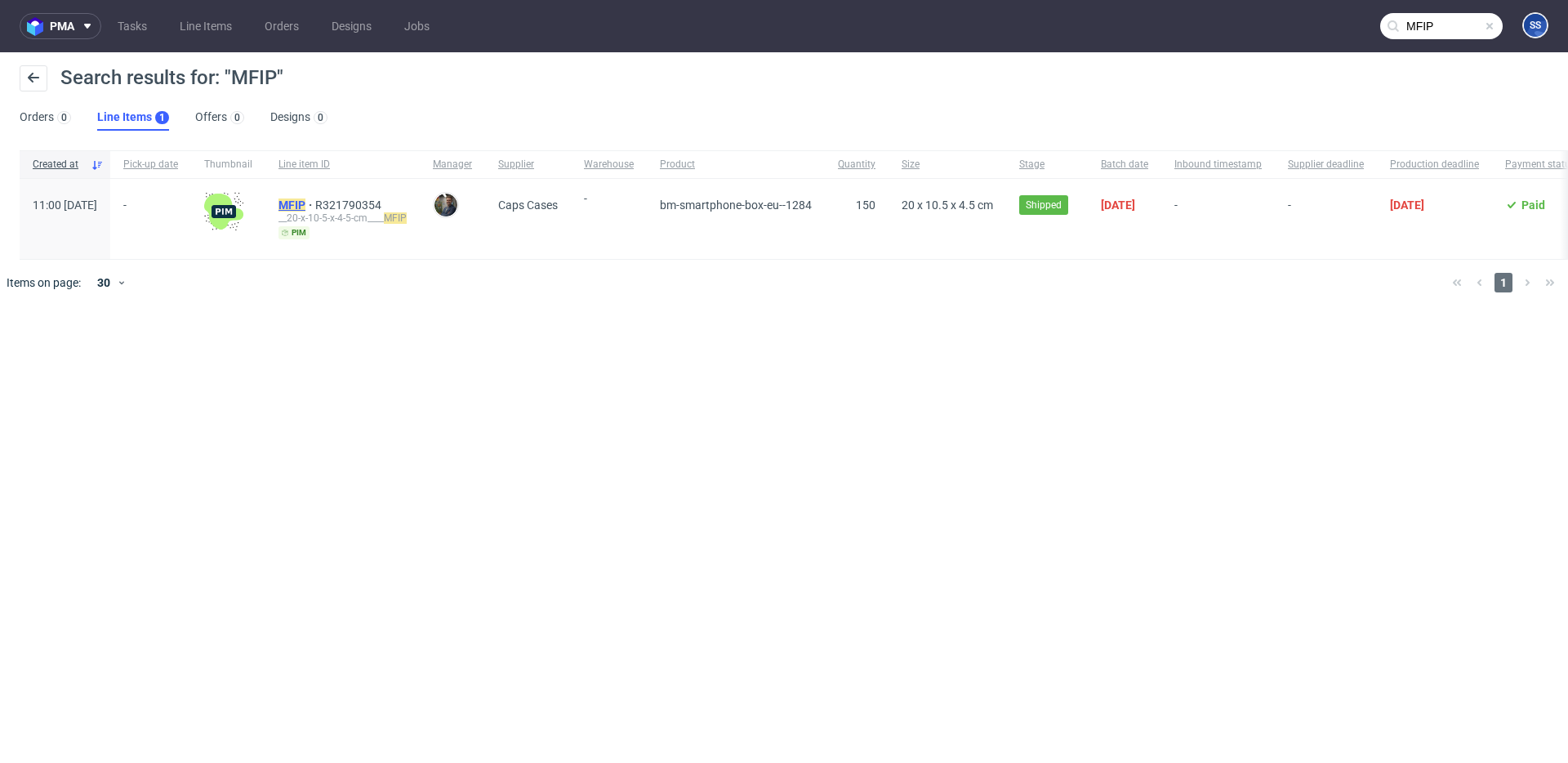
click at [305, 200] on mark "MFIP" at bounding box center [292, 205] width 27 height 13
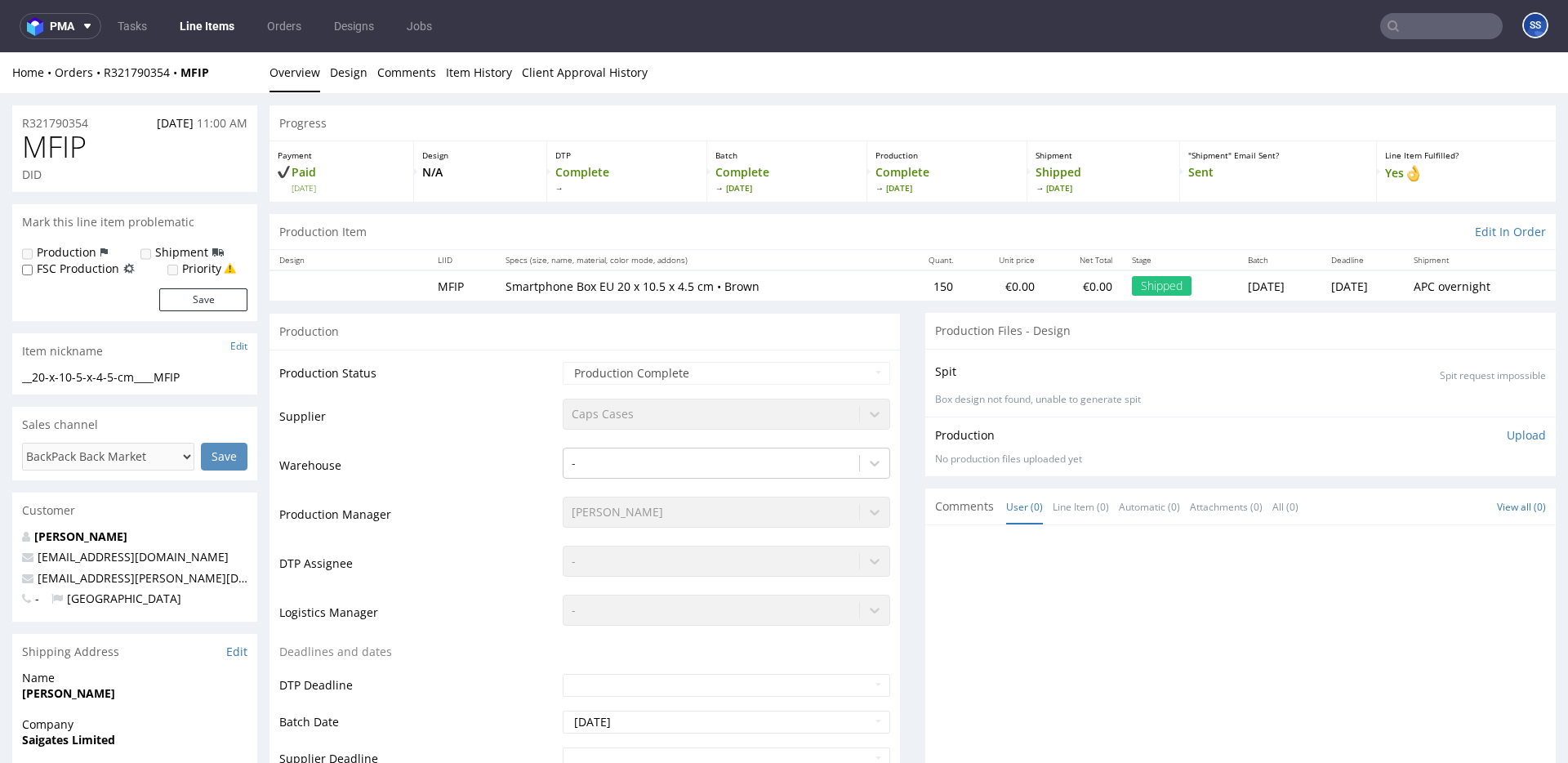
click at [215, 22] on link "Line Items" at bounding box center [207, 26] width 74 height 26
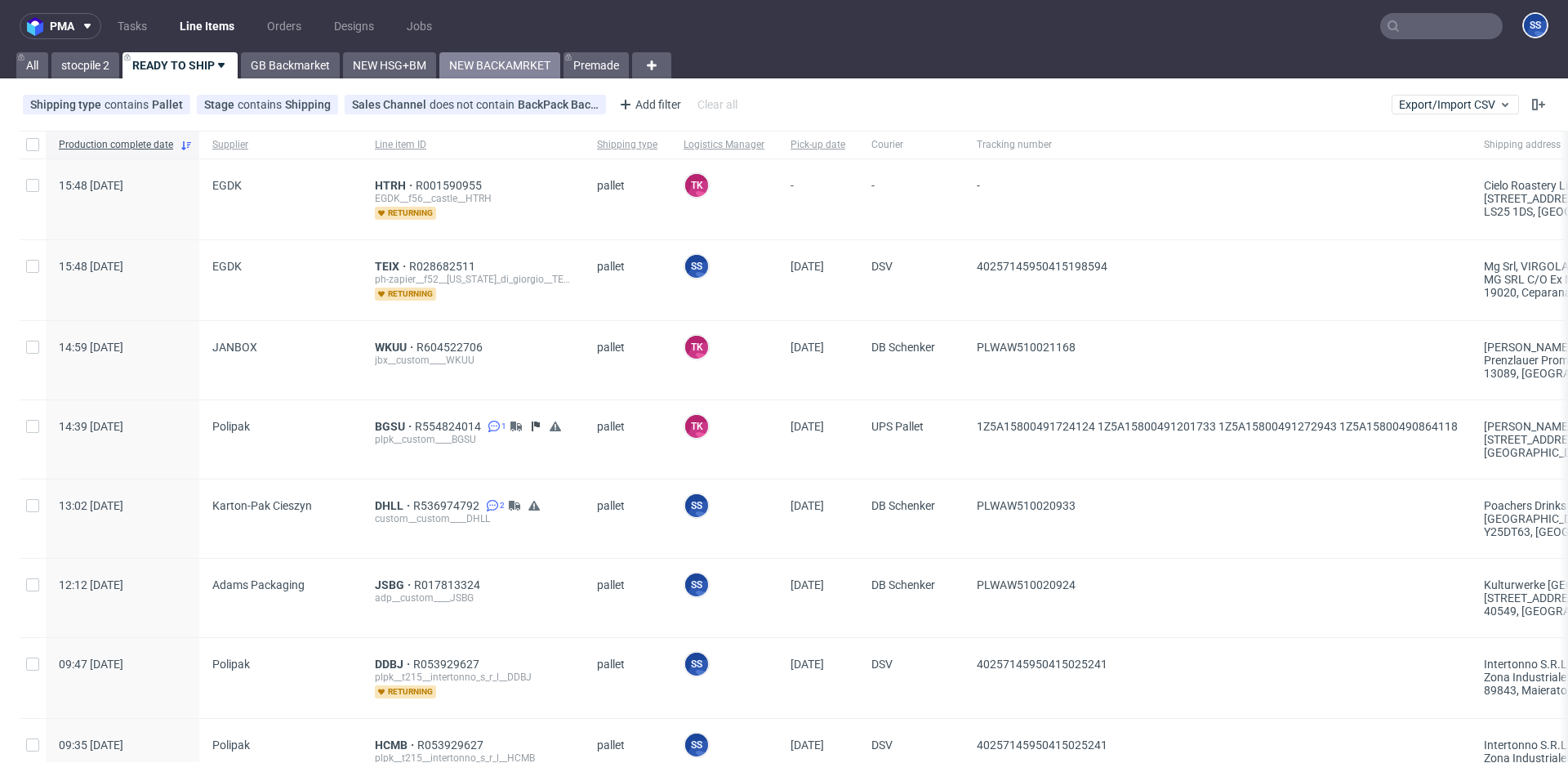
click at [490, 71] on link "NEW BACKAMRKET" at bounding box center [500, 65] width 121 height 26
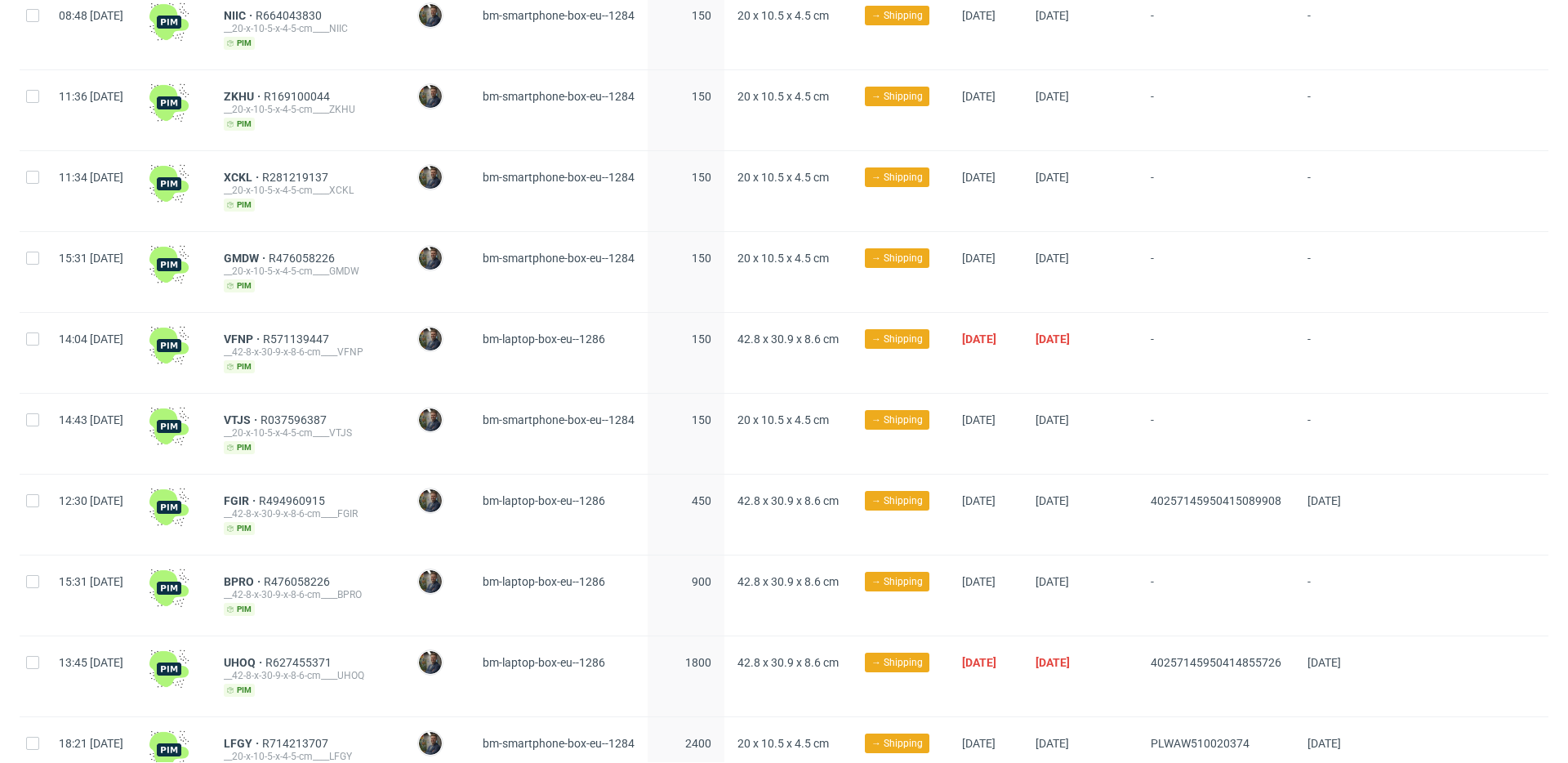
scroll to position [737, 0]
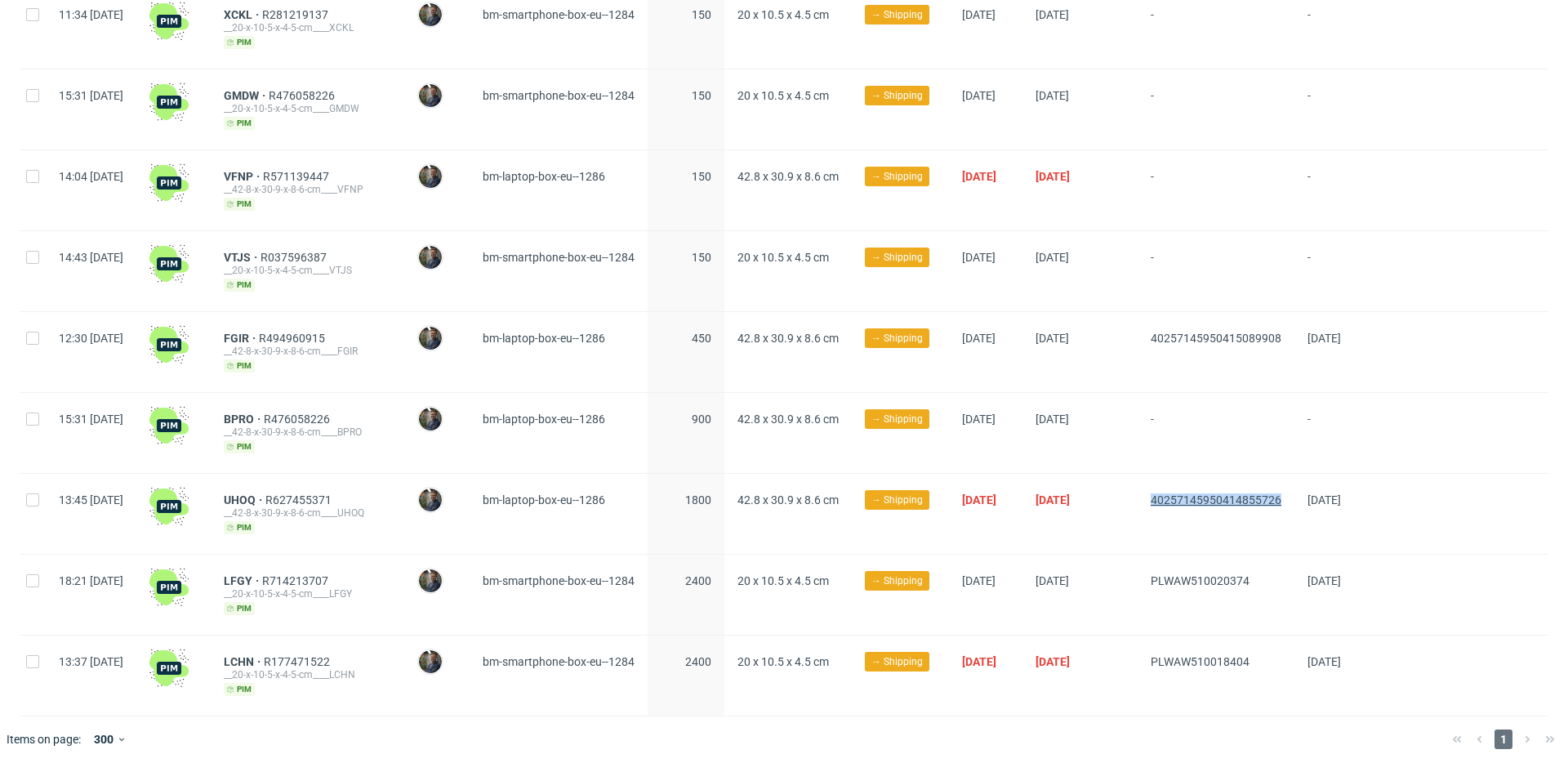
drag, startPoint x: 1173, startPoint y: 494, endPoint x: 1311, endPoint y: 495, distance: 138.0
click at [1295, 495] on div "40257145950414855726" at bounding box center [1215, 514] width 156 height 80
copy span "40257145950414855726"
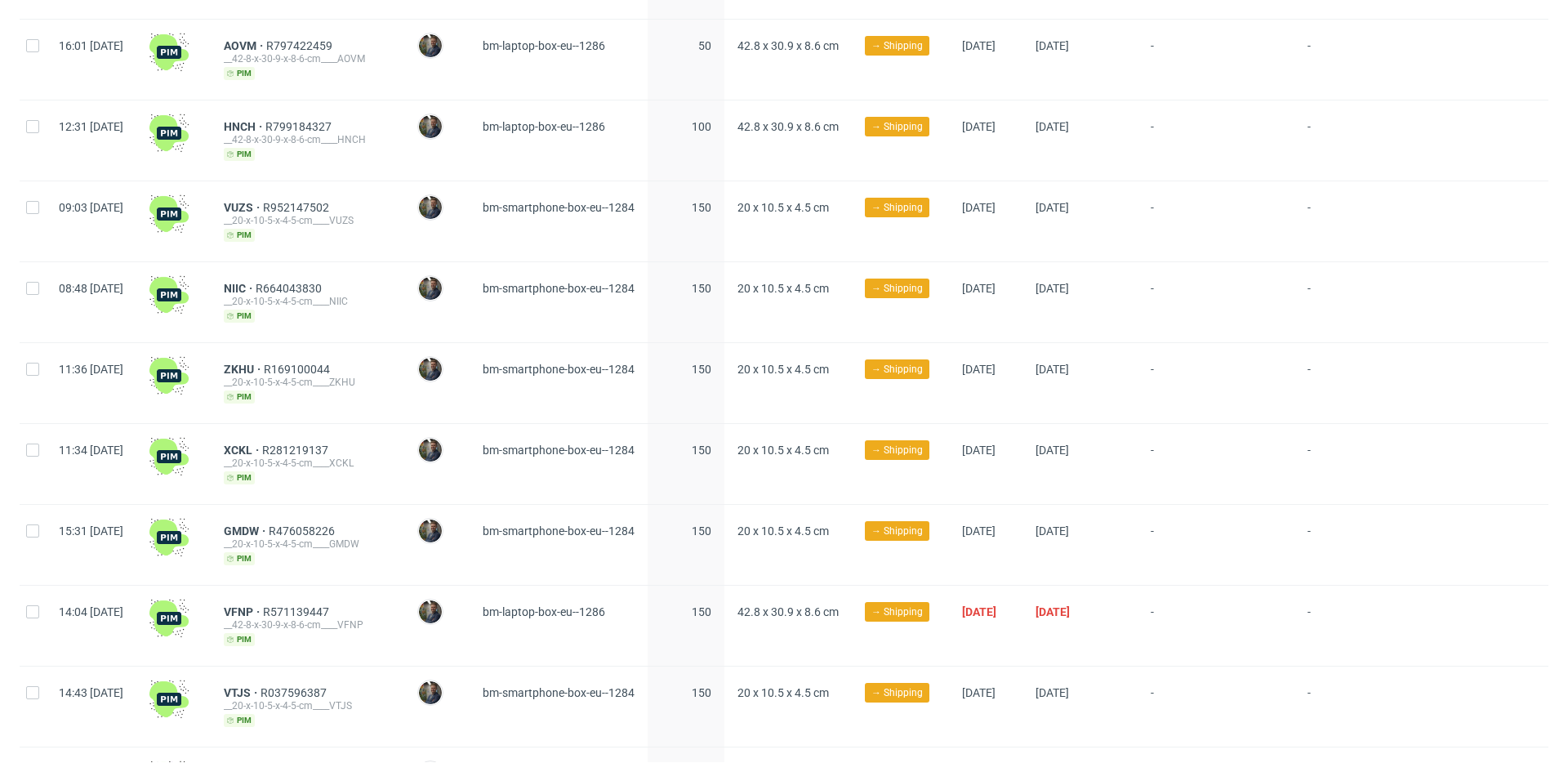
scroll to position [0, 0]
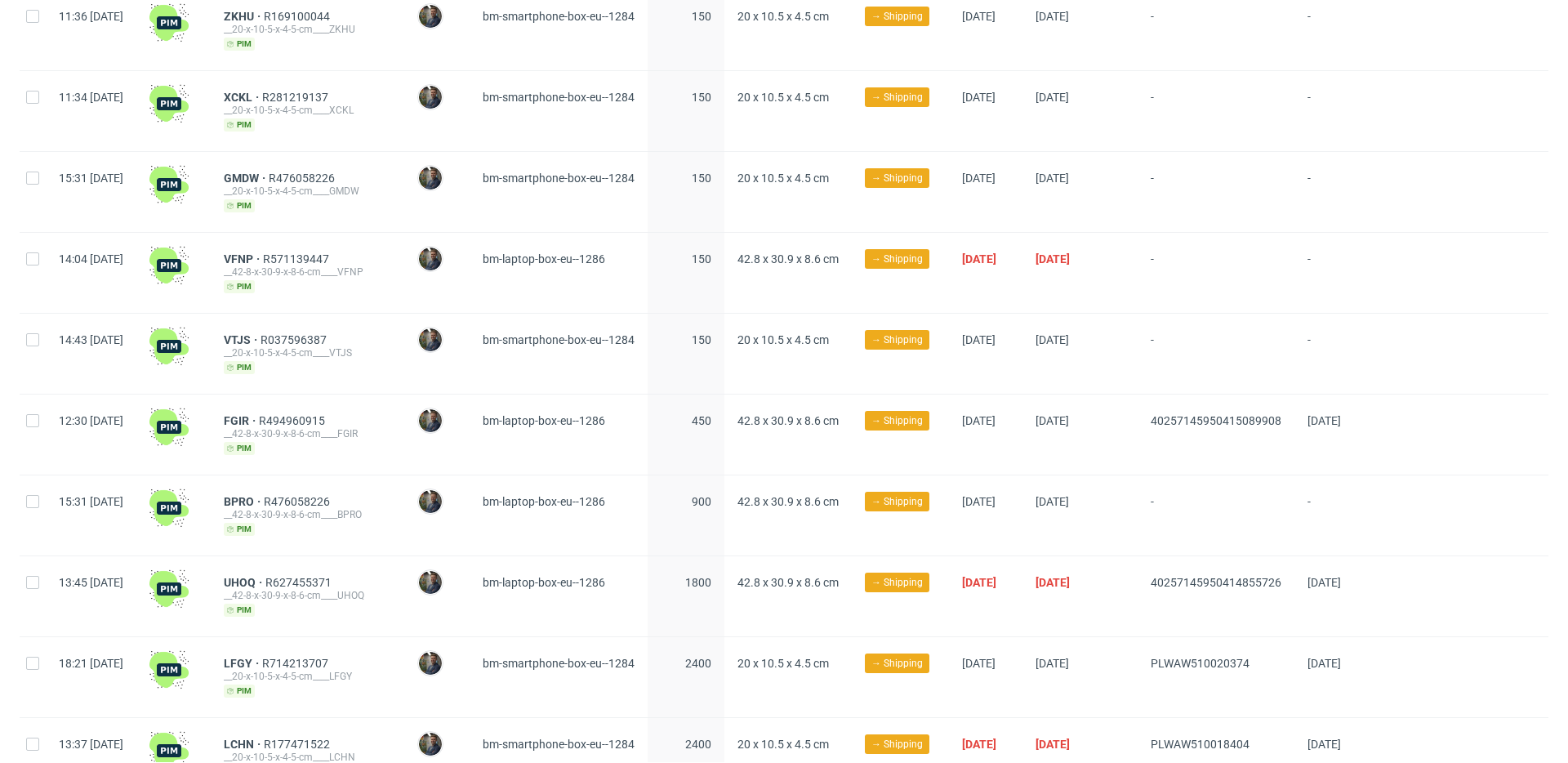
scroll to position [737, 0]
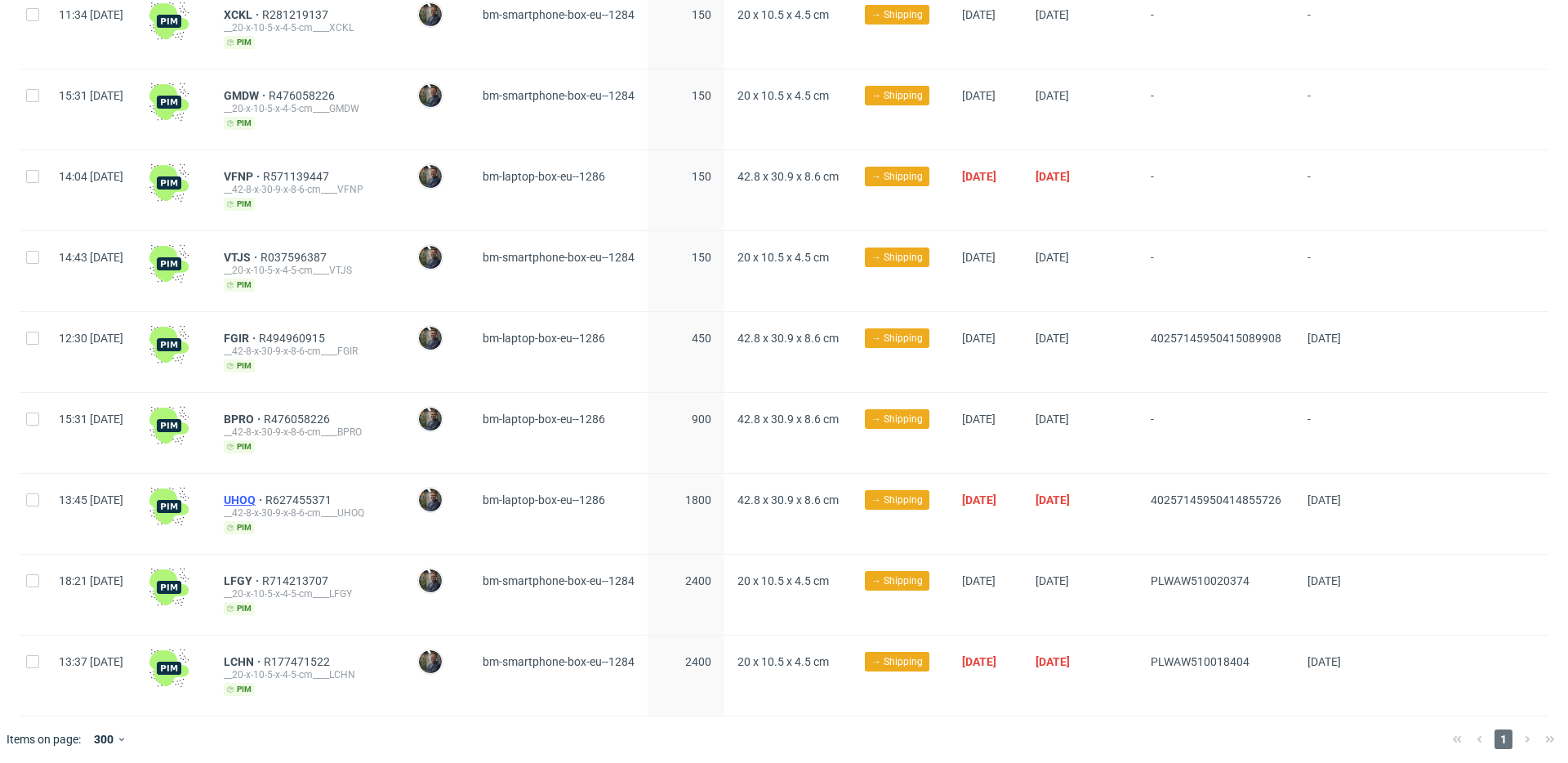
click at [266, 494] on span "UHOQ" at bounding box center [244, 500] width 42 height 13
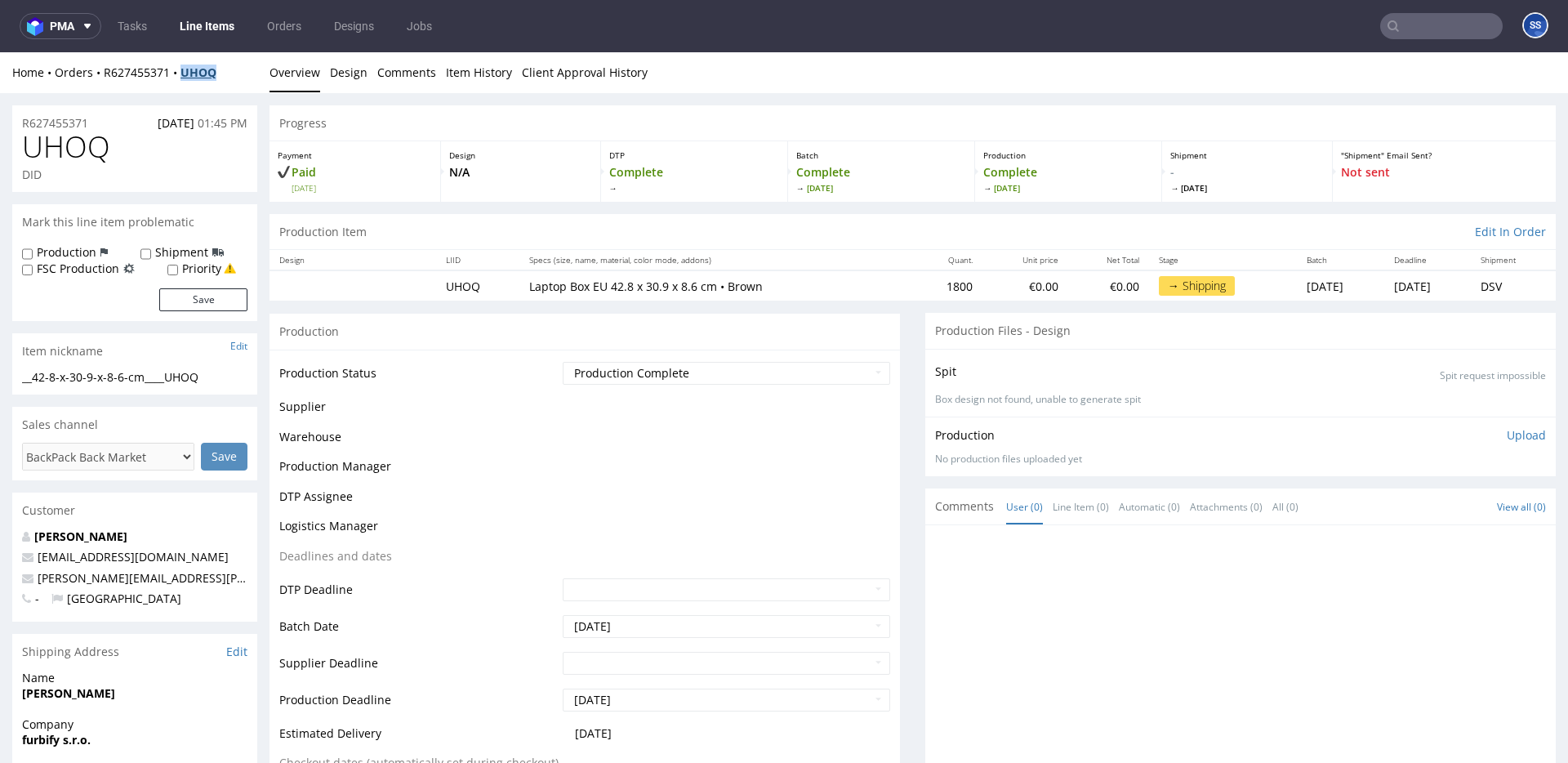
drag, startPoint x: 207, startPoint y: 75, endPoint x: 183, endPoint y: 78, distance: 24.2
click at [183, 78] on div "Home Orders R627455371 UHOQ" at bounding box center [134, 73] width 245 height 17
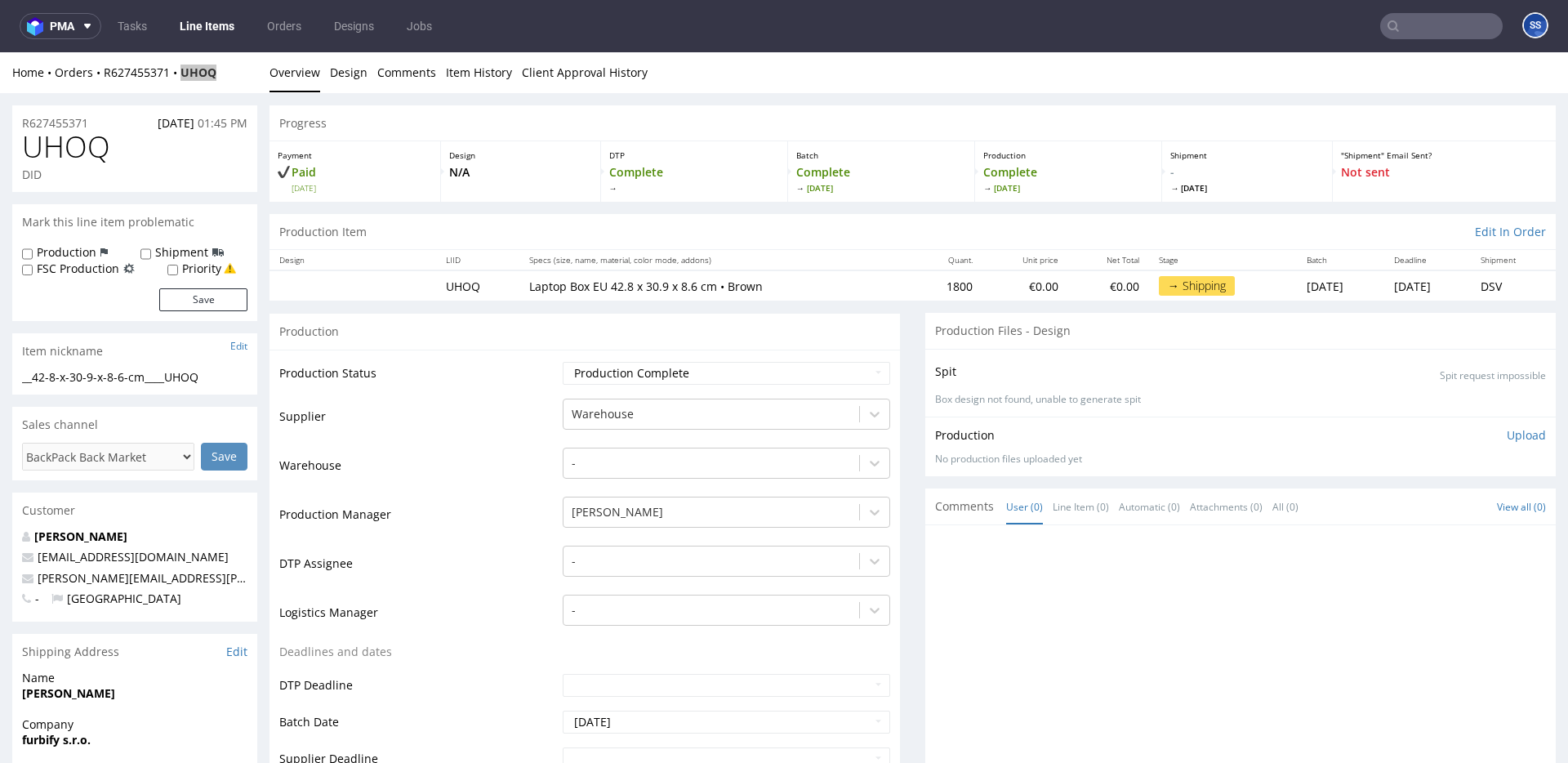
click at [222, 26] on link "Line Items" at bounding box center [207, 26] width 74 height 26
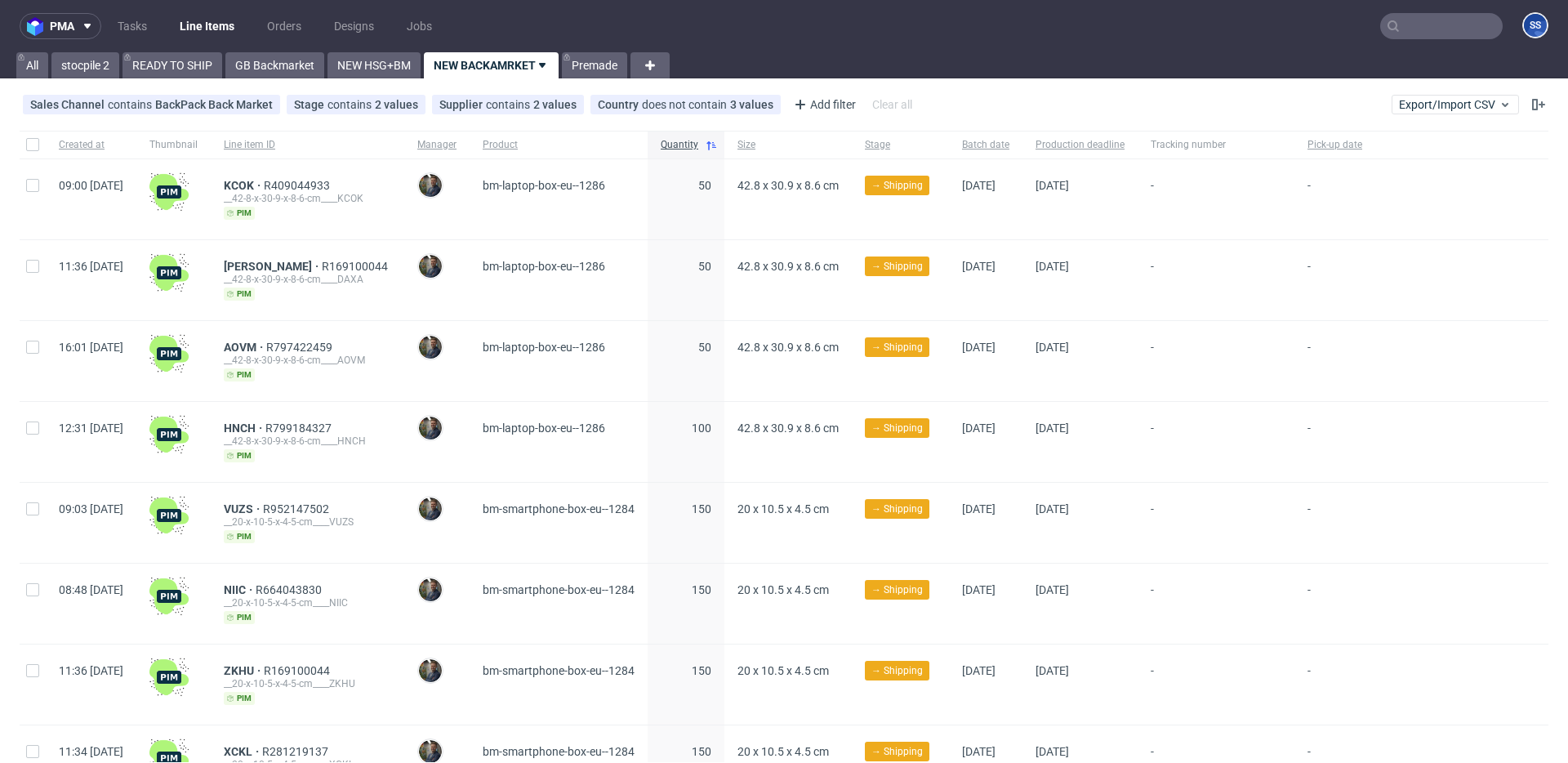
scroll to position [737, 0]
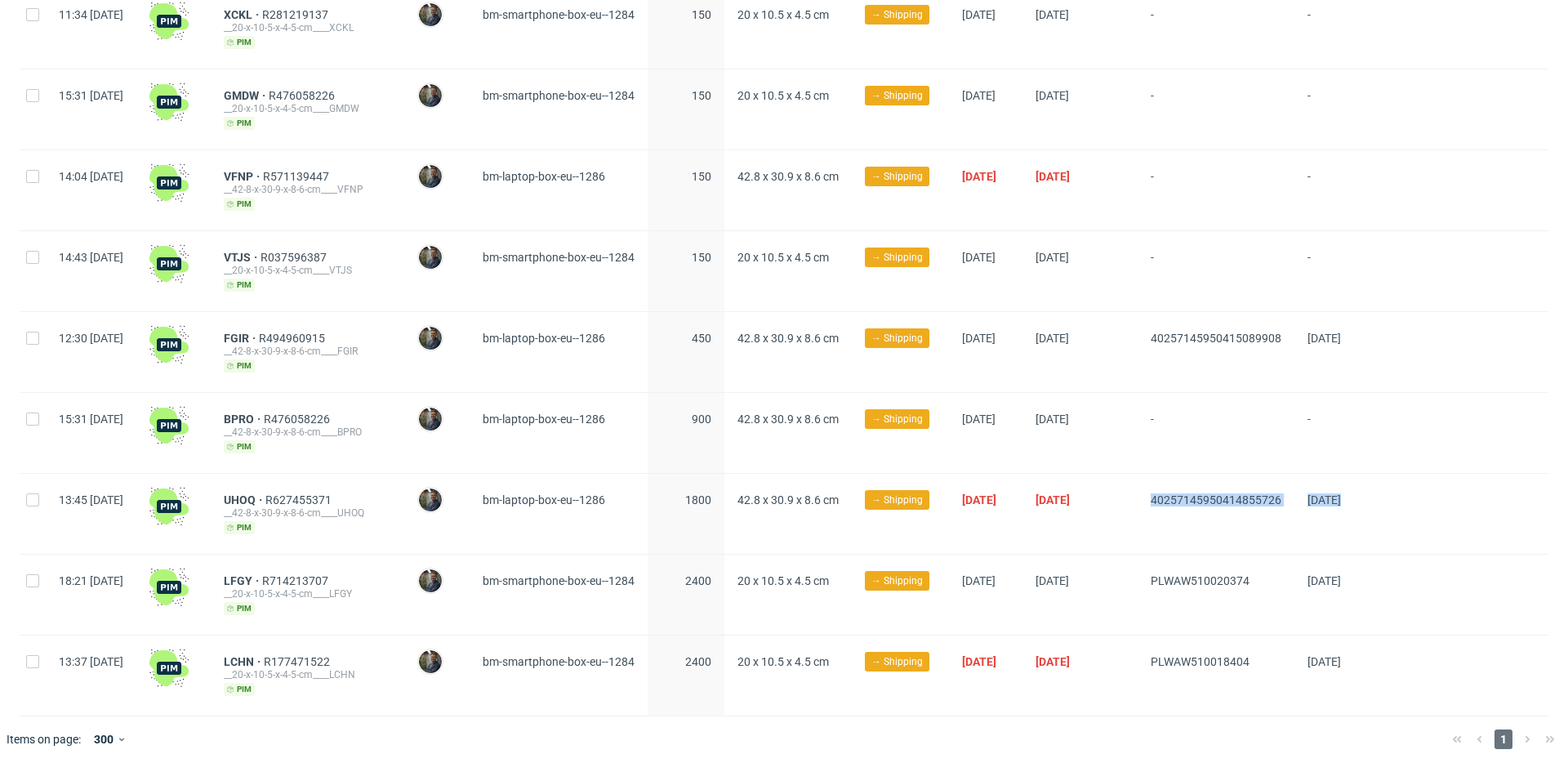
drag, startPoint x: 1435, startPoint y: 498, endPoint x: 1178, endPoint y: 500, distance: 257.0
click at [1178, 500] on div "13:45 [DATE] UHOQ R627455371 __42-8-x-30-9-x-8-6-cm____UHOQ [PERSON_NAME] [PERS…" at bounding box center [784, 514] width 1529 height 81
drag, startPoint x: 1173, startPoint y: 333, endPoint x: 1485, endPoint y: 331, distance: 312.0
click at [1485, 331] on div "12:30 Fri 10.10.2025 FGIR R494960915 __42-8-x-30-9-x-8-6-cm____FGIR pim Maciej …" at bounding box center [784, 352] width 1529 height 81
drag, startPoint x: 1445, startPoint y: 333, endPoint x: 1061, endPoint y: 343, distance: 384.1
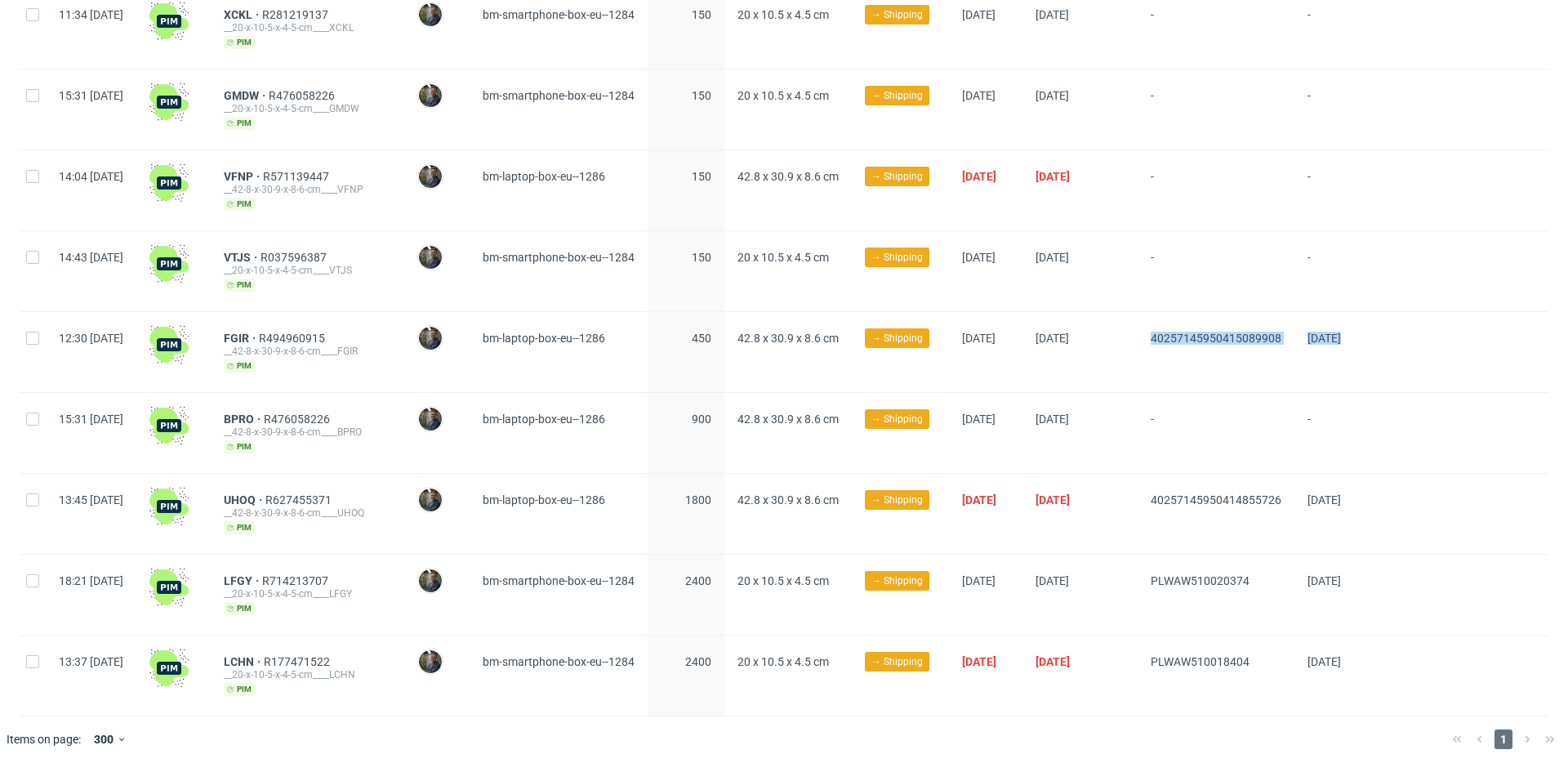
click at [1165, 334] on div "12:30 Fri 10.10.2025 FGIR R494960915 __42-8-x-30-9-x-8-6-cm____FGIR pim Maciej …" at bounding box center [784, 352] width 1529 height 81
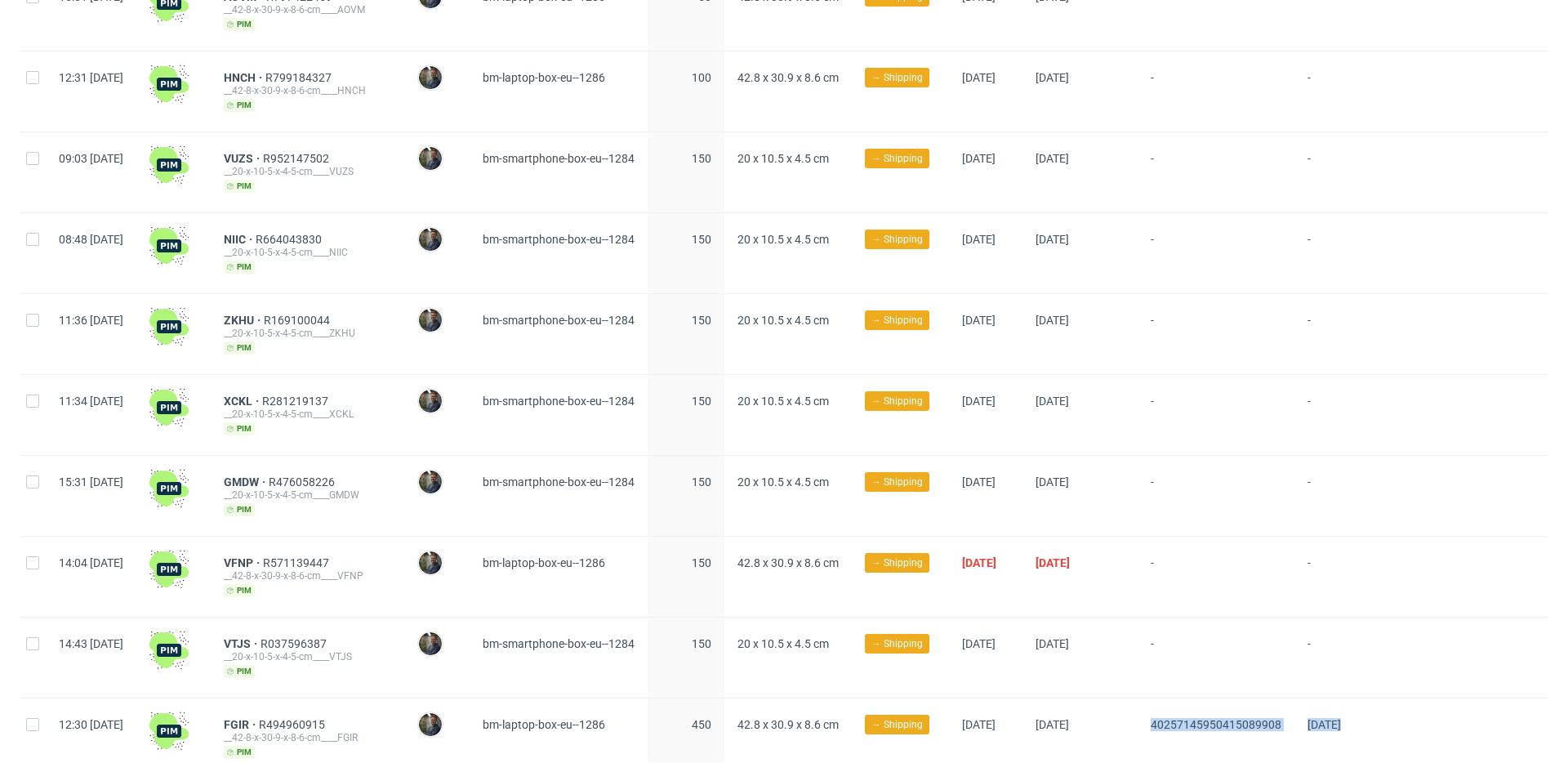
scroll to position [367, 0]
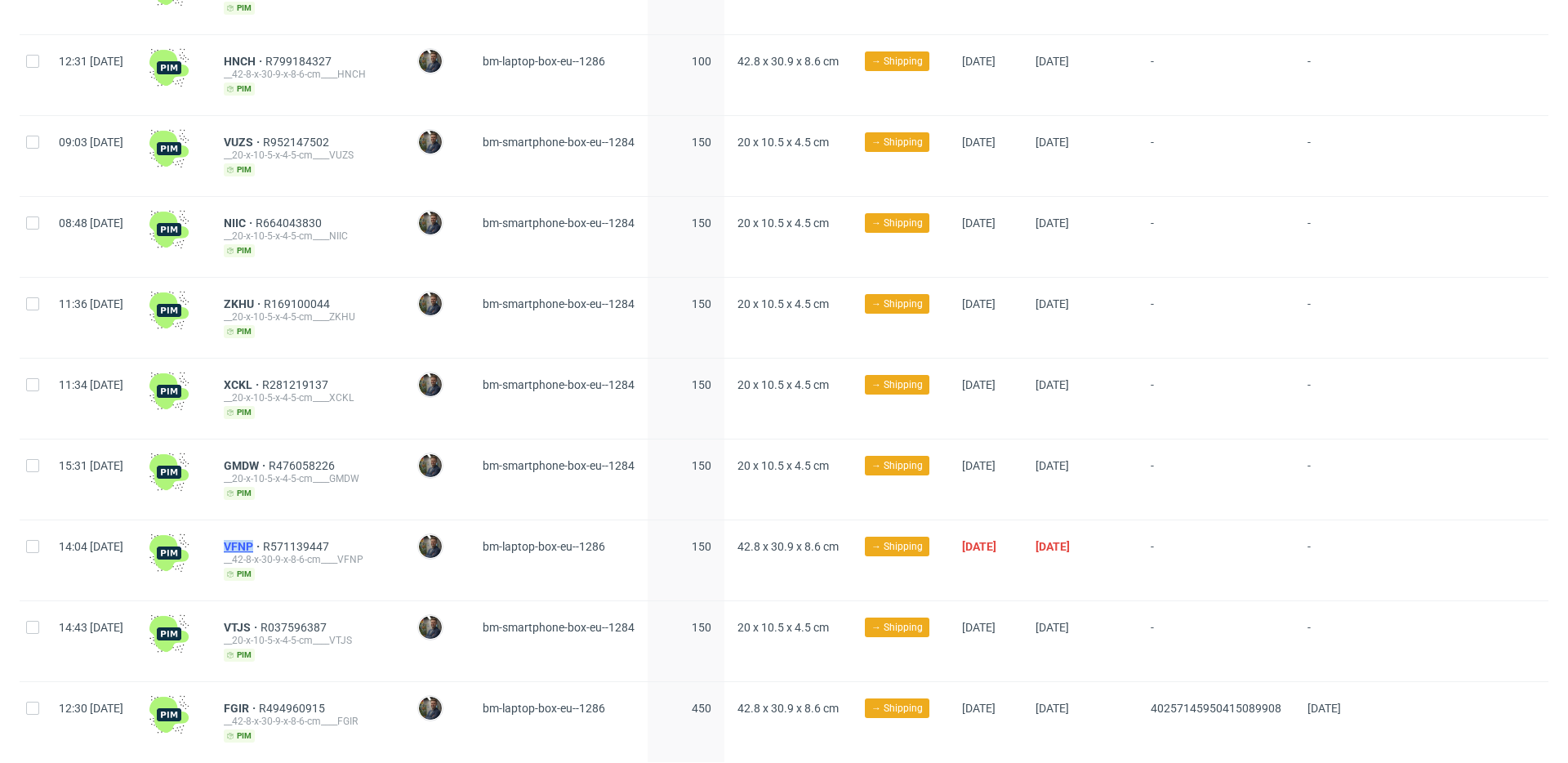
drag, startPoint x: 267, startPoint y: 539, endPoint x: 302, endPoint y: 537, distance: 35.1
click at [302, 537] on div "VFNP R571139447 __42-8-x-30-9-x-8-6-cm____VFNP pim" at bounding box center [307, 560] width 193 height 80
click at [263, 541] on span "VFNP" at bounding box center [243, 546] width 39 height 13
click at [263, 544] on span "VFNP" at bounding box center [243, 546] width 39 height 13
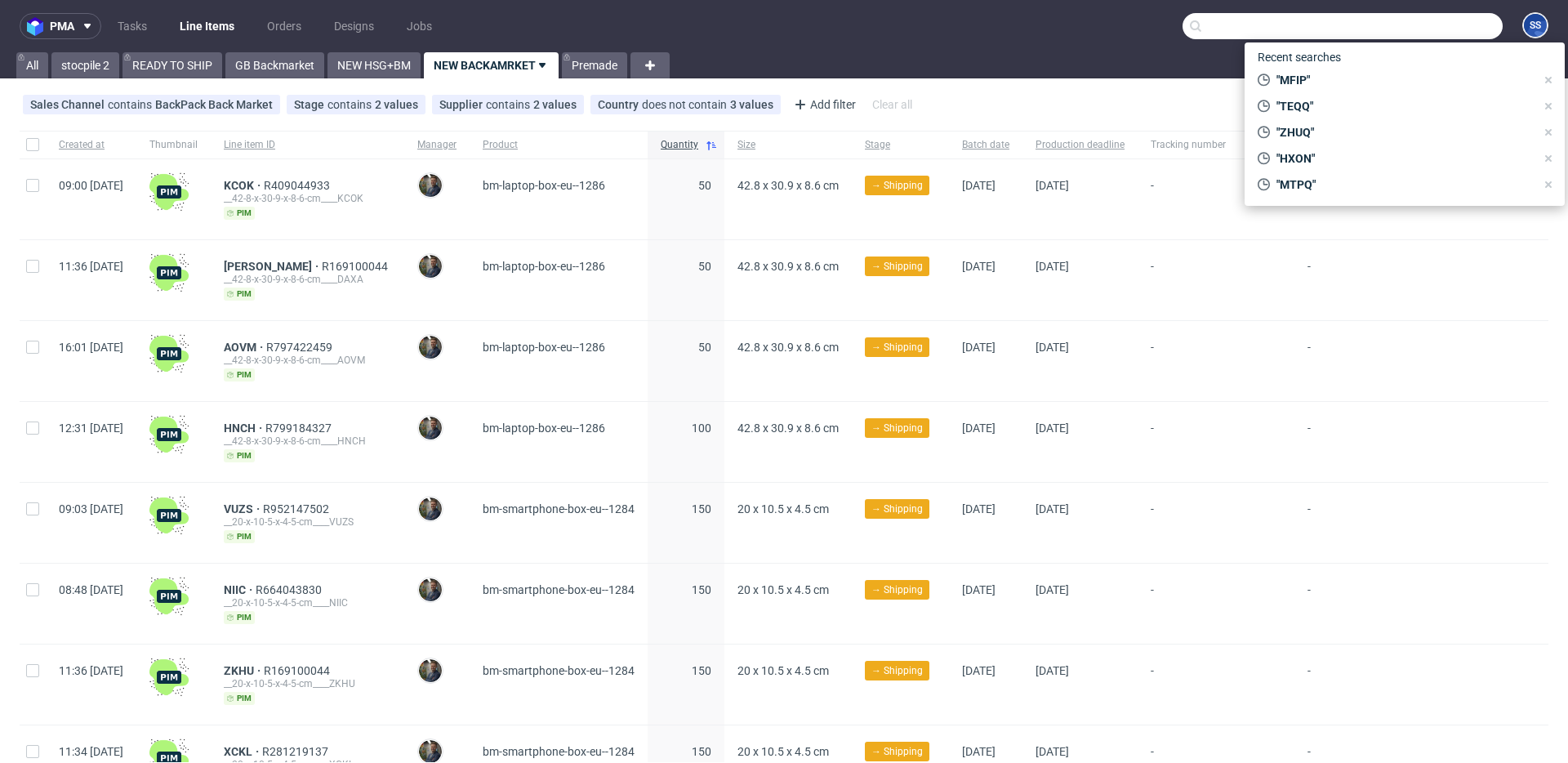
click at [1411, 23] on input "text" at bounding box center [1343, 26] width 320 height 26
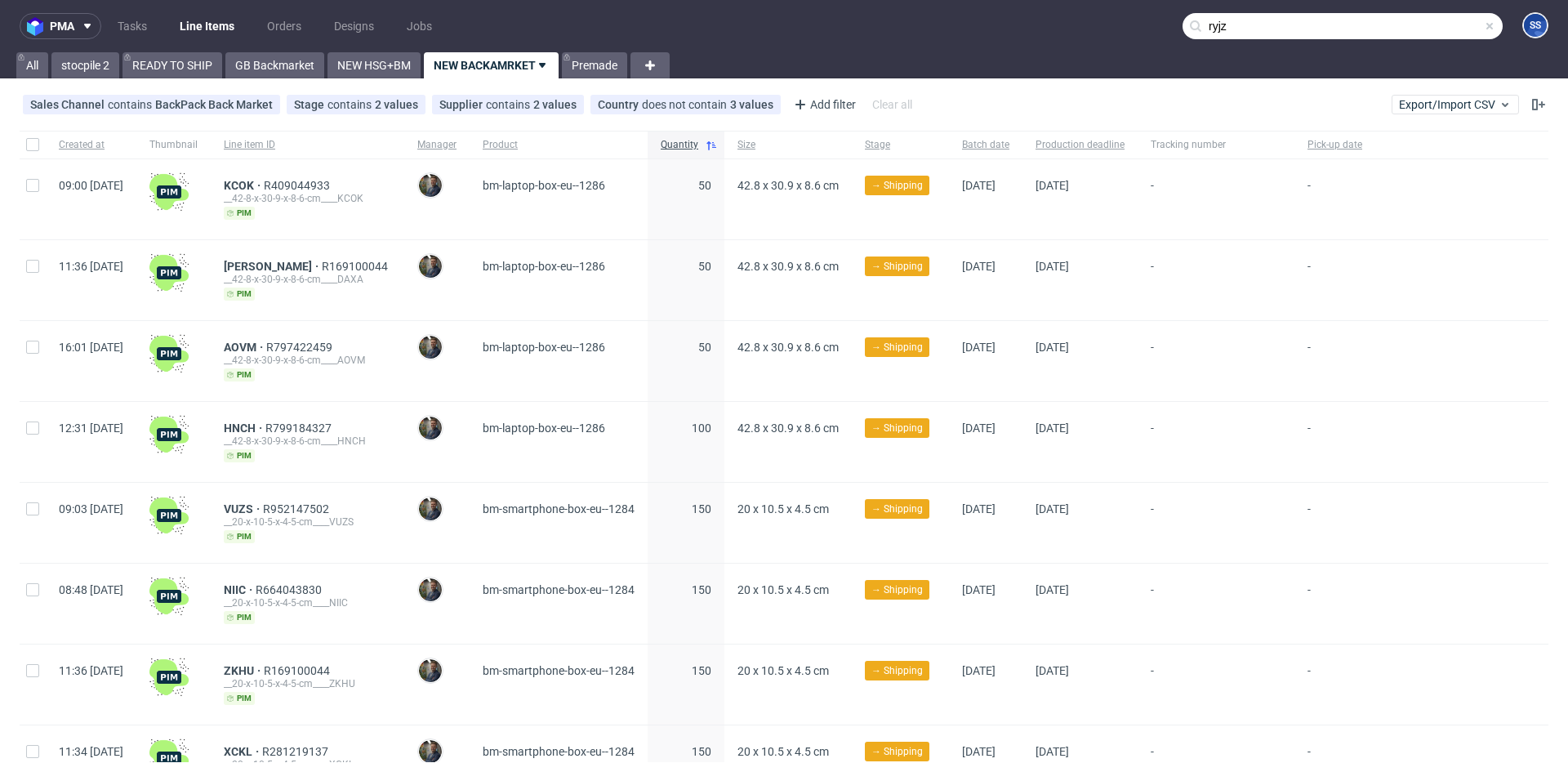
type input "ryjz"
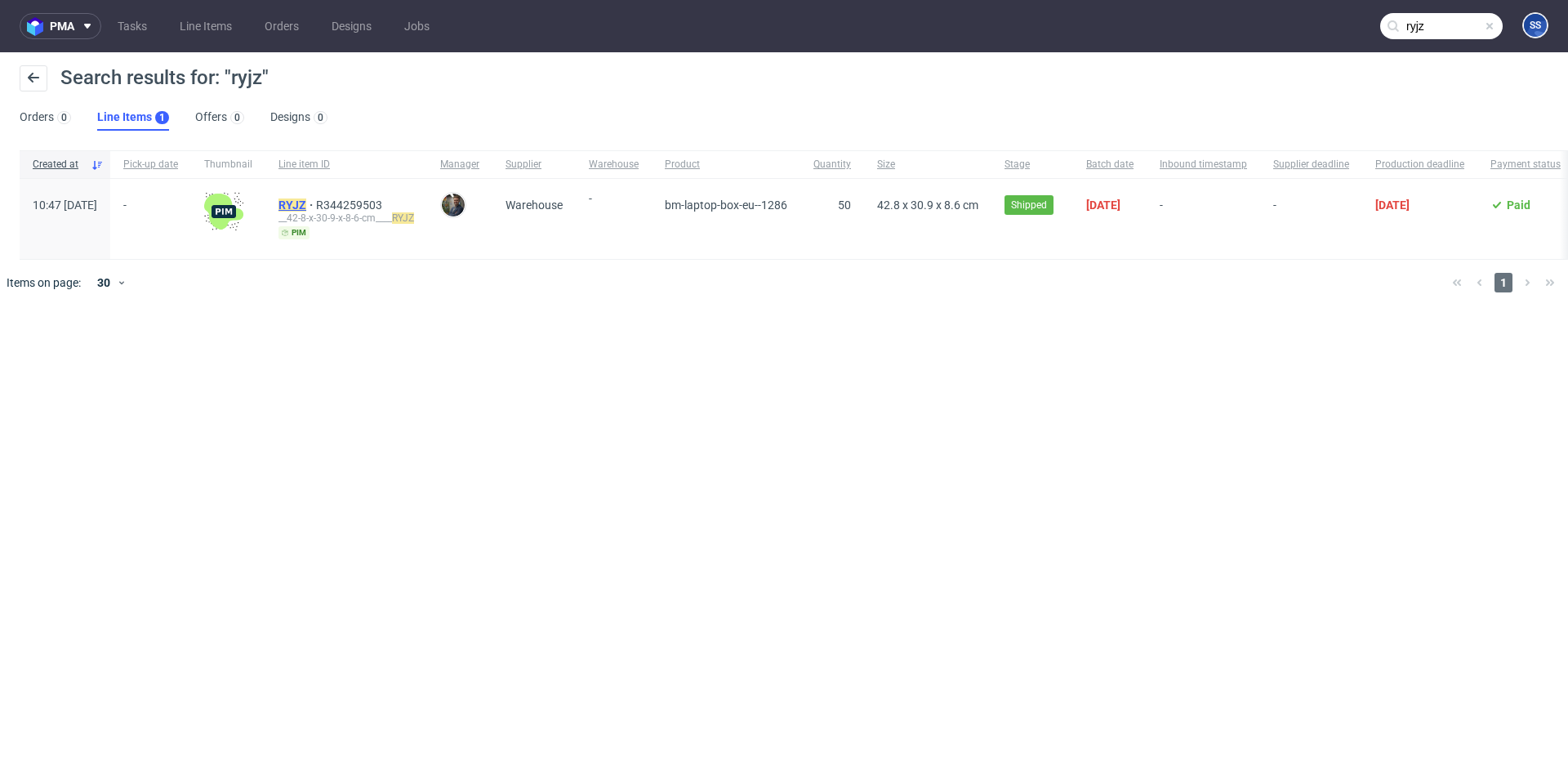
click at [306, 201] on mark "RYJZ" at bounding box center [292, 205] width 28 height 13
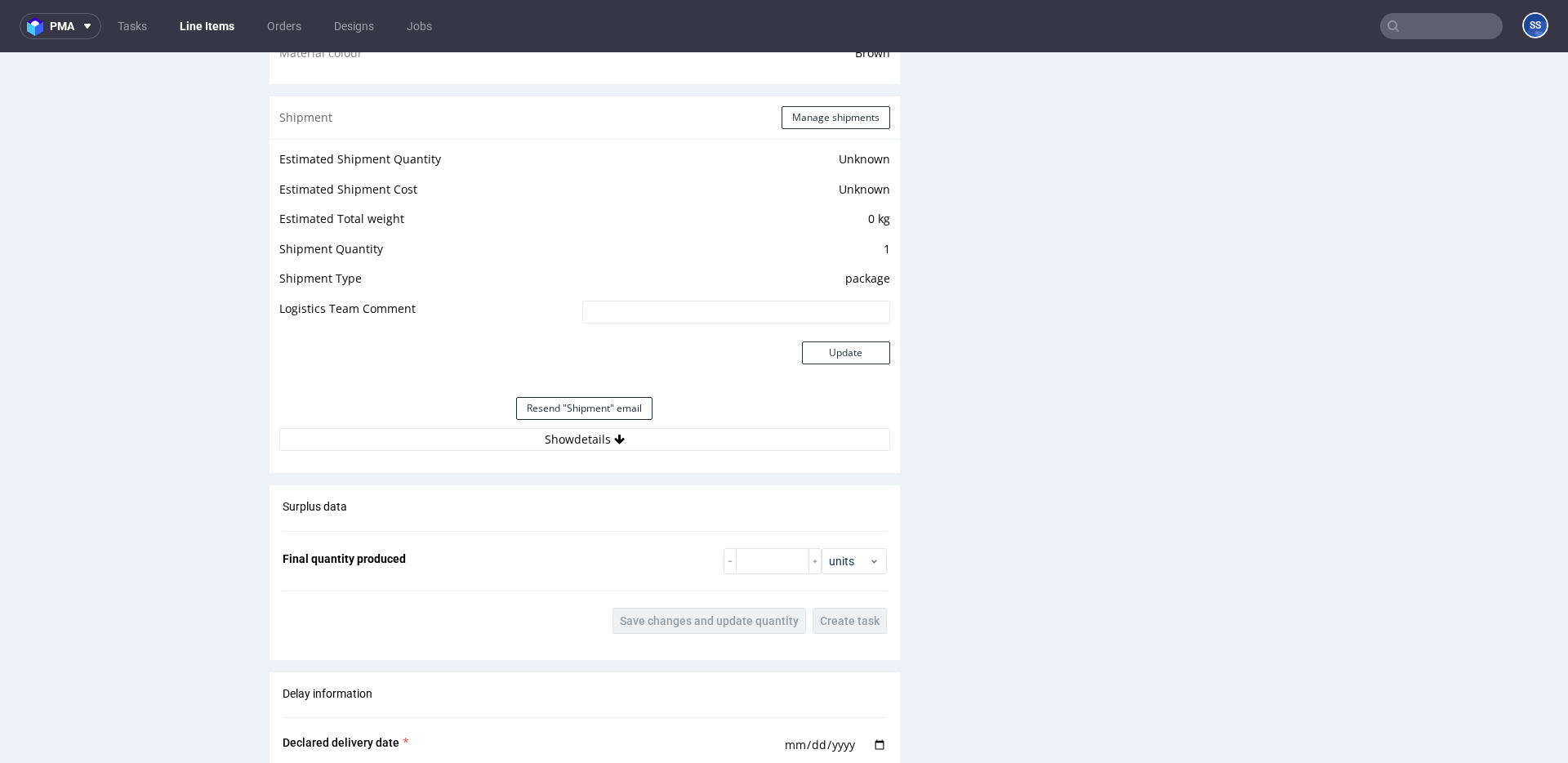
scroll to position [1268, 0]
click at [609, 443] on button "Show details" at bounding box center [585, 439] width 611 height 23
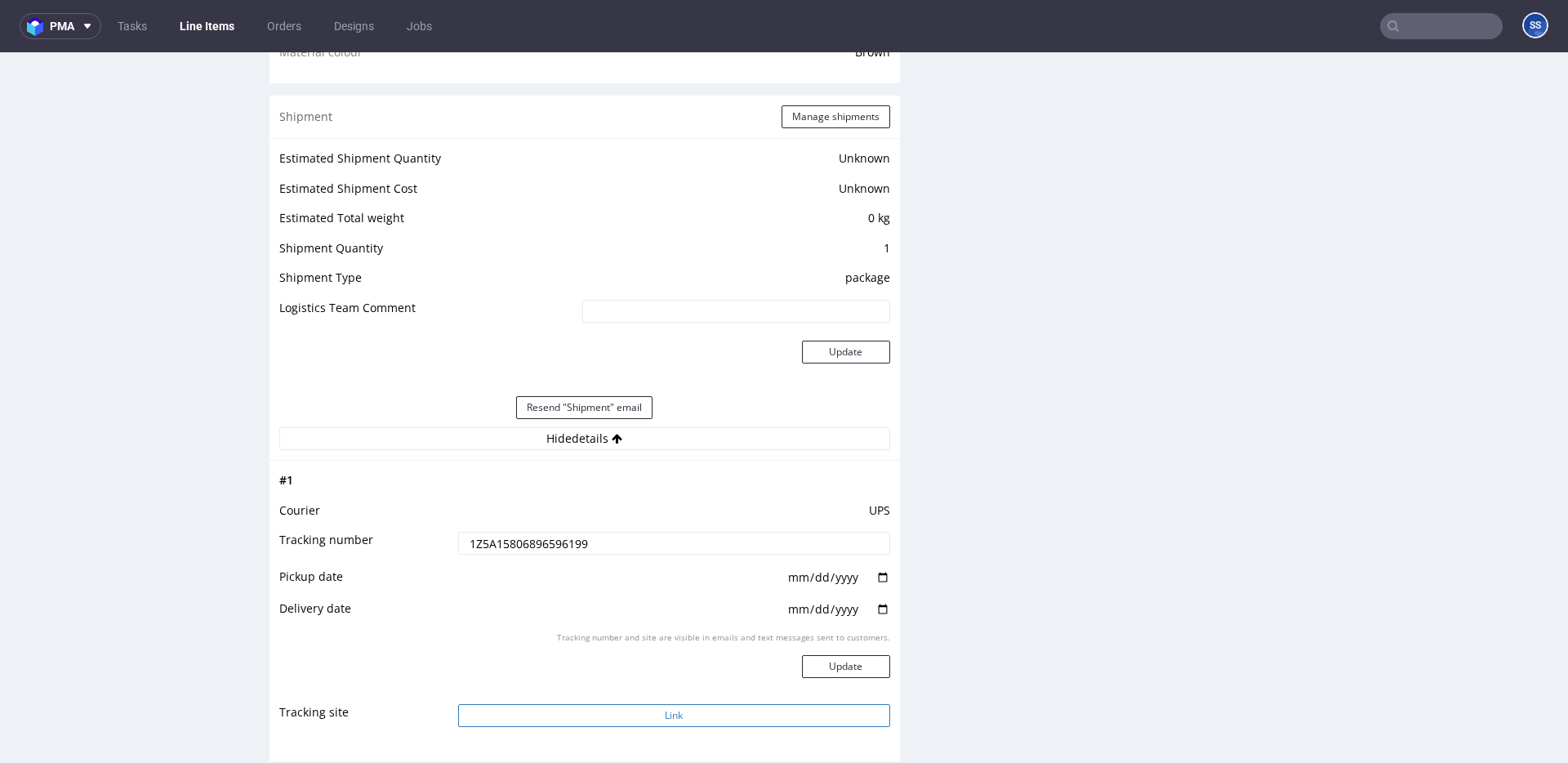
click at [615, 708] on button "Link" at bounding box center [674, 716] width 432 height 23
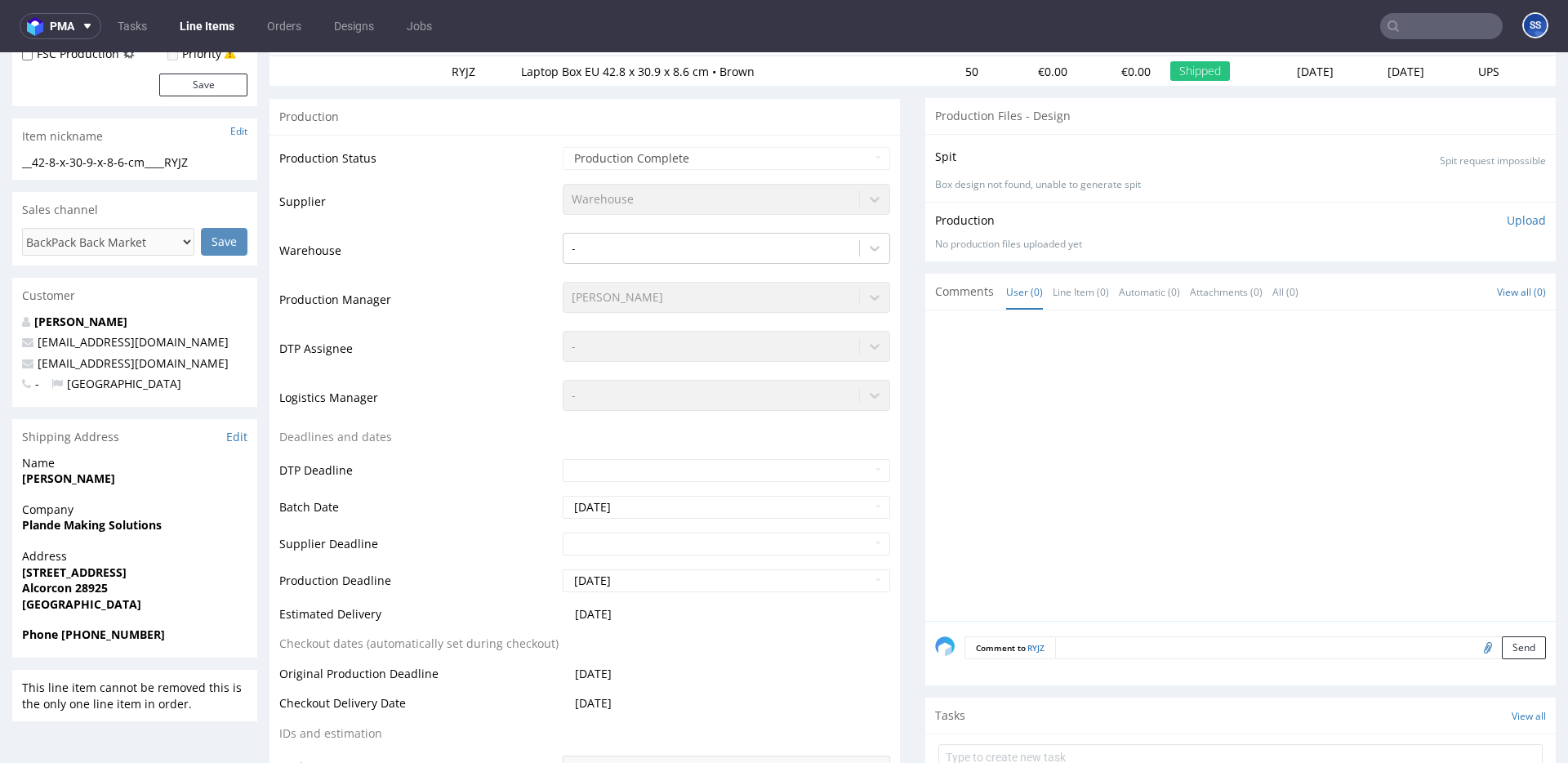
scroll to position [0, 0]
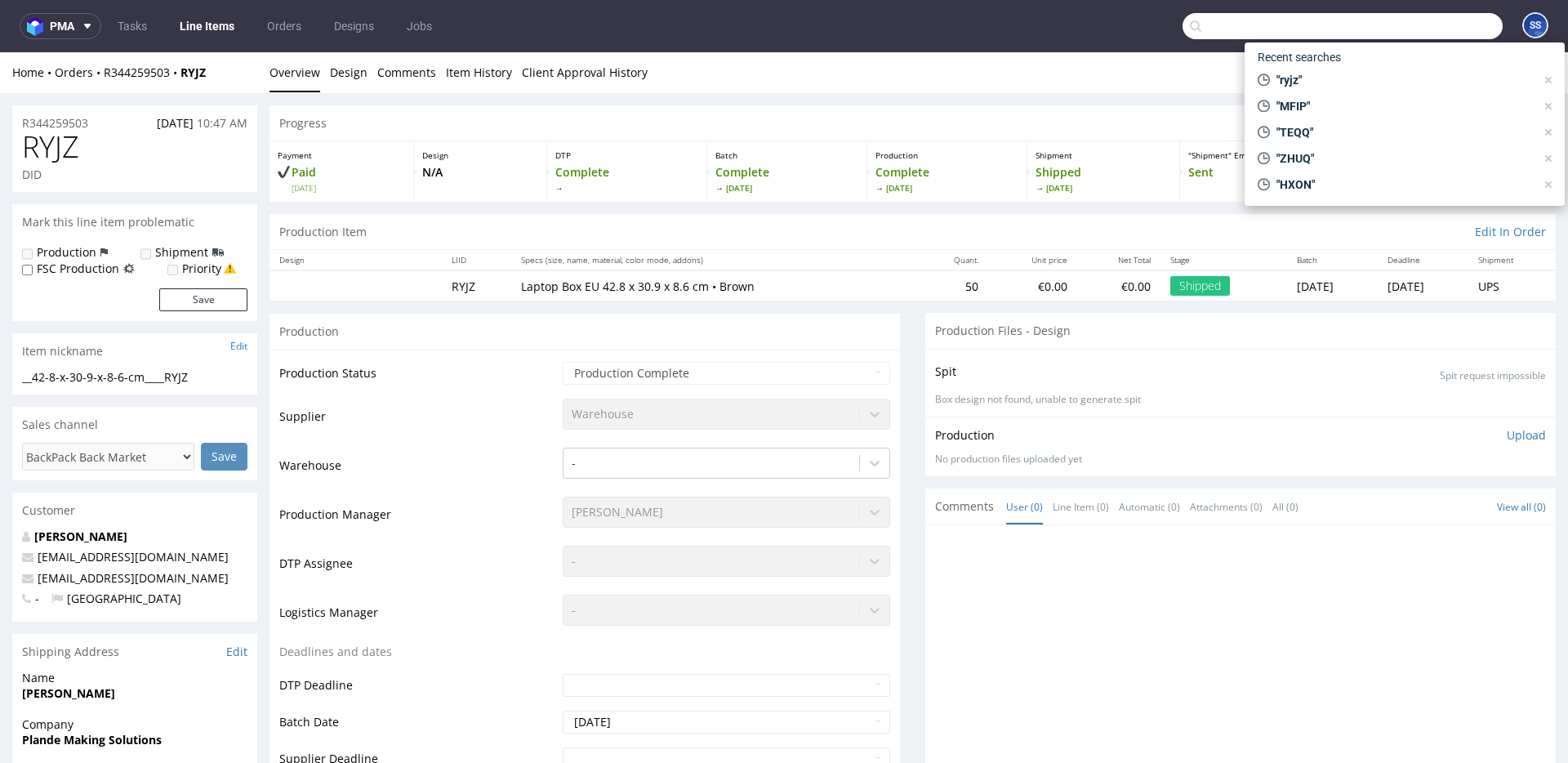
click at [1409, 27] on input "text" at bounding box center [1343, 26] width 320 height 26
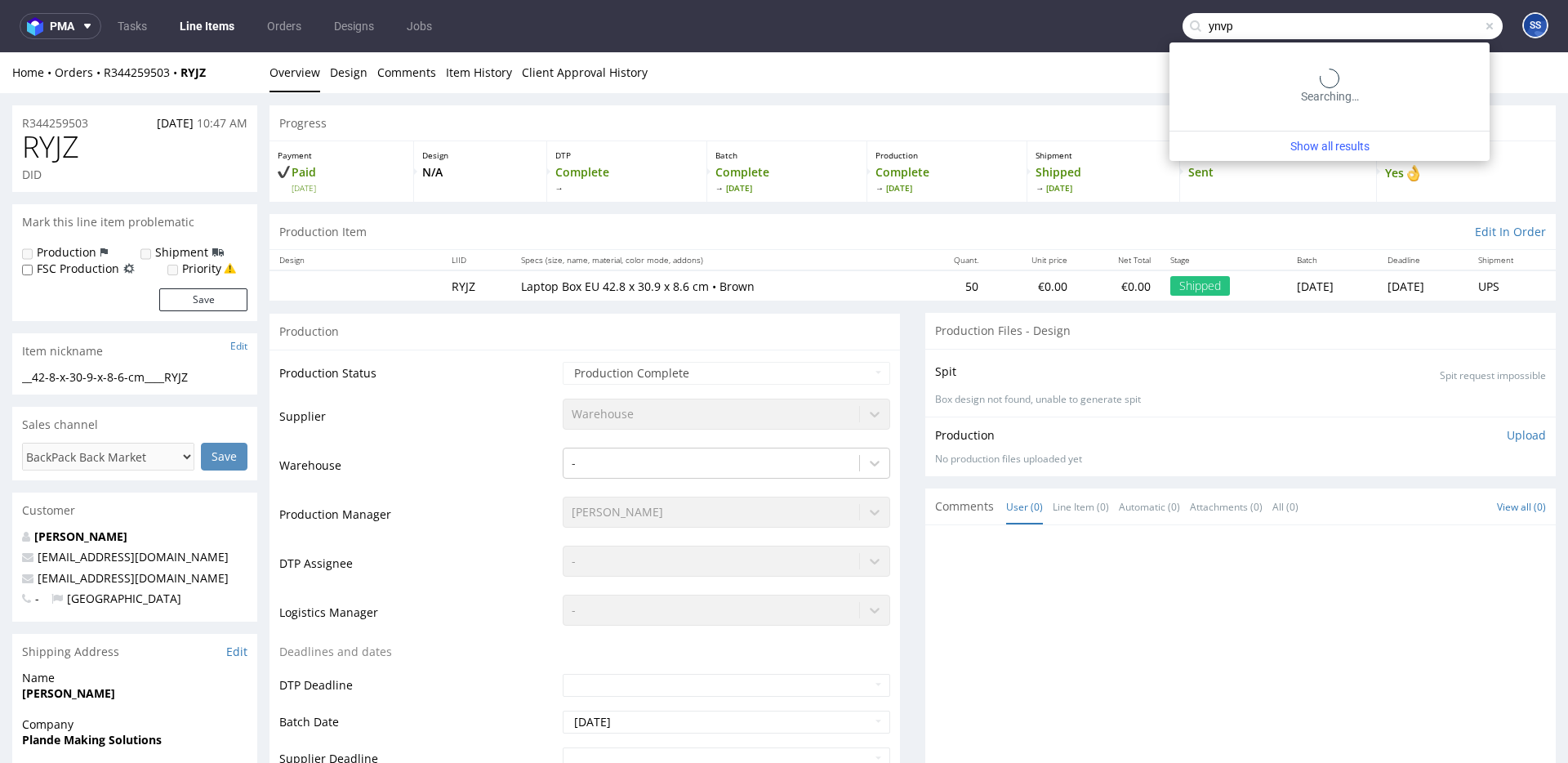
type input "ynvp"
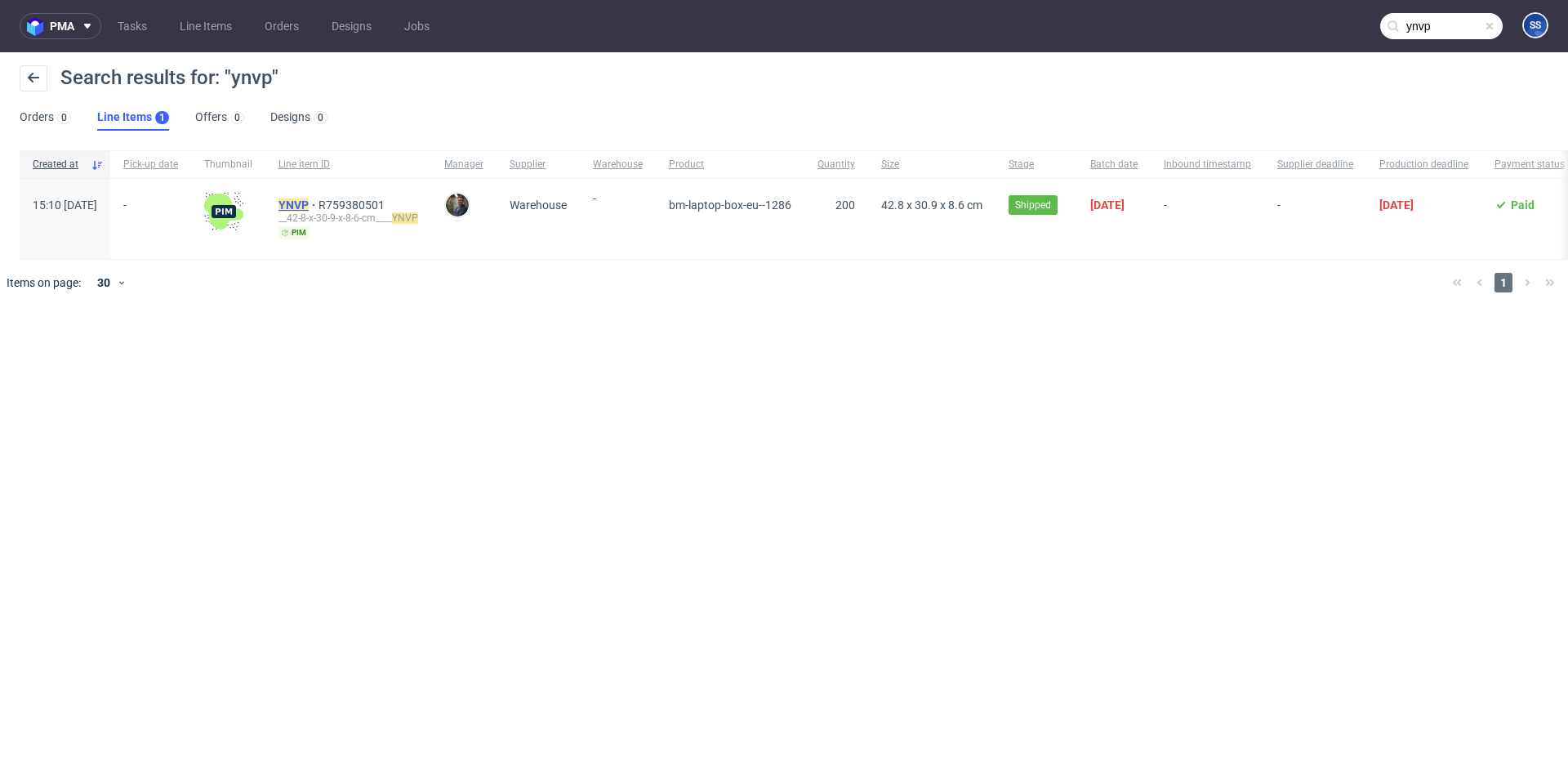
click at [309, 204] on mark "YNVP" at bounding box center [293, 205] width 31 height 13
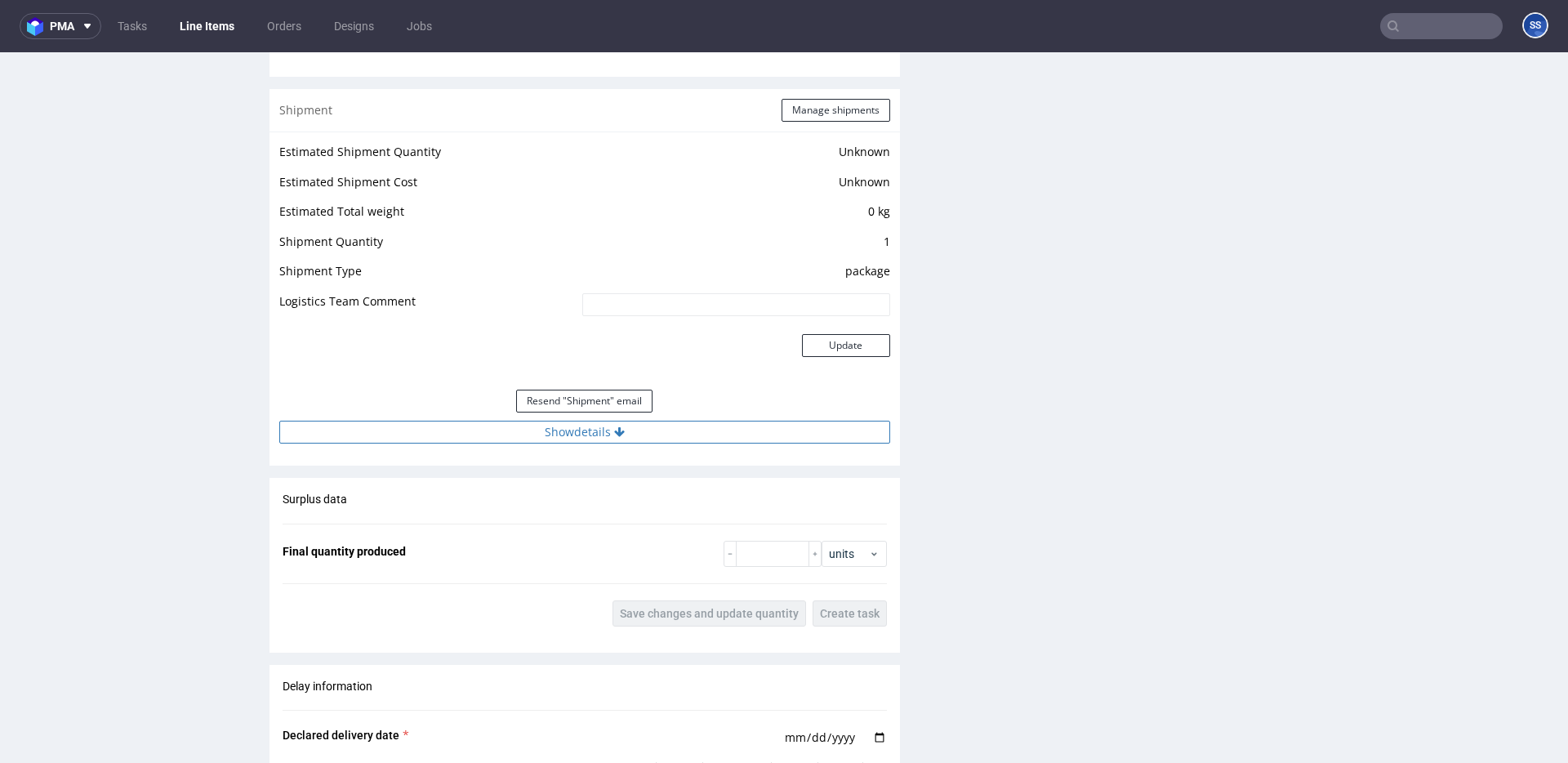
click at [578, 435] on button "Show details" at bounding box center [585, 432] width 611 height 23
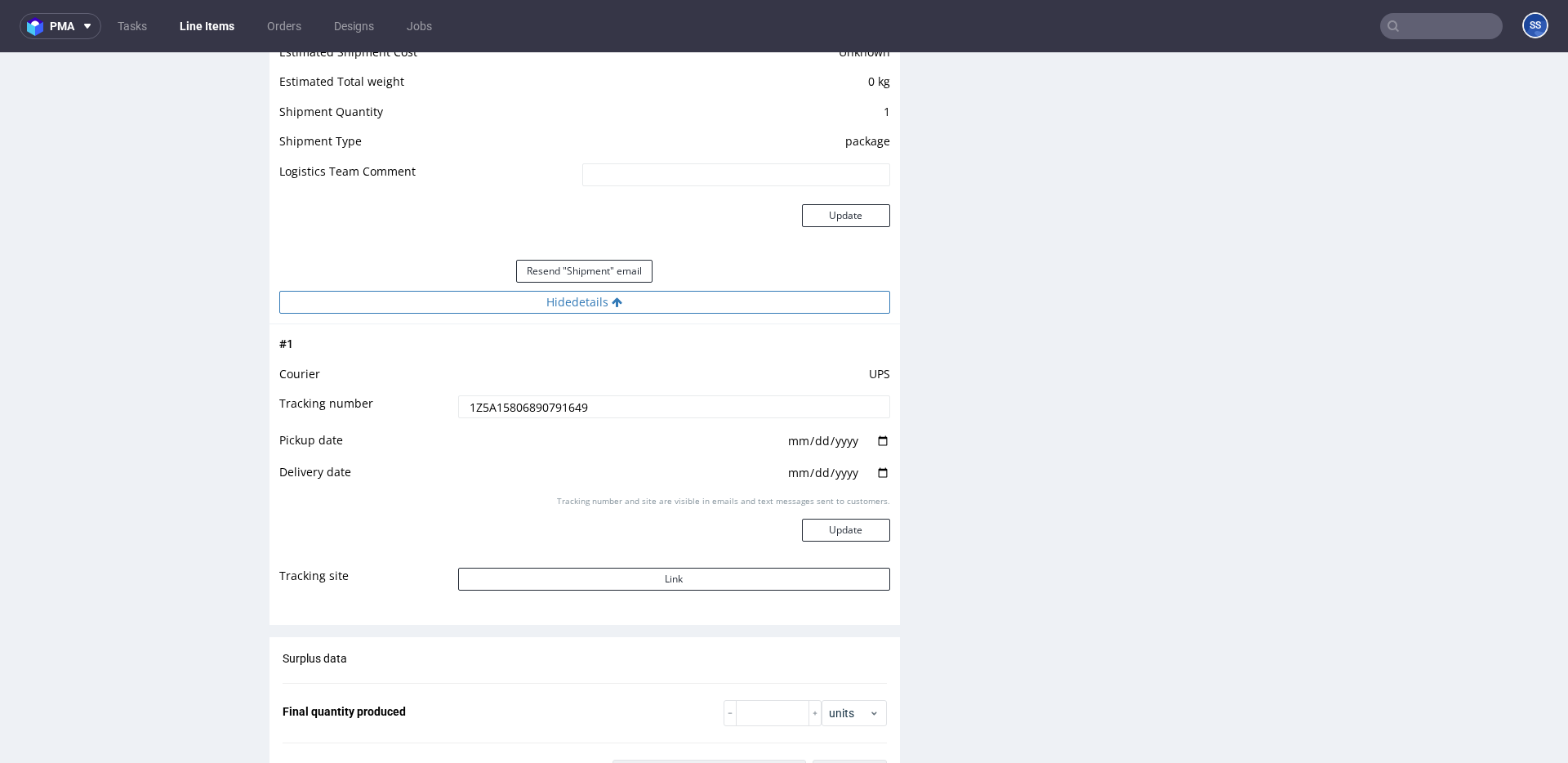
scroll to position [1452, 0]
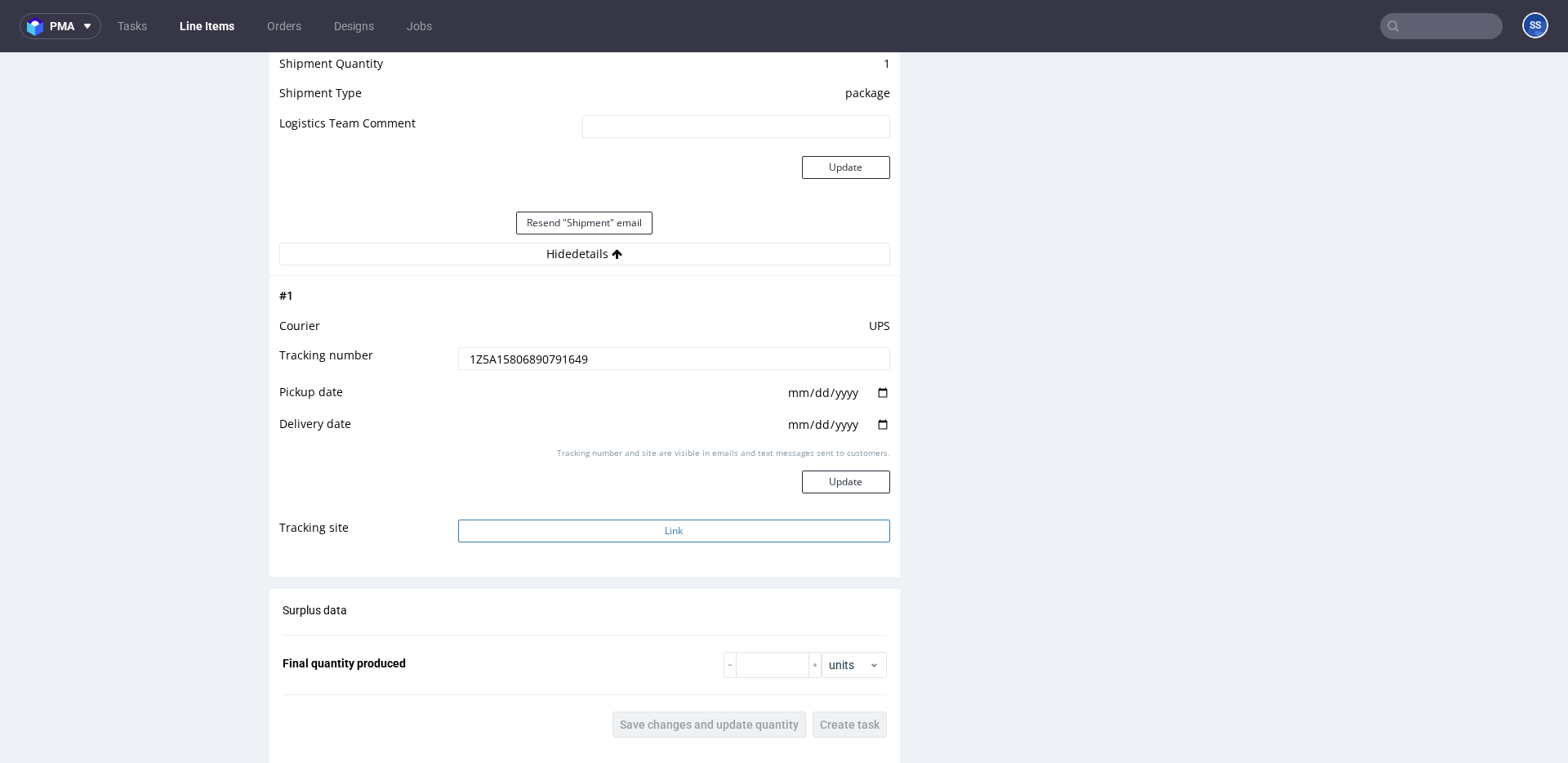
click at [628, 532] on button "Link" at bounding box center [674, 531] width 432 height 23
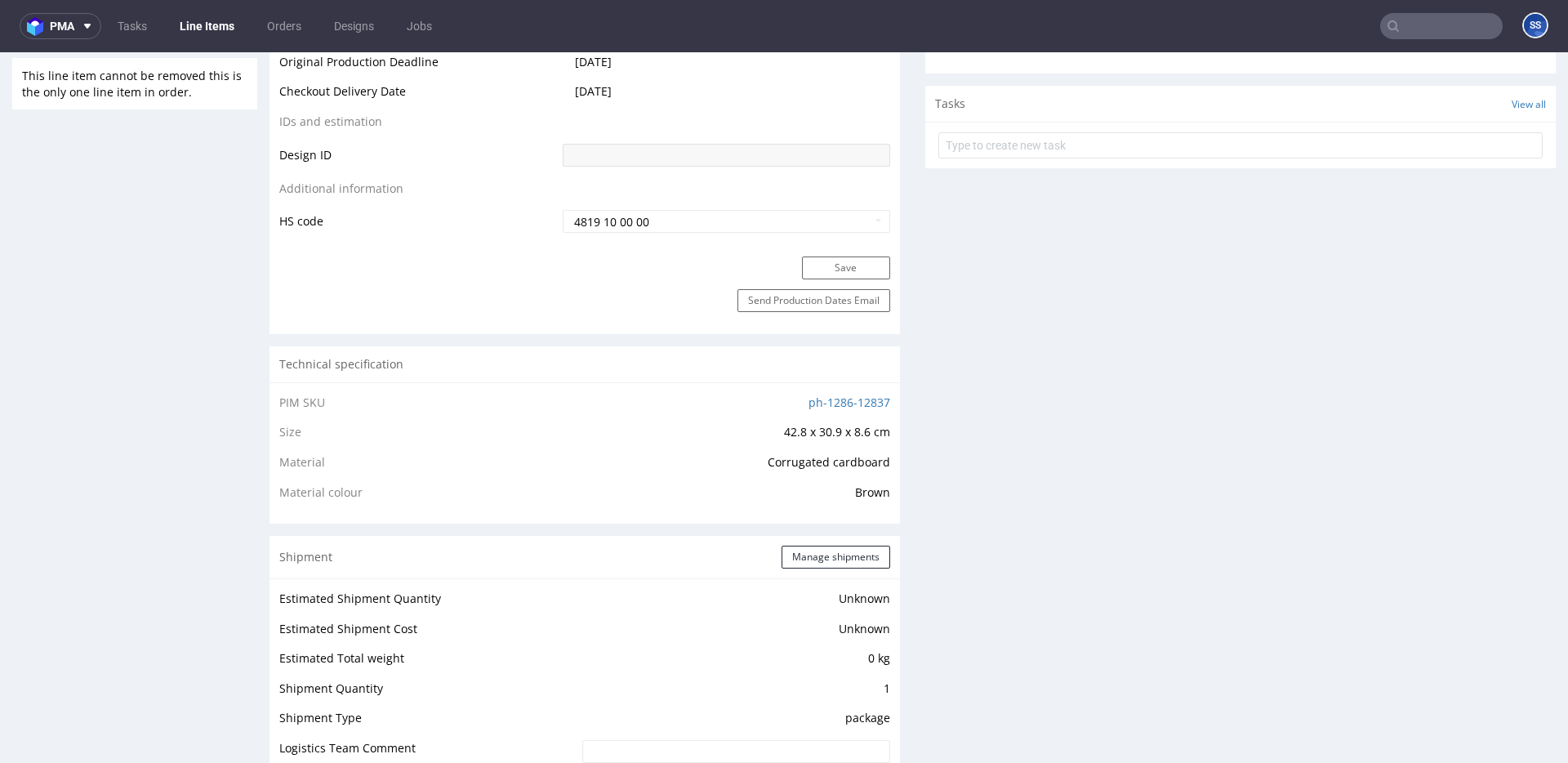
scroll to position [0, 0]
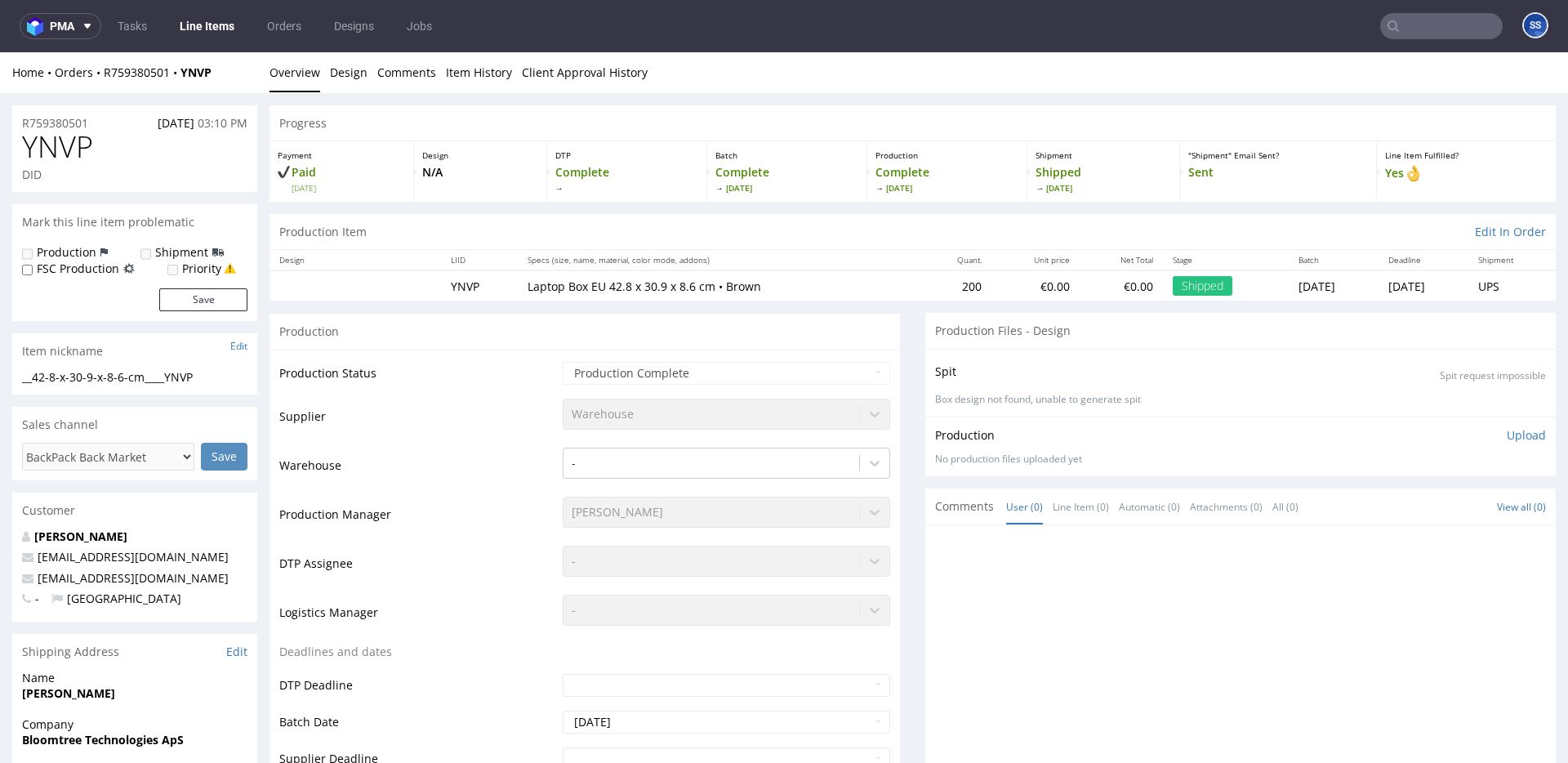
click at [184, 22] on link "Line Items" at bounding box center [207, 26] width 74 height 26
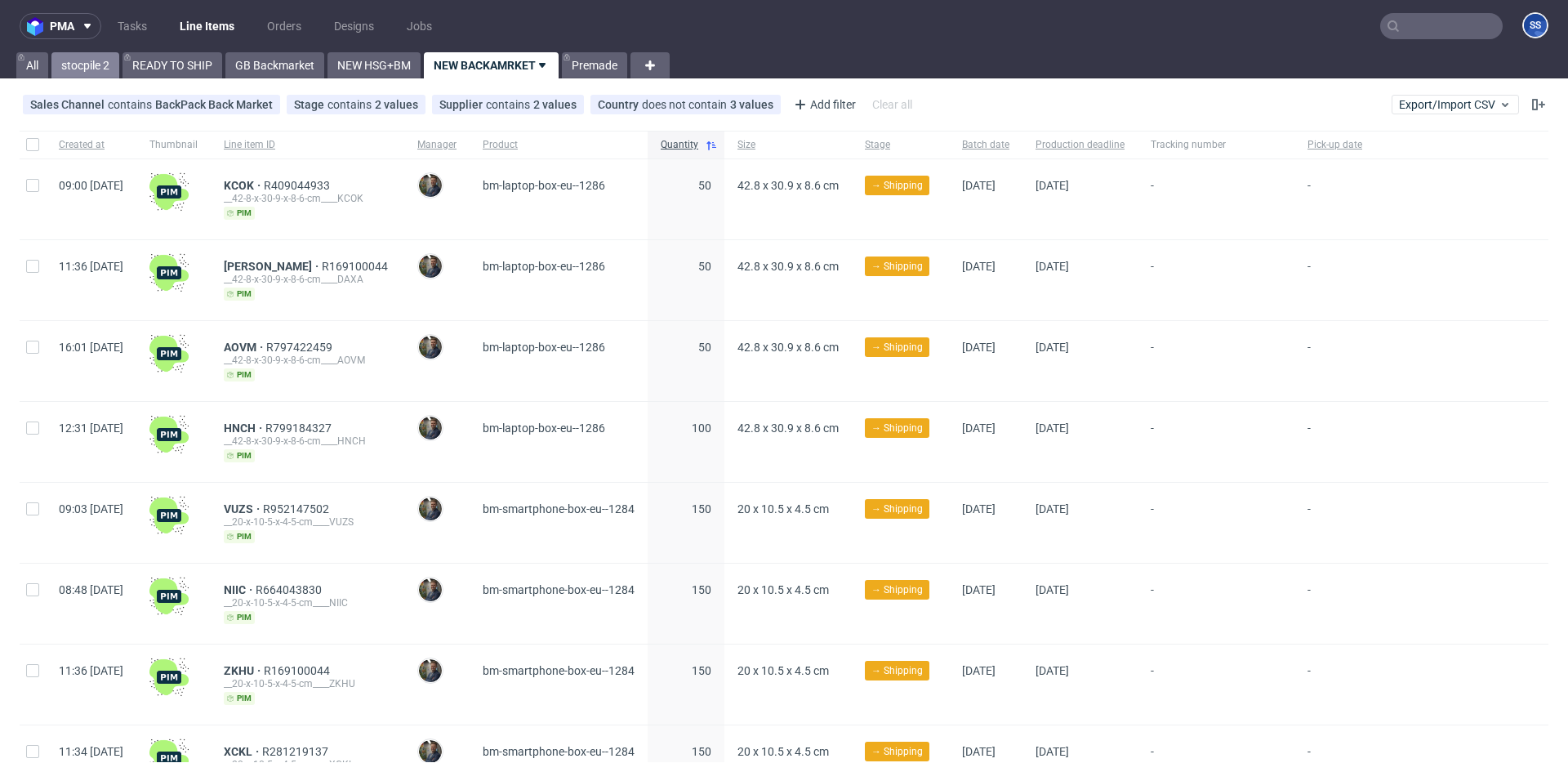
click at [119, 68] on link "stocpile 2" at bounding box center [85, 65] width 68 height 26
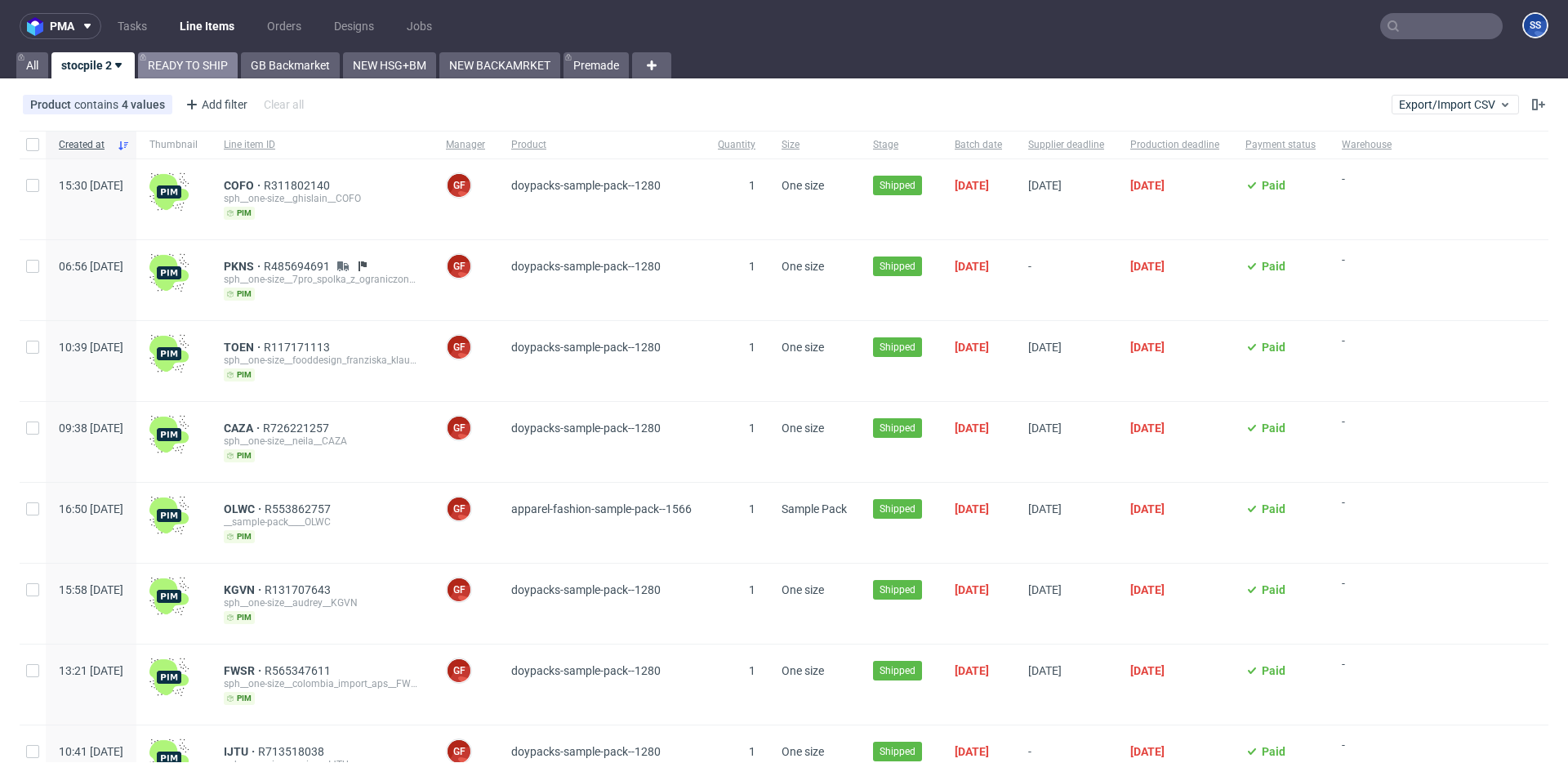
click at [150, 70] on link "READY TO SHIP" at bounding box center [188, 65] width 100 height 26
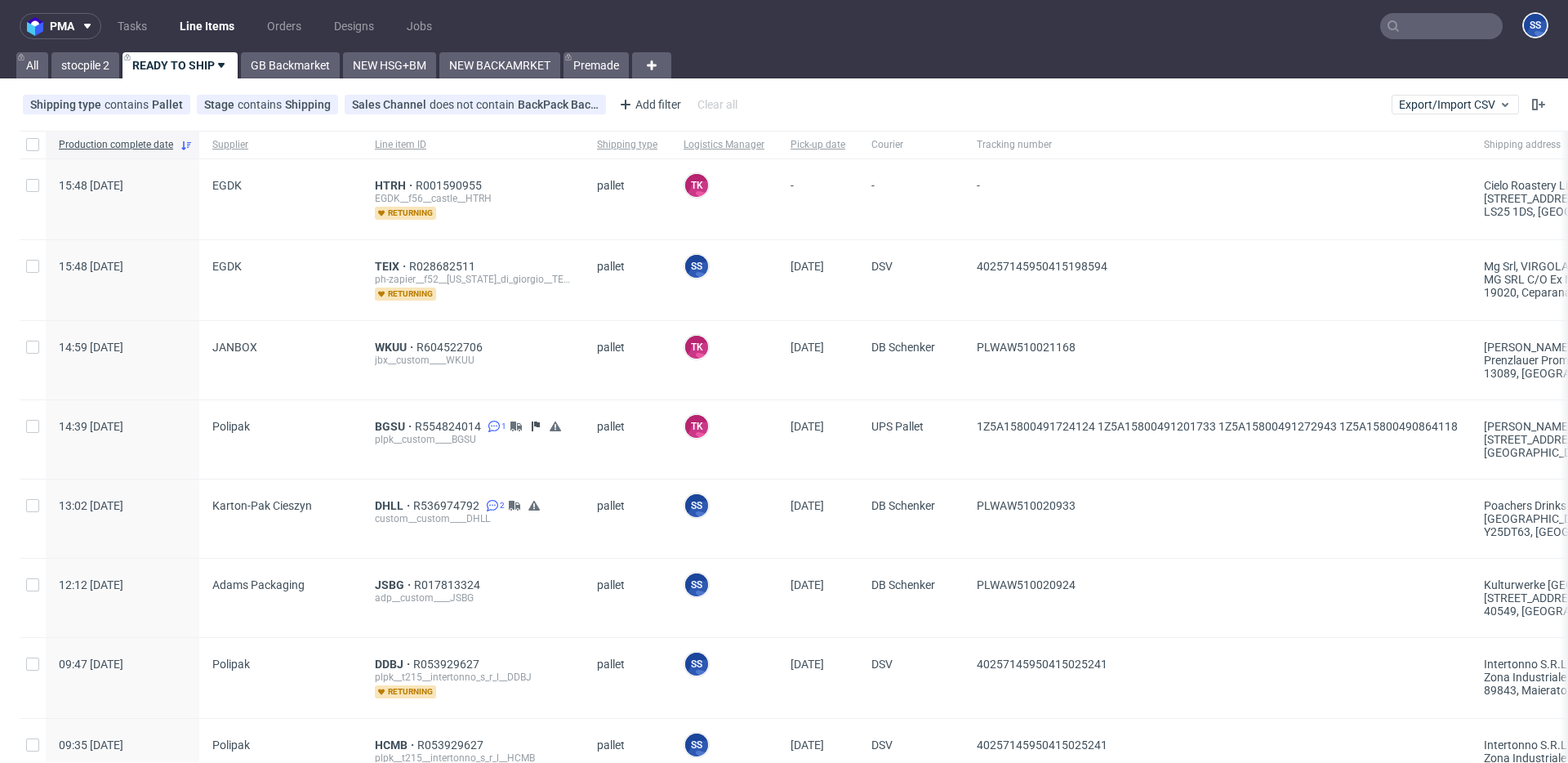
click at [1403, 26] on input "text" at bounding box center [1441, 26] width 122 height 26
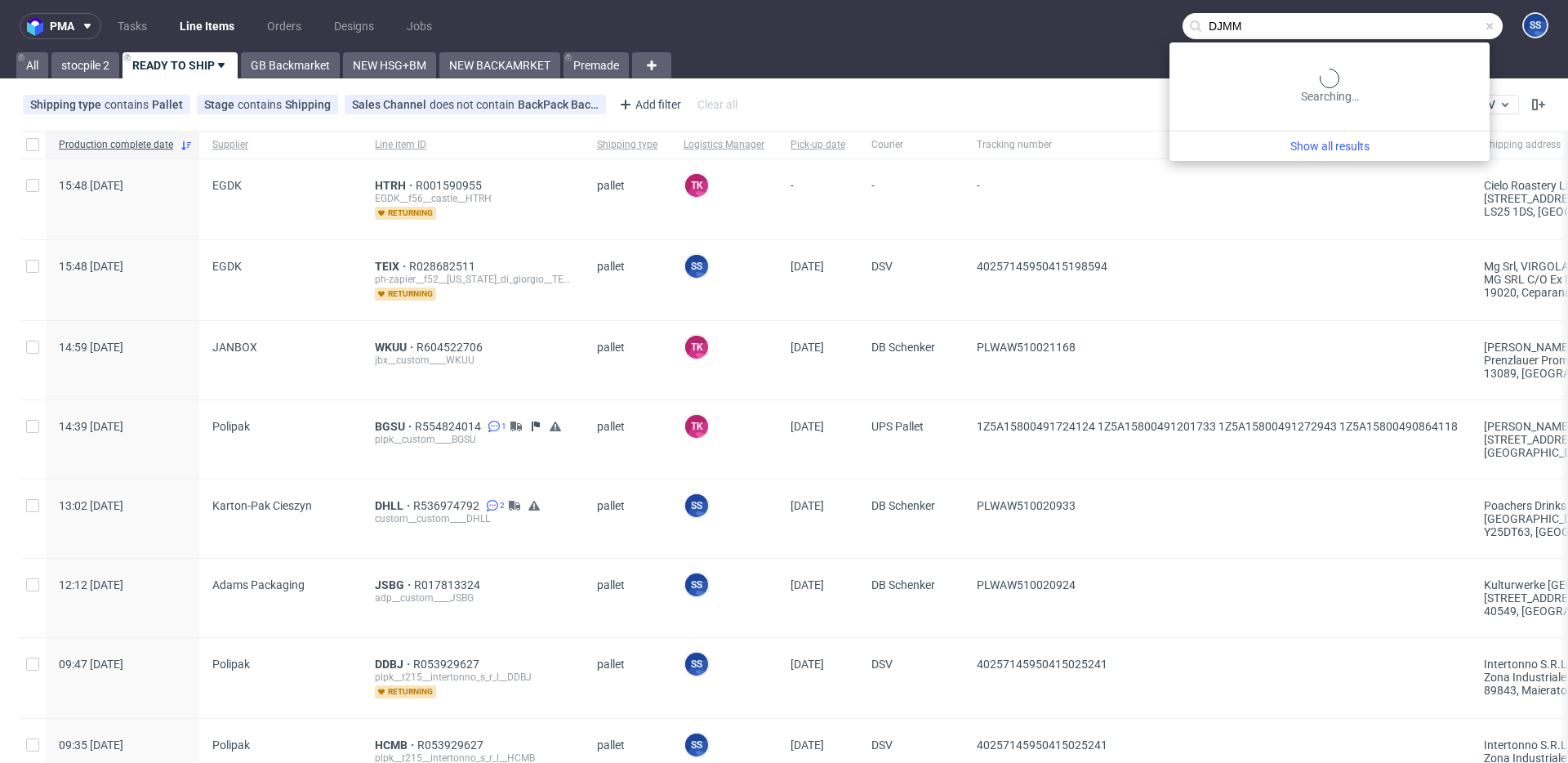
type input "DJMM"
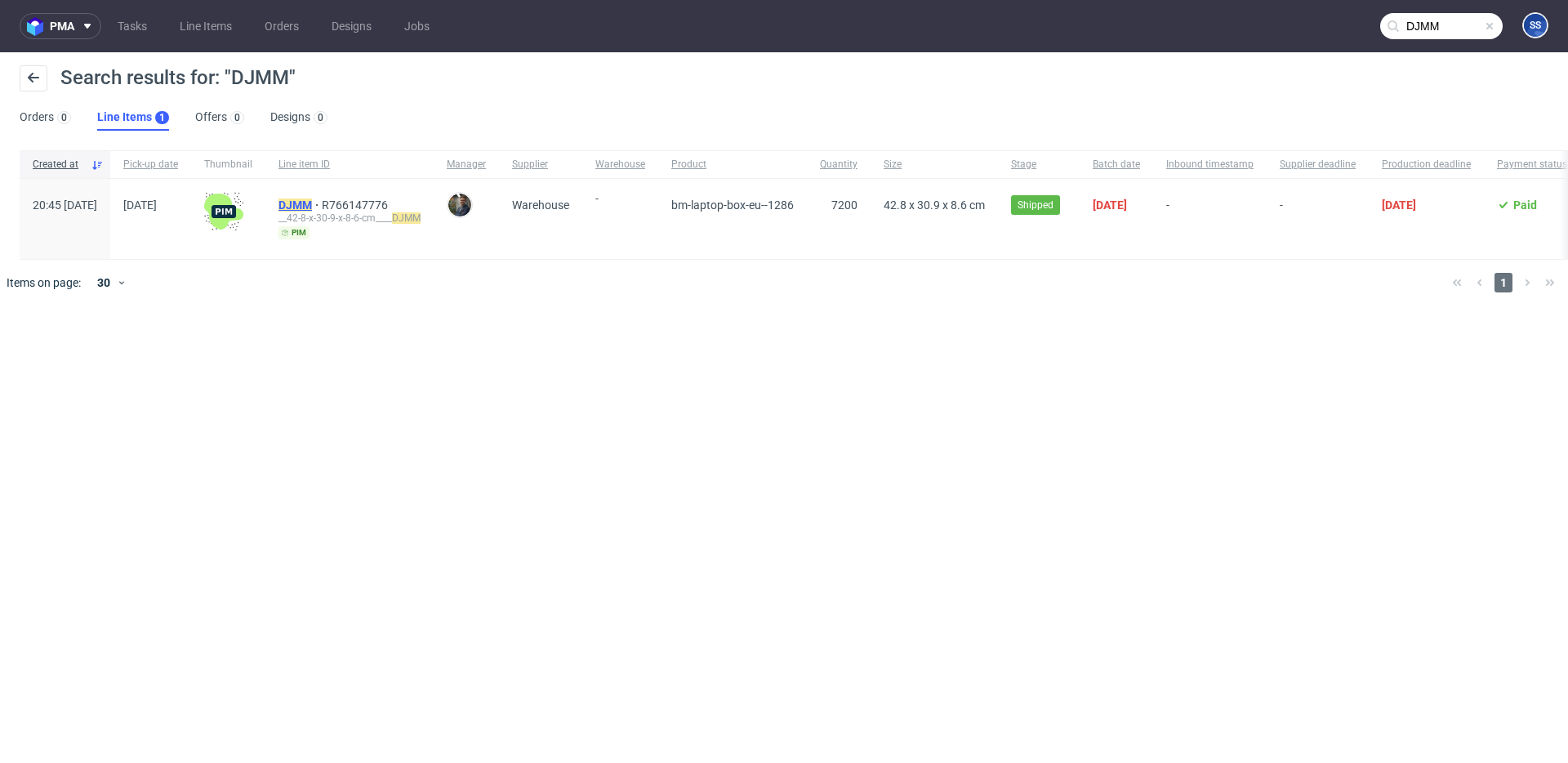
click at [312, 210] on mark "DJMM" at bounding box center [295, 205] width 33 height 13
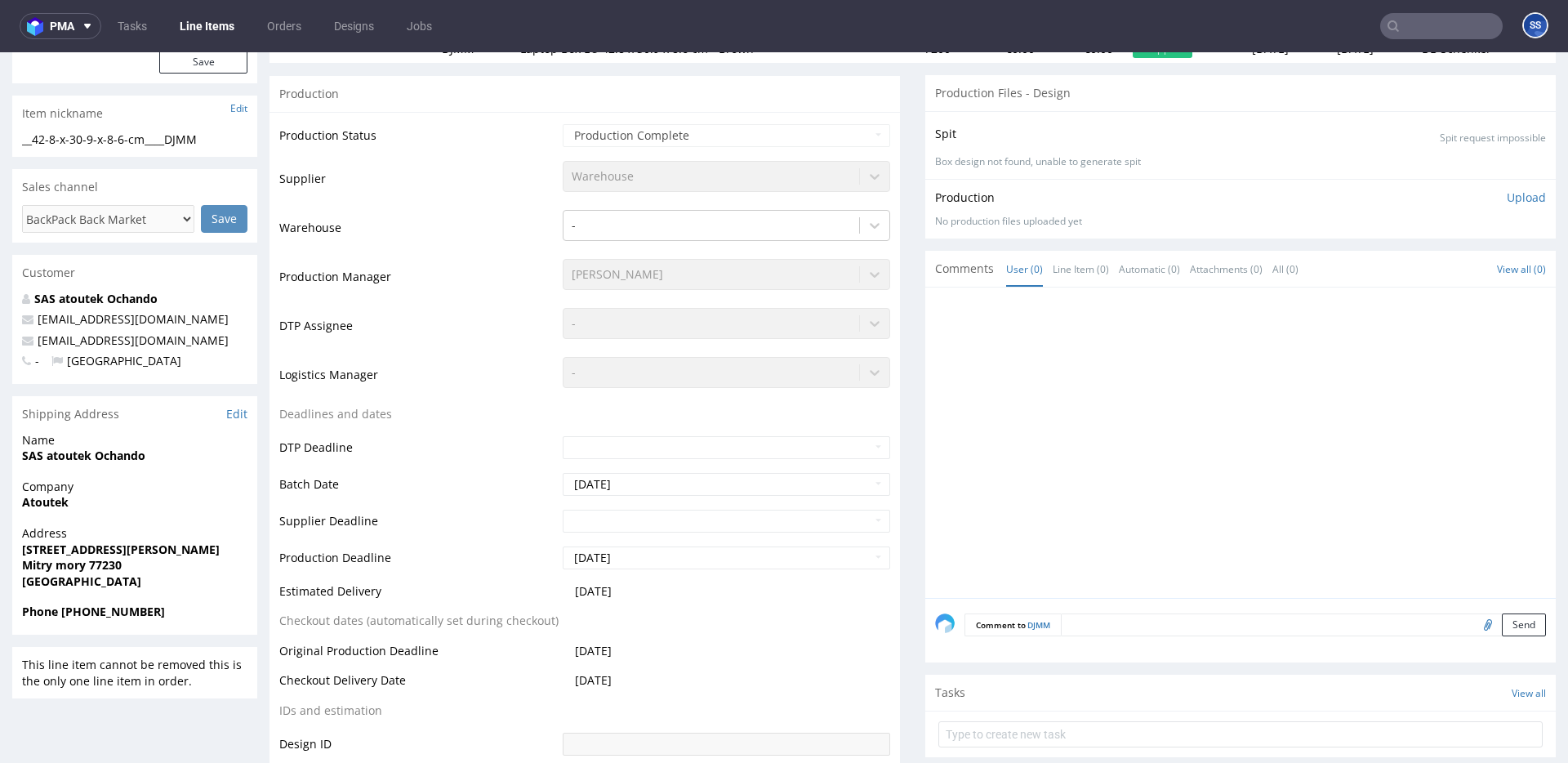
scroll to position [239, 0]
drag, startPoint x: 126, startPoint y: 567, endPoint x: 89, endPoint y: 568, distance: 37.0
click at [89, 568] on span "Mitry mory 77230" at bounding box center [135, 565] width 226 height 17
drag, startPoint x: 116, startPoint y: 567, endPoint x: 124, endPoint y: 567, distance: 8.0
click at [117, 567] on strong "Mitry mory 77230" at bounding box center [72, 564] width 100 height 16
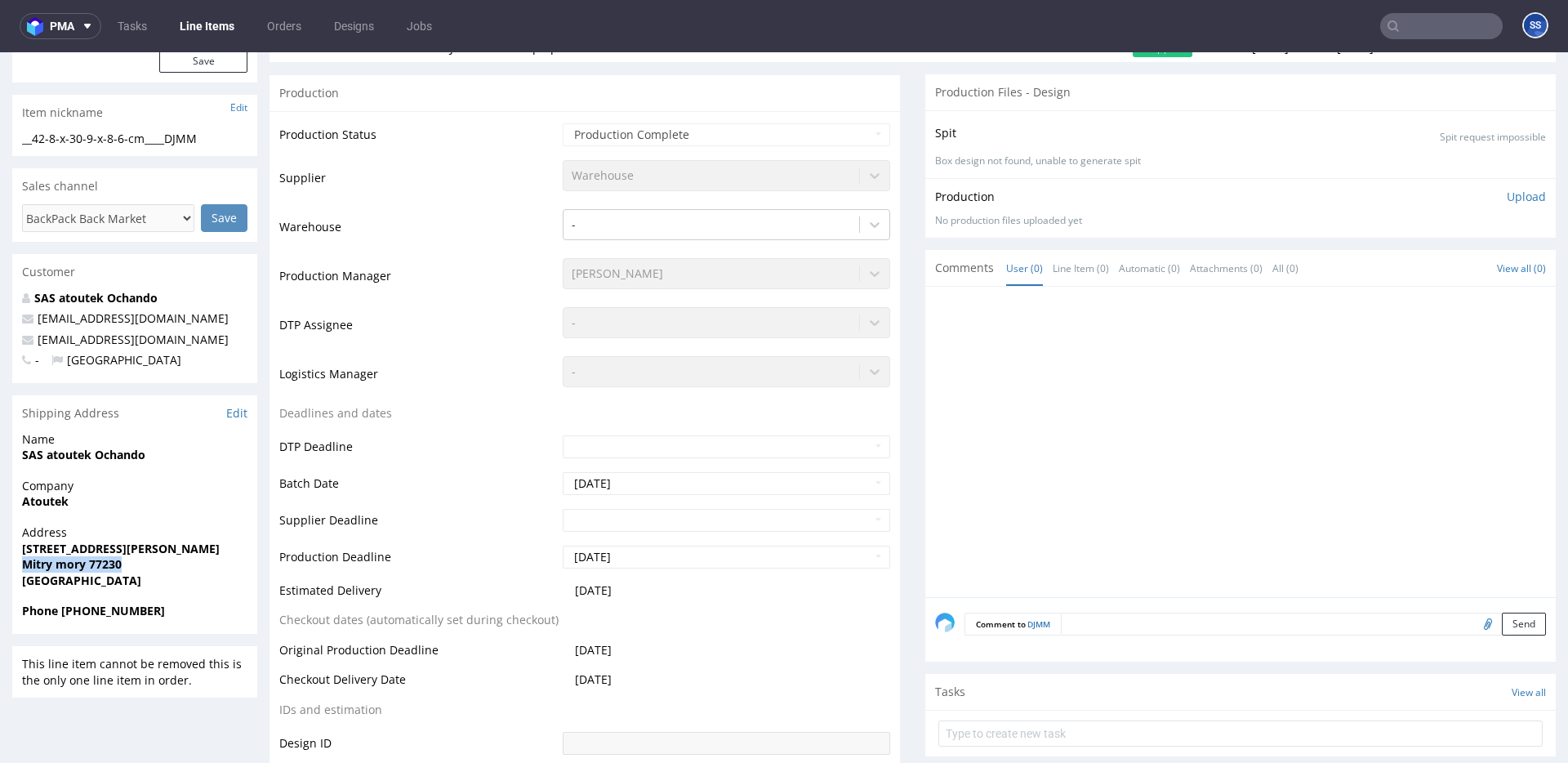
drag, startPoint x: 131, startPoint y: 567, endPoint x: 18, endPoint y: 560, distance: 113.2
click at [17, 561] on div "Address 1 rue René cassin Mitry mory 77230 France" at bounding box center [134, 564] width 245 height 79
copy strong "Mitry mory 77230"
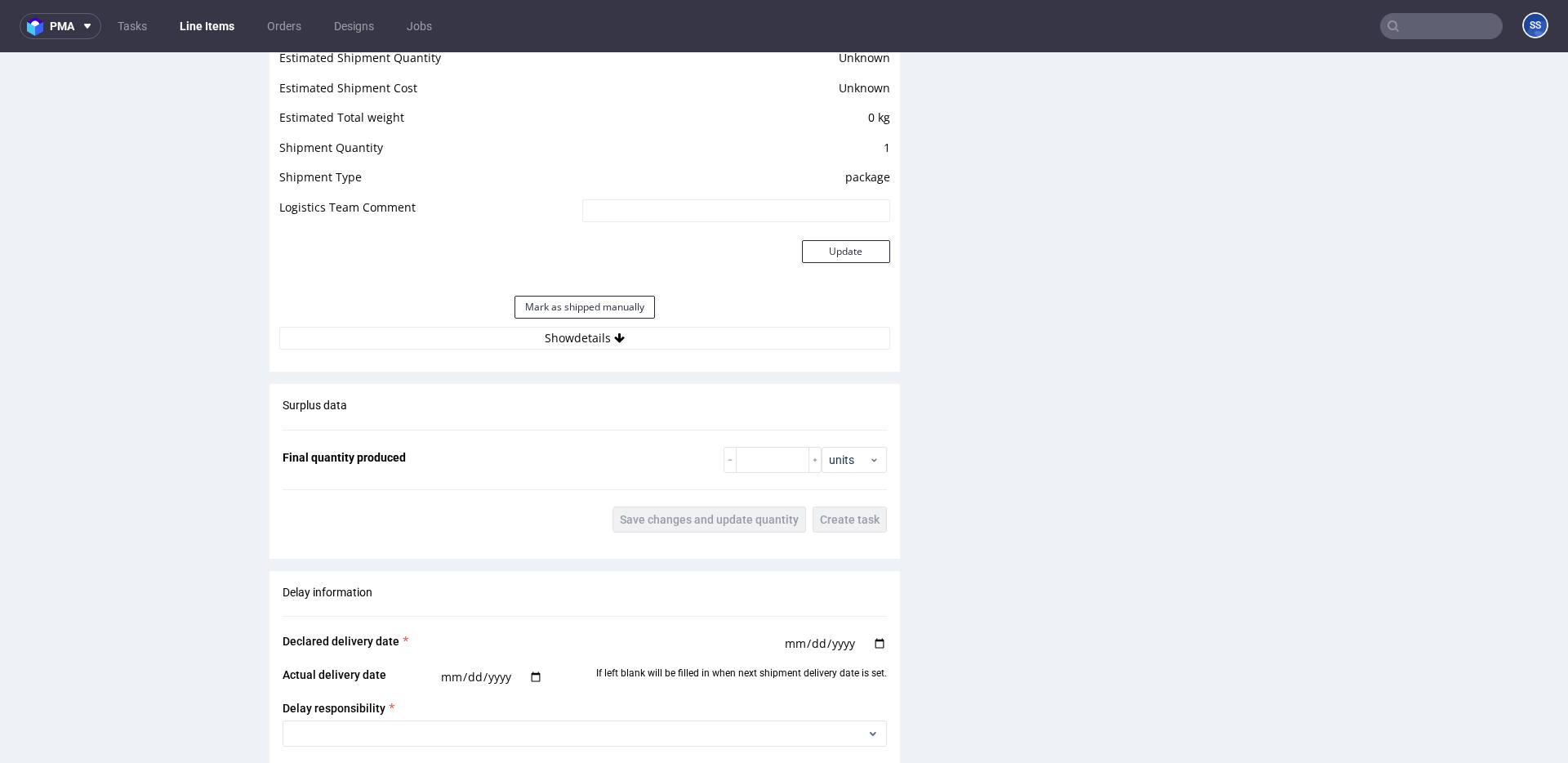
scroll to position [1421, 0]
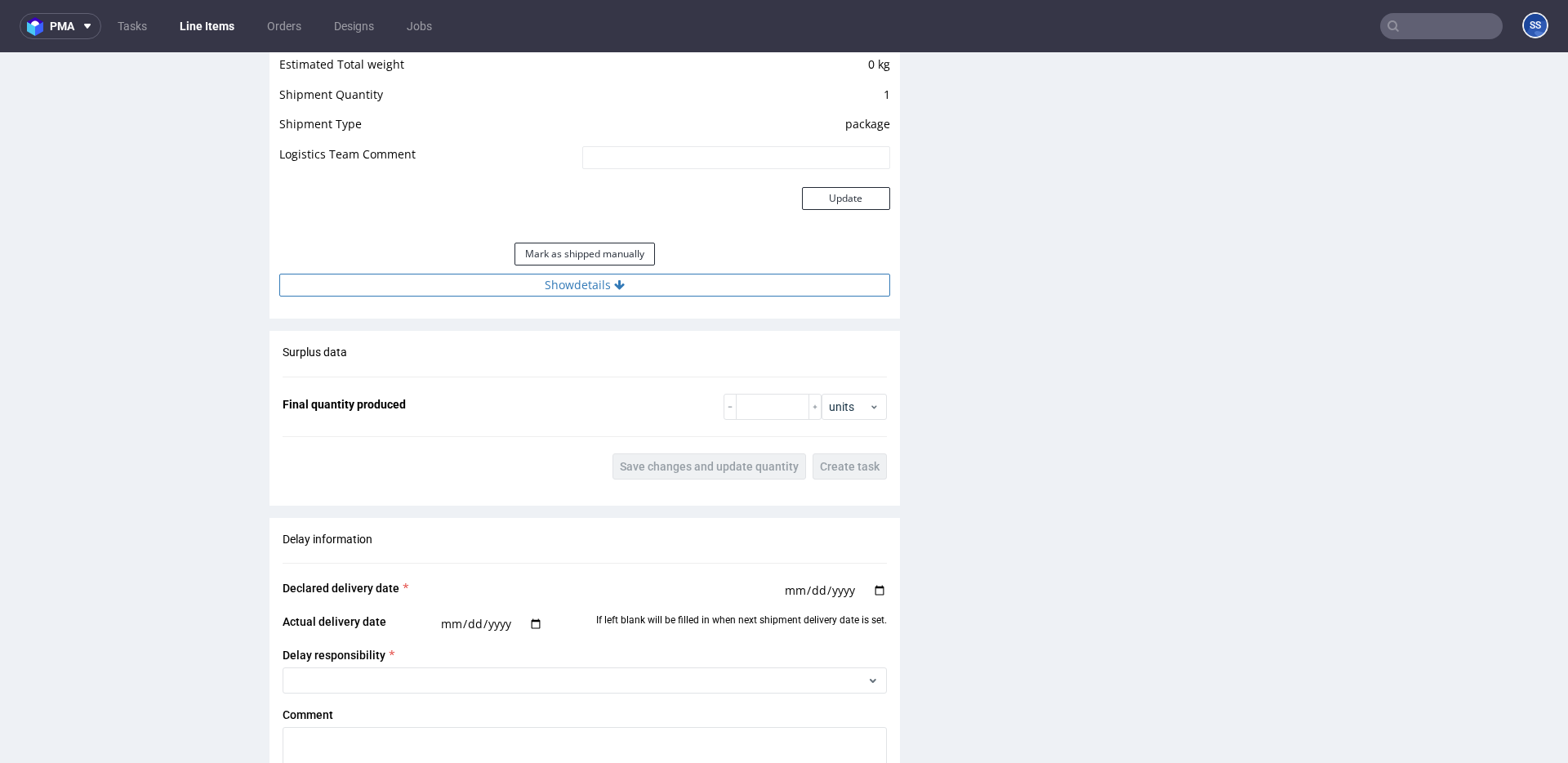
click at [636, 285] on button "Show details" at bounding box center [585, 285] width 611 height 23
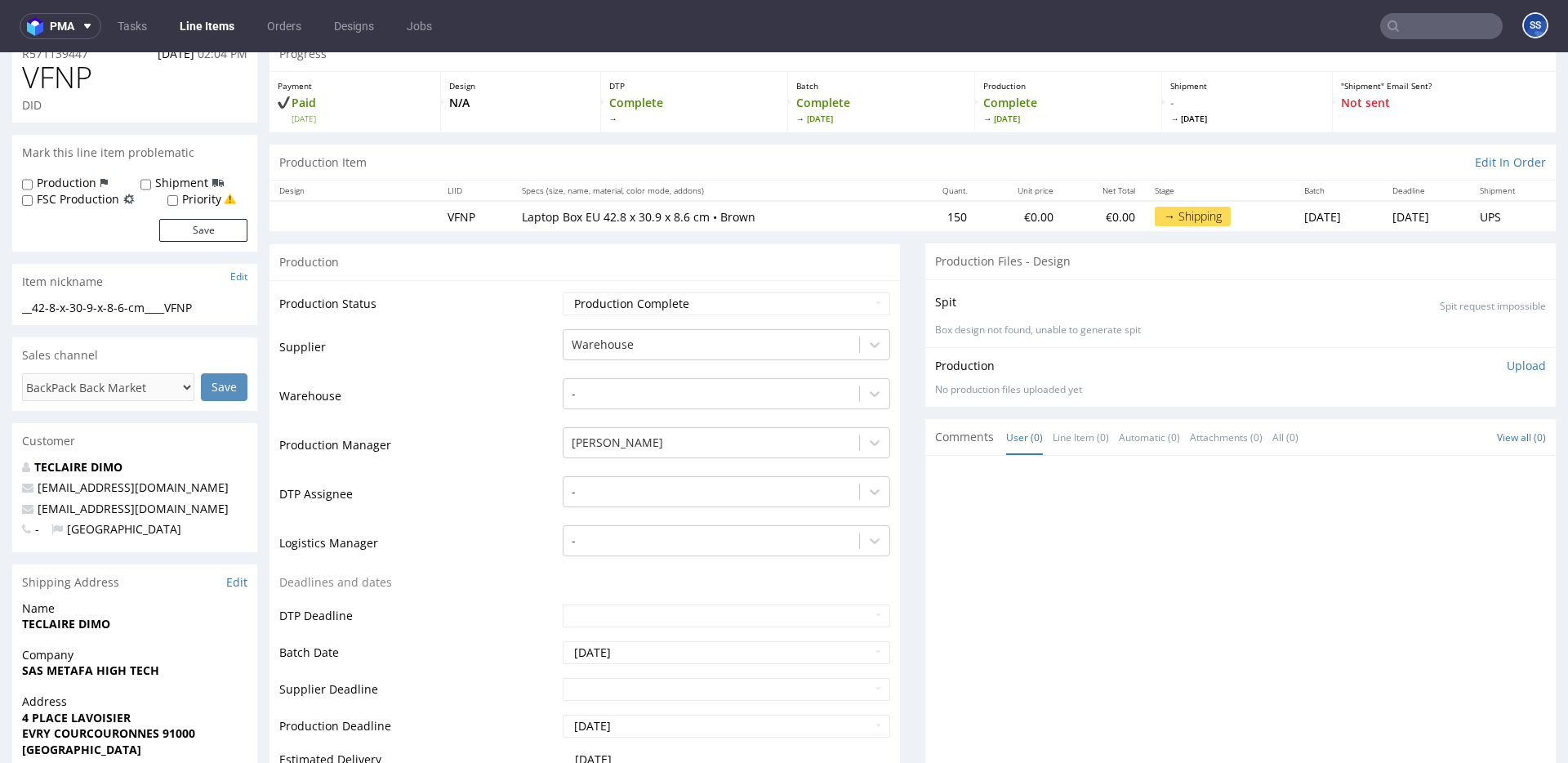
scroll to position [0, 0]
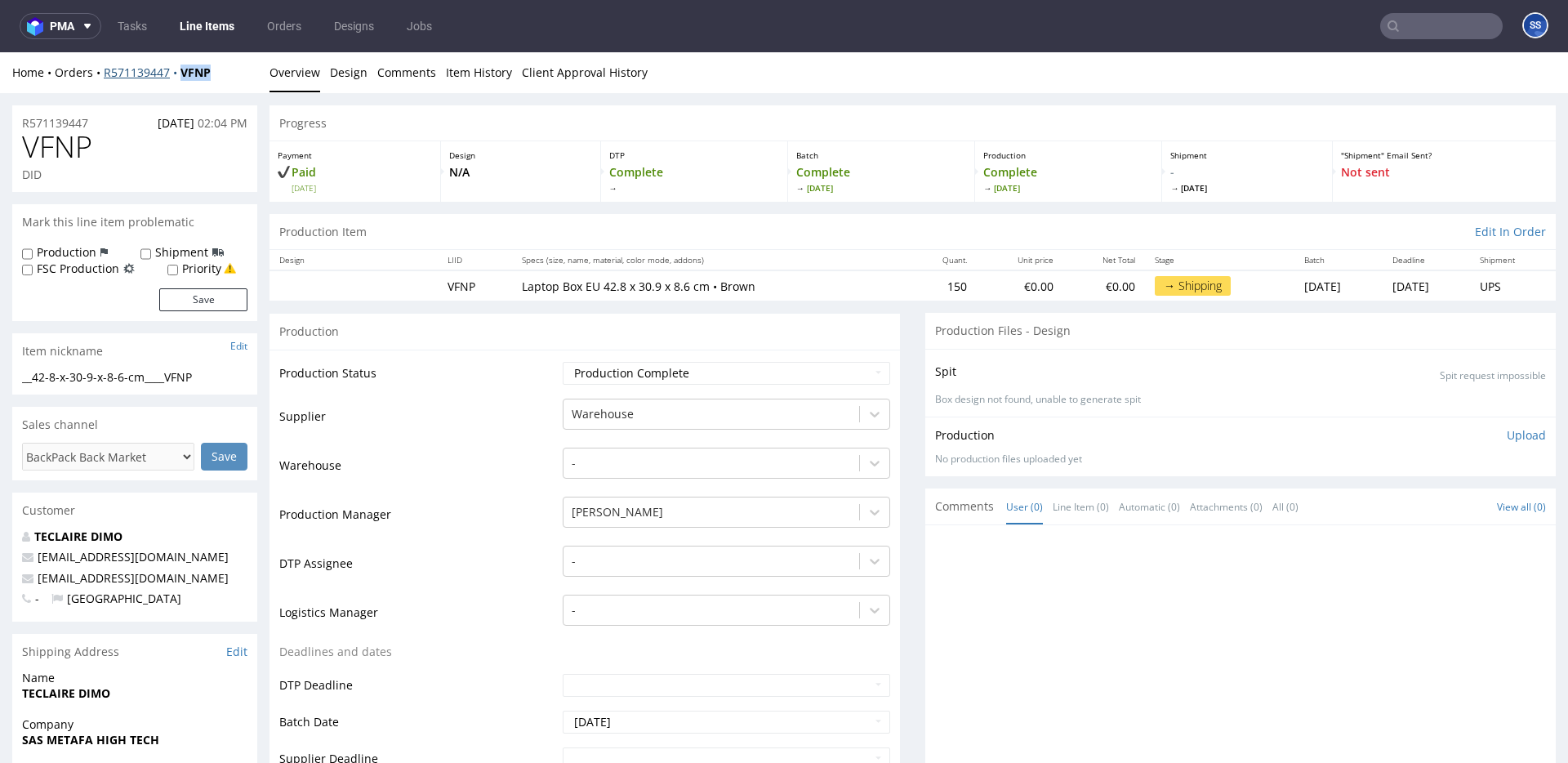
drag, startPoint x: 218, startPoint y: 74, endPoint x: 179, endPoint y: 74, distance: 39.0
click at [179, 74] on div "Home Orders R571139447 VFNP" at bounding box center [134, 73] width 245 height 17
copy strong "VFNP"
